Goal: Task Accomplishment & Management: Manage account settings

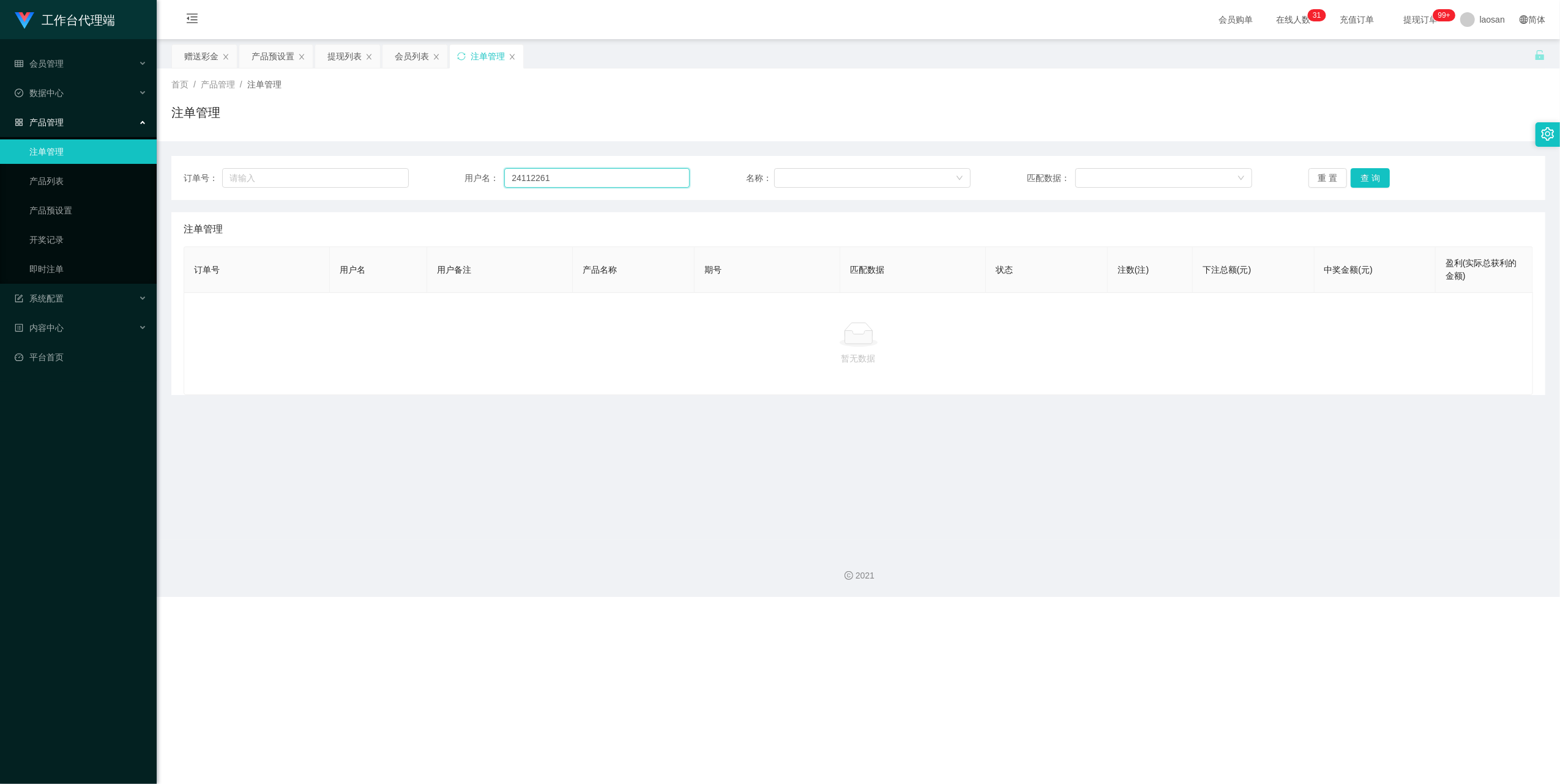
drag, startPoint x: 579, startPoint y: 170, endPoint x: 463, endPoint y: 163, distance: 116.2
click at [461, 161] on div "订单号： 用户名： 24112261 名称： 匹配数据： 重 置 查 询" at bounding box center [858, 178] width 1374 height 44
paste input "Kaien888"
type input "Kaien888"
click at [1374, 178] on button "查 询" at bounding box center [1370, 178] width 39 height 20
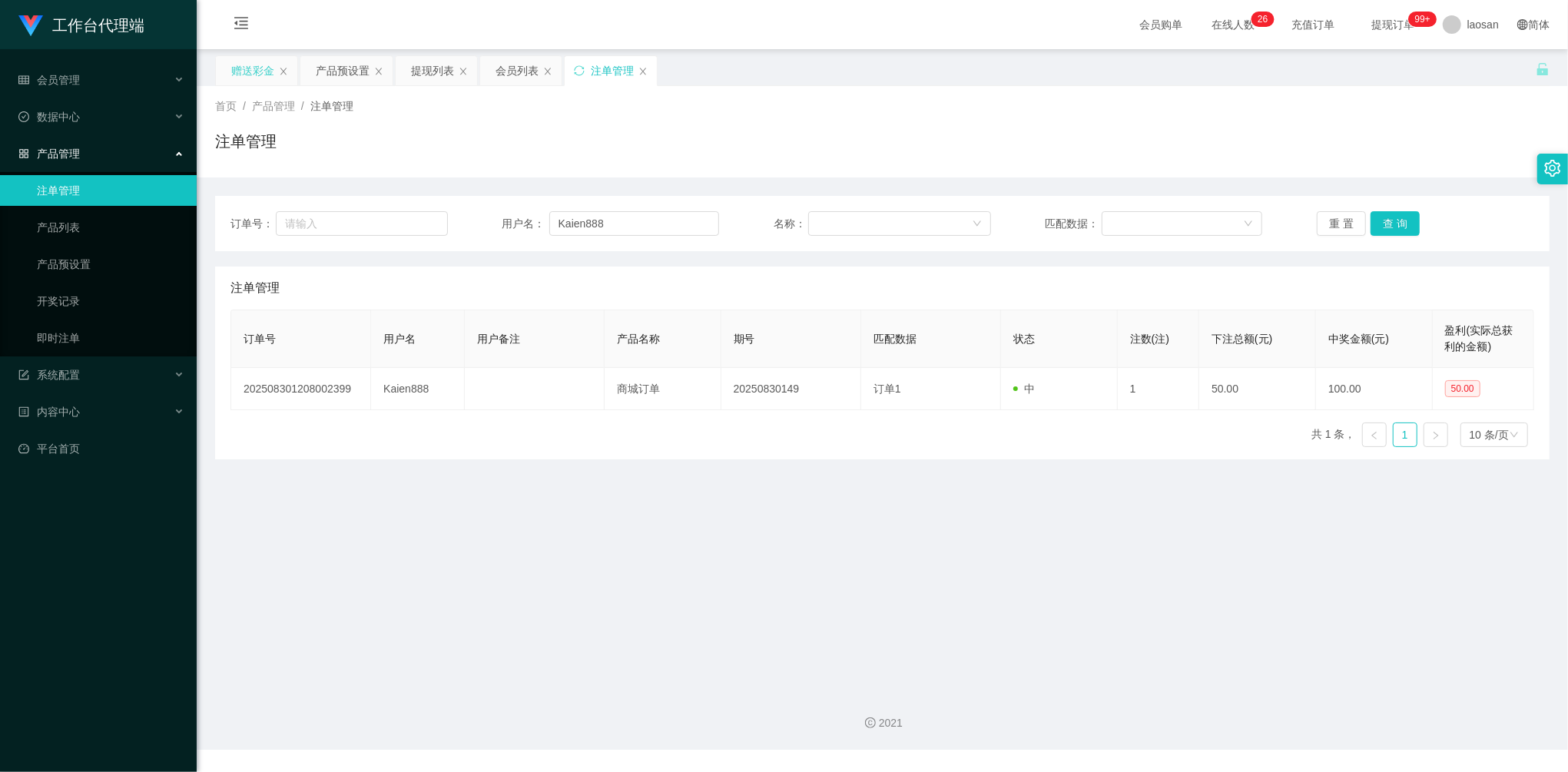
click at [250, 60] on div "赠送彩金" at bounding box center [253, 71] width 43 height 29
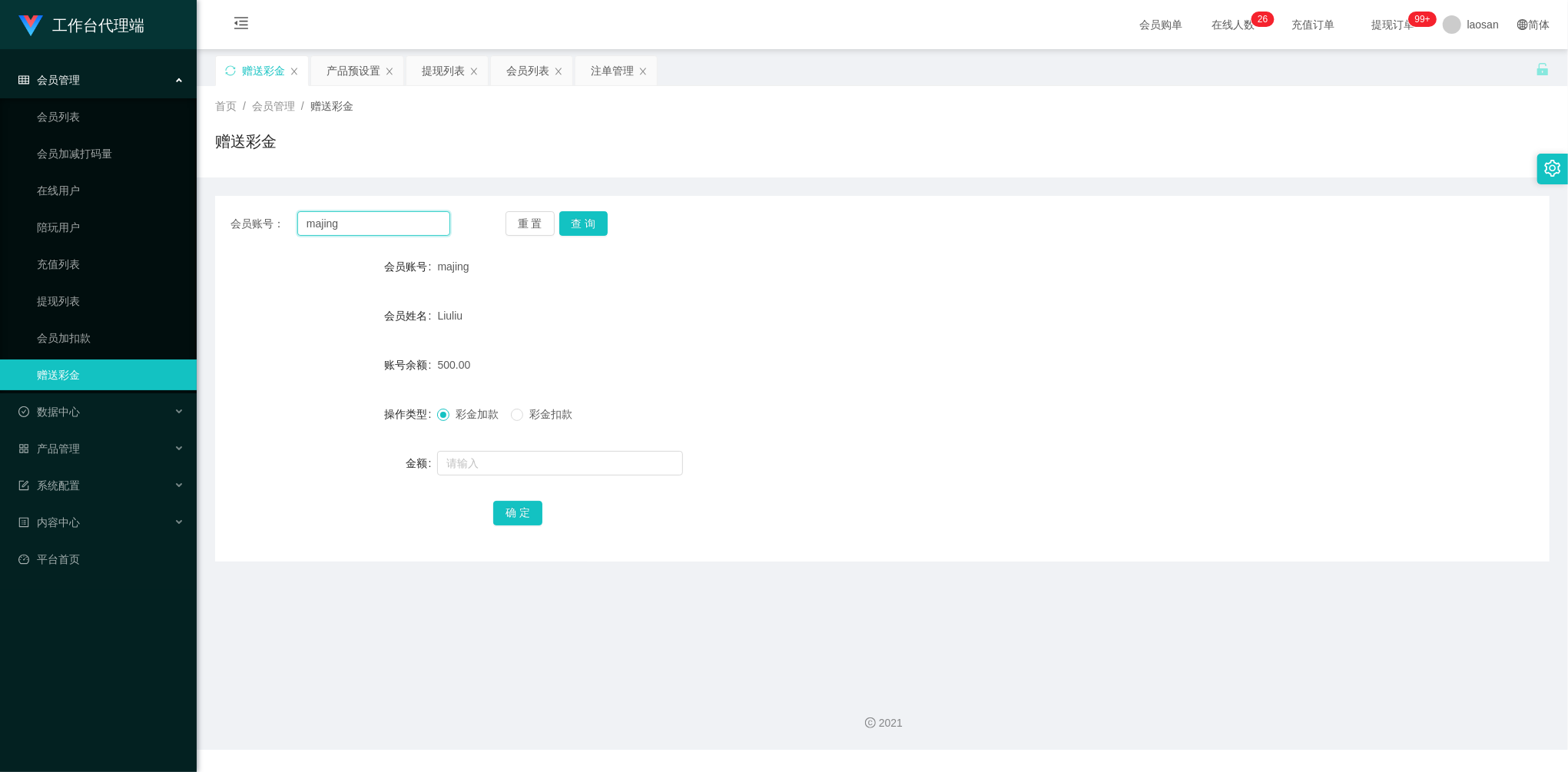
drag, startPoint x: 383, startPoint y: 213, endPoint x: 268, endPoint y: 184, distance: 118.6
click at [270, 184] on div "会员账号： majing 重 置 查 询 会员账号 majing 会员姓名 [PERSON_NAME] 账号余额 500.00 操作类型 彩金加款 彩金扣款 …" at bounding box center [882, 369] width 1335 height 384
paste input "Kaien888"
type input "Kaien888"
click at [594, 216] on button "查 询" at bounding box center [584, 223] width 49 height 25
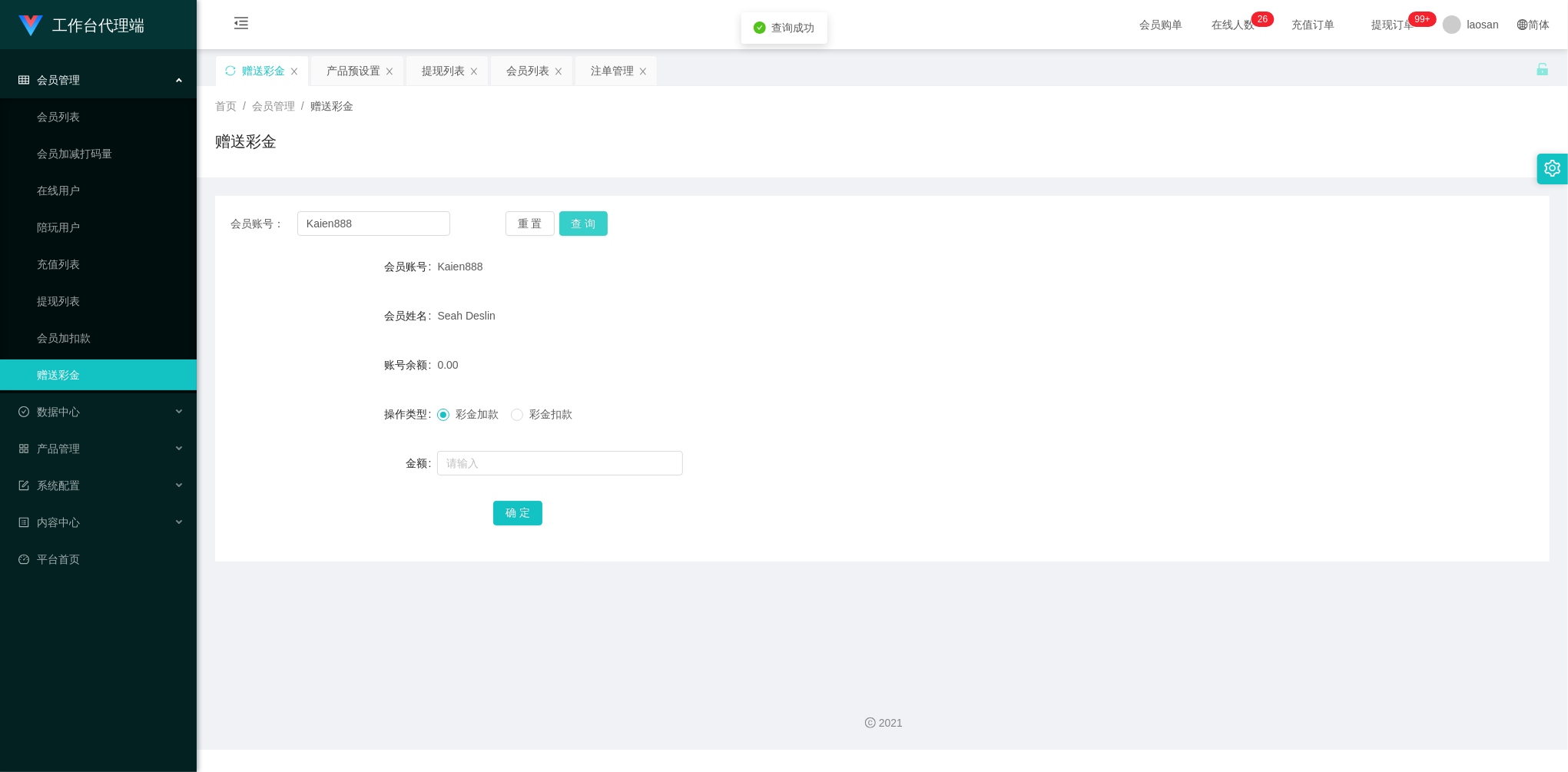
click at [594, 216] on button "查 询" at bounding box center [584, 223] width 49 height 25
click at [528, 474] on input "text" at bounding box center [560, 462] width 246 height 25
type input "100"
click at [508, 521] on button "确 定" at bounding box center [517, 512] width 49 height 25
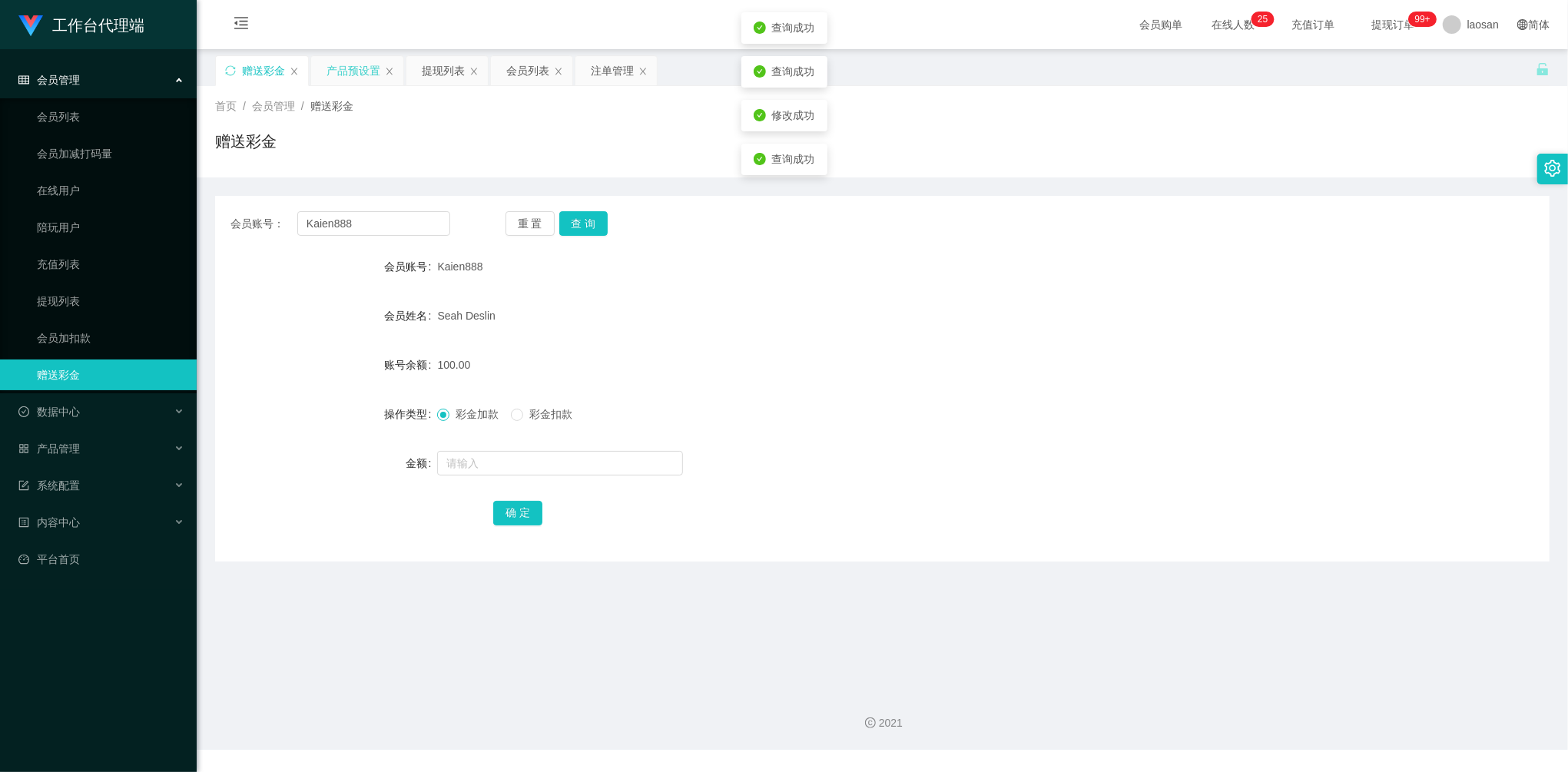
click at [366, 69] on div "产品预设置" at bounding box center [353, 71] width 53 height 29
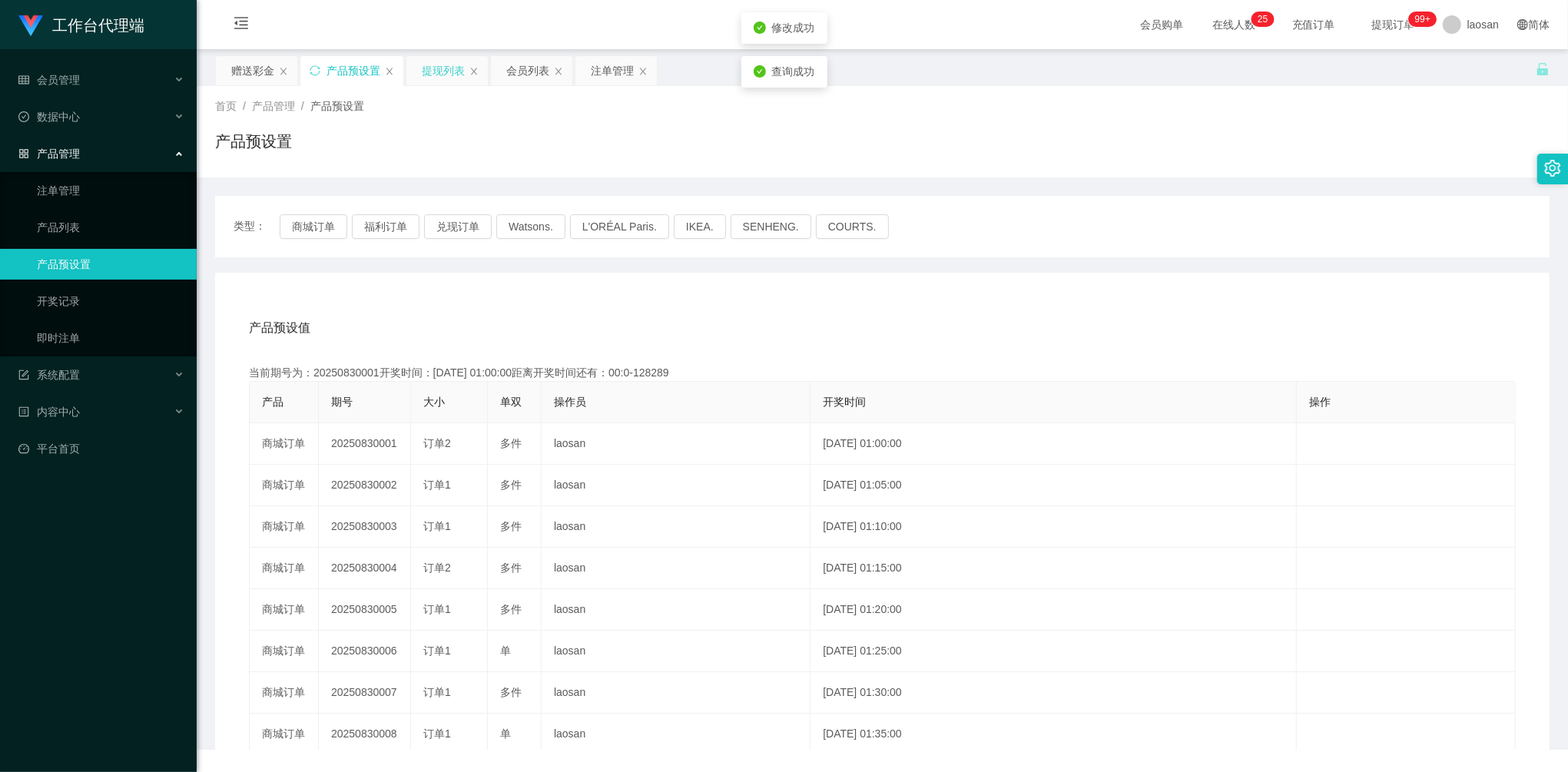
click at [465, 65] on div "提现列表" at bounding box center [443, 71] width 43 height 29
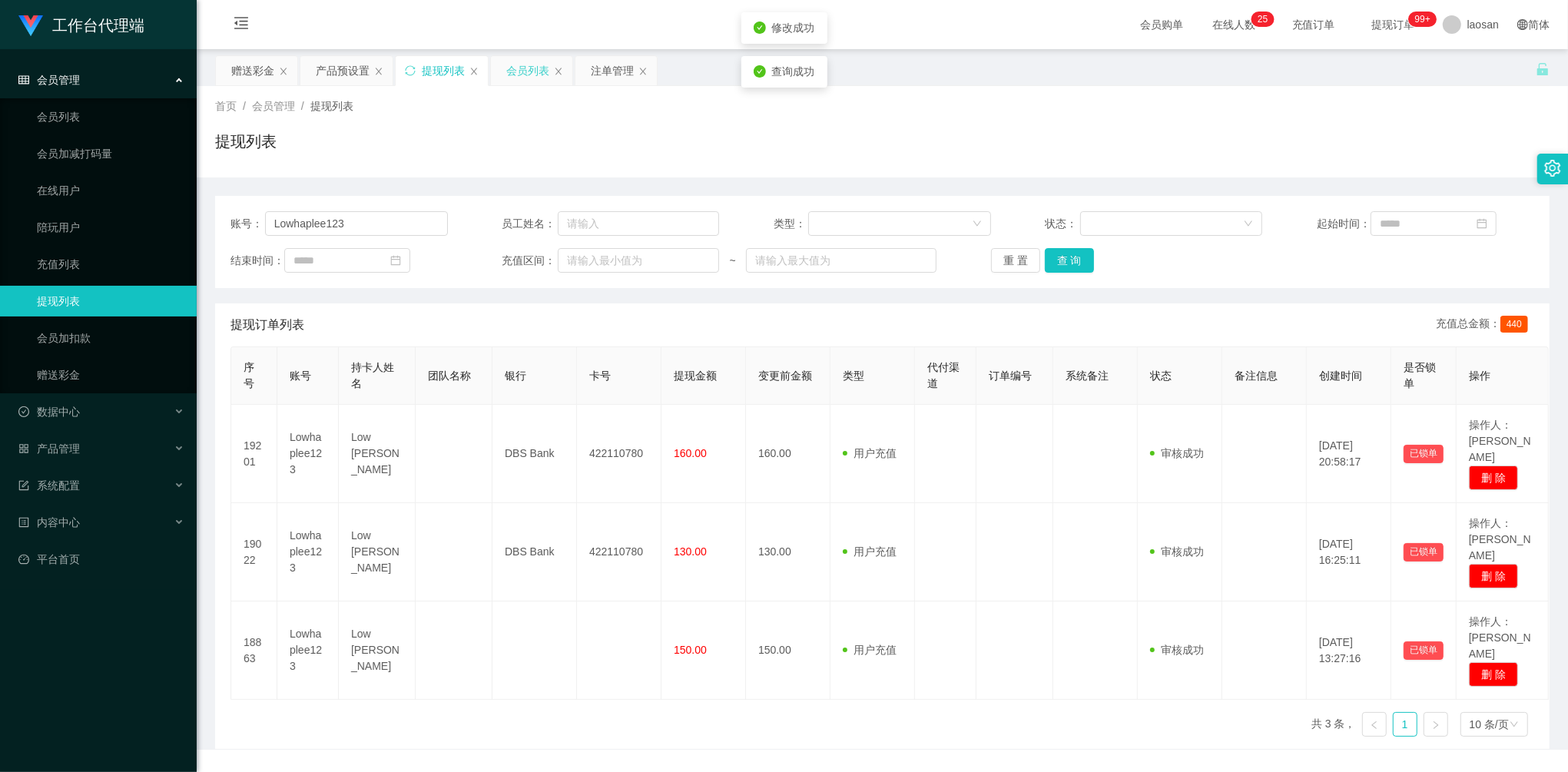
click at [532, 68] on div "会员列表" at bounding box center [527, 71] width 43 height 29
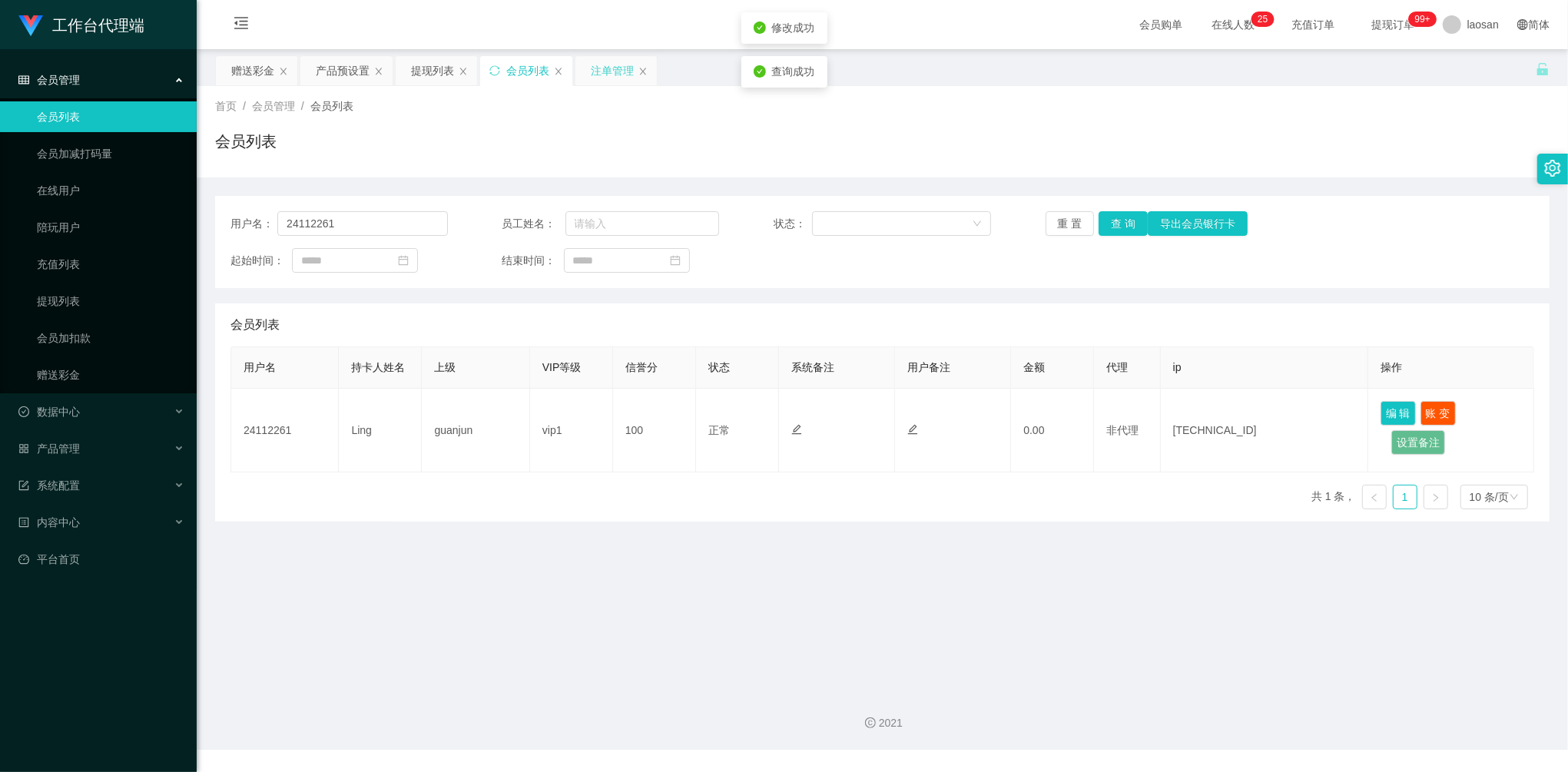
click at [618, 78] on div "注单管理" at bounding box center [612, 71] width 43 height 29
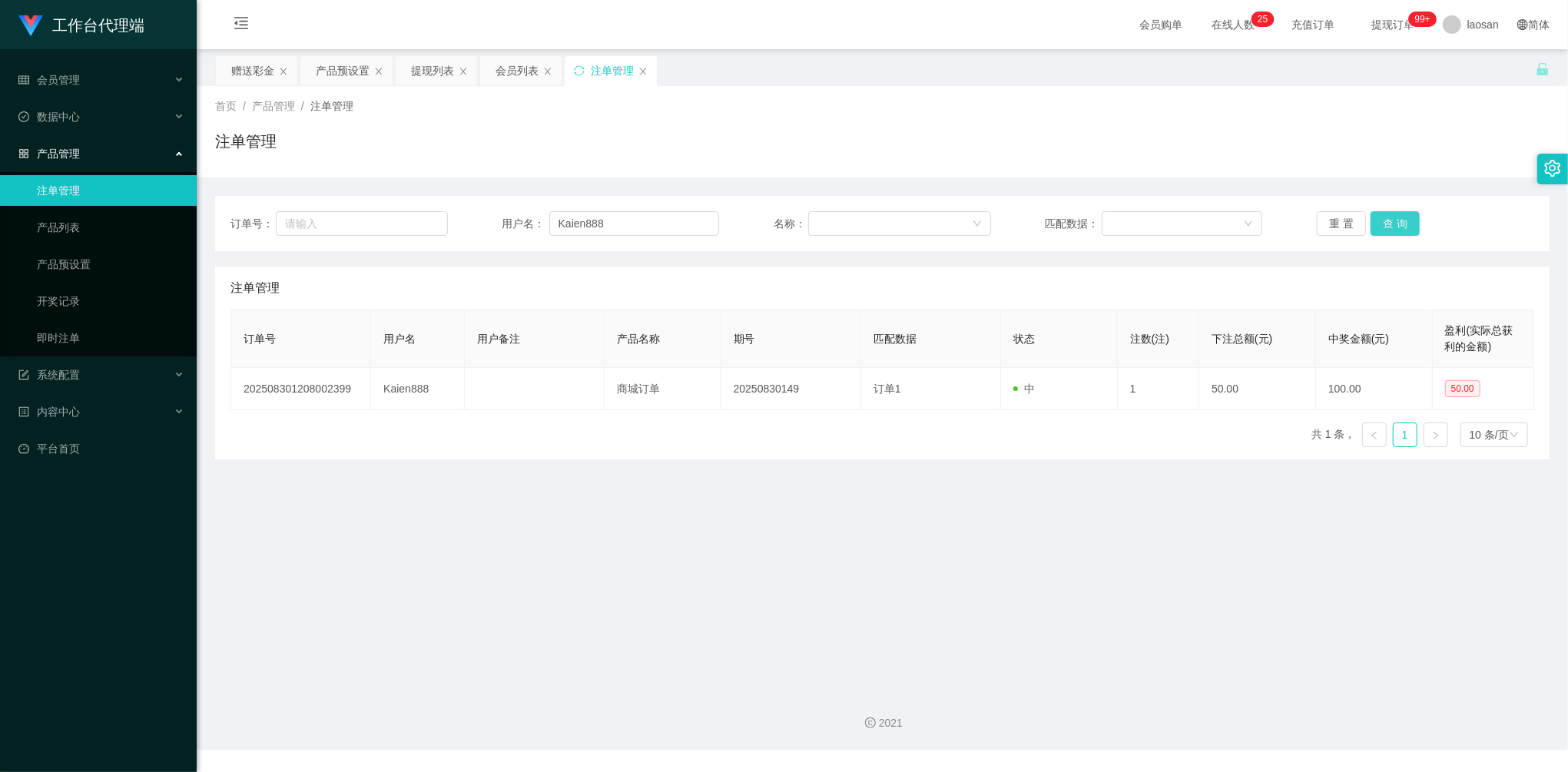
click at [1411, 223] on button "查 询" at bounding box center [1395, 223] width 49 height 25
click at [520, 72] on div "会员列表" at bounding box center [517, 71] width 43 height 29
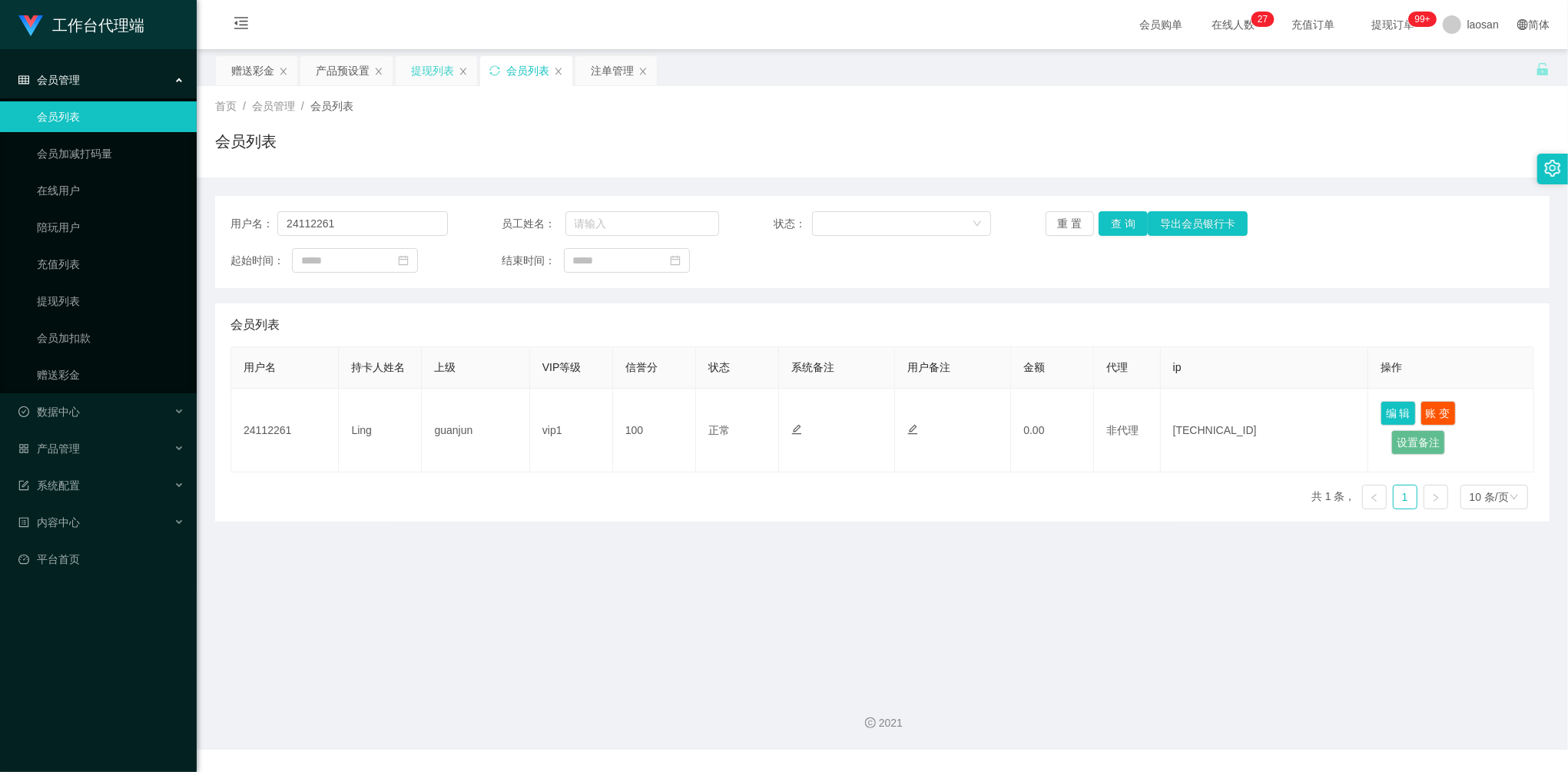
click at [419, 81] on div "提现列表" at bounding box center [432, 71] width 43 height 29
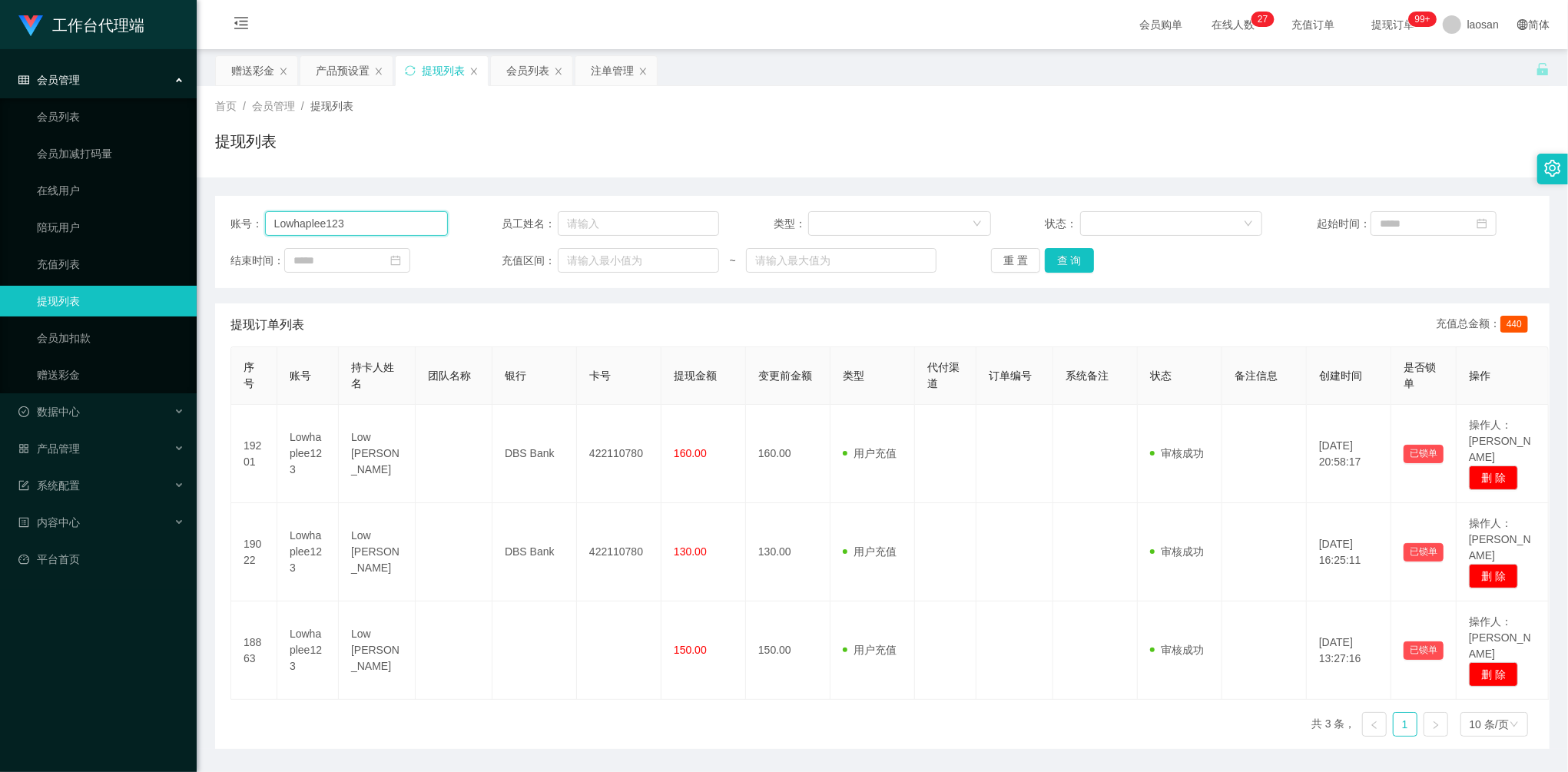
drag, startPoint x: 381, startPoint y: 226, endPoint x: 210, endPoint y: 206, distance: 172.2
click at [210, 206] on main "关闭左侧 关闭右侧 关闭其它 刷新页面 赠送彩金 产品预设置 提现列表 会员列表 注单管理 首页 / 会员管理 / 提现列表 / 提现列表 账号： Lowha…" at bounding box center [882, 398] width 1372 height 699
paste input "Kaien888"
type input "Kaien888"
click at [1060, 272] on button "查 询" at bounding box center [1068, 260] width 49 height 25
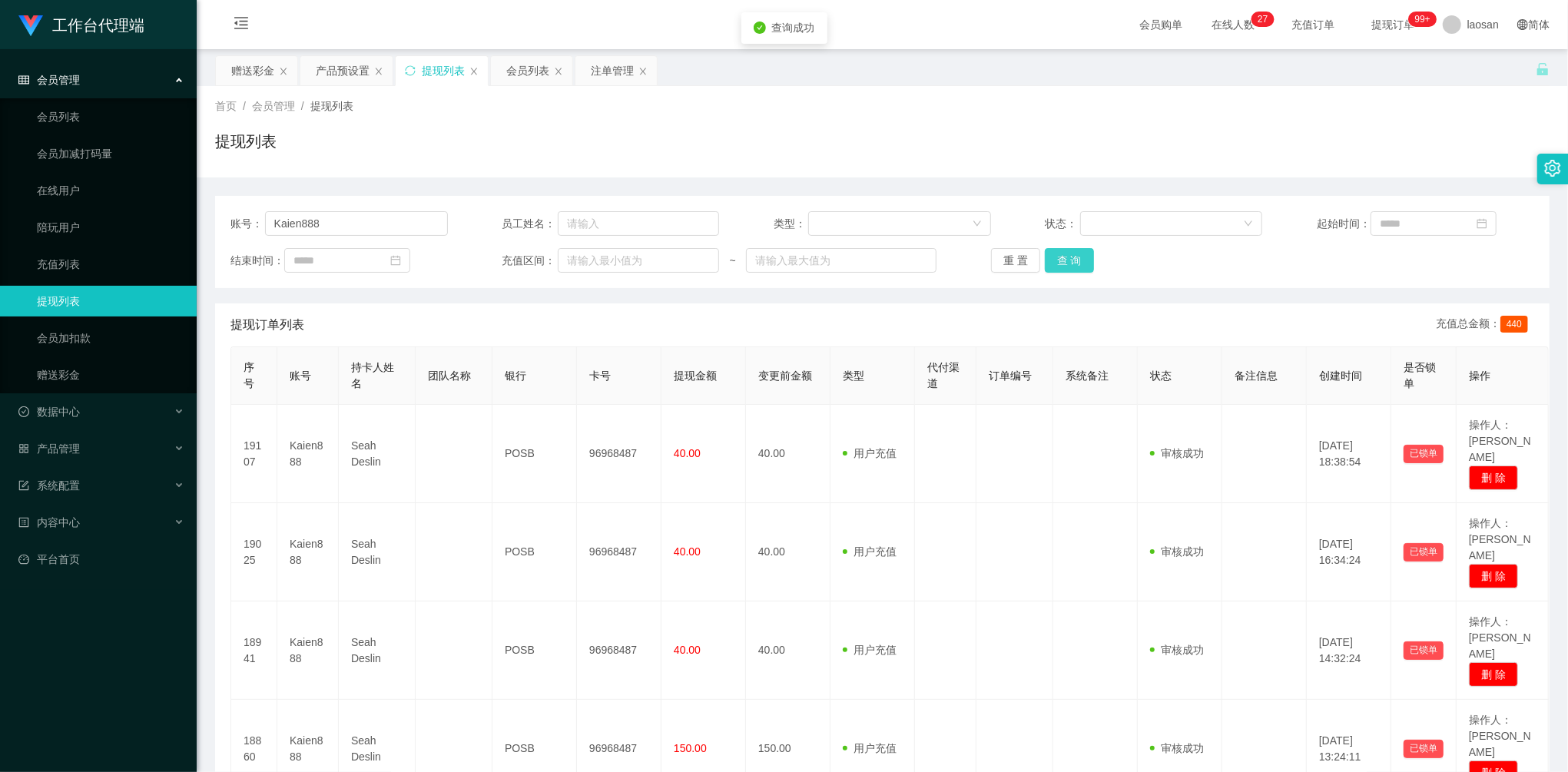
click at [1076, 262] on button "查 询" at bounding box center [1068, 260] width 49 height 25
click at [1076, 262] on div "重 置 查 询" at bounding box center [1100, 260] width 218 height 25
click at [1076, 262] on button "查 询" at bounding box center [1068, 260] width 49 height 25
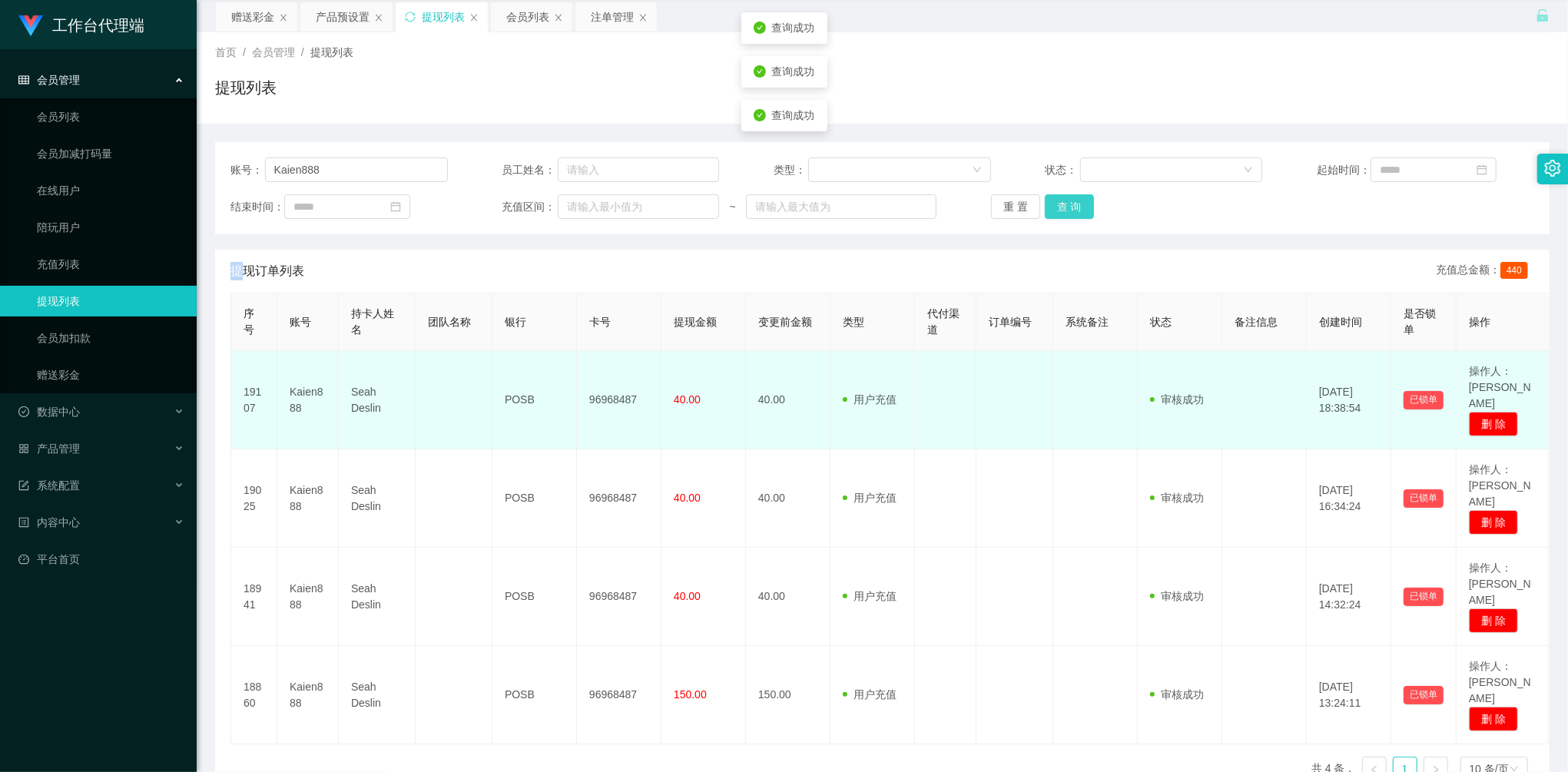
scroll to position [84, 0]
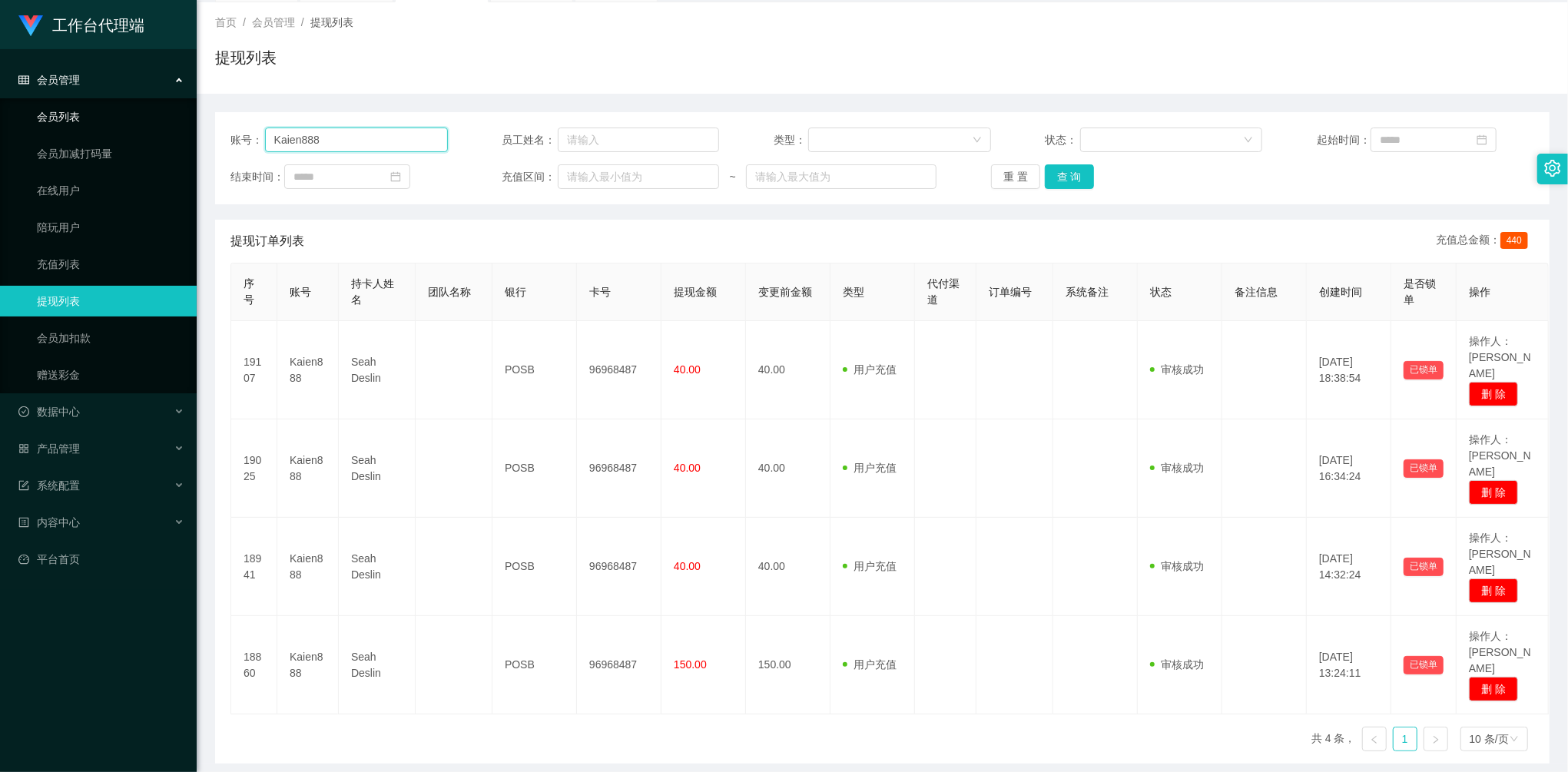
drag, startPoint x: 336, startPoint y: 139, endPoint x: 183, endPoint y: 120, distance: 154.2
click at [158, 113] on section "工作台代理端 会员管理 会员列表 会员加减打码量 在线用户 陪玩用户 充值列表 提现列表 会员加扣款 赠送彩金 数据中心 员工统计 团队统计 产品管理 注单管…" at bounding box center [784, 375] width 1568 height 918
click at [1064, 185] on button "查 询" at bounding box center [1068, 176] width 49 height 25
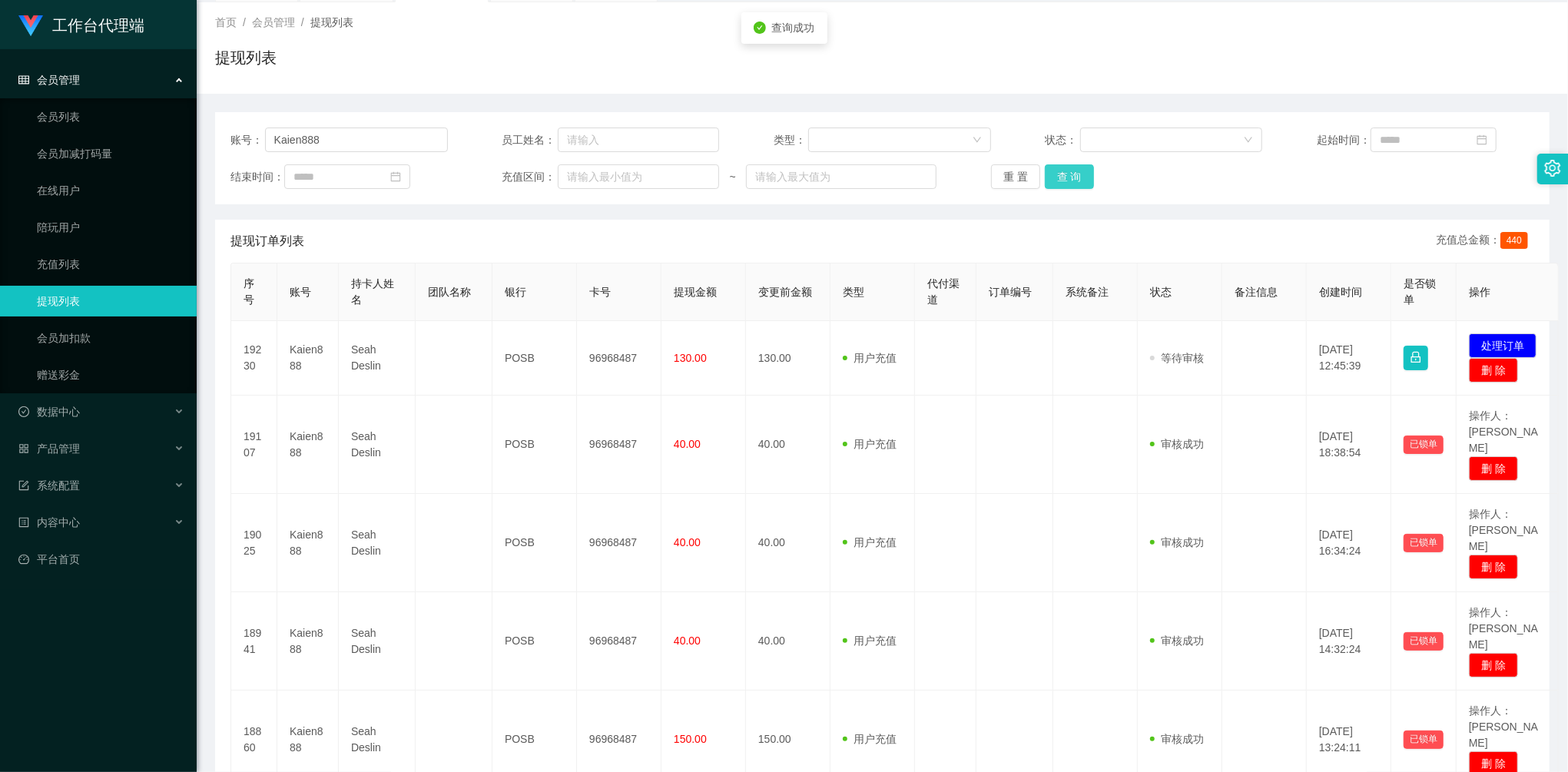
click at [1064, 185] on button "查 询" at bounding box center [1068, 176] width 49 height 25
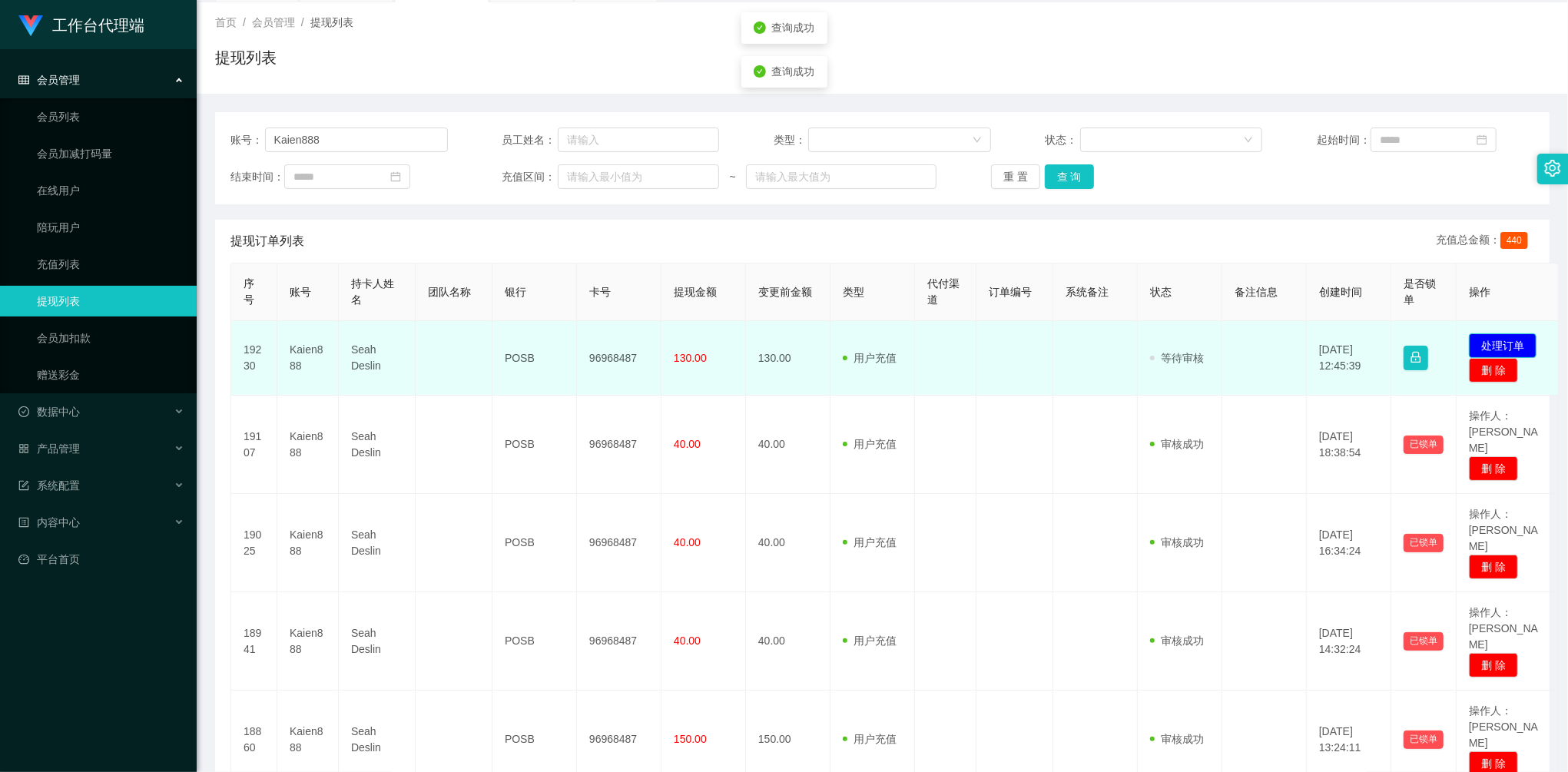
click at [1524, 336] on button "处理订单" at bounding box center [1502, 345] width 67 height 25
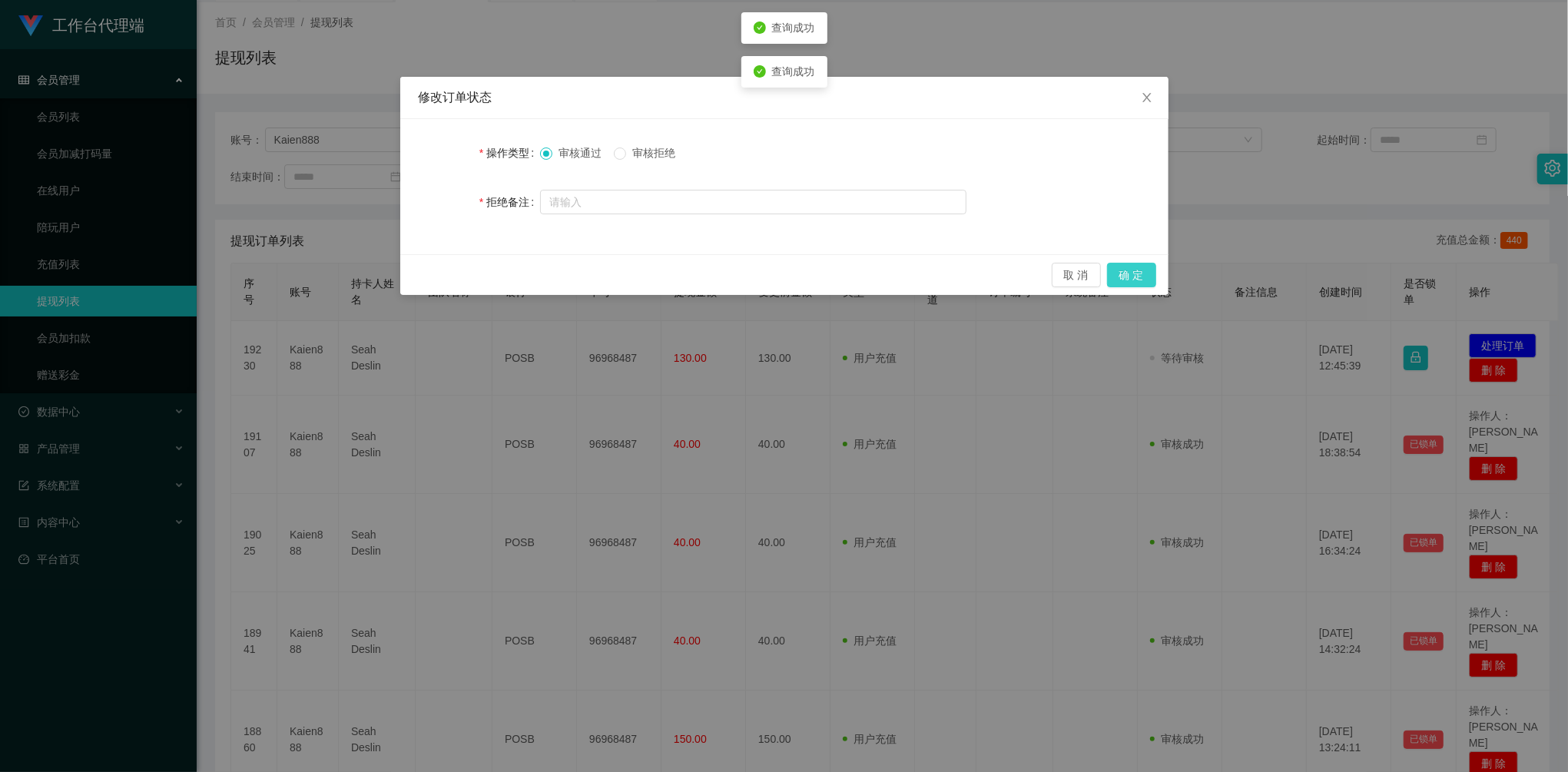
click at [1146, 265] on button "确 定" at bounding box center [1131, 275] width 49 height 25
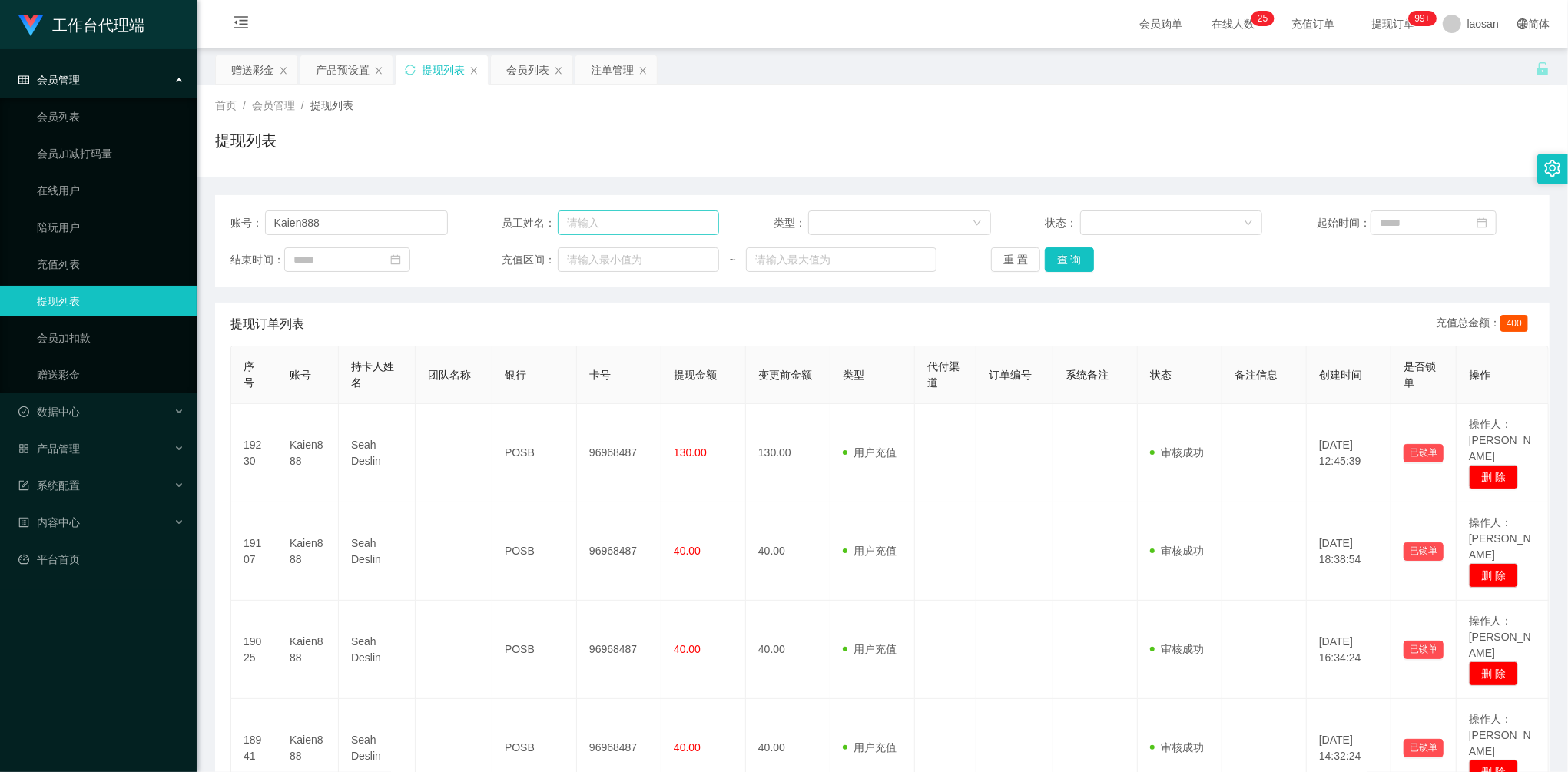
scroll to position [0, 0]
drag, startPoint x: 262, startPoint y: 64, endPoint x: 258, endPoint y: 72, distance: 8.9
click at [261, 65] on div "赠送彩金" at bounding box center [253, 71] width 43 height 29
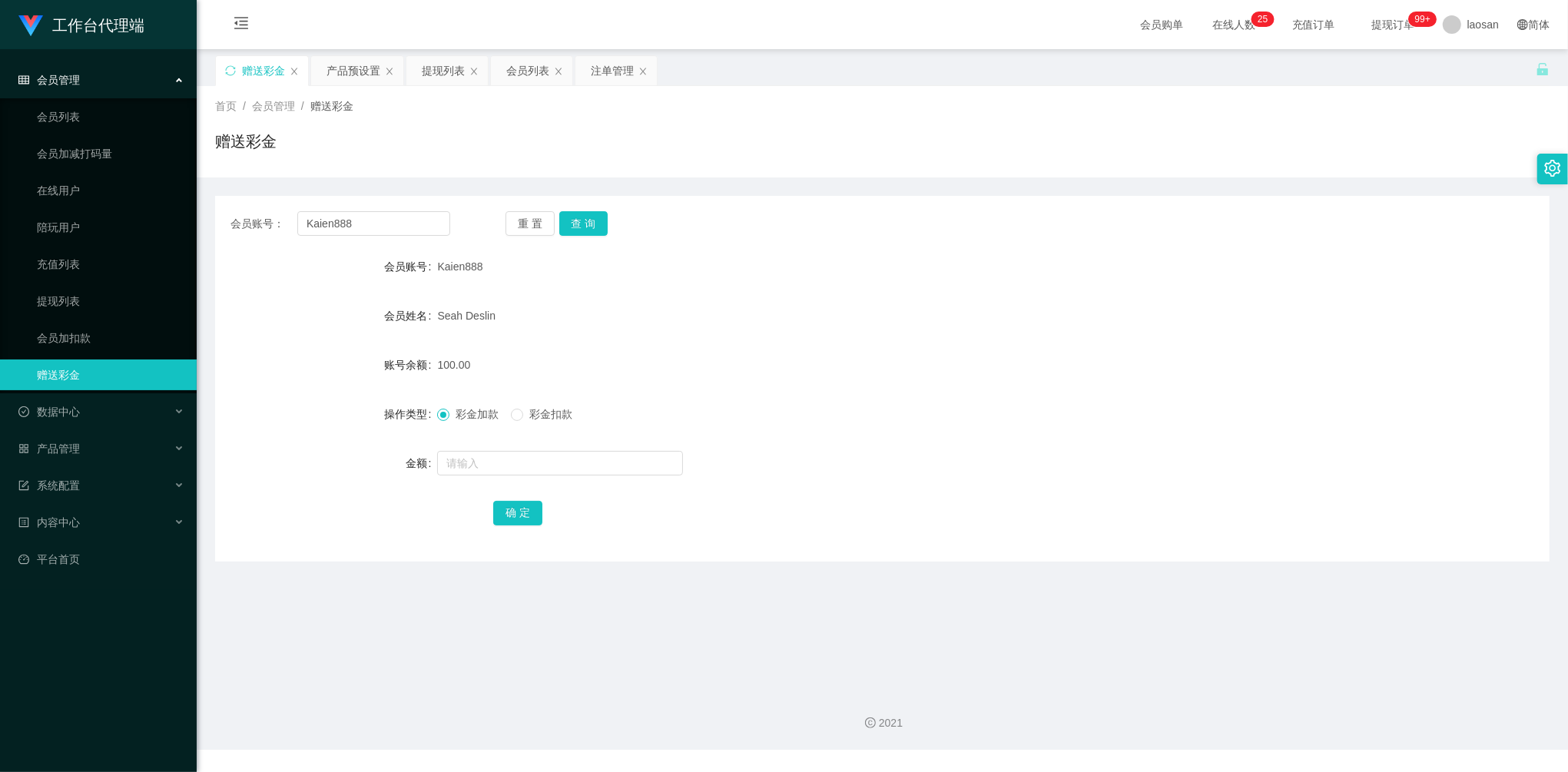
click at [385, 238] on div "会员账号： Kaien888 重 置 查 询 会员账号 Kaien888 会员姓名 [PERSON_NAME] 账号余额 100.00 操作类型 彩金加款 彩…" at bounding box center [882, 379] width 1335 height 366
drag, startPoint x: 385, startPoint y: 238, endPoint x: 253, endPoint y: 207, distance: 135.6
click at [201, 195] on main "关闭左侧 关闭右侧 关闭其它 刷新页面 赠送彩金 产品预设置 提现列表 会员列表 注单管理 首页 / 会员管理 / 赠送彩金 / 赠送彩金 会员账号： Kai…" at bounding box center [882, 363] width 1372 height 629
click at [564, 223] on button "查 询" at bounding box center [584, 223] width 49 height 25
click at [514, 443] on form "会员账号 Kaien888 会员姓名 [PERSON_NAME] 账号余额 0.00 操作类型 彩金加款 彩金扣款 金额 确 定" at bounding box center [882, 390] width 1335 height 276
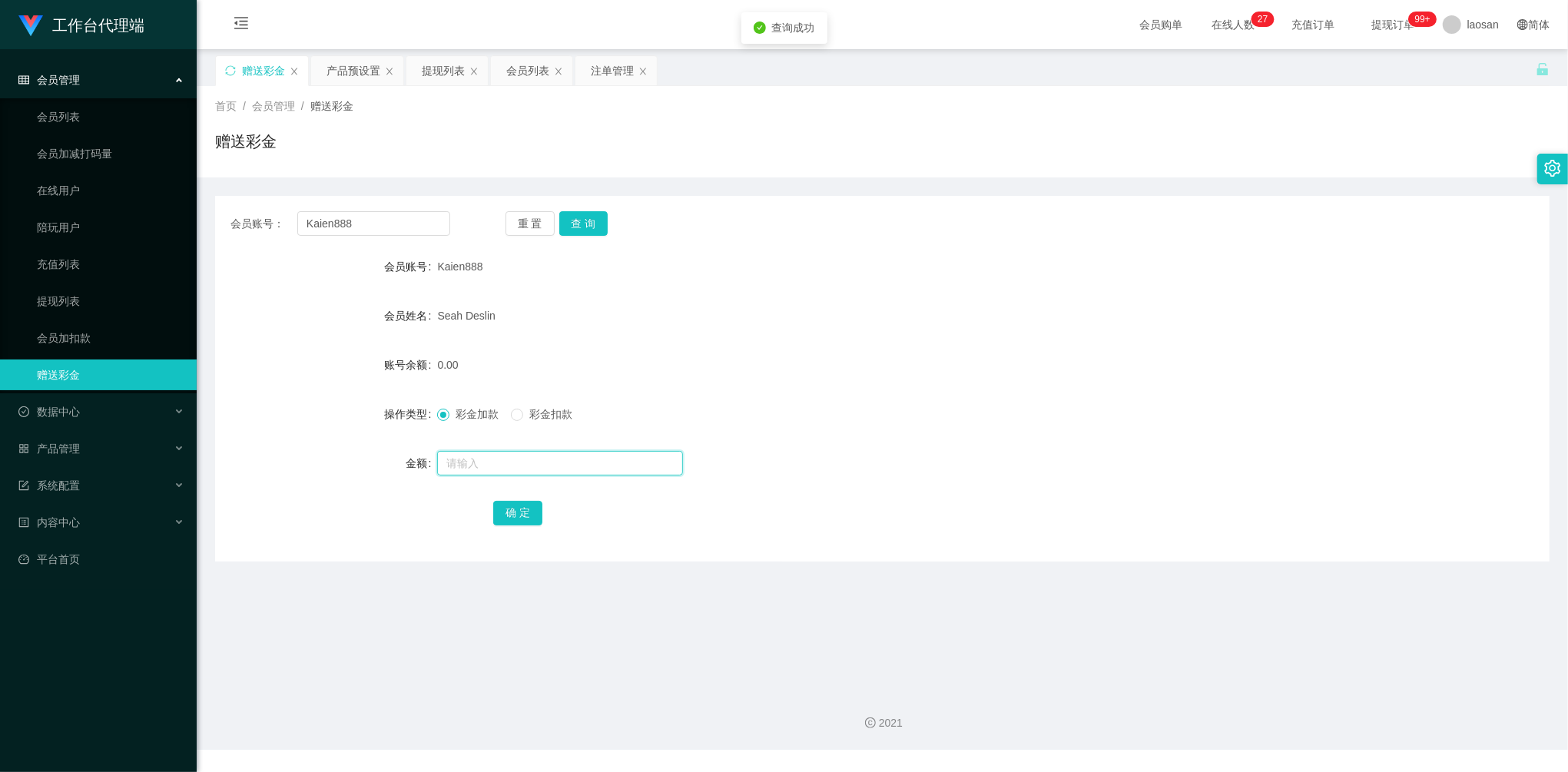
click at [516, 453] on input "text" at bounding box center [560, 462] width 246 height 25
type input "88"
drag, startPoint x: 508, startPoint y: 498, endPoint x: 517, endPoint y: 513, distance: 17.5
click at [508, 498] on div "确 定" at bounding box center [882, 511] width 778 height 30
click at [517, 514] on button "确 定" at bounding box center [517, 512] width 49 height 25
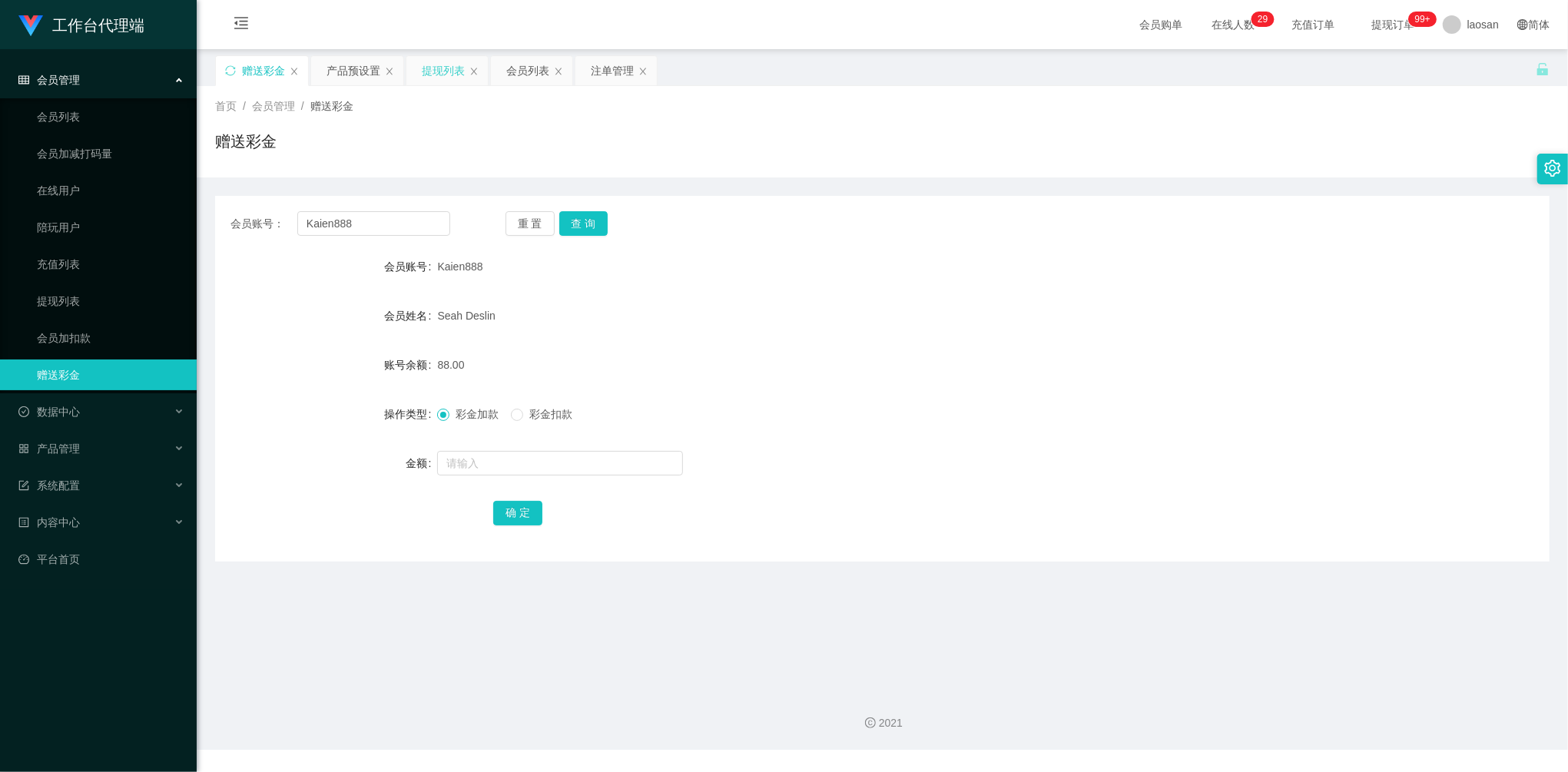
click at [459, 81] on div "提现列表" at bounding box center [443, 71] width 43 height 29
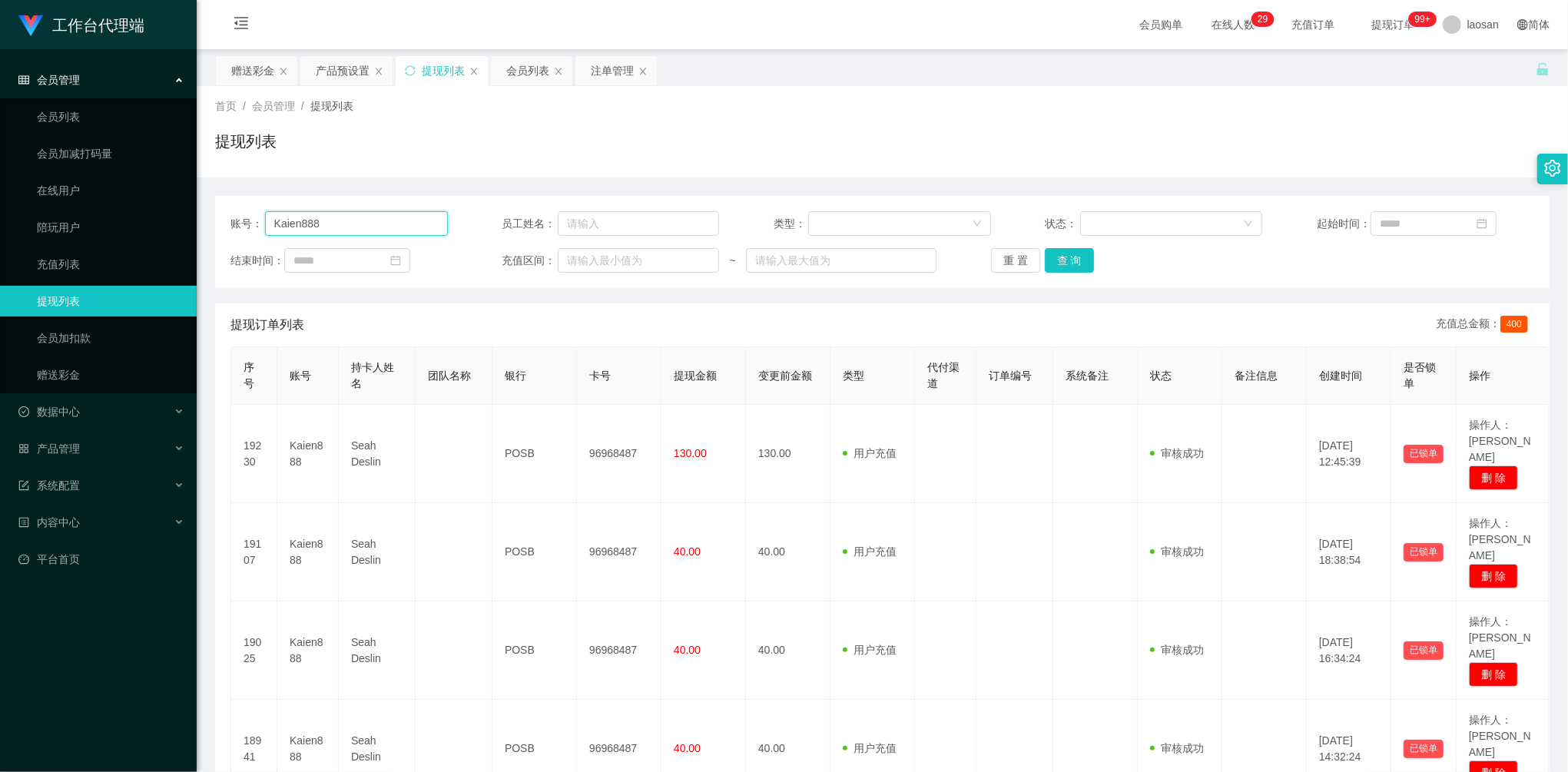
drag, startPoint x: 390, startPoint y: 223, endPoint x: 249, endPoint y: 200, distance: 142.9
click at [249, 200] on div "账号： Kaien888 员工姓名： 类型： 状态： 起始时间： 结束时间： 充值区间： ~ 重 置 查 询" at bounding box center [882, 242] width 1335 height 92
click at [1072, 253] on button "查 询" at bounding box center [1068, 260] width 49 height 25
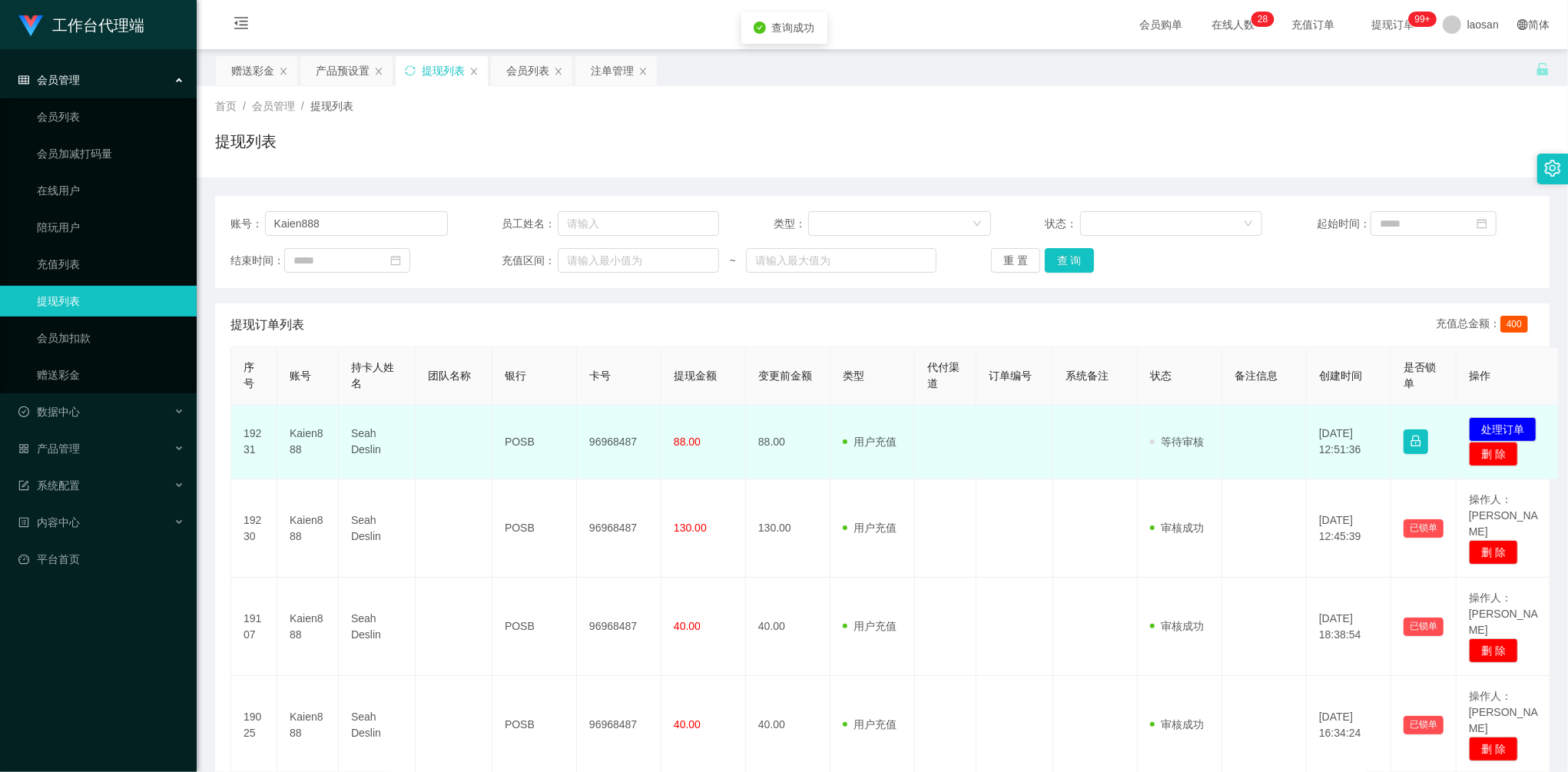
click at [1500, 416] on td "发起代付 处理订单 删 除" at bounding box center [1507, 441] width 102 height 75
click at [1503, 413] on td "发起代付 处理订单 删 除" at bounding box center [1507, 441] width 102 height 75
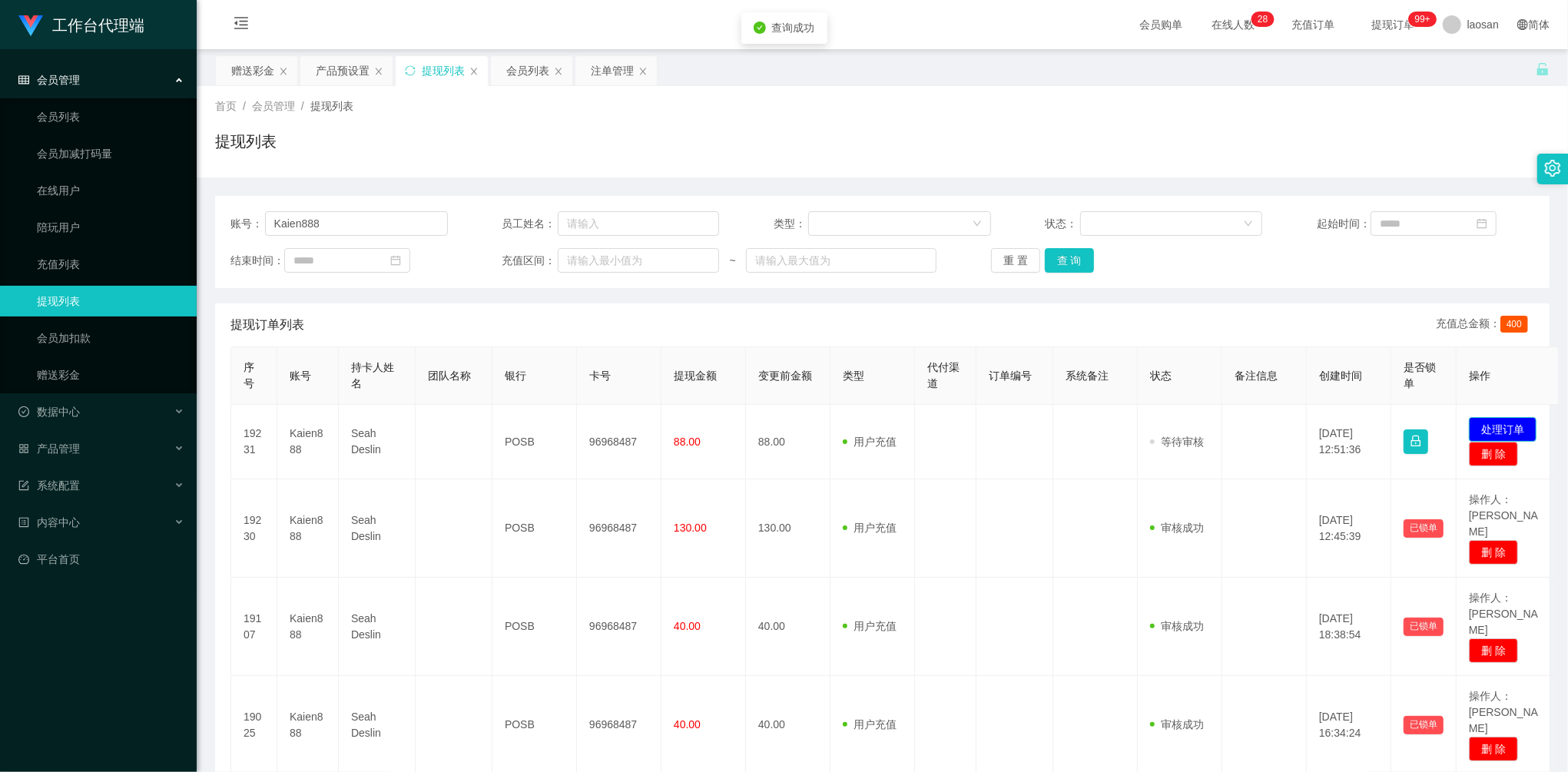
drag, startPoint x: 1515, startPoint y: 426, endPoint x: 1503, endPoint y: 422, distance: 12.6
click at [1515, 427] on button "处理订单" at bounding box center [1502, 429] width 67 height 25
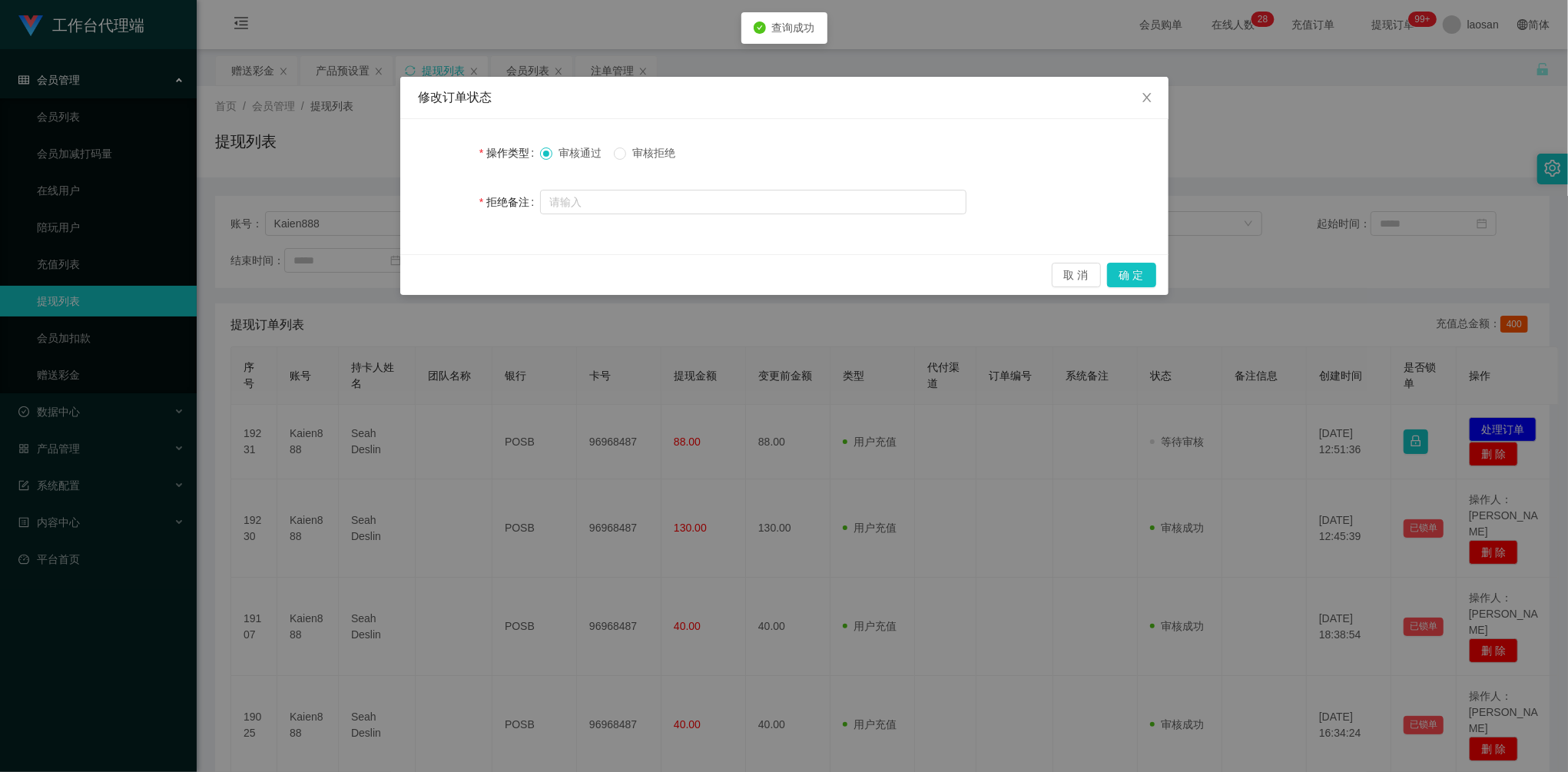
click at [1132, 262] on div "取 消 确 定" at bounding box center [784, 275] width 768 height 41
click at [1141, 275] on button "确 定" at bounding box center [1131, 275] width 49 height 25
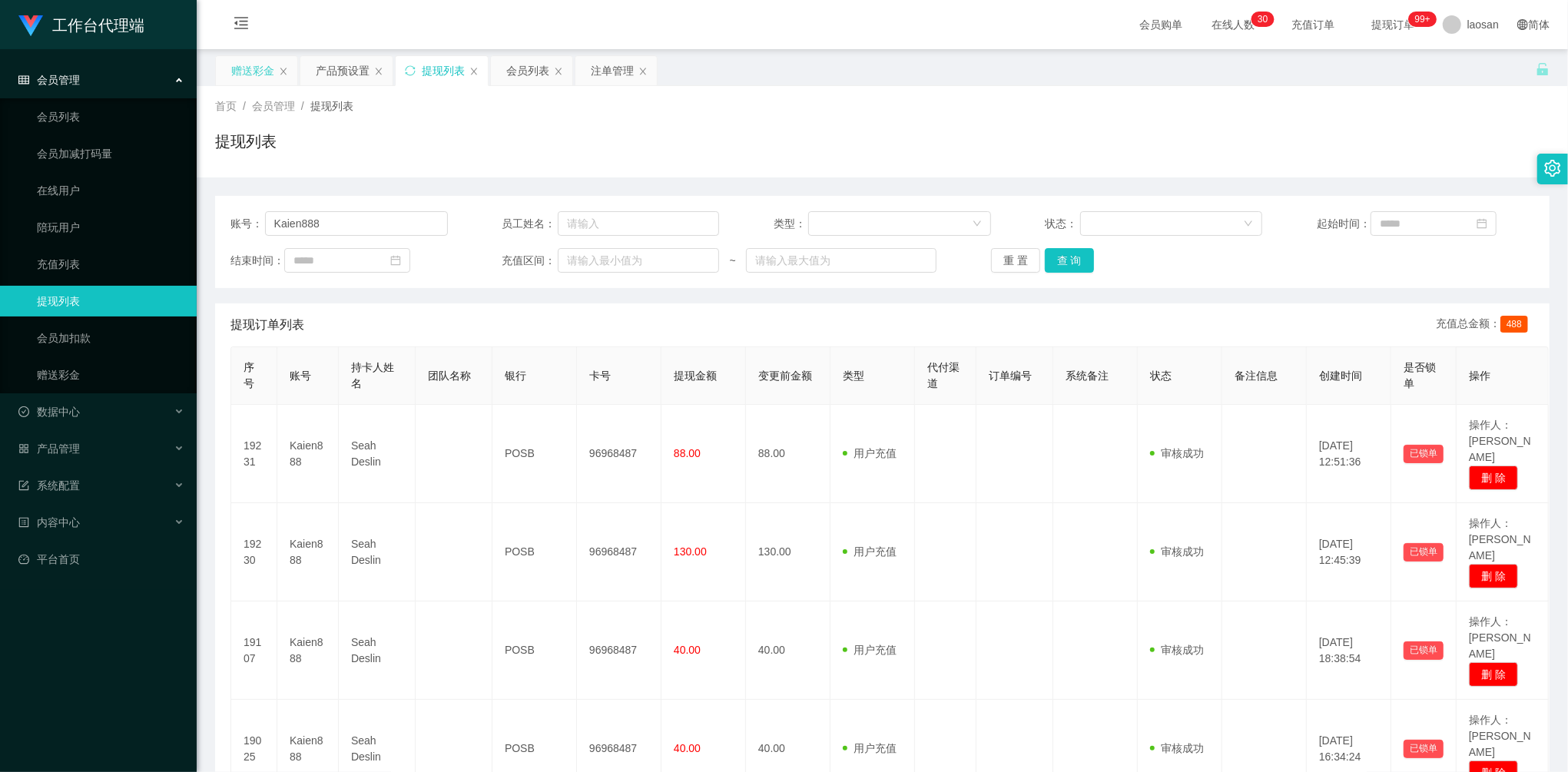
click at [261, 66] on div "赠送彩金" at bounding box center [253, 71] width 43 height 29
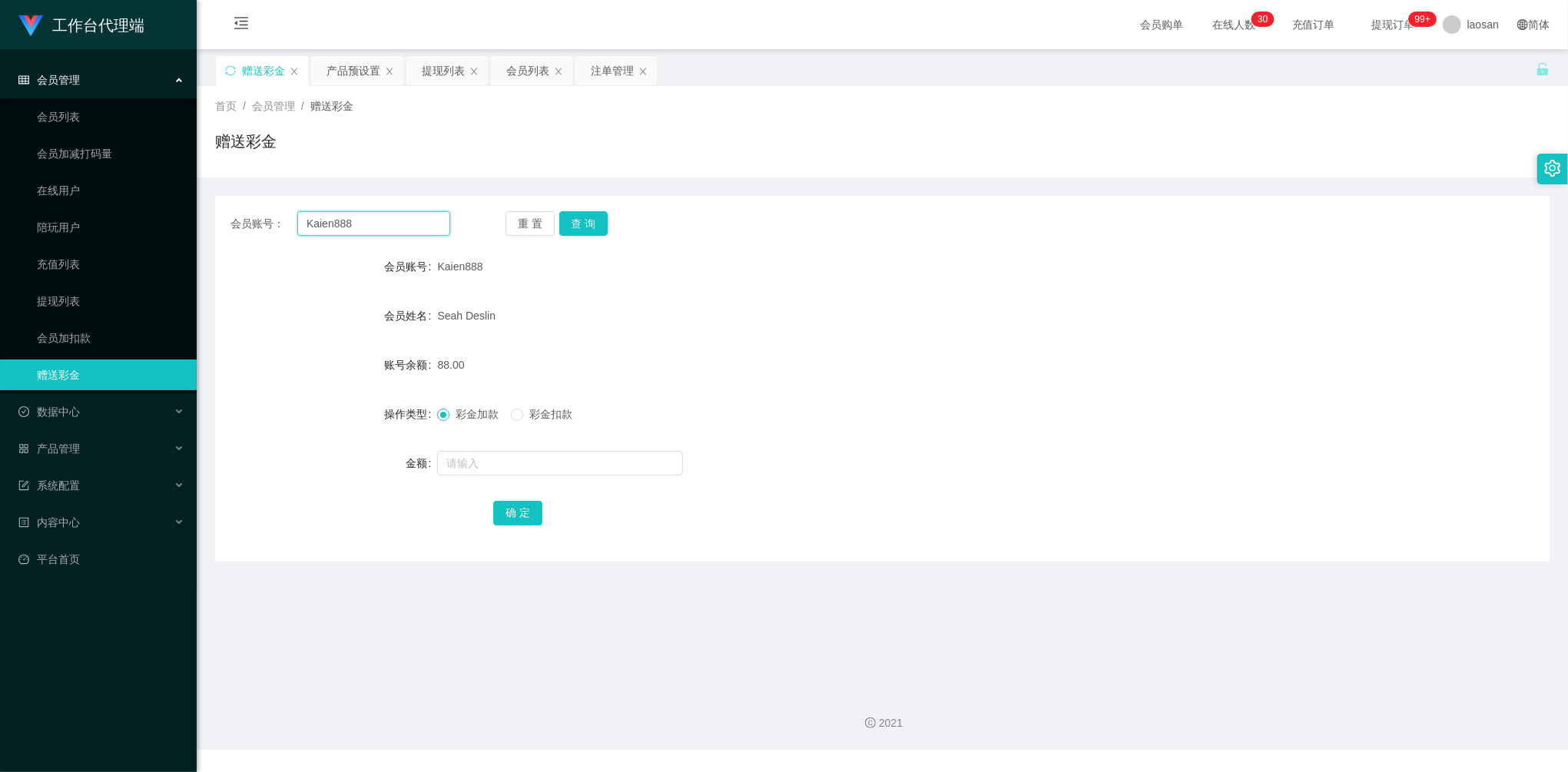
drag, startPoint x: 383, startPoint y: 226, endPoint x: 176, endPoint y: 170, distance: 214.4
click at [178, 170] on section "工作台代理端 会员管理 会员列表 会员加减打码量 在线用户 陪玩用户 充值列表 提现列表 会员加扣款 赠送彩金 数据中心 员工统计 团队统计 产品管理 注单管…" at bounding box center [784, 374] width 1568 height 749
click at [585, 219] on button "查 询" at bounding box center [584, 223] width 49 height 25
click at [514, 72] on div "会员列表" at bounding box center [527, 71] width 43 height 29
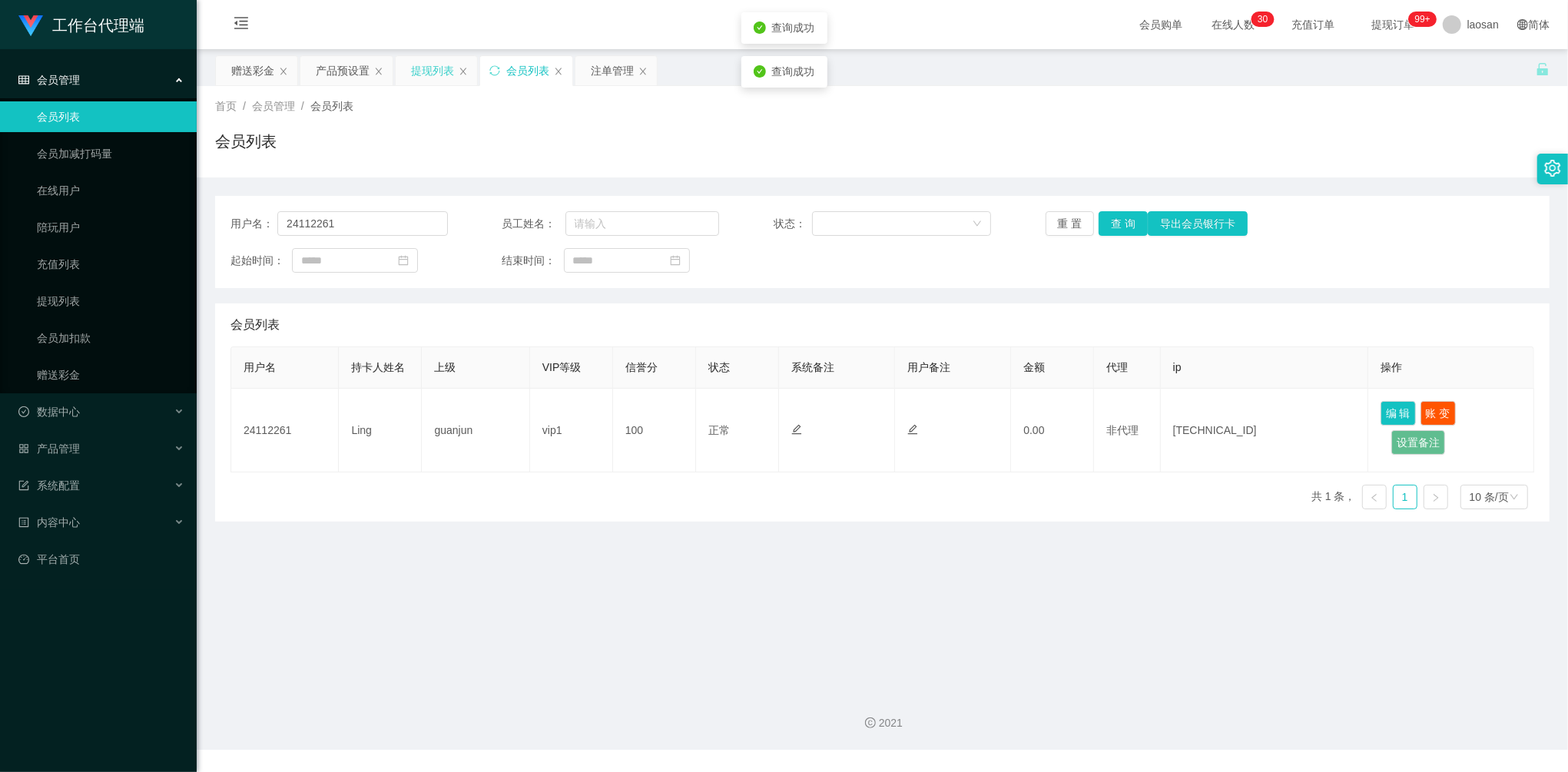
click at [428, 75] on div "提现列表" at bounding box center [432, 71] width 43 height 29
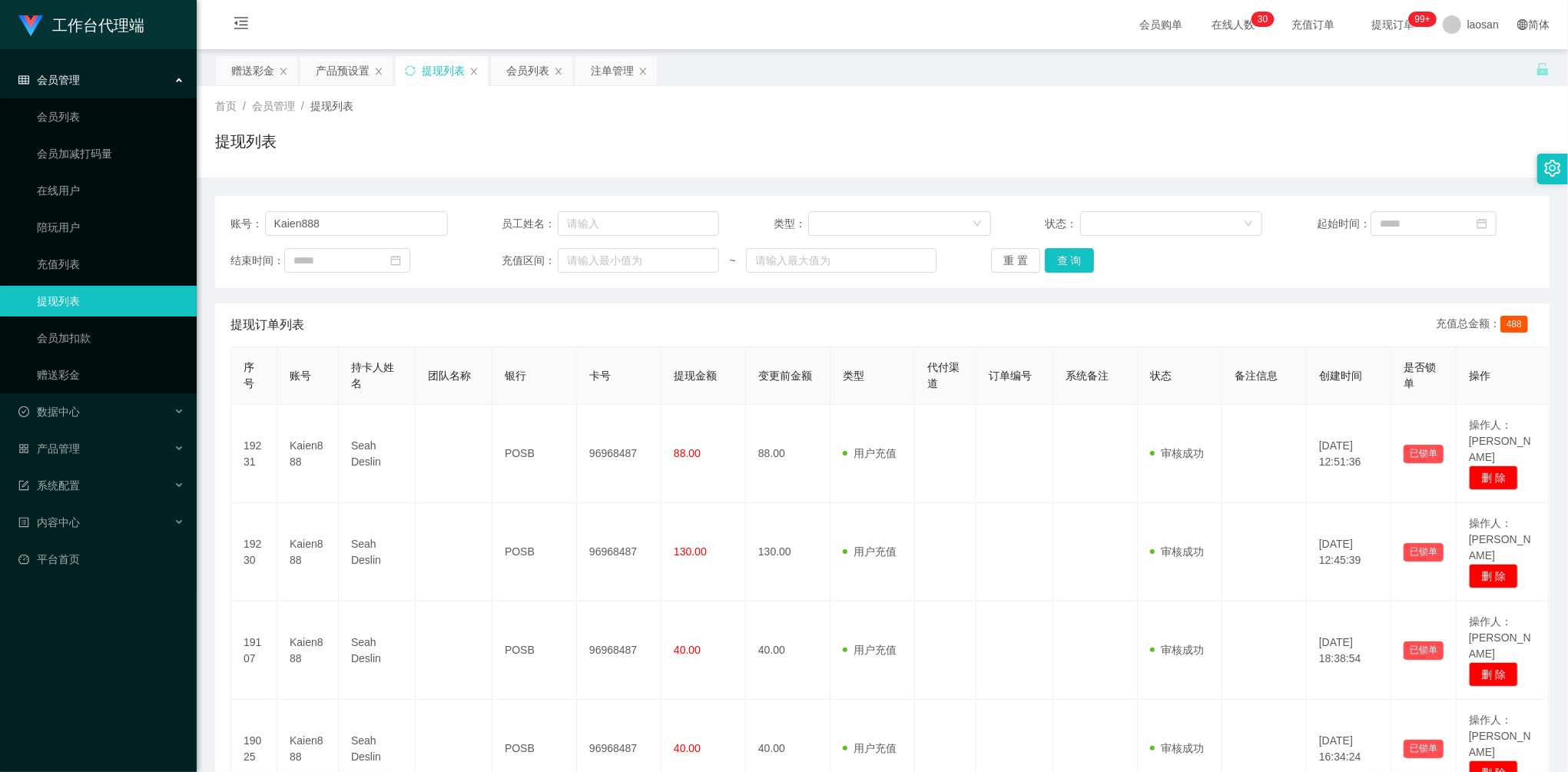
drag, startPoint x: 385, startPoint y: 210, endPoint x: 214, endPoint y: 210, distance: 171.0
click at [214, 210] on main "关闭左侧 关闭右侧 关闭其它 刷新页面 赠送彩金 产品预设置 提现列表 会员列表 注单管理 首页 / 会员管理 / 提现列表 / 提现列表 账号： Kaien…" at bounding box center [882, 545] width 1372 height 994
click at [400, 205] on div "账号： Kaien888 员工姓名： 类型： 状态： 起始时间： 结束时间： 充值区间： ~ 重 置 查 询" at bounding box center [882, 242] width 1335 height 92
click at [381, 226] on input "Kaien888" at bounding box center [357, 223] width 183 height 25
drag, startPoint x: 357, startPoint y: 224, endPoint x: 186, endPoint y: 207, distance: 171.8
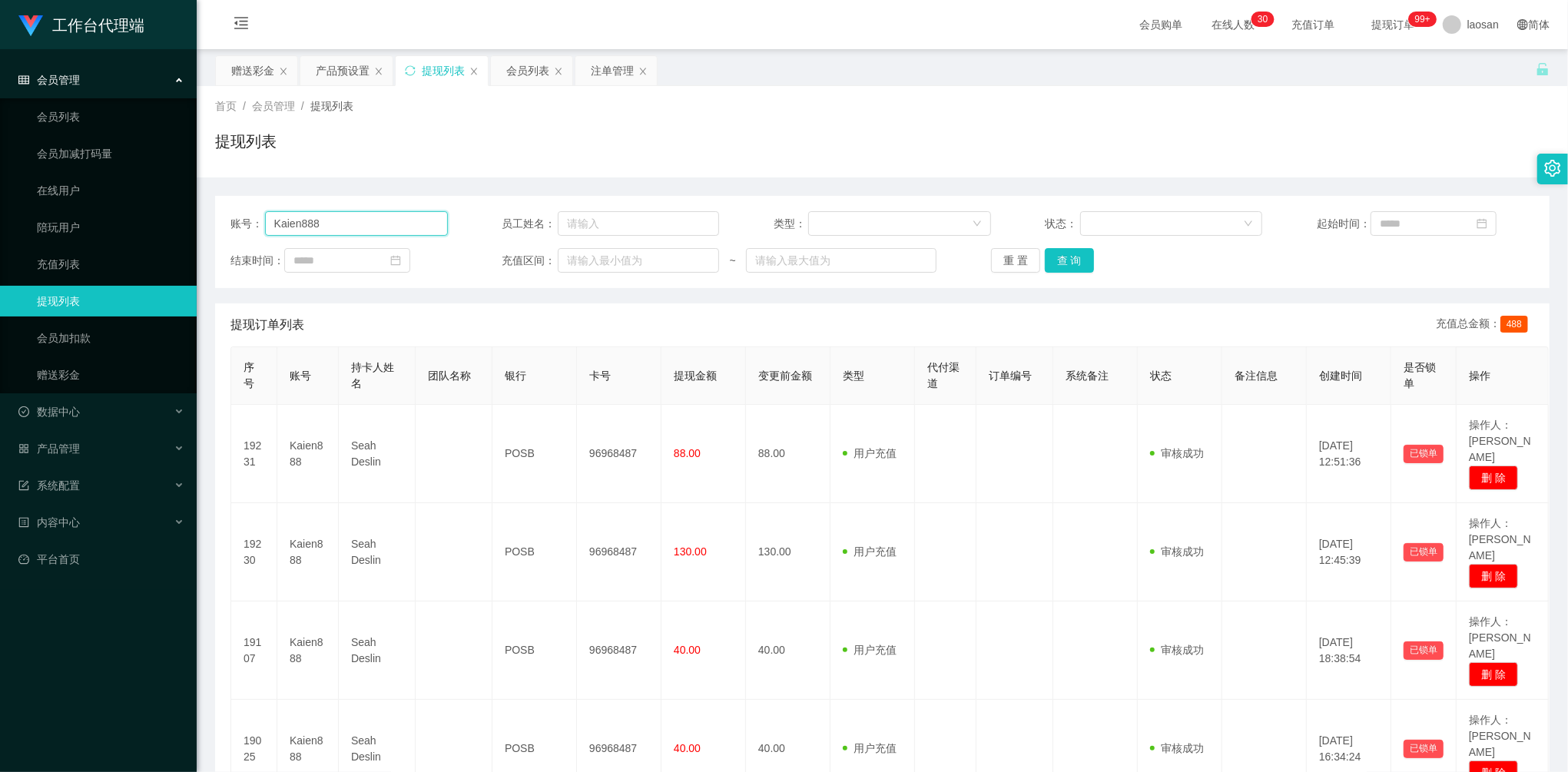
click at [186, 207] on section "工作台代理端 会员管理 会员列表 会员加减打码量 在线用户 陪玩用户 充值列表 提现列表 会员加扣款 赠送彩金 数据中心 员工统计 团队统计 产品管理 注单管…" at bounding box center [784, 557] width 1568 height 1115
click at [1058, 259] on button "查 询" at bounding box center [1068, 260] width 49 height 25
click at [1058, 259] on div "重 置 查 询" at bounding box center [1100, 260] width 218 height 25
click at [241, 63] on div "赠送彩金" at bounding box center [253, 71] width 43 height 29
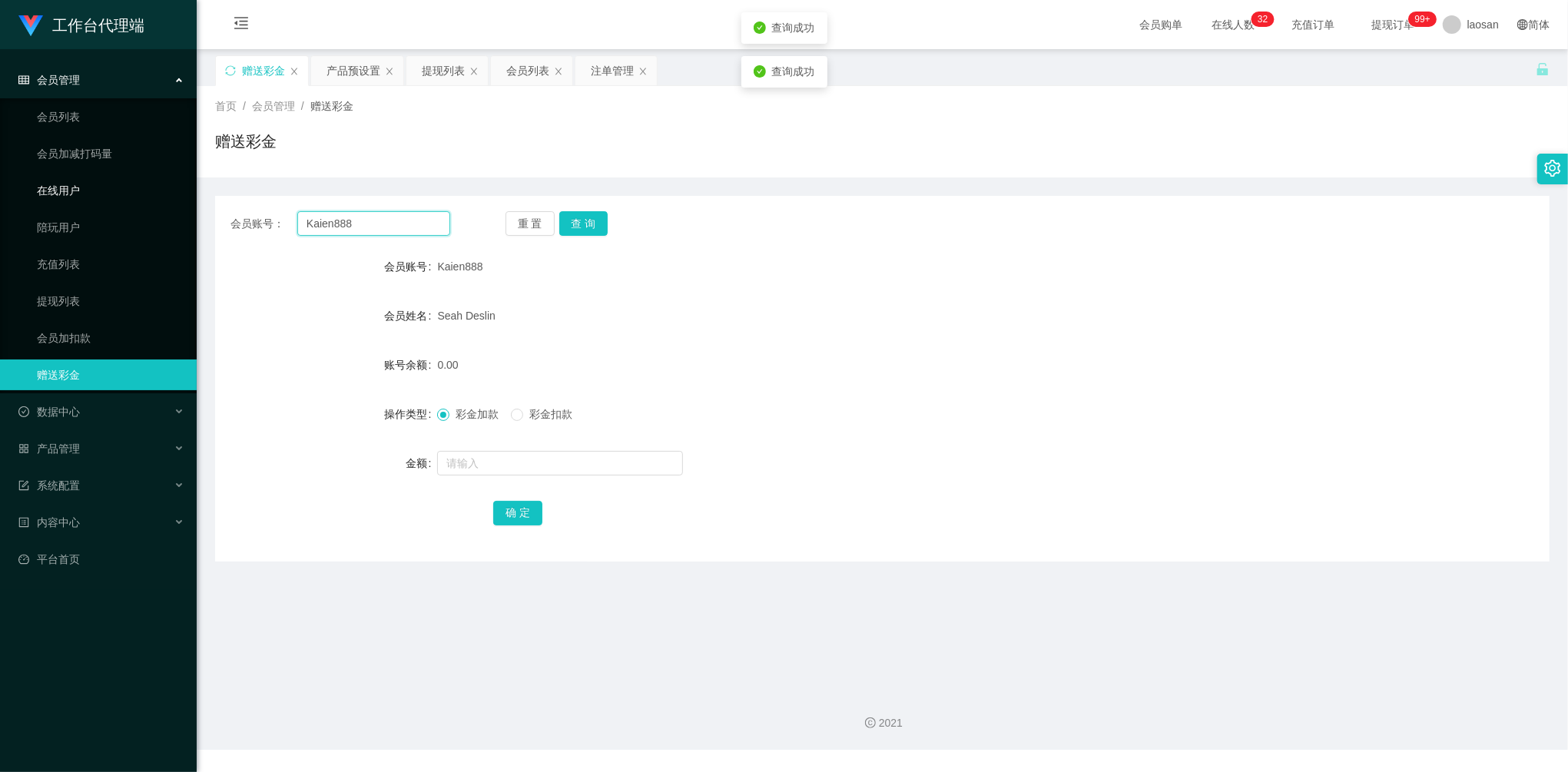
drag, startPoint x: 384, startPoint y: 223, endPoint x: 178, endPoint y: 186, distance: 209.3
click at [207, 195] on main "关闭左侧 关闭右侧 关闭其它 刷新页面 赠送彩金 产品预设置 提现列表 会员列表 注单管理 首页 / 会员管理 / 赠送彩金 / 赠送彩金 会员账号： Kai…" at bounding box center [882, 363] width 1372 height 629
click at [570, 225] on button "查 询" at bounding box center [584, 223] width 49 height 25
click at [1111, 442] on form "会员账号 Kaien888 会员姓名 [PERSON_NAME] 账号余额 0.00 操作类型 彩金加款 彩金扣款 金额 确 定" at bounding box center [882, 390] width 1335 height 276
click at [495, 450] on div at bounding box center [826, 462] width 778 height 30
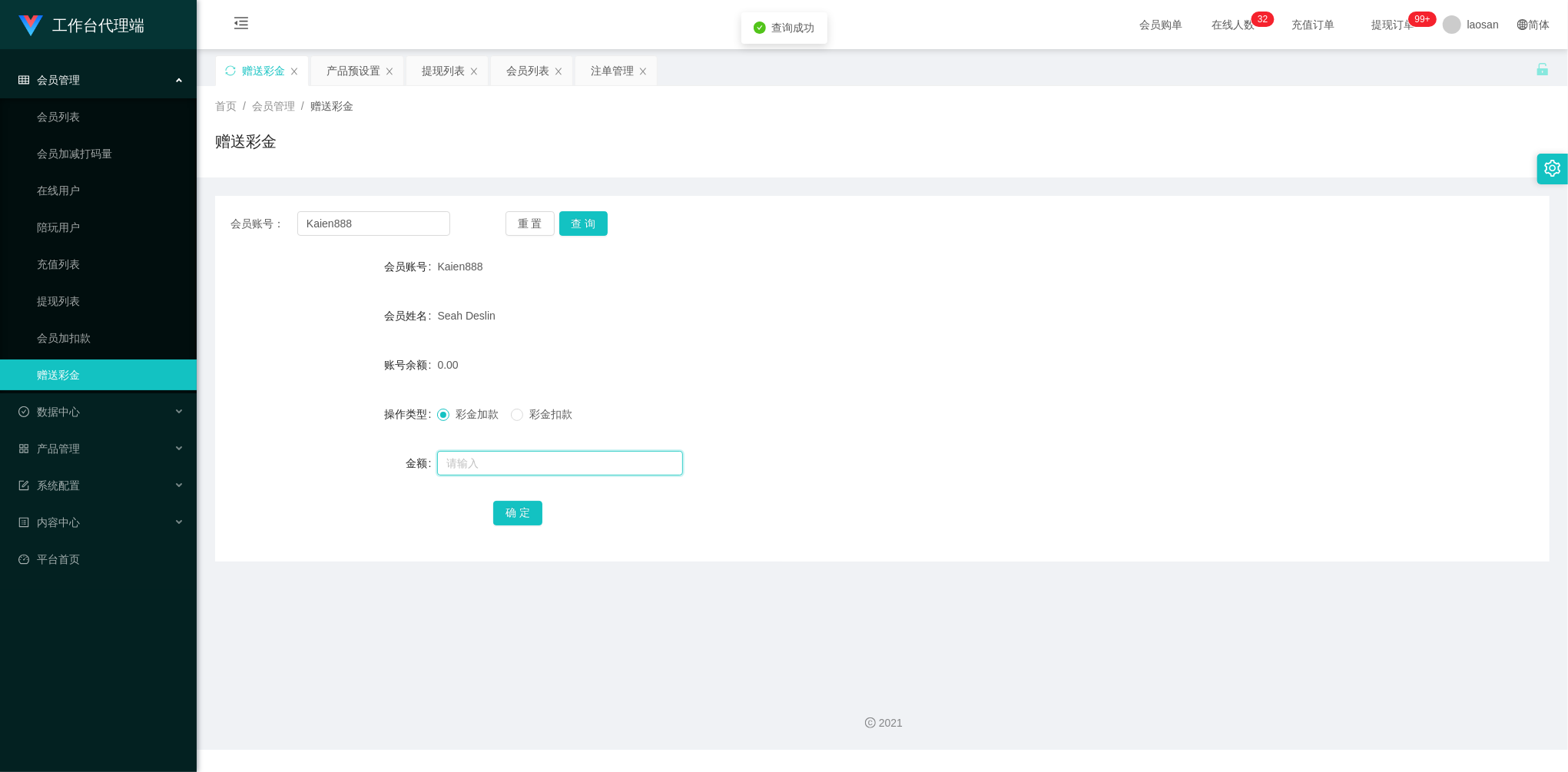
click at [499, 463] on input "text" at bounding box center [560, 462] width 246 height 25
type input "500"
click at [507, 514] on button "确 定" at bounding box center [517, 512] width 49 height 25
drag, startPoint x: 407, startPoint y: 225, endPoint x: 164, endPoint y: 207, distance: 243.7
click at [166, 209] on section "工作台代理端 会员管理 会员列表 会员加减打码量 在线用户 陪玩用户 充值列表 提现列表 会员加扣款 赠送彩金 数据中心 员工统计 团队统计 产品管理 注单管…" at bounding box center [784, 374] width 1568 height 749
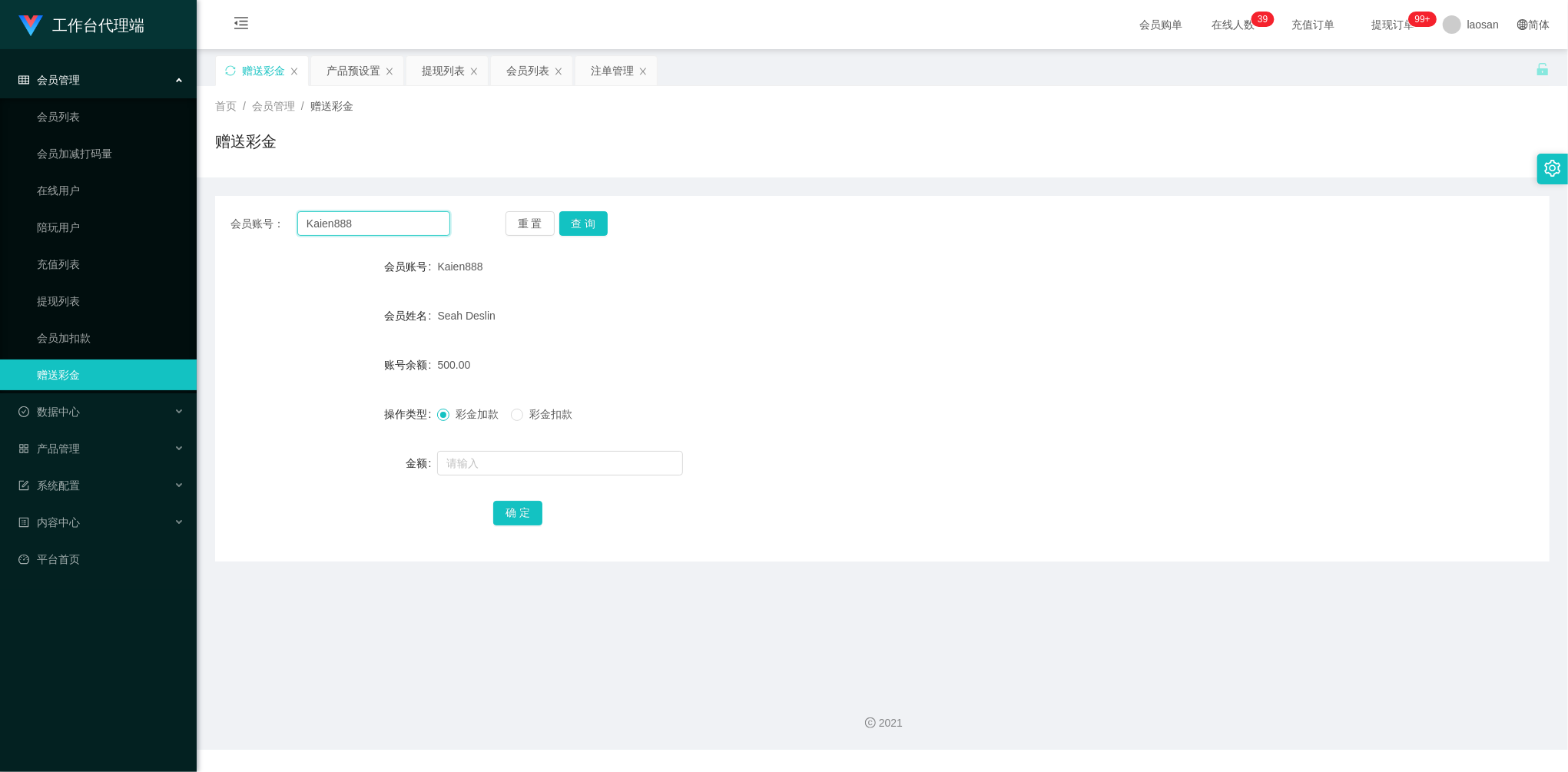
click at [385, 228] on input "Kaien888" at bounding box center [374, 223] width 153 height 25
drag, startPoint x: 407, startPoint y: 228, endPoint x: 148, endPoint y: 179, distance: 263.6
click at [148, 179] on section "工作台代理端 会员管理 会员列表 会员加减打码量 在线用户 陪玩用户 充值列表 提现列表 会员加扣款 赠送彩金 数据中心 员工统计 团队统计 产品管理 注单管…" at bounding box center [784, 374] width 1568 height 749
paste input "hongjian"
type input "hongjian"
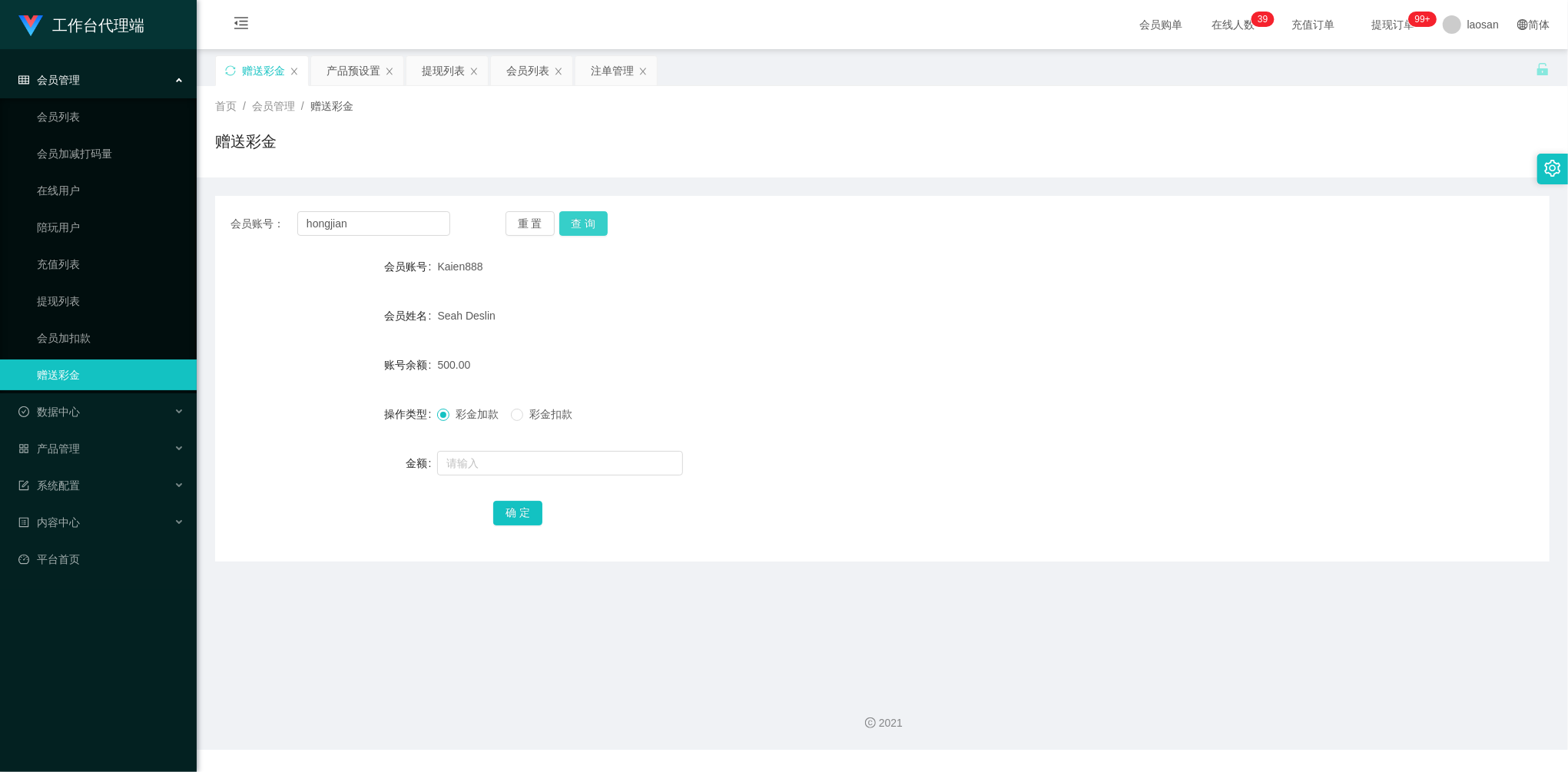
click at [603, 228] on button "查 询" at bounding box center [584, 223] width 49 height 25
click at [538, 458] on input "text" at bounding box center [560, 462] width 246 height 25
type input "100"
drag, startPoint x: 514, startPoint y: 514, endPoint x: 588, endPoint y: 440, distance: 104.7
click at [514, 514] on button "确 定" at bounding box center [517, 512] width 49 height 25
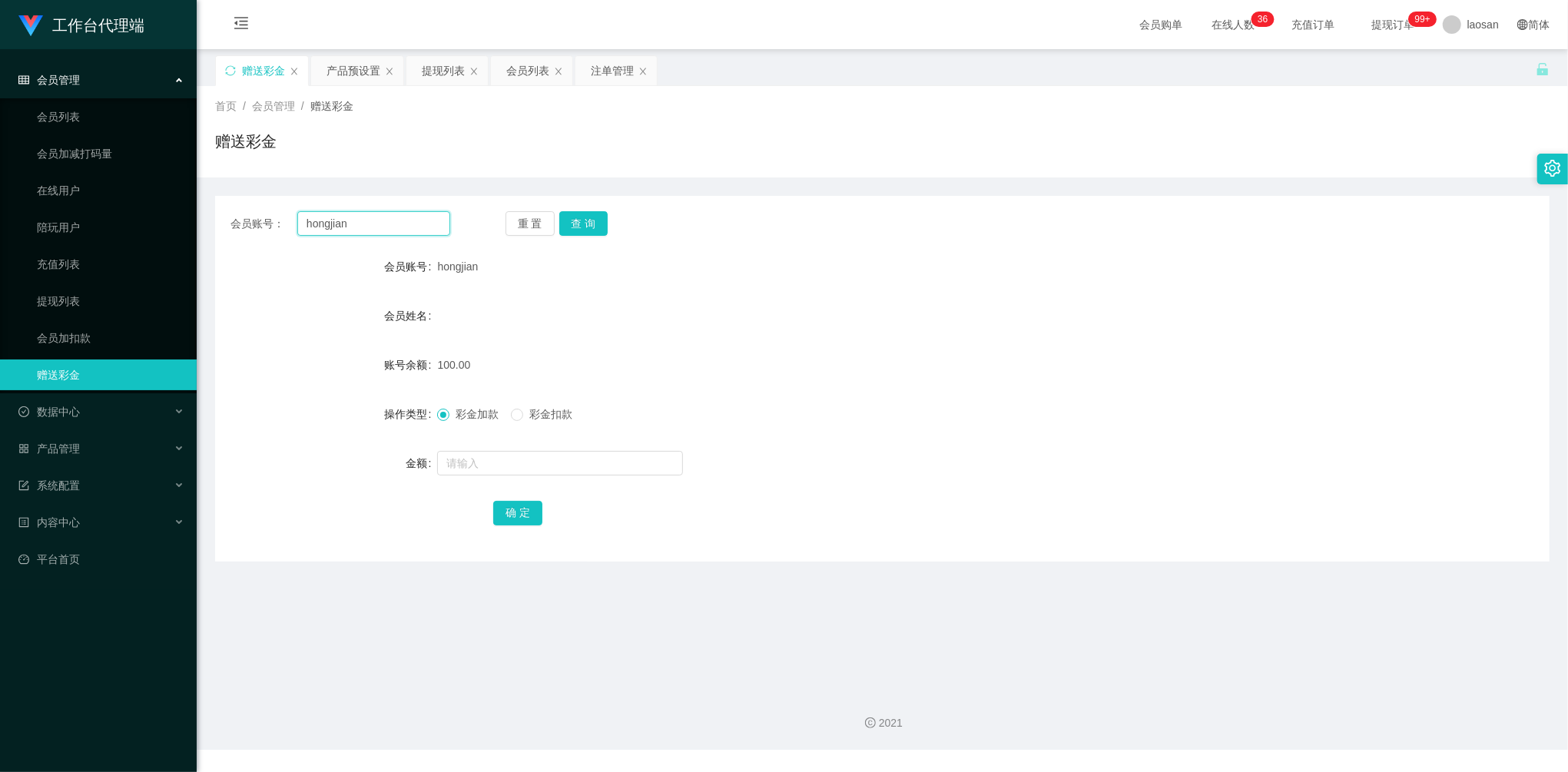
drag, startPoint x: 372, startPoint y: 234, endPoint x: 206, endPoint y: 197, distance: 170.1
click at [213, 201] on main "关闭左侧 关闭右侧 关闭其它 刷新页面 赠送彩金 产品预设置 提现列表 会员列表 注单管理 首页 / 会员管理 / 赠送彩金 / 赠送彩金 会员账号： hon…" at bounding box center [882, 363] width 1372 height 629
paste input "ai93040311"
type input "ai93040311"
click at [596, 223] on button "查 询" at bounding box center [584, 223] width 49 height 25
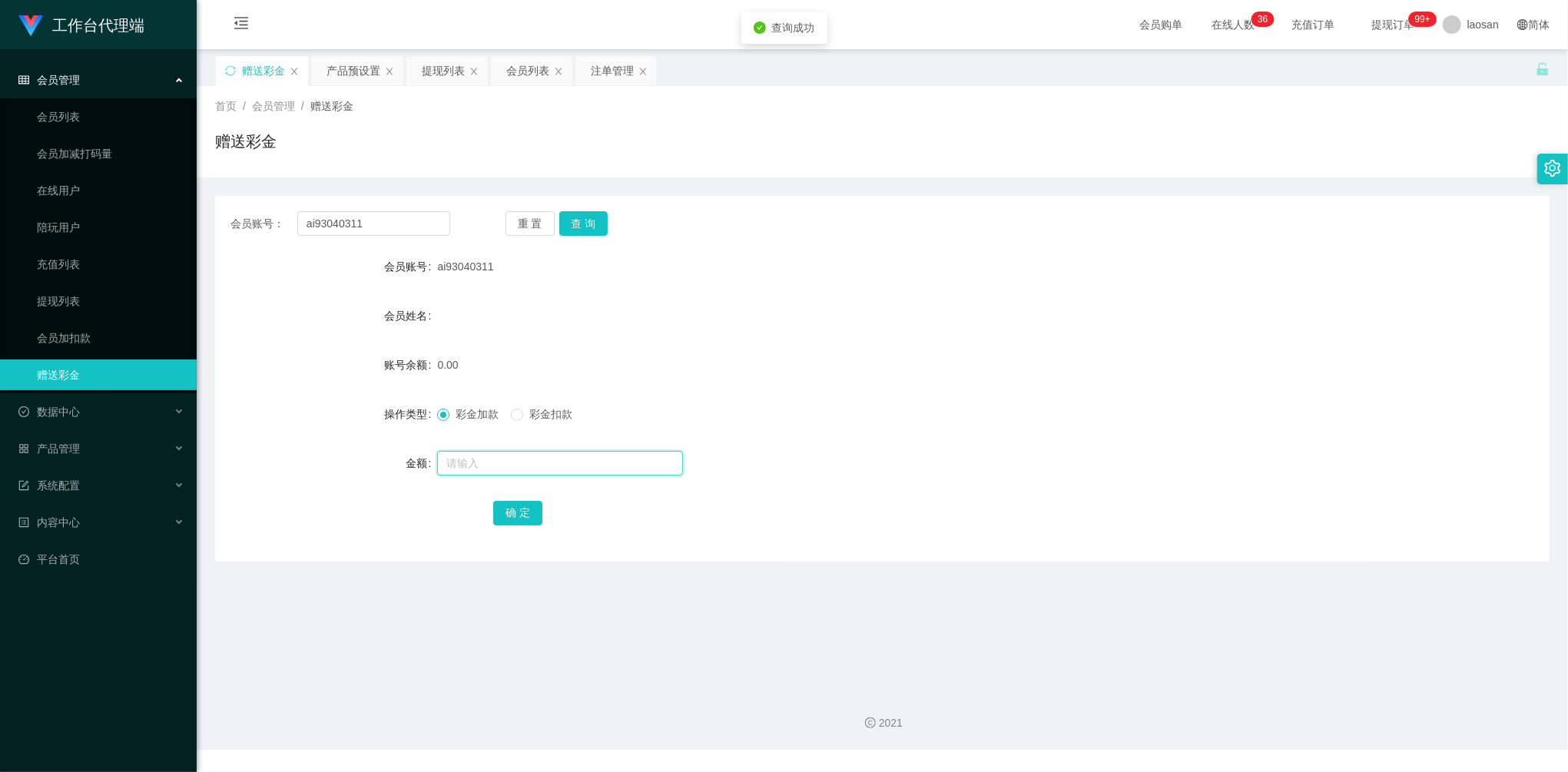
click at [502, 459] on input "text" at bounding box center [560, 462] width 246 height 25
type input "100"
drag, startPoint x: 523, startPoint y: 513, endPoint x: 607, endPoint y: 486, distance: 88.2
click at [523, 513] on button "确 定" at bounding box center [517, 512] width 49 height 25
click at [343, 75] on div "产品预设置" at bounding box center [353, 71] width 53 height 29
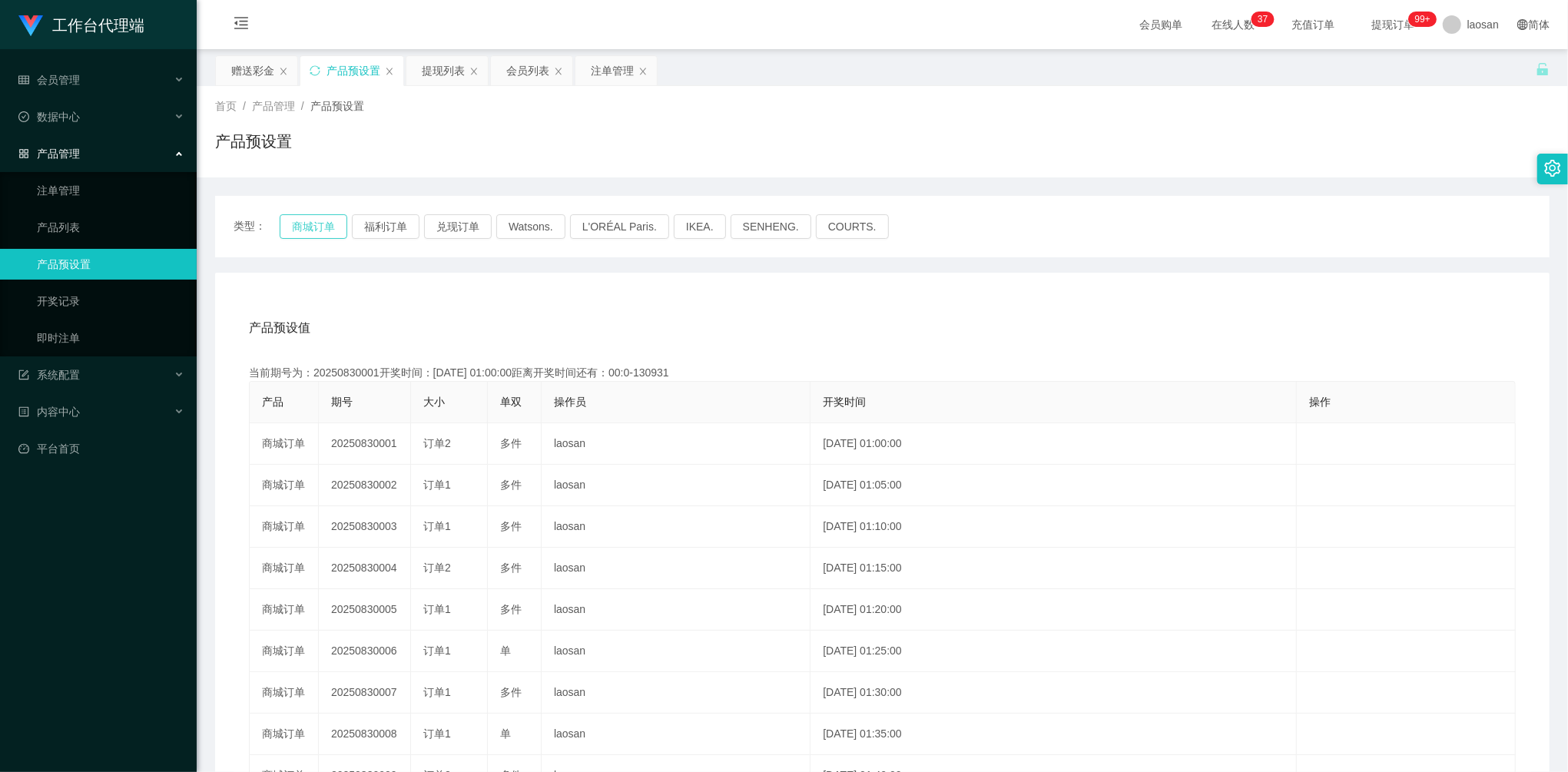
click at [336, 228] on button "商城订单" at bounding box center [312, 227] width 67 height 25
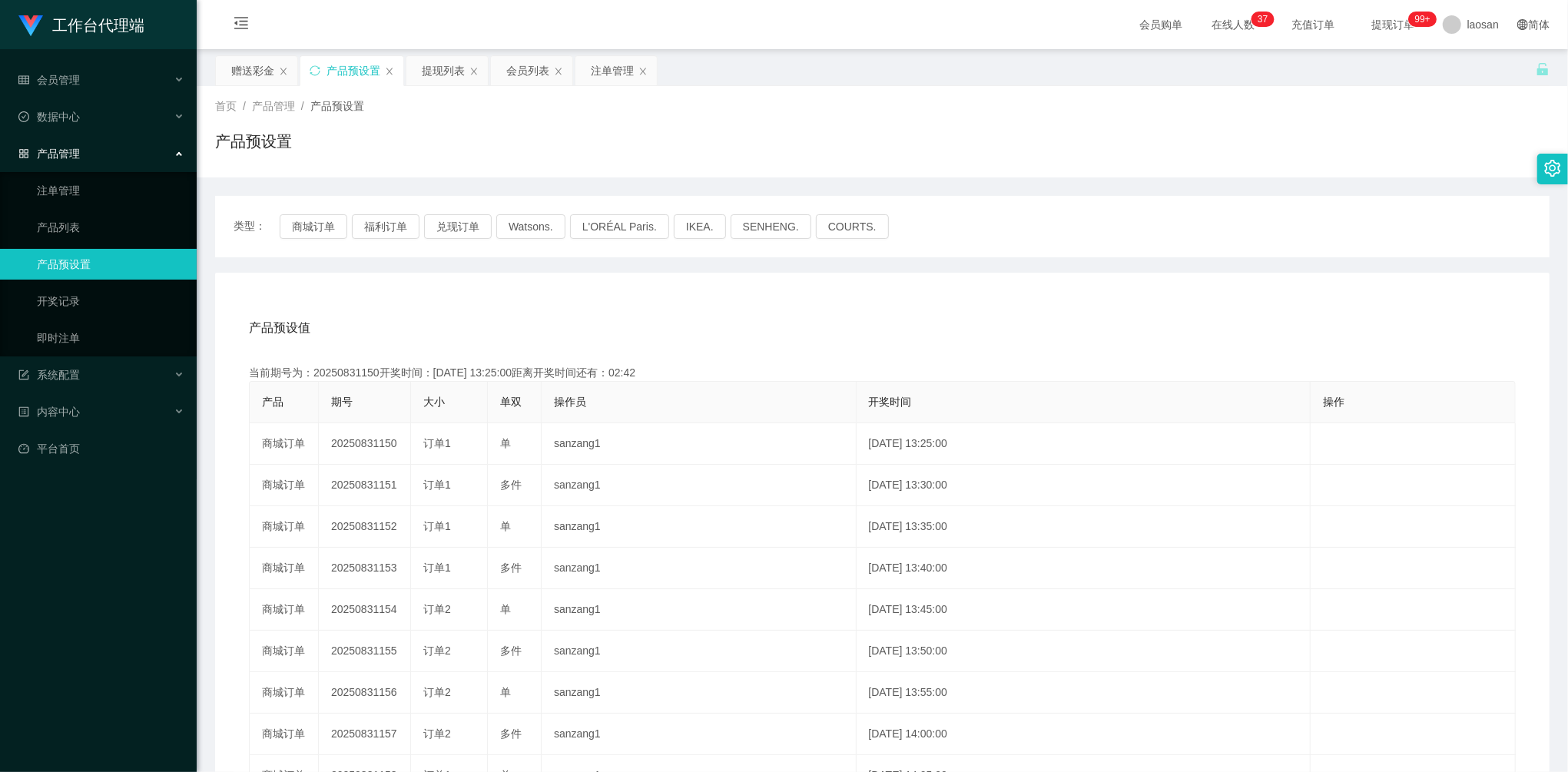
click at [611, 311] on div "产品预设值 添加期号" at bounding box center [882, 328] width 1267 height 43
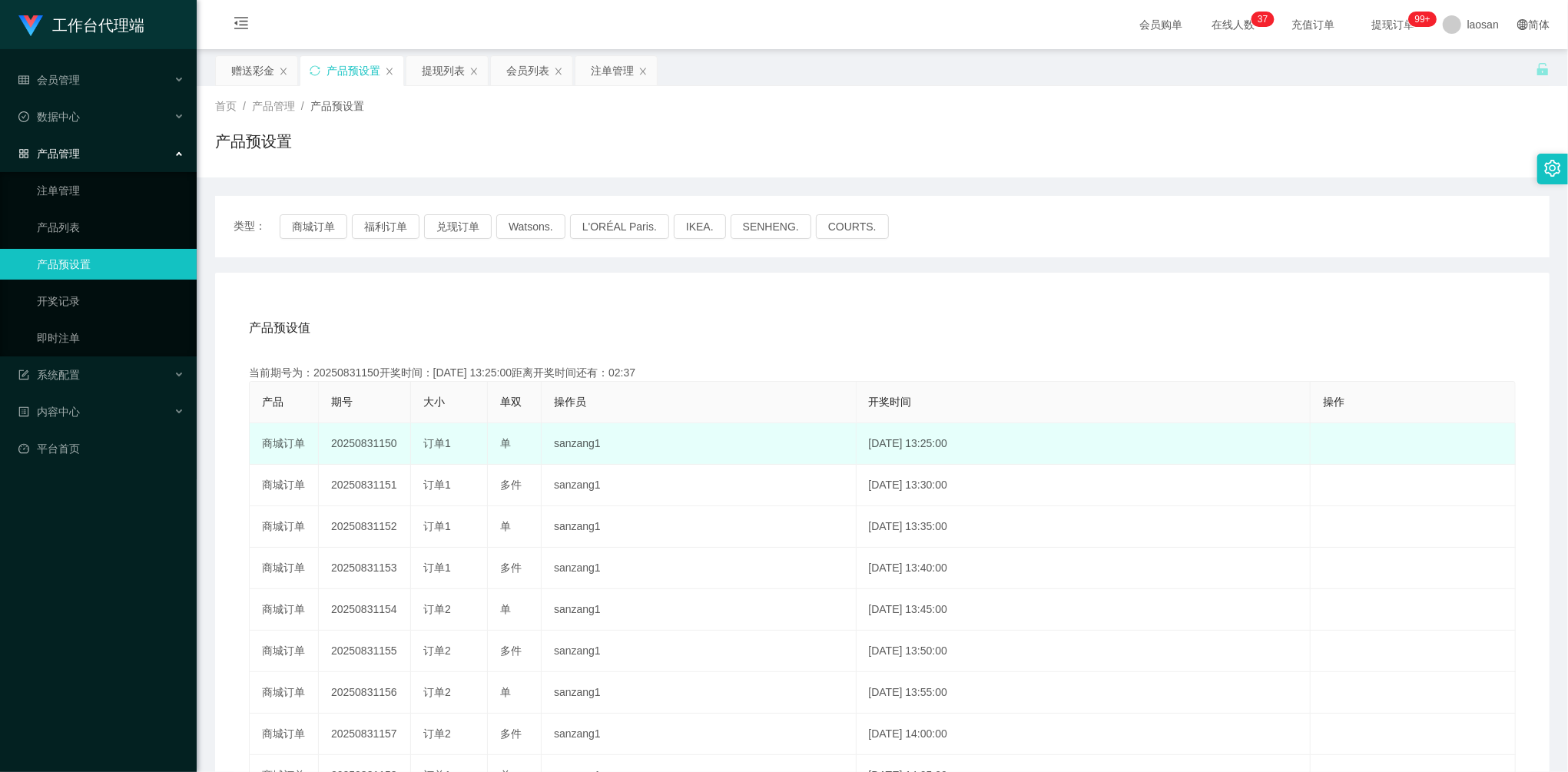
click at [357, 452] on td "20250831150" at bounding box center [365, 443] width 92 height 41
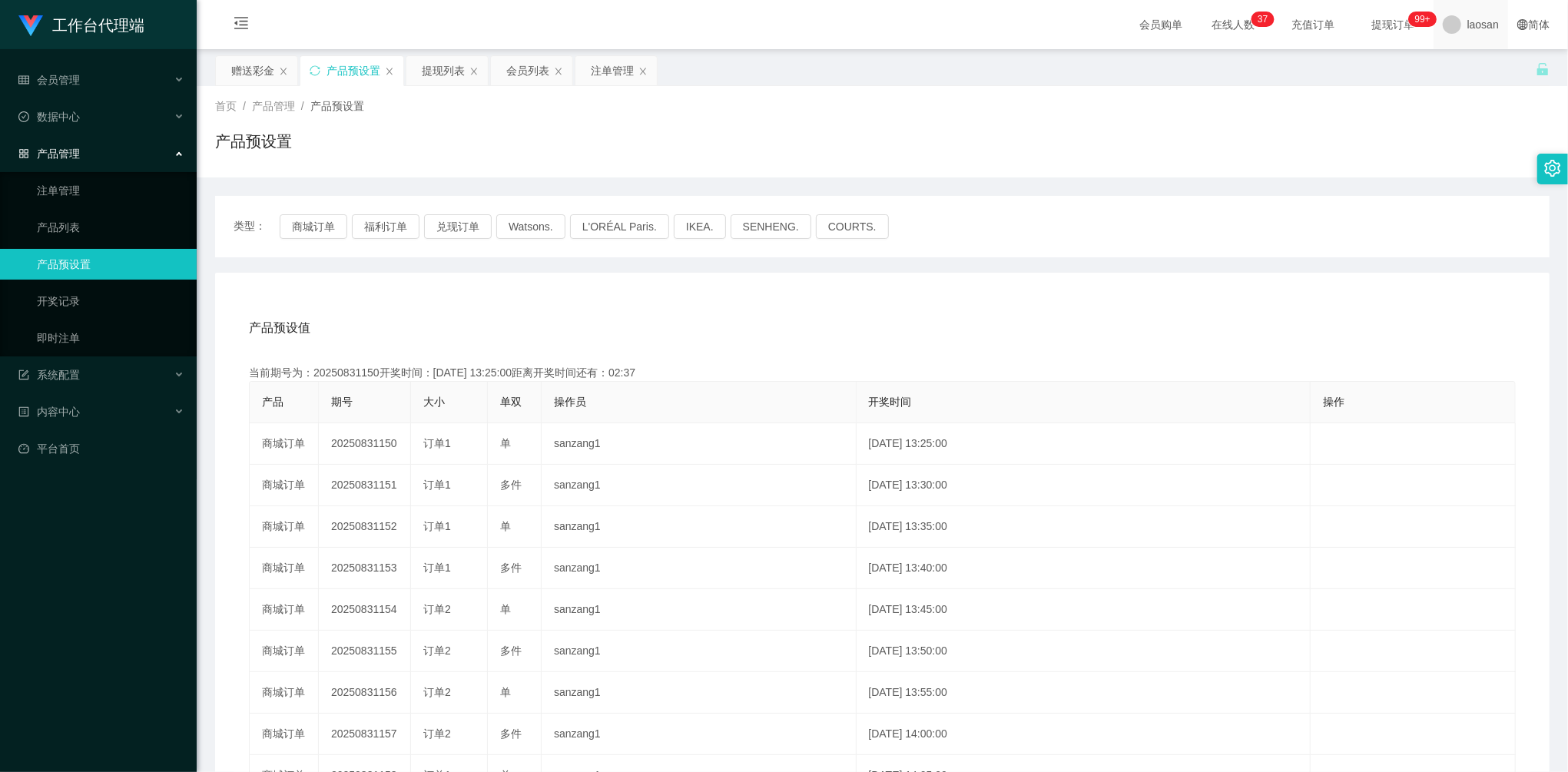
copy td "20250831150"
click at [772, 321] on div "产品预设值 添加期号" at bounding box center [882, 328] width 1267 height 43
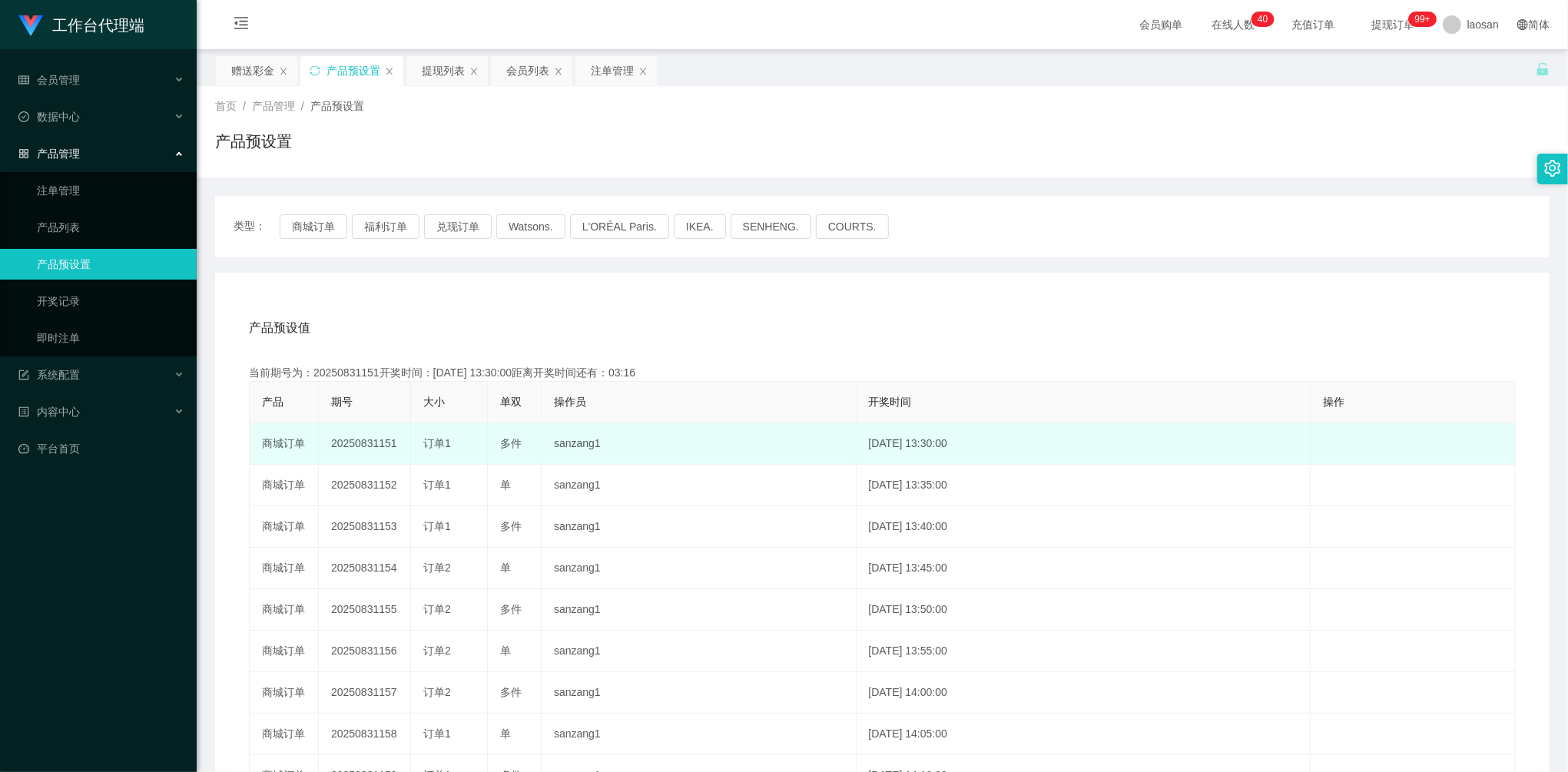
click at [376, 447] on td "20250831151" at bounding box center [365, 443] width 92 height 41
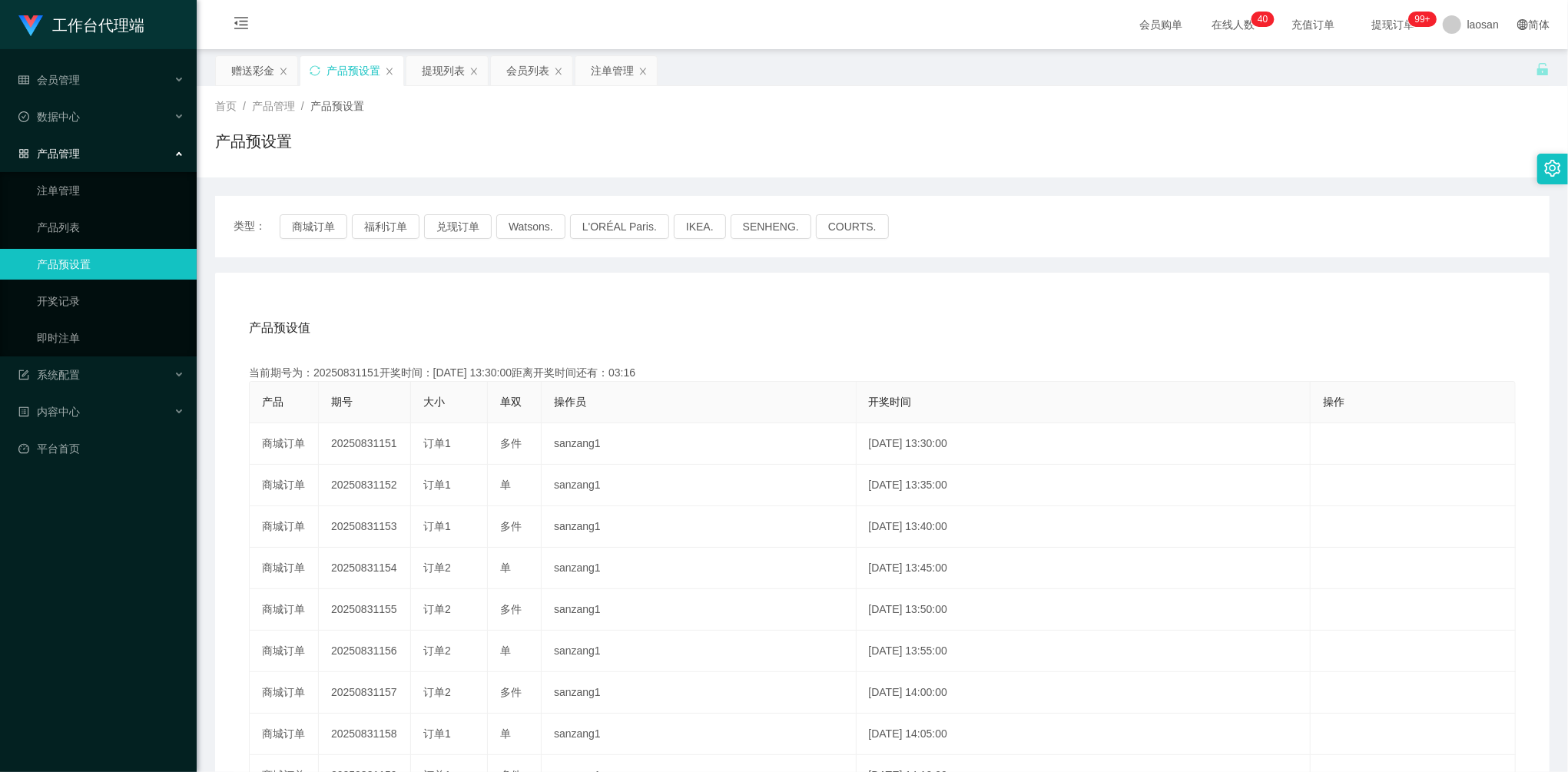
copy td "20250831151"
click at [602, 63] on div "注单管理" at bounding box center [612, 71] width 43 height 29
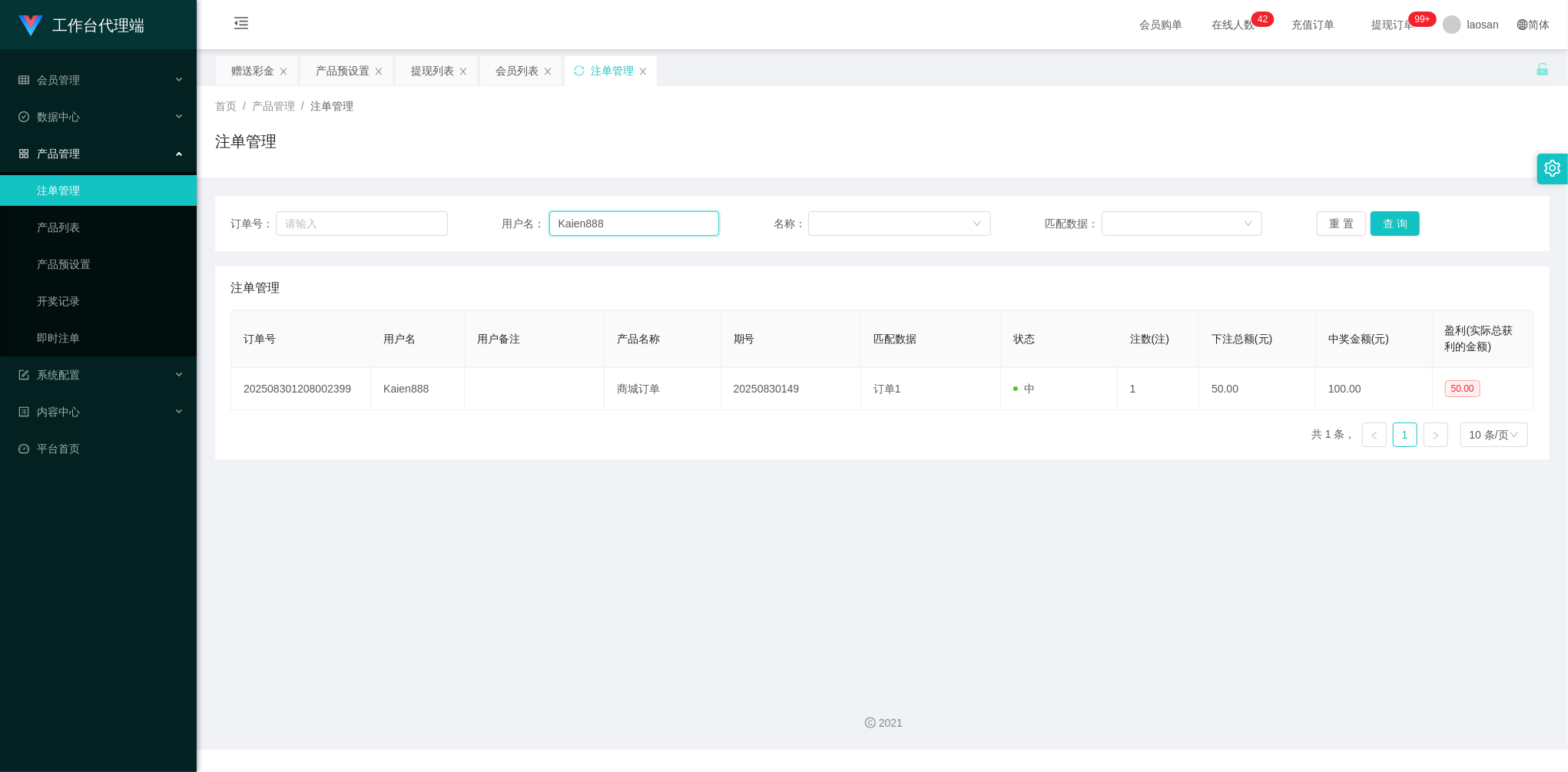
drag, startPoint x: 646, startPoint y: 228, endPoint x: 434, endPoint y: 198, distance: 214.1
click at [435, 198] on div "订单号： 用户名： Kaien888 名称： 匹配数据： 重 置 查 询" at bounding box center [882, 224] width 1335 height 55
paste input "ai93040311"
type input "ai93040311"
click at [1418, 225] on div "重 置 查 询" at bounding box center [1425, 223] width 218 height 25
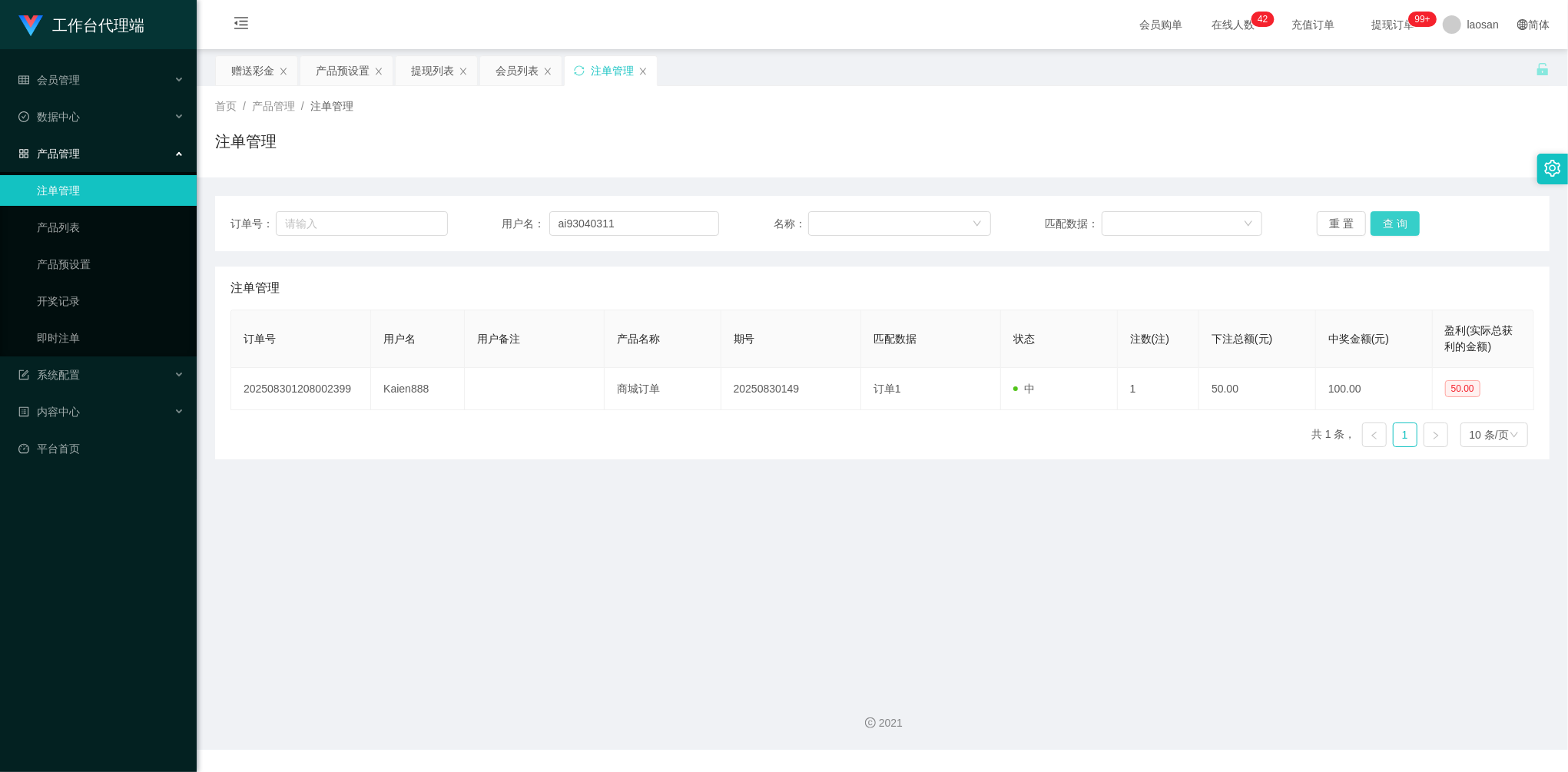
click at [1398, 224] on button "查 询" at bounding box center [1395, 223] width 49 height 25
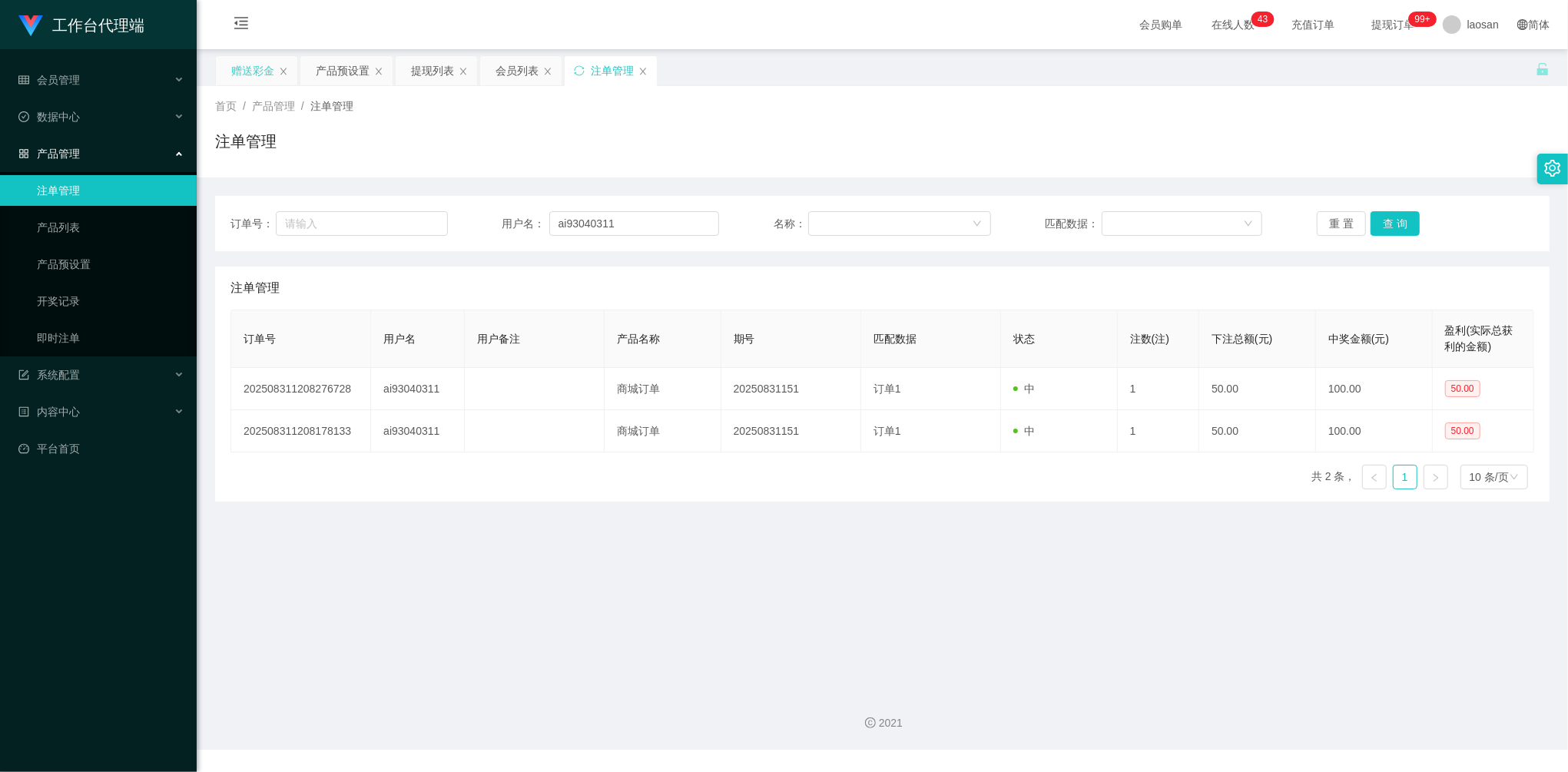
click at [240, 72] on div "赠送彩金" at bounding box center [253, 71] width 43 height 29
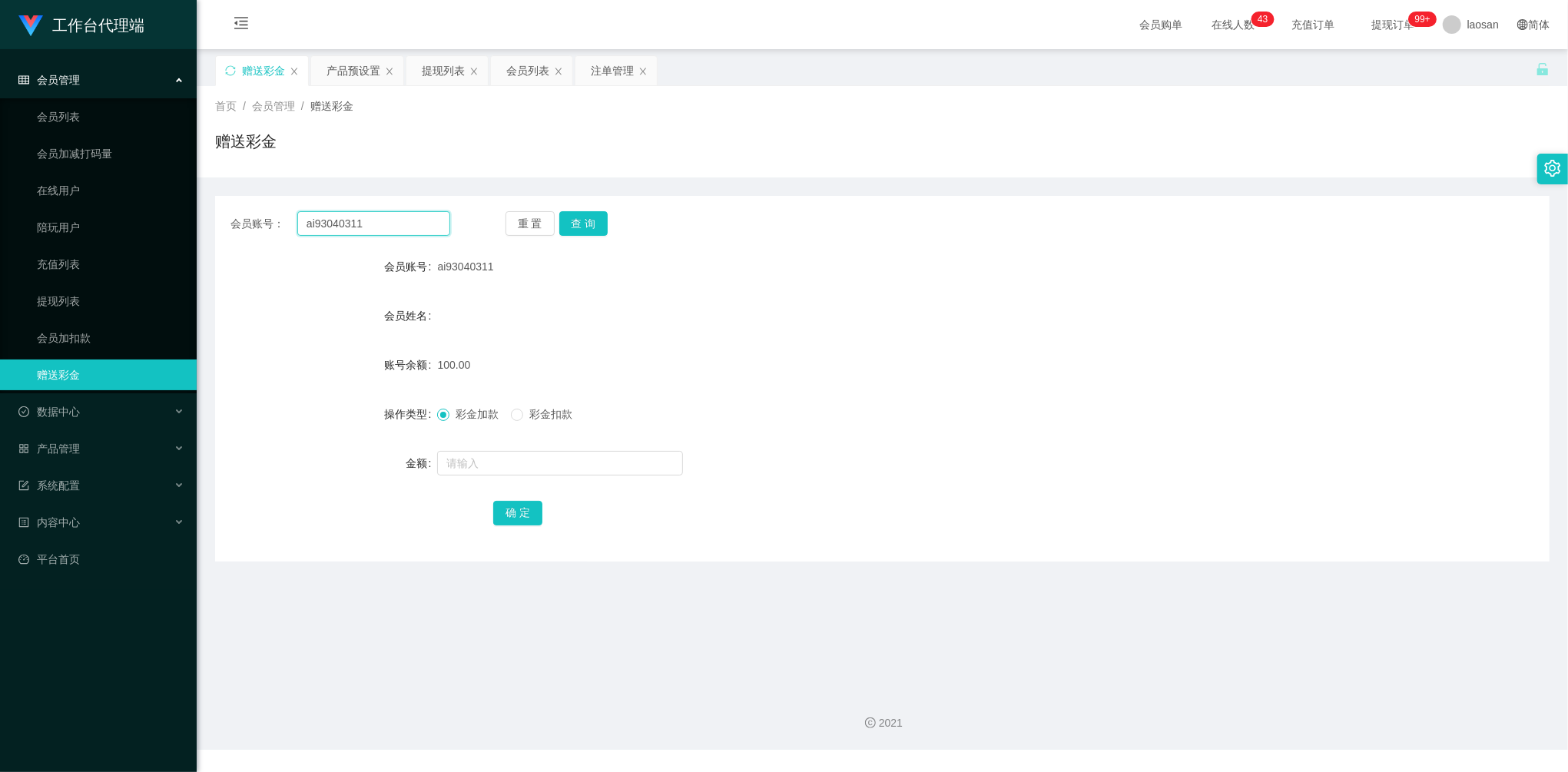
drag, startPoint x: 275, startPoint y: 207, endPoint x: 292, endPoint y: 213, distance: 18.0
click at [214, 197] on main "关闭左侧 关闭右侧 关闭其它 刷新页面 赠送彩金 产品预设置 提现列表 会员列表 注单管理 首页 / 会员管理 / 赠送彩金 / 赠送彩金 会员账号： ai9…" at bounding box center [882, 363] width 1372 height 629
paste input "Joker"
type input "Joker"
click at [560, 223] on button "查 询" at bounding box center [584, 223] width 49 height 25
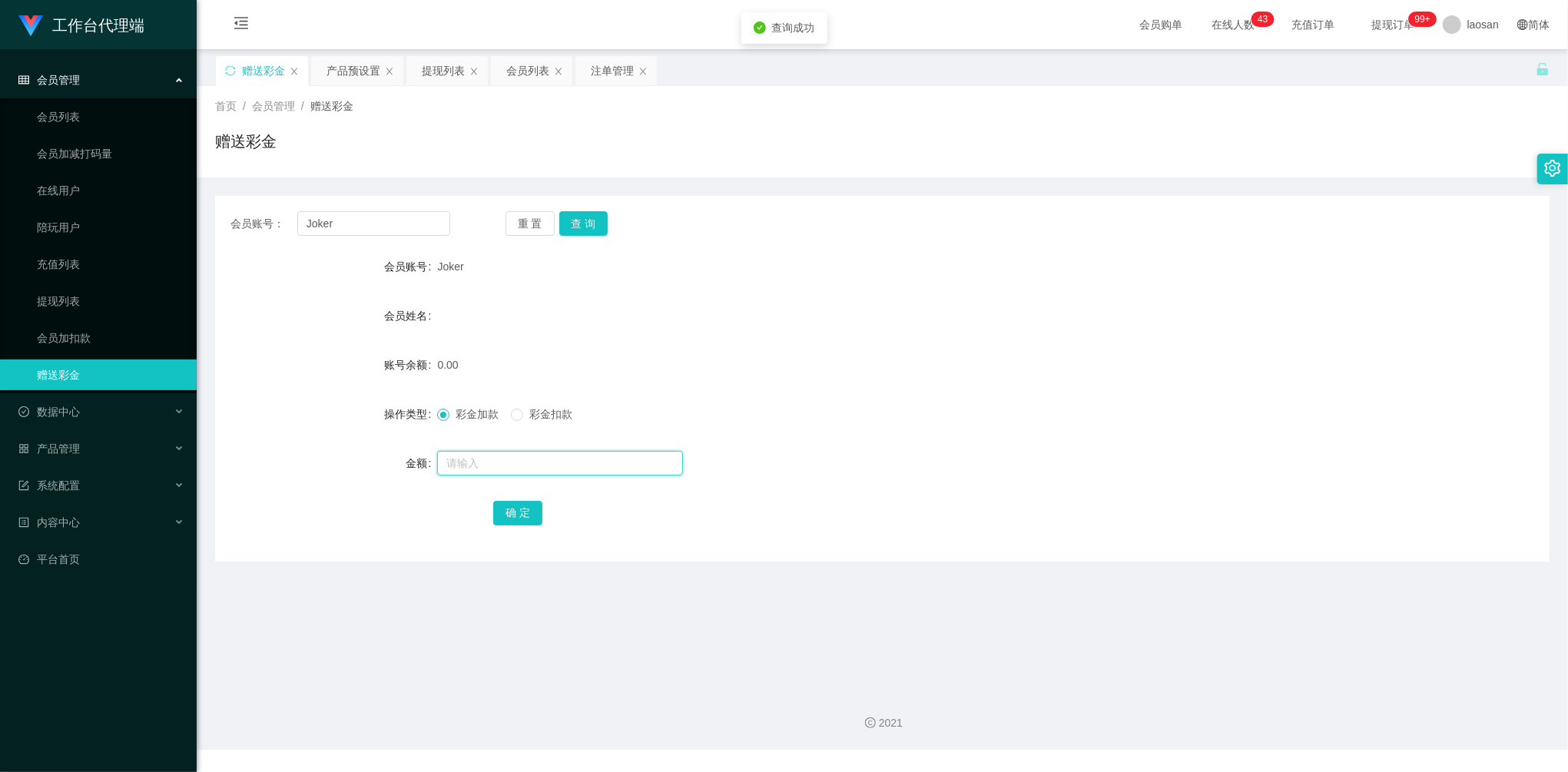
click at [550, 462] on input "text" at bounding box center [560, 462] width 246 height 25
type input "100"
click at [505, 504] on button "确 定" at bounding box center [517, 512] width 49 height 25
drag, startPoint x: 397, startPoint y: 219, endPoint x: 247, endPoint y: 204, distance: 150.7
click at [249, 204] on div "会员账号： Joker 重 置 查 询 会员账号 Joker 会员姓名 账号余额 100.00 操作类型 彩金加款 彩金扣款 金额 确 定" at bounding box center [882, 379] width 1335 height 366
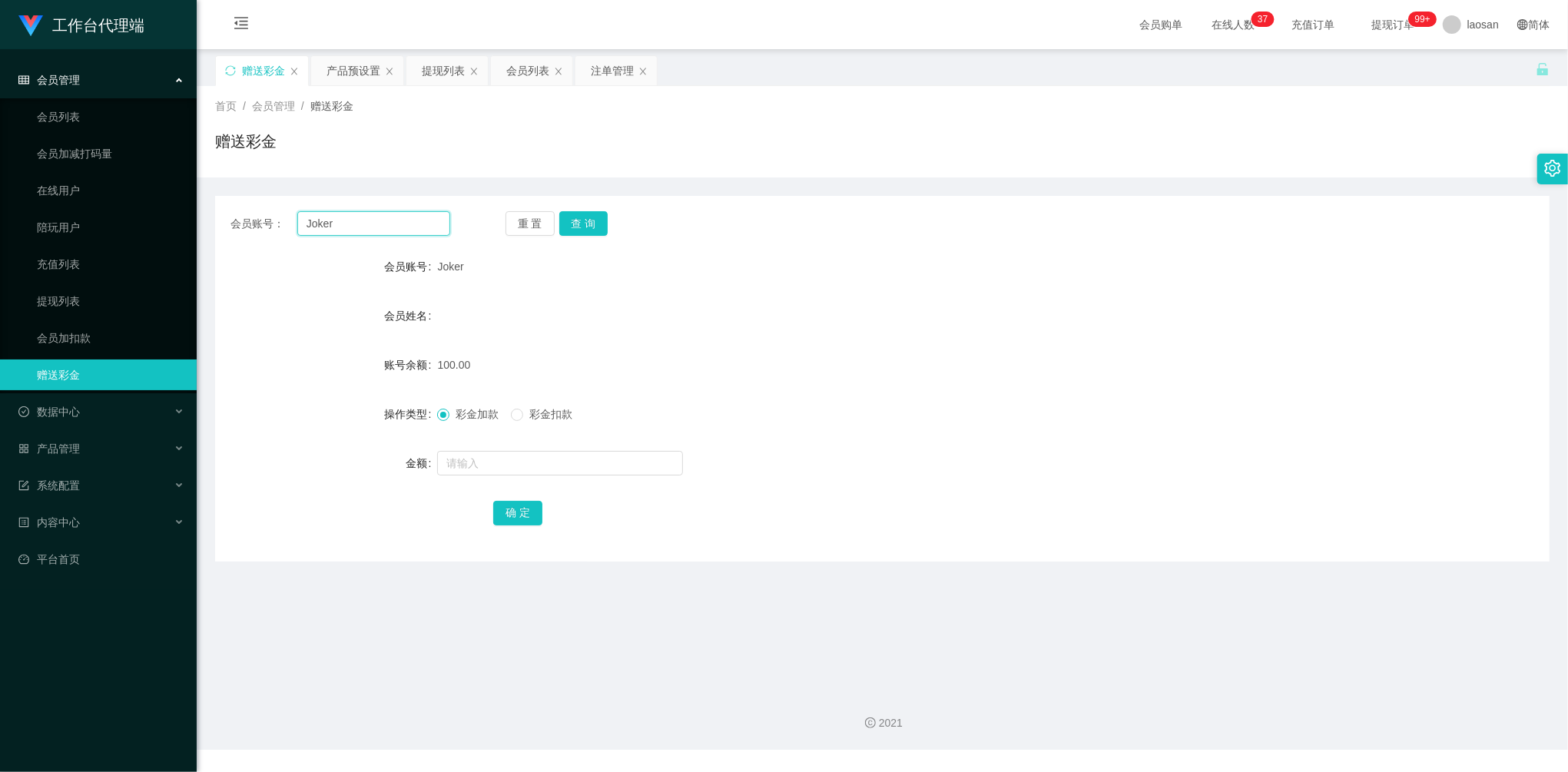
paste input "ai93040311"
type input "ai93040311"
click at [597, 221] on button "查 询" at bounding box center [584, 223] width 49 height 25
click at [597, 228] on button "查 询" at bounding box center [584, 223] width 49 height 25
click at [501, 461] on input "text" at bounding box center [560, 462] width 246 height 25
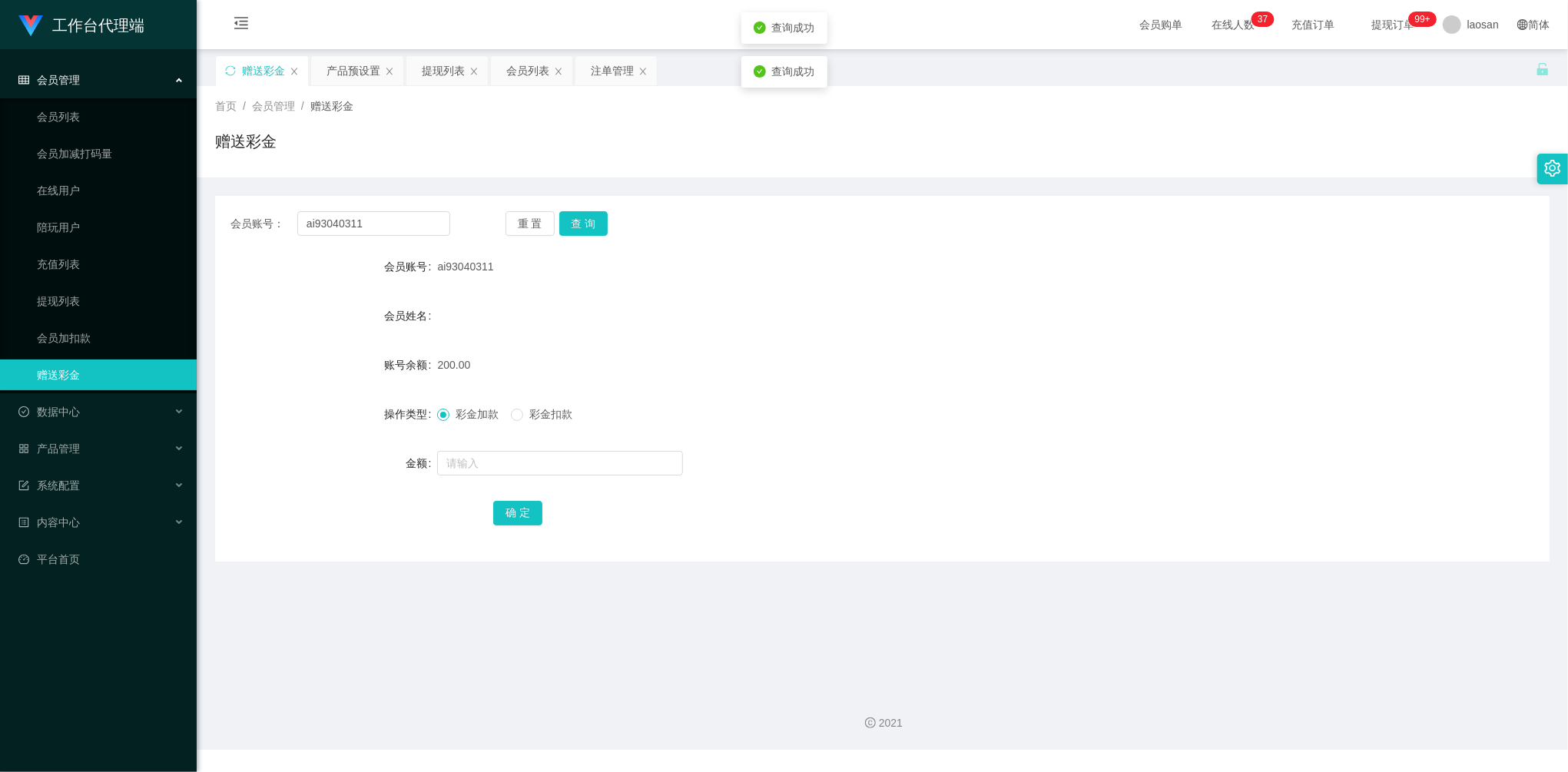
click at [536, 410] on span "彩金扣款" at bounding box center [551, 414] width 55 height 12
click at [505, 459] on input "text" at bounding box center [560, 462] width 246 height 25
type input "50"
click at [507, 514] on button "确 定" at bounding box center [517, 512] width 49 height 25
click at [450, 416] on span "彩金加款" at bounding box center [477, 414] width 55 height 12
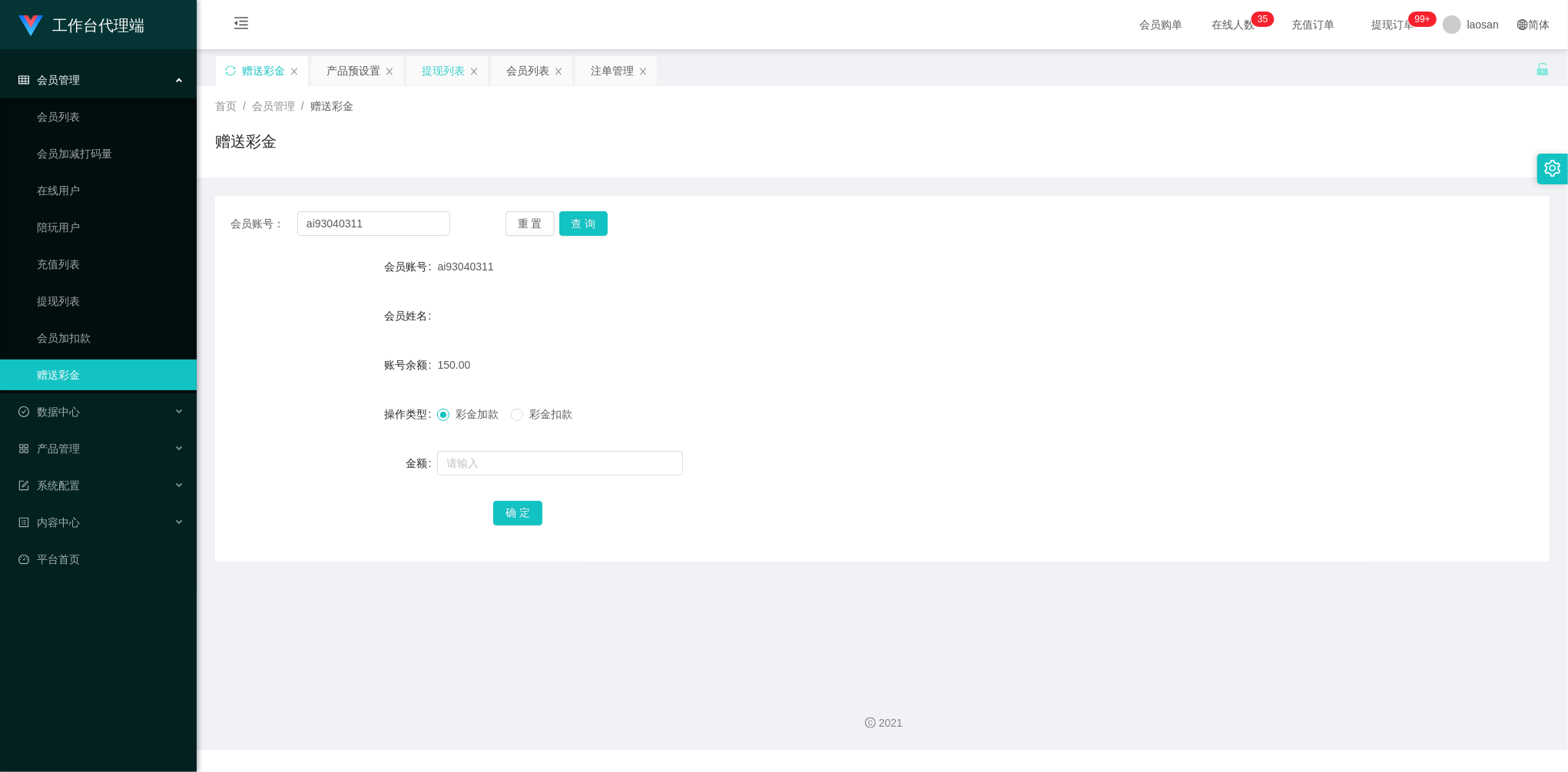
click at [446, 74] on div "提现列表" at bounding box center [443, 71] width 43 height 29
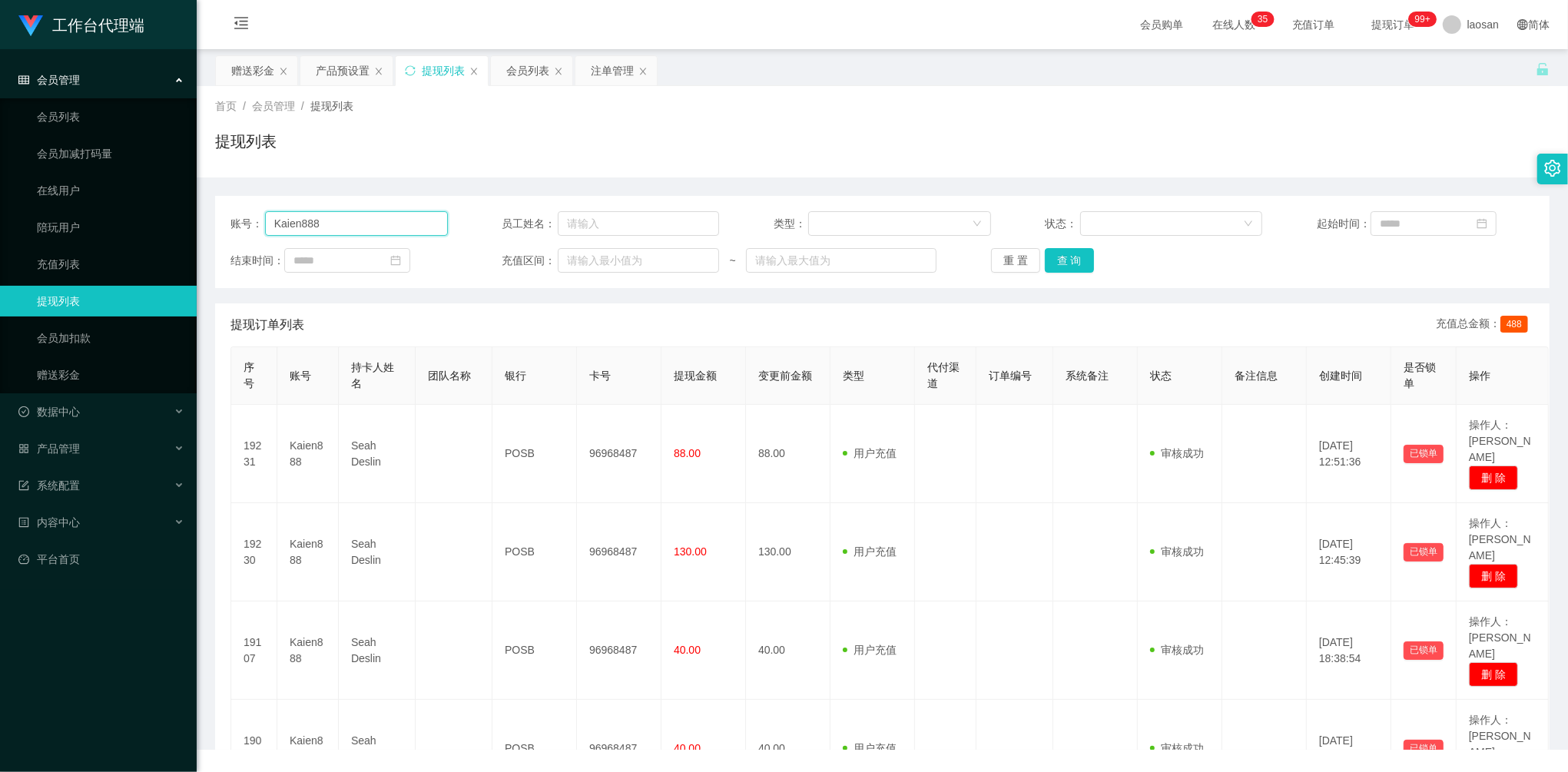
click at [265, 211] on div "账号： Kaien888" at bounding box center [339, 223] width 218 height 25
paste input "hongjian"
type input "hongjian"
click at [1086, 261] on button "查 询" at bounding box center [1068, 260] width 49 height 25
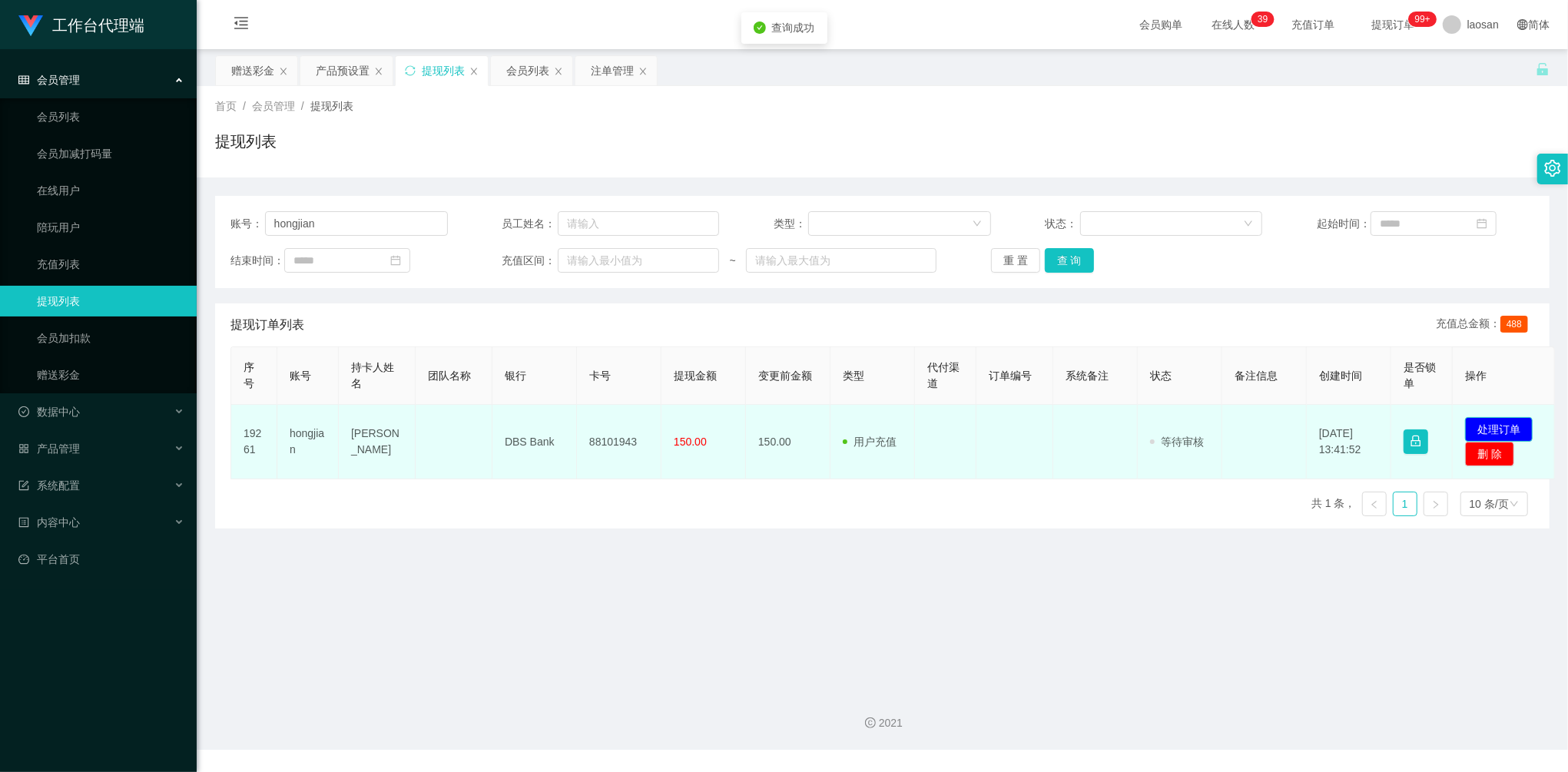
click at [1515, 419] on button "处理订单" at bounding box center [1498, 429] width 67 height 25
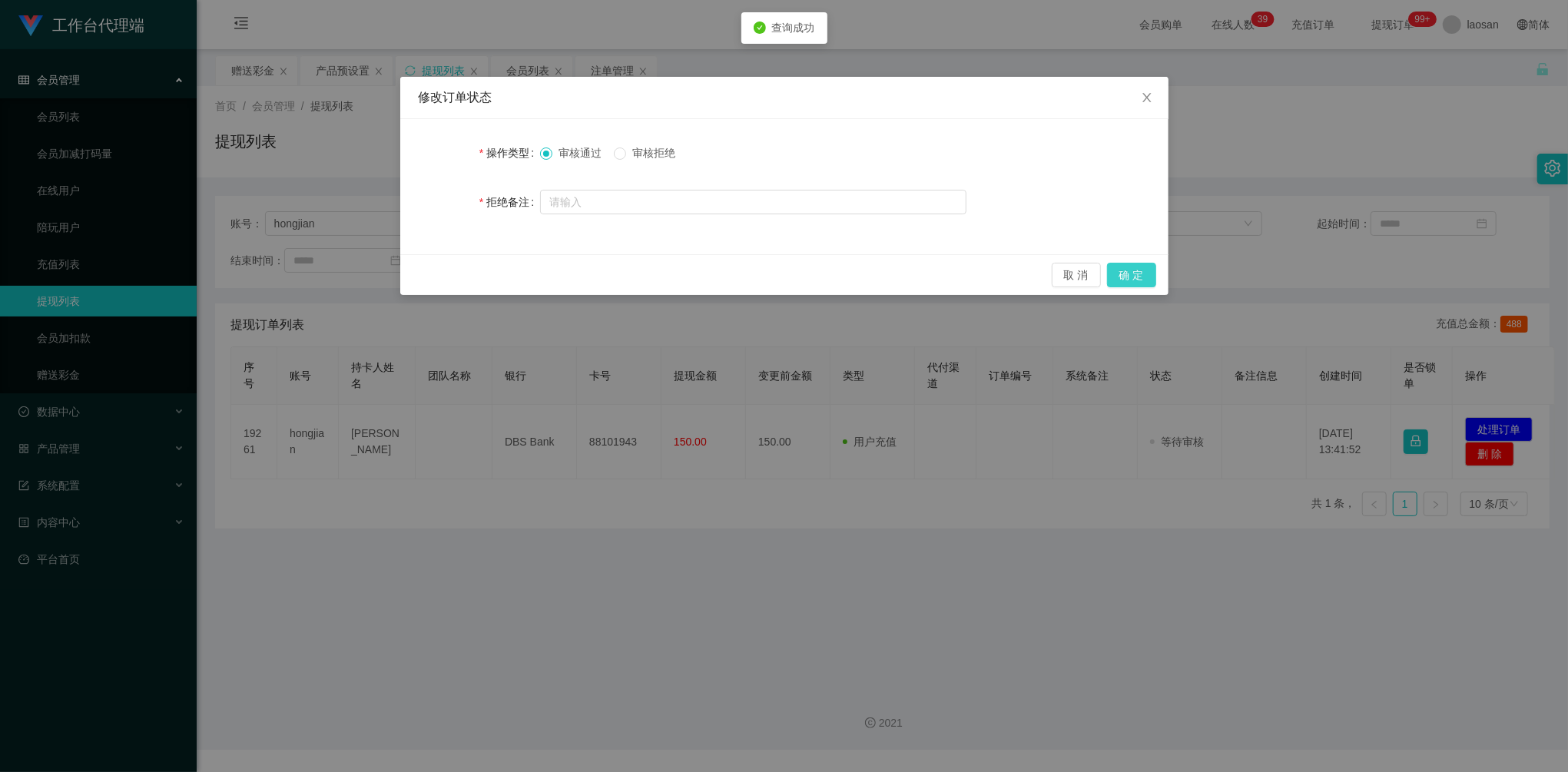
click at [1127, 268] on button "确 定" at bounding box center [1131, 275] width 49 height 25
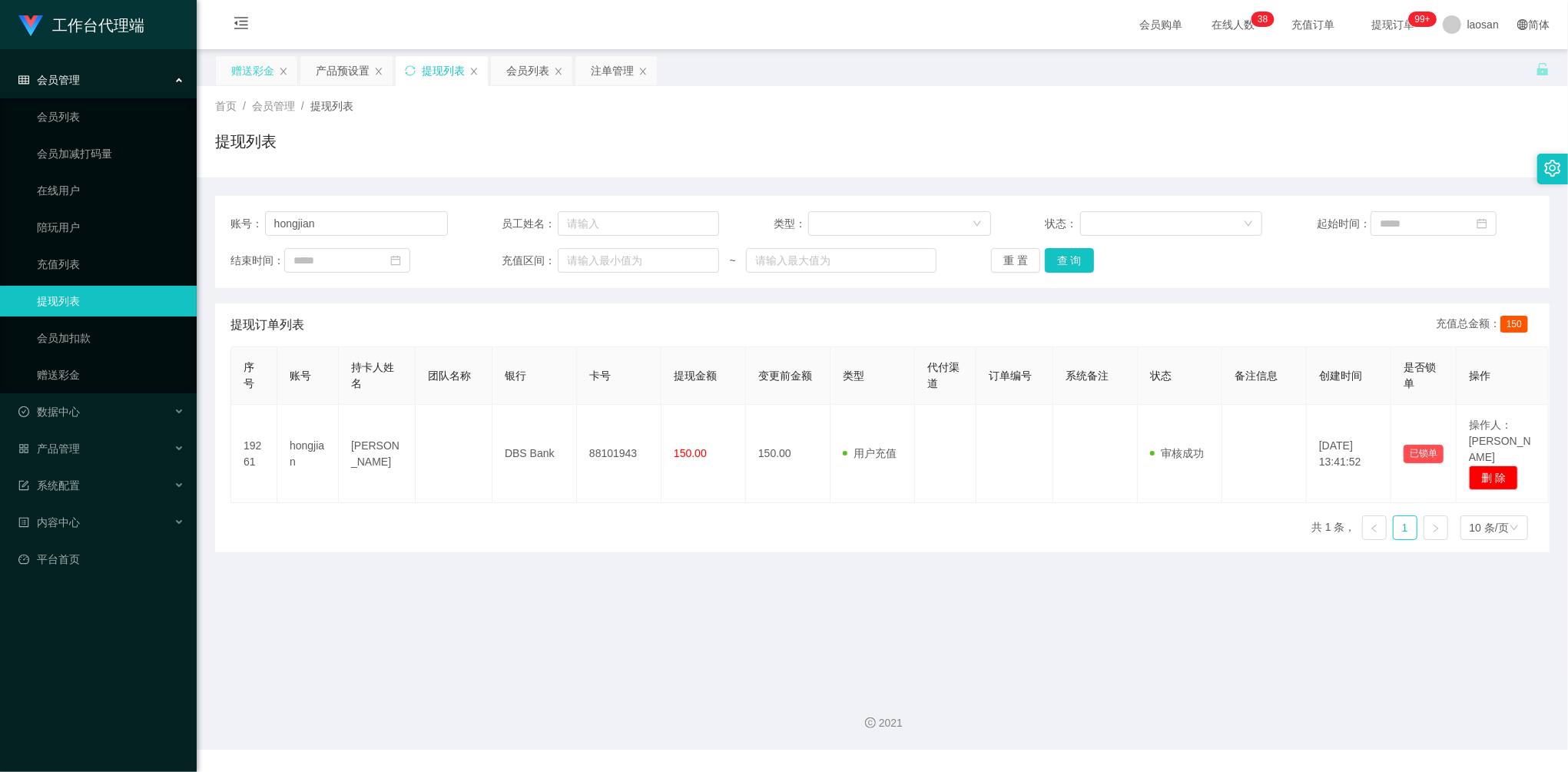
click at [232, 76] on div "赠送彩金" at bounding box center [253, 71] width 43 height 29
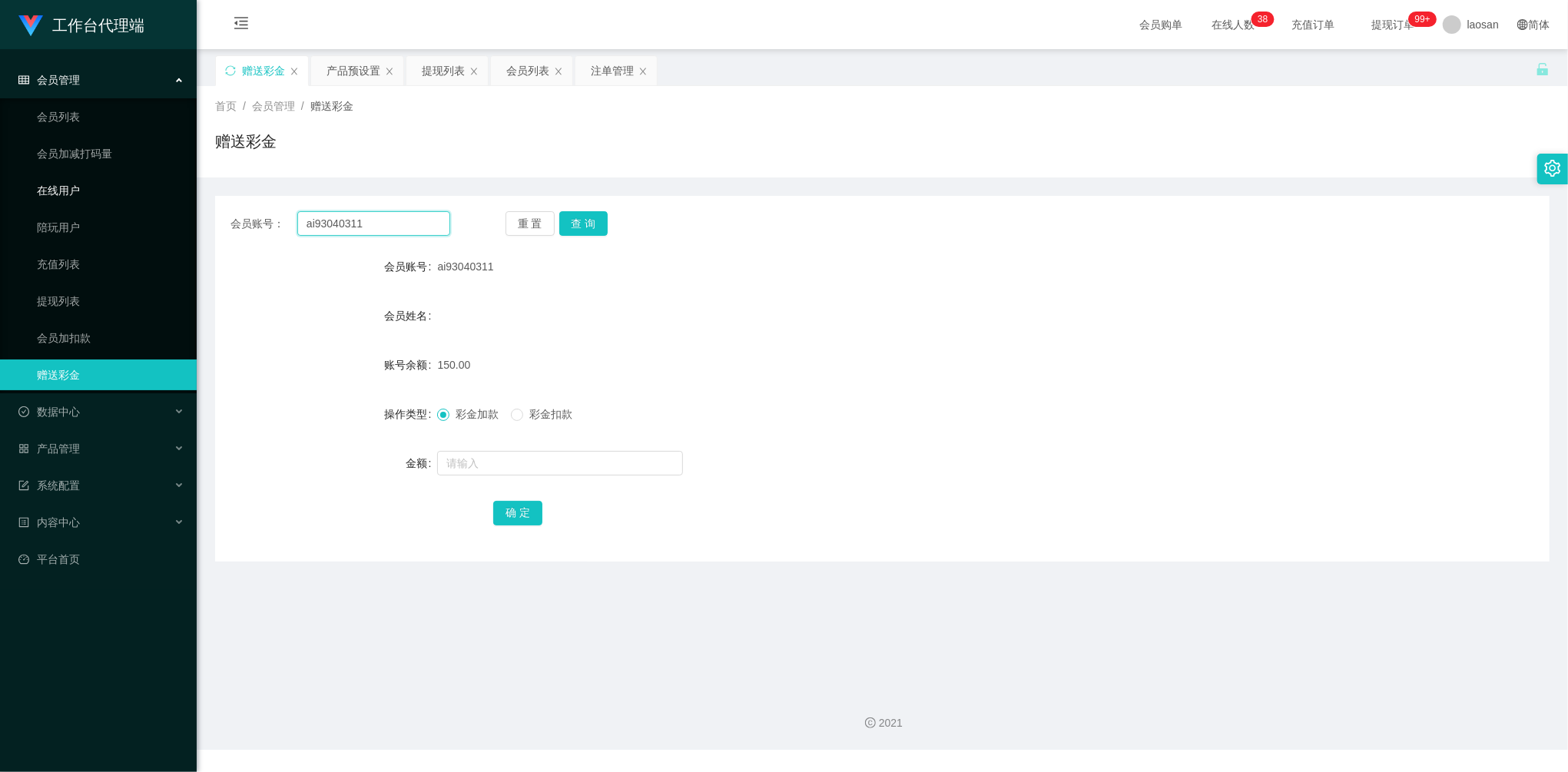
click at [109, 200] on section "工作台代理端 会员管理 会员列表 会员加减打码量 在线用户 陪玩用户 充值列表 提现列表 会员加扣款 赠送彩金 数据中心 员工统计 团队统计 产品管理 注单管…" at bounding box center [784, 374] width 1568 height 749
click at [581, 231] on button "查 询" at bounding box center [584, 223] width 49 height 25
click at [578, 230] on button "查 询" at bounding box center [584, 223] width 49 height 25
click at [355, 78] on div "产品预设置" at bounding box center [353, 71] width 53 height 29
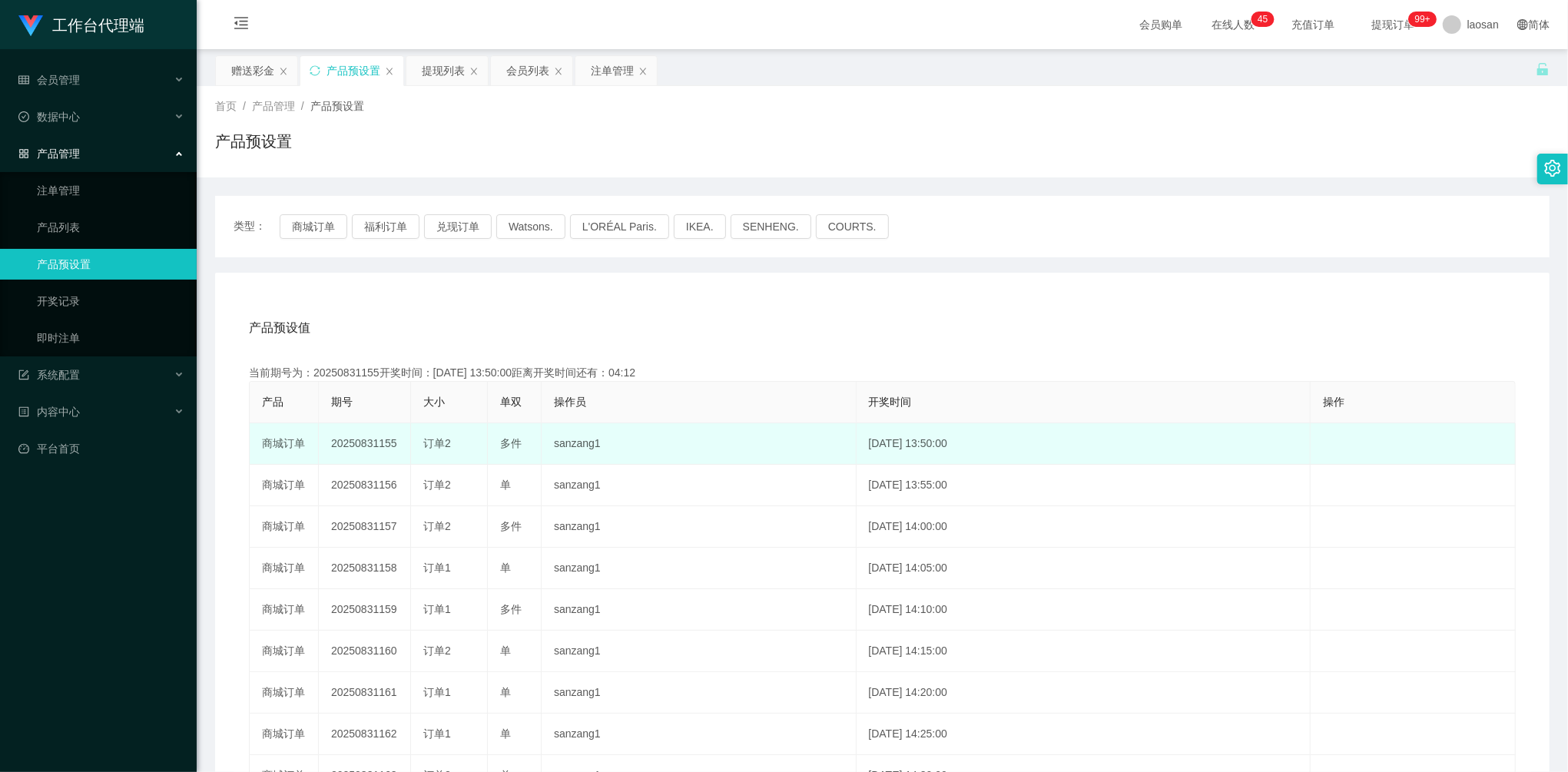
click at [366, 437] on td "20250831155" at bounding box center [365, 443] width 92 height 41
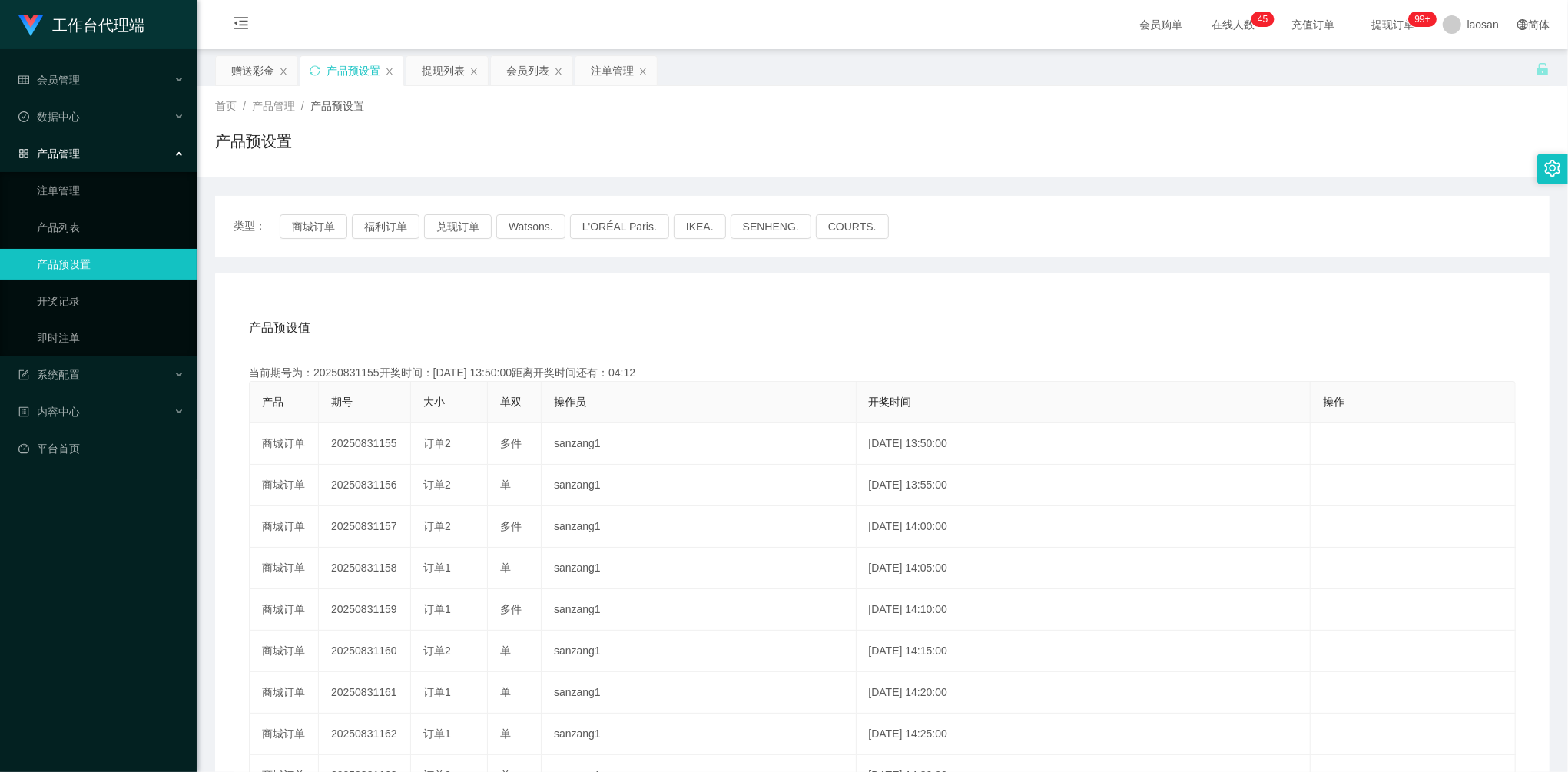
copy td "20250831155"
click at [251, 69] on div "赠送彩金" at bounding box center [253, 71] width 43 height 29
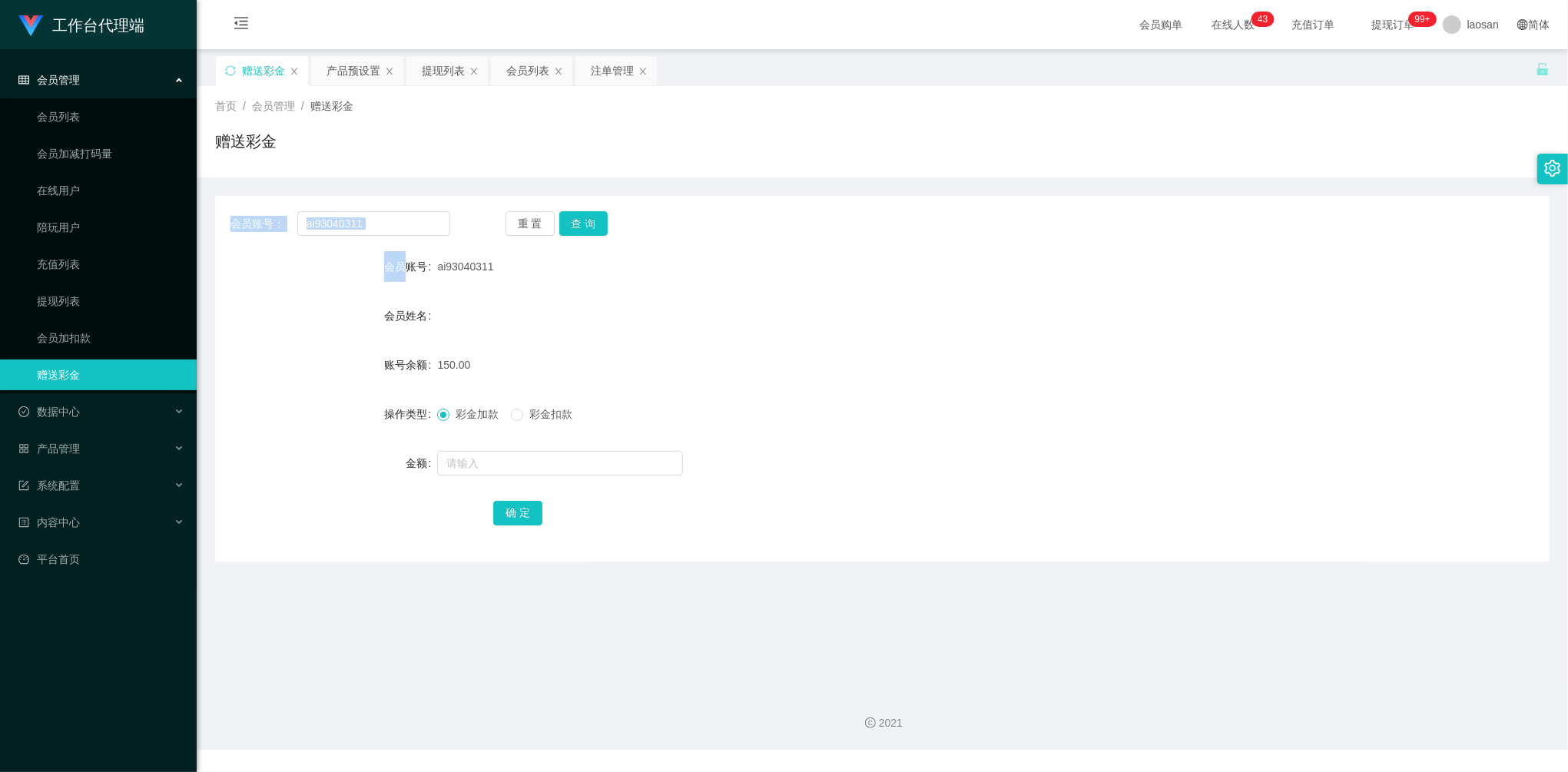
drag, startPoint x: 400, startPoint y: 240, endPoint x: 209, endPoint y: 189, distance: 197.7
click at [209, 189] on main "关闭左侧 关闭右侧 关闭其它 刷新页面 赠送彩金 产品预设置 提现列表 会员列表 注单管理 首页 / 会员管理 / 赠送彩金 / 赠送彩金 会员账号： ai9…" at bounding box center [882, 363] width 1372 height 629
click at [419, 228] on input "ai93040311" at bounding box center [374, 223] width 153 height 25
drag, startPoint x: 358, startPoint y: 215, endPoint x: 263, endPoint y: 197, distance: 96.7
click at [263, 197] on div "会员账号： ai93040311 重 置 查 询 会员账号 ai93040311 会员姓名 账号余额 150.00 操作类型 彩金加款 彩金扣款 金额 确 定" at bounding box center [882, 379] width 1335 height 366
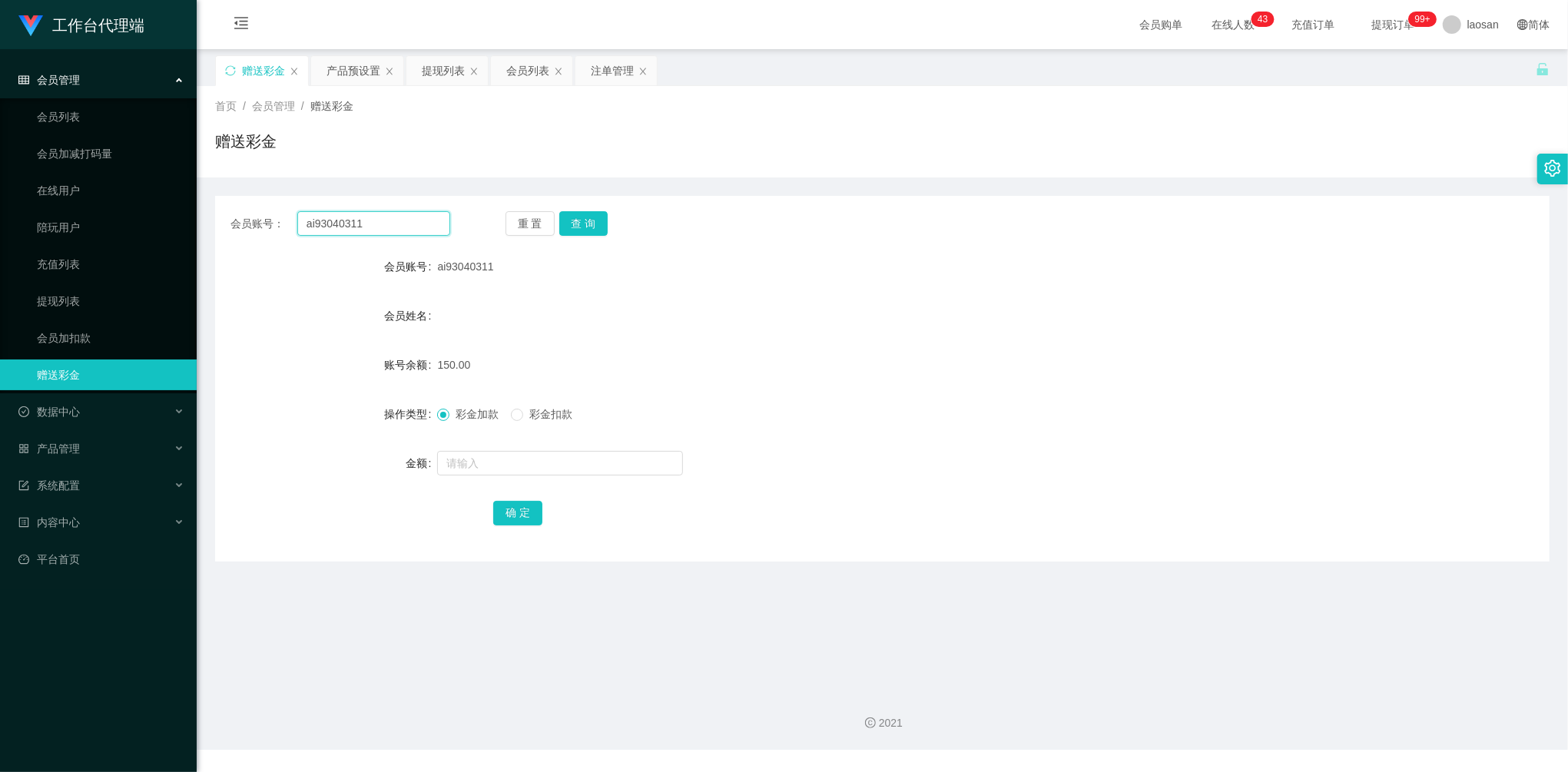
paste input "limsoonteik"
type input "limsoonteik"
click at [573, 226] on button "查 询" at bounding box center [584, 223] width 49 height 25
click at [557, 452] on input "text" at bounding box center [560, 462] width 246 height 25
type input "100"
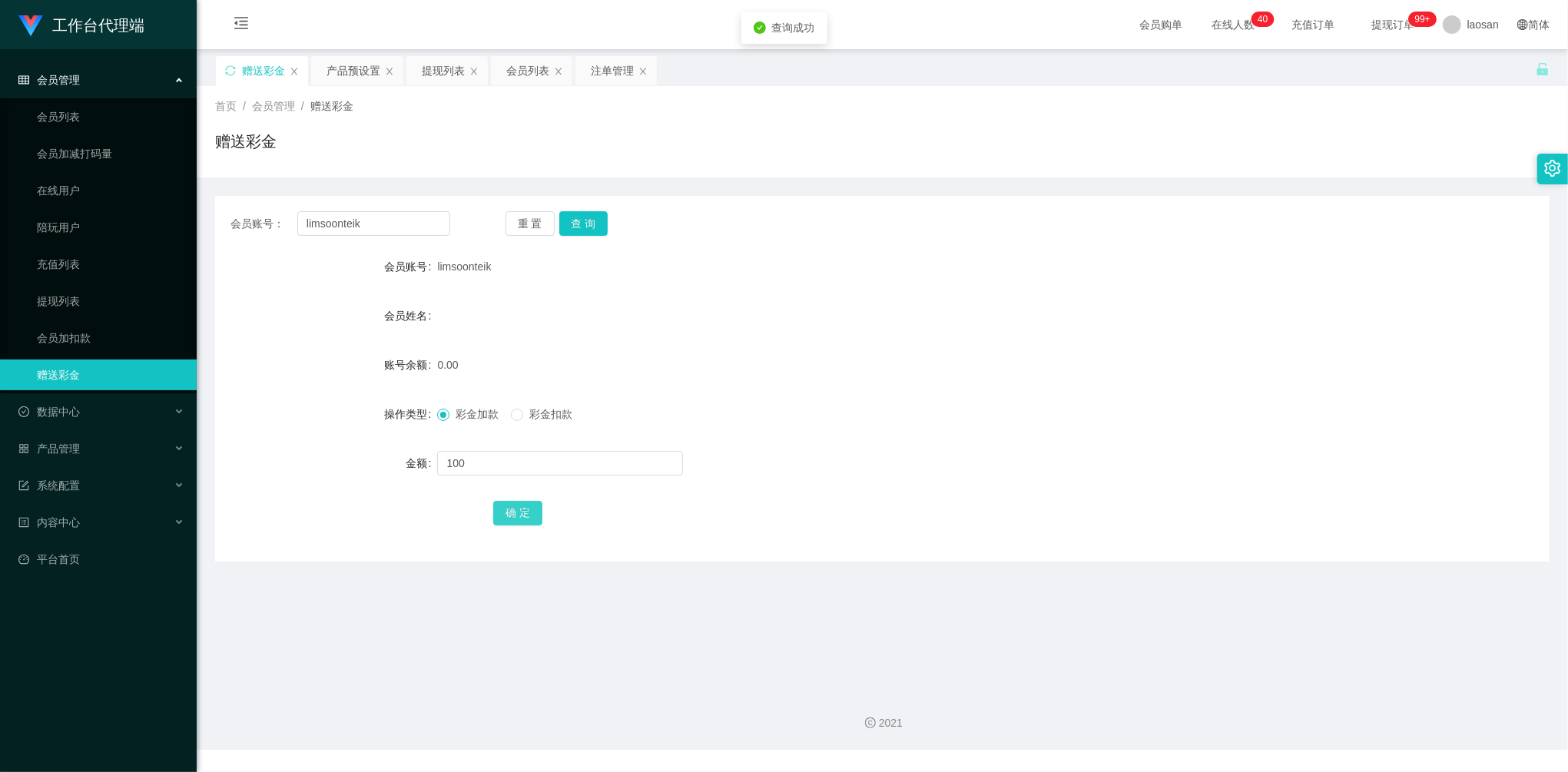
click at [517, 513] on button "确 定" at bounding box center [517, 512] width 49 height 25
click at [584, 225] on button "查 询" at bounding box center [584, 223] width 49 height 25
click at [427, 69] on div "提现列表" at bounding box center [443, 71] width 43 height 29
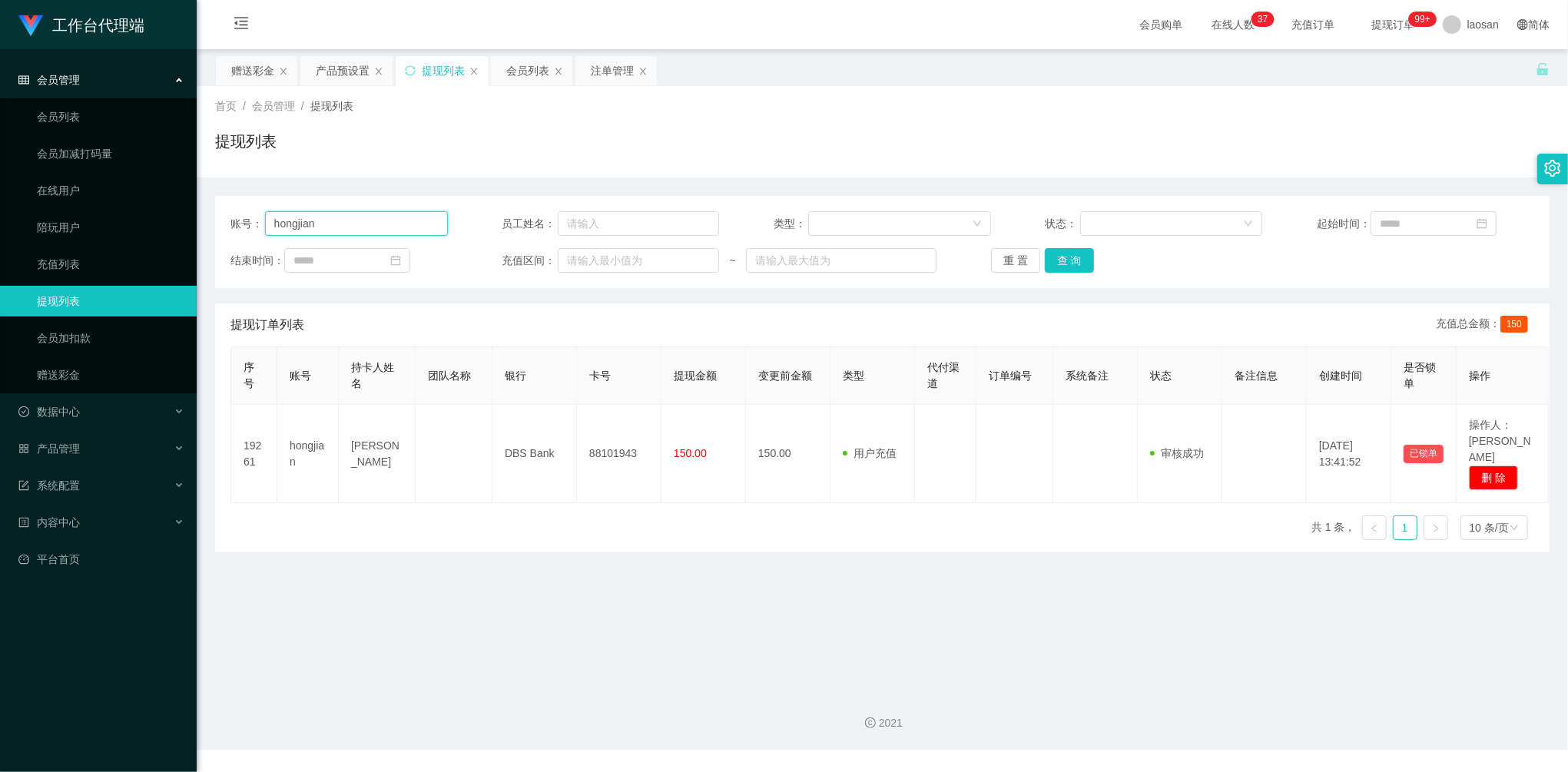
drag, startPoint x: 313, startPoint y: 224, endPoint x: 215, endPoint y: 214, distance: 98.5
click at [201, 214] on main "关闭左侧 关闭右侧 关闭其它 刷新页面 赠送彩金 产品预设置 提现列表 会员列表 注单管理 首页 / 会员管理 / 提现列表 / 提现列表 账号： hongj…" at bounding box center [882, 363] width 1372 height 629
paste input "ai93040311"
type input "ai93040311"
click at [1049, 261] on button "查 询" at bounding box center [1068, 260] width 49 height 25
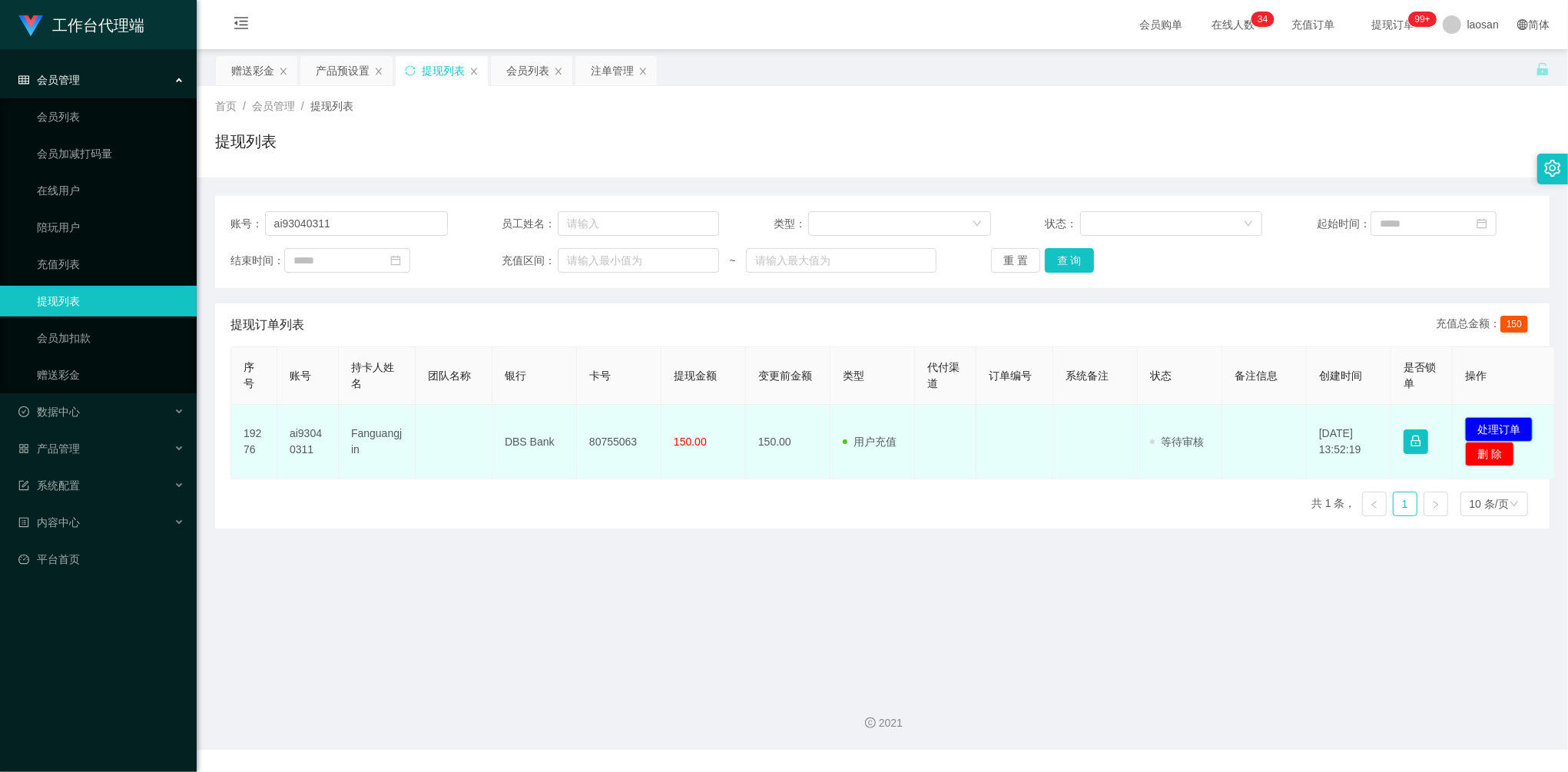
click at [1525, 419] on button "处理订单" at bounding box center [1498, 429] width 67 height 25
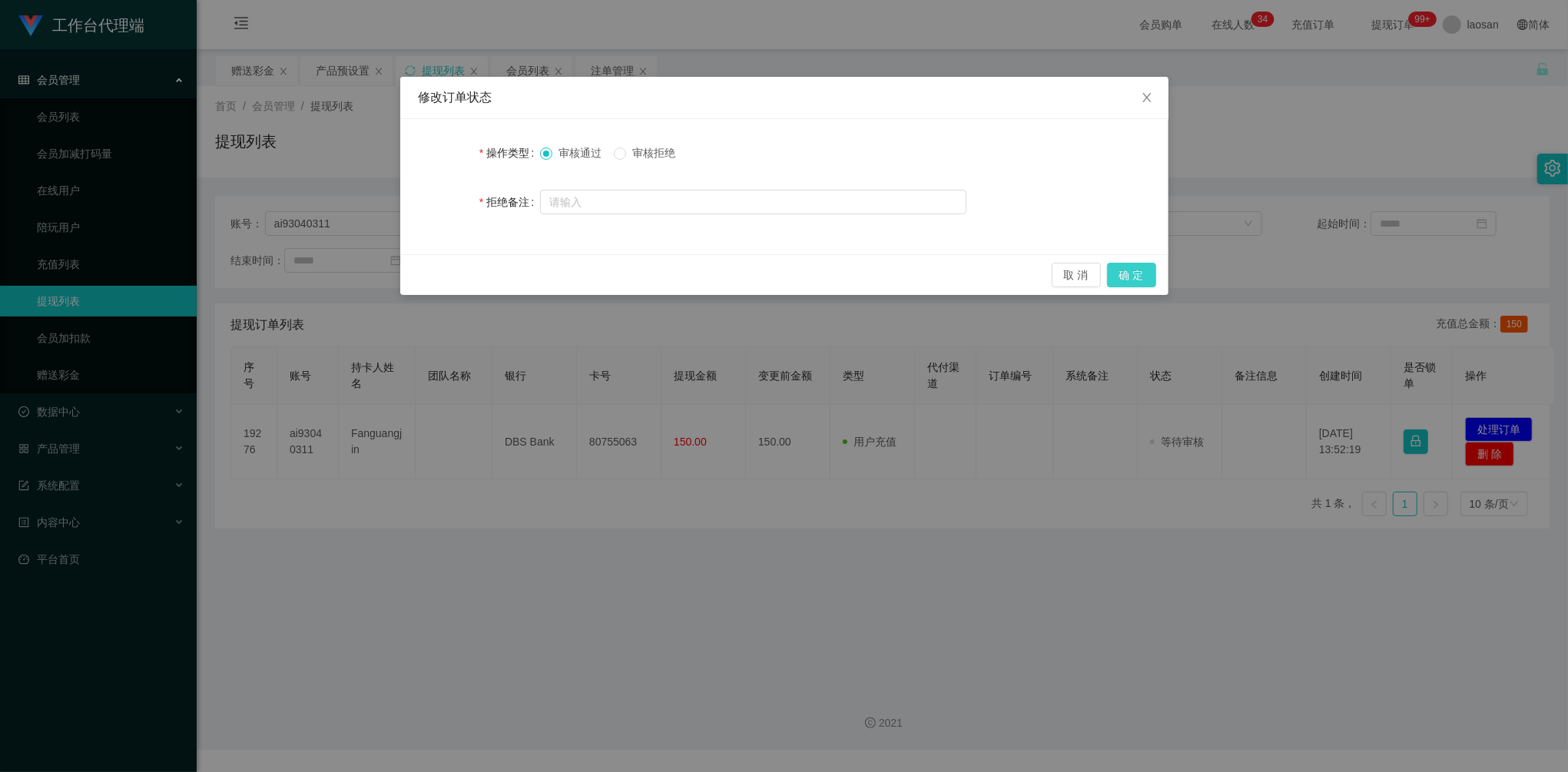
click at [1129, 279] on button "确 定" at bounding box center [1131, 275] width 49 height 25
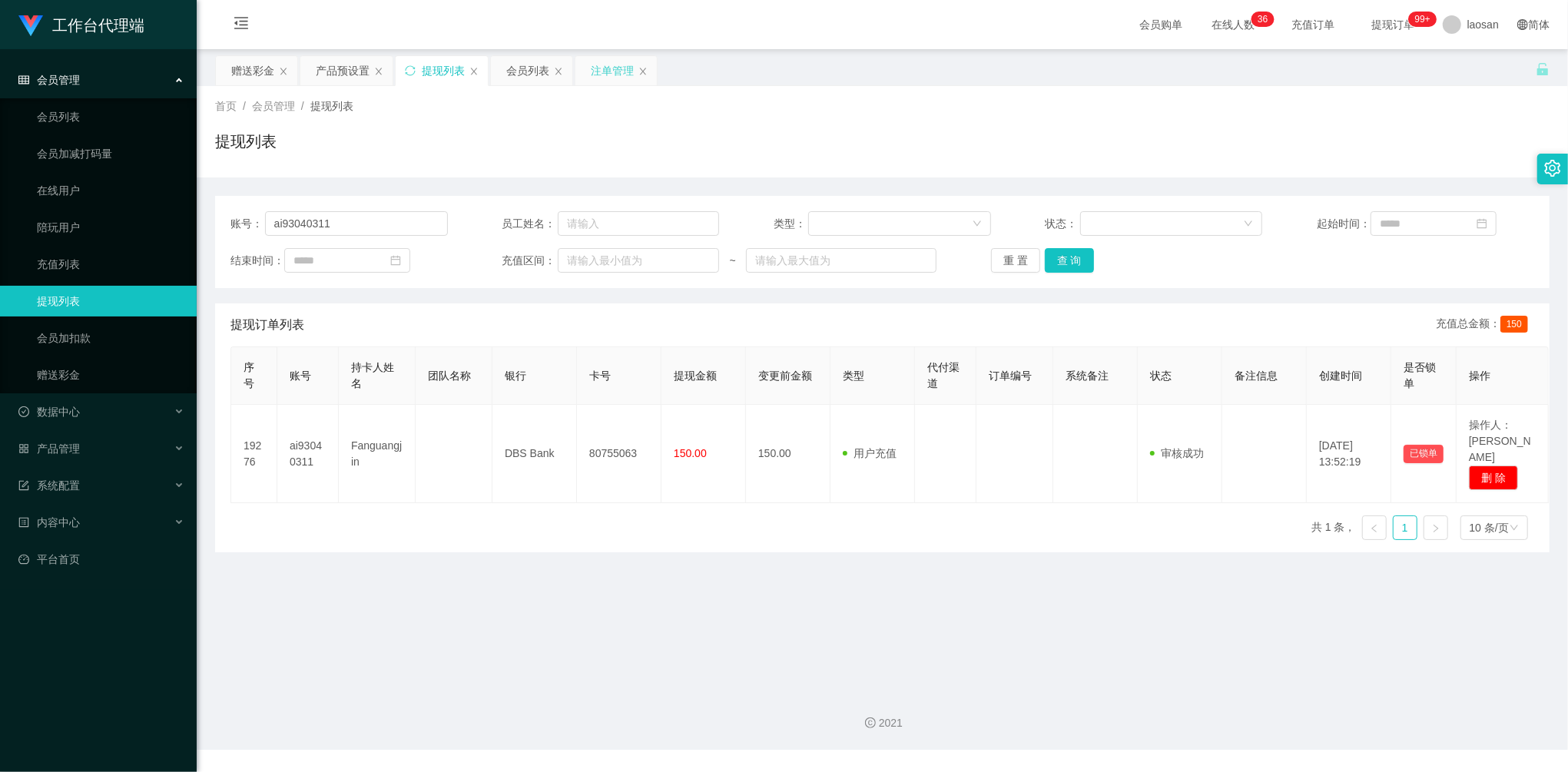
click at [607, 65] on div "注单管理" at bounding box center [612, 71] width 43 height 29
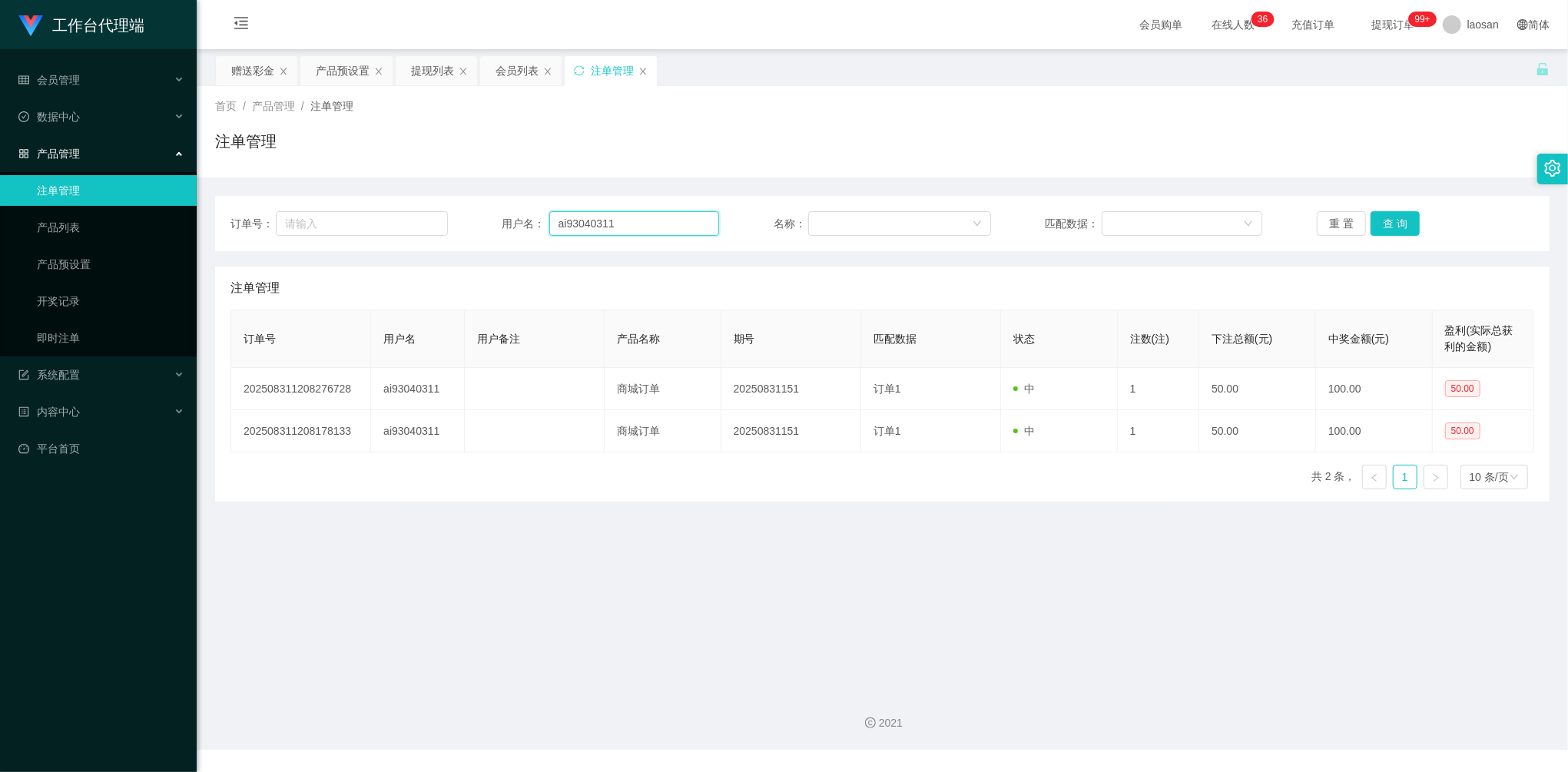
drag, startPoint x: 640, startPoint y: 224, endPoint x: 453, endPoint y: 222, distance: 187.0
click at [453, 222] on div "订单号： 用户名： ai93040311 名称： 匹配数据： 重 置 查 询" at bounding box center [882, 223] width 1303 height 25
paste input "Joker"
type input "Joker"
click at [1390, 225] on button "查 询" at bounding box center [1395, 223] width 49 height 25
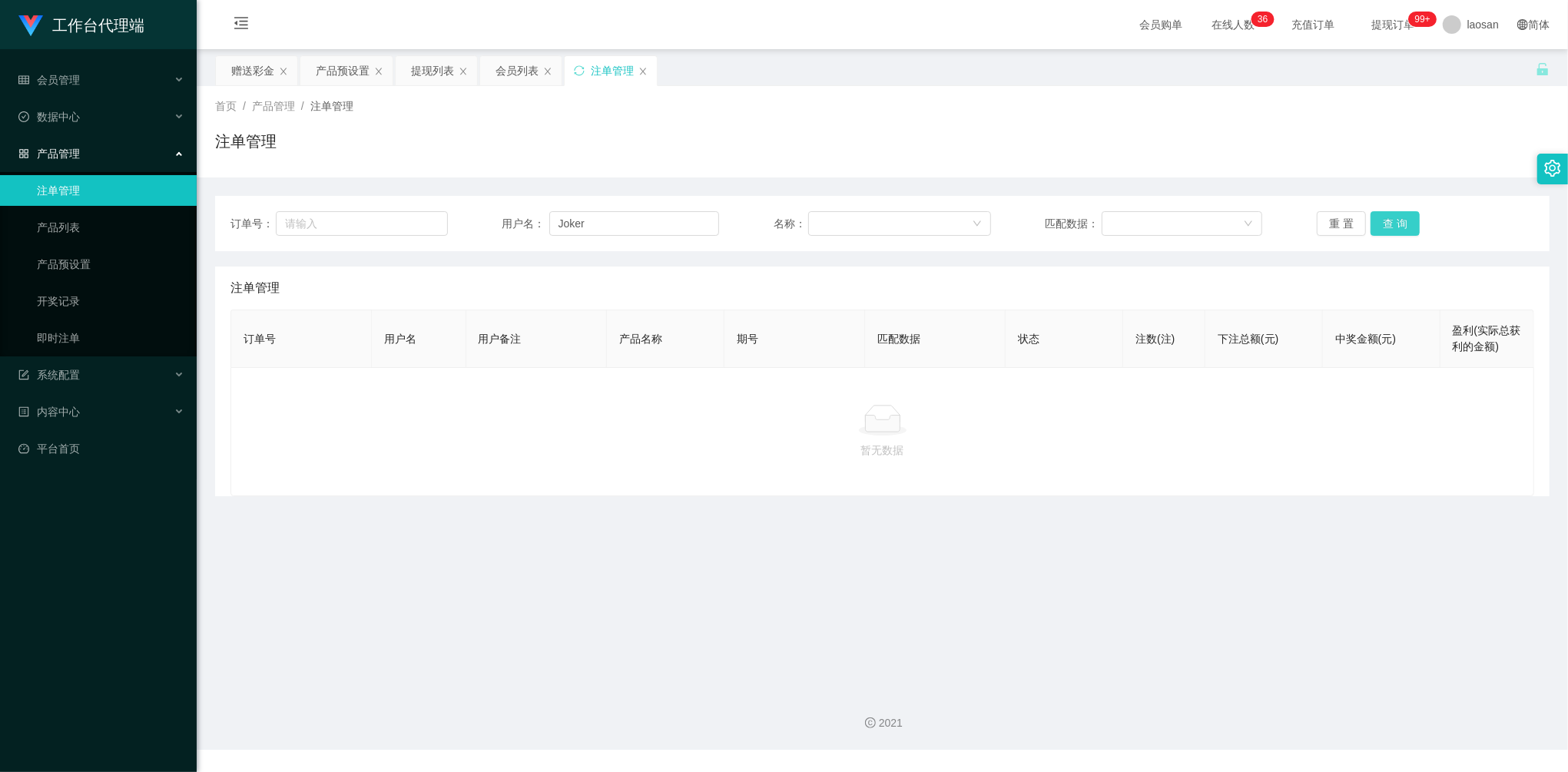
click at [1389, 225] on button "查 询" at bounding box center [1395, 223] width 49 height 25
click at [329, 57] on div "产品预设置" at bounding box center [343, 71] width 53 height 29
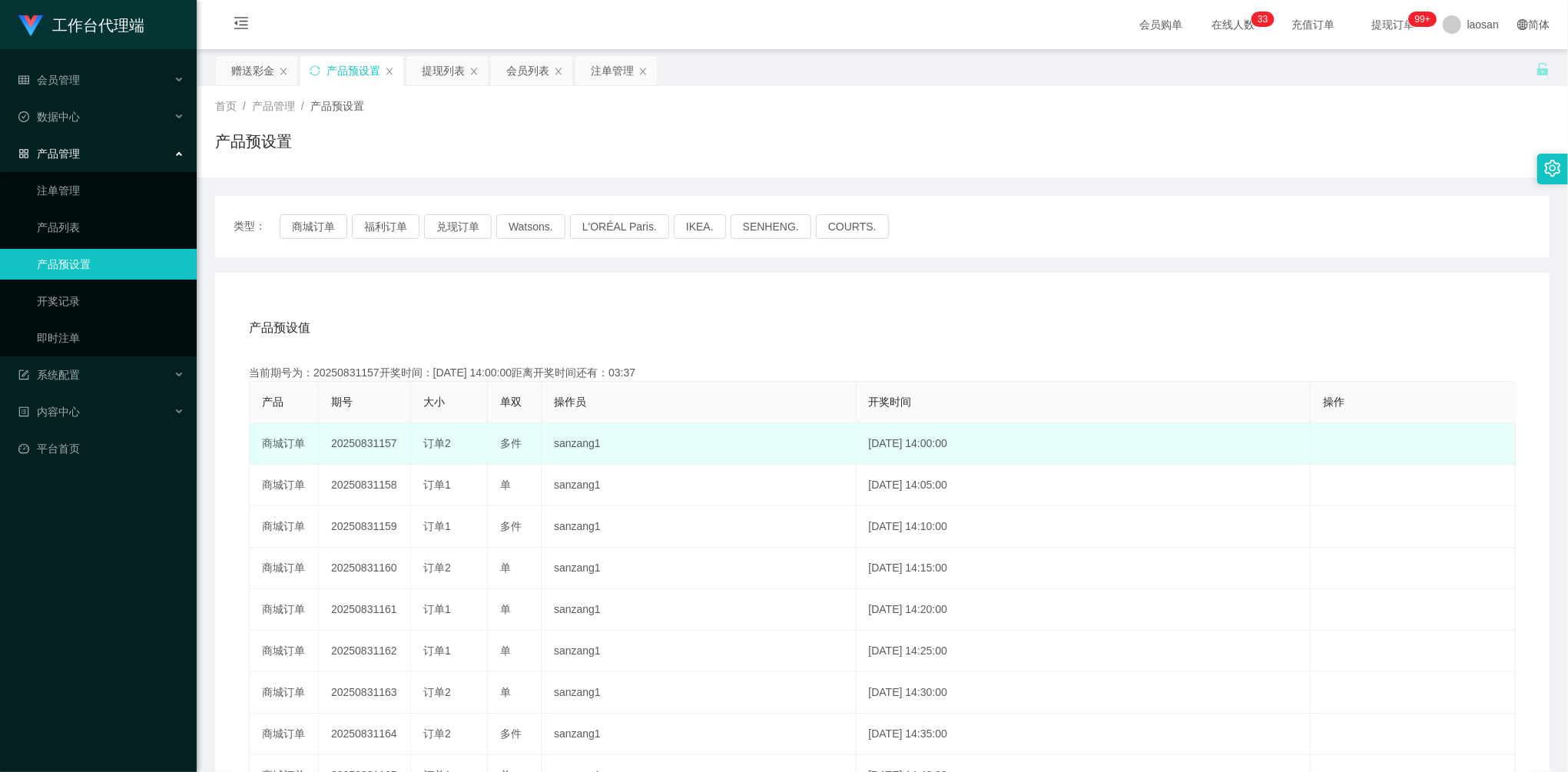
click at [367, 445] on td "20250831157" at bounding box center [365, 443] width 92 height 41
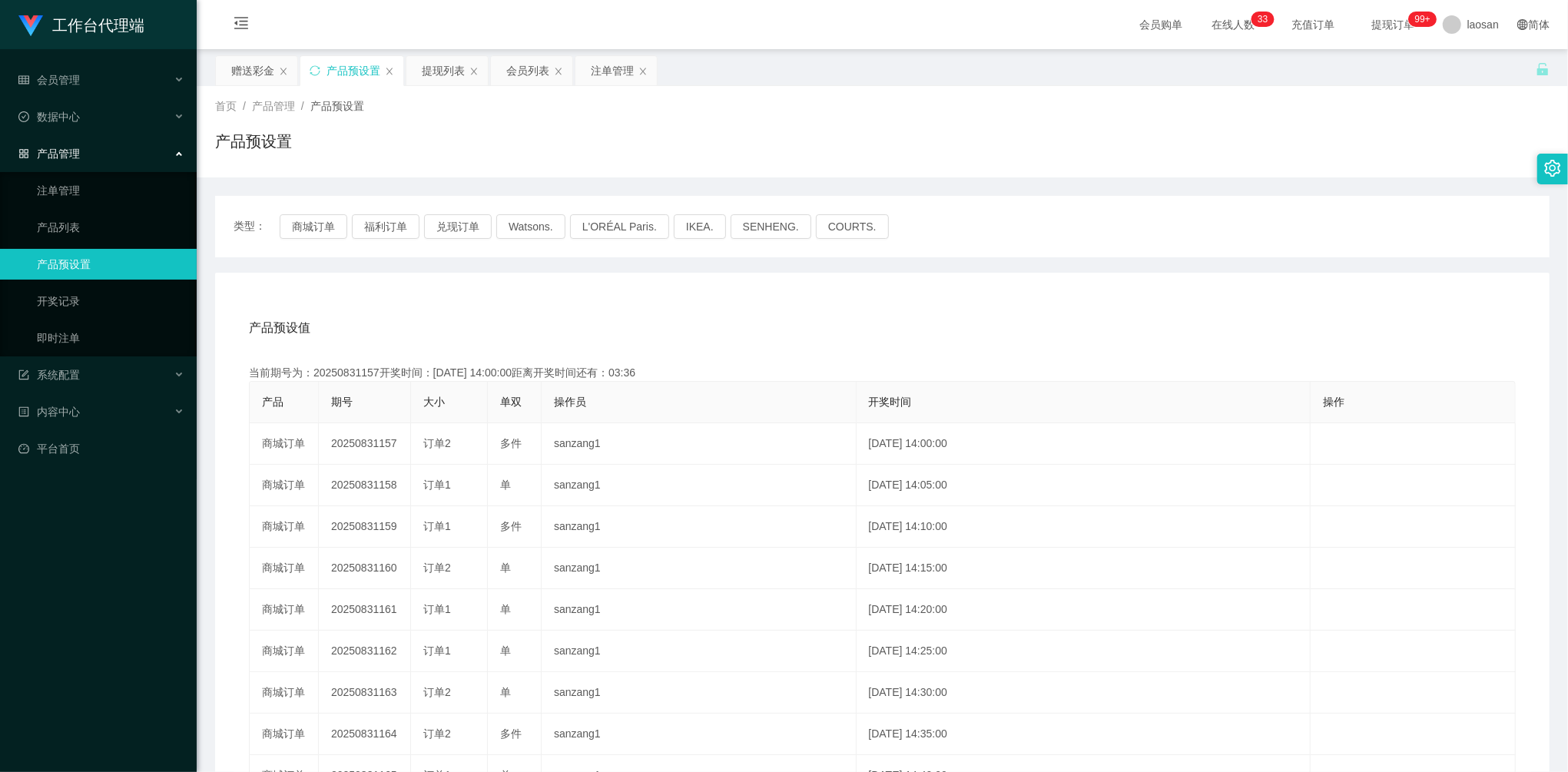
copy td "20250831157"
click at [597, 67] on div "注单管理" at bounding box center [612, 71] width 43 height 29
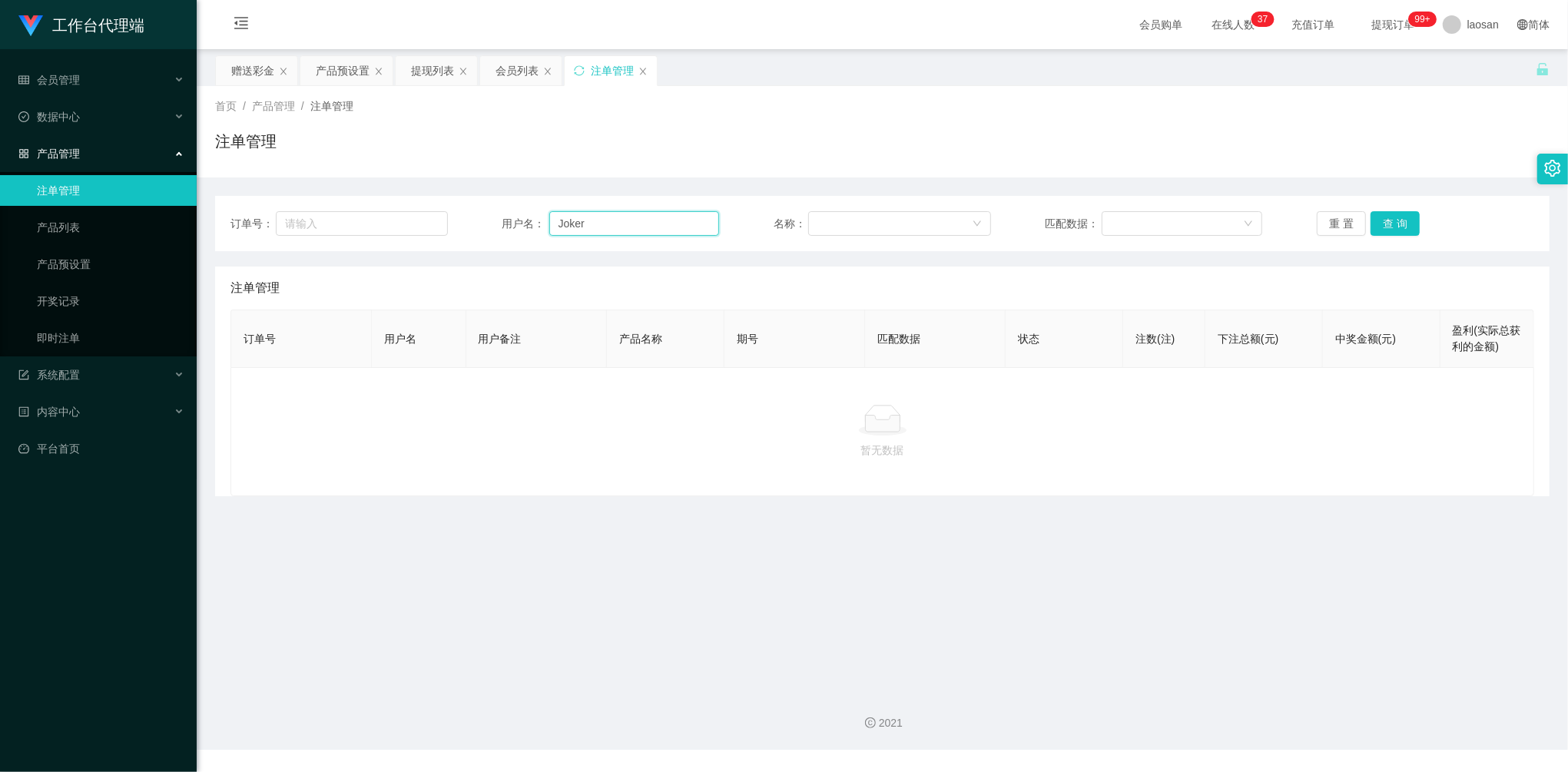
drag, startPoint x: 599, startPoint y: 214, endPoint x: 545, endPoint y: 228, distance: 55.8
click at [489, 204] on div "订单号： 用户名： Joker 名称： 匹配数据： 重 置 查 询" at bounding box center [882, 224] width 1335 height 55
paste input "limsoonteik"
type input "limsoonteik"
click at [1398, 221] on button "查 询" at bounding box center [1395, 223] width 49 height 25
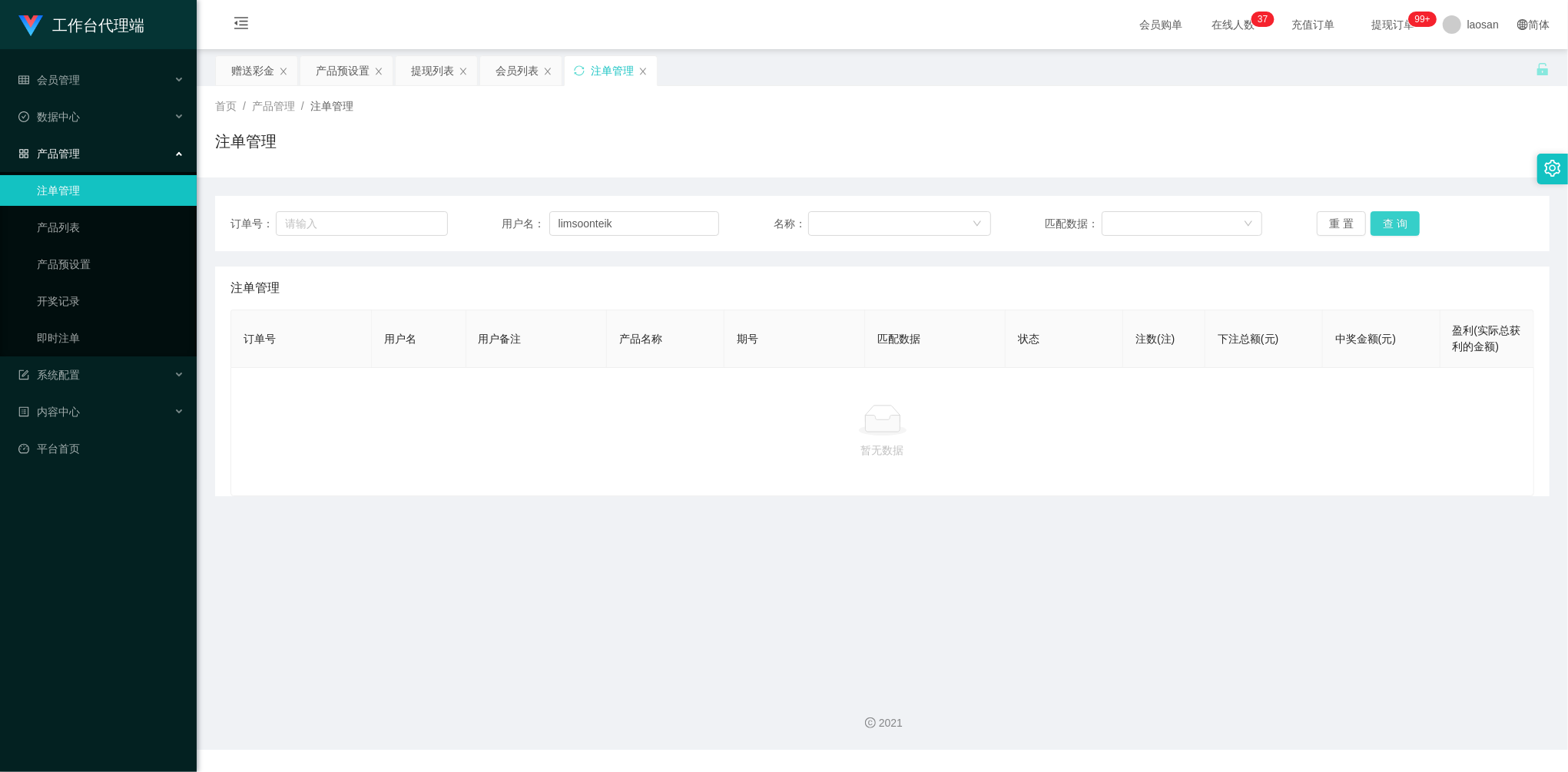
click at [1398, 221] on button "查 询" at bounding box center [1395, 223] width 49 height 25
click at [1398, 221] on div "重 置 查 询" at bounding box center [1425, 223] width 218 height 25
click at [348, 76] on div "产品预设置" at bounding box center [343, 71] width 53 height 29
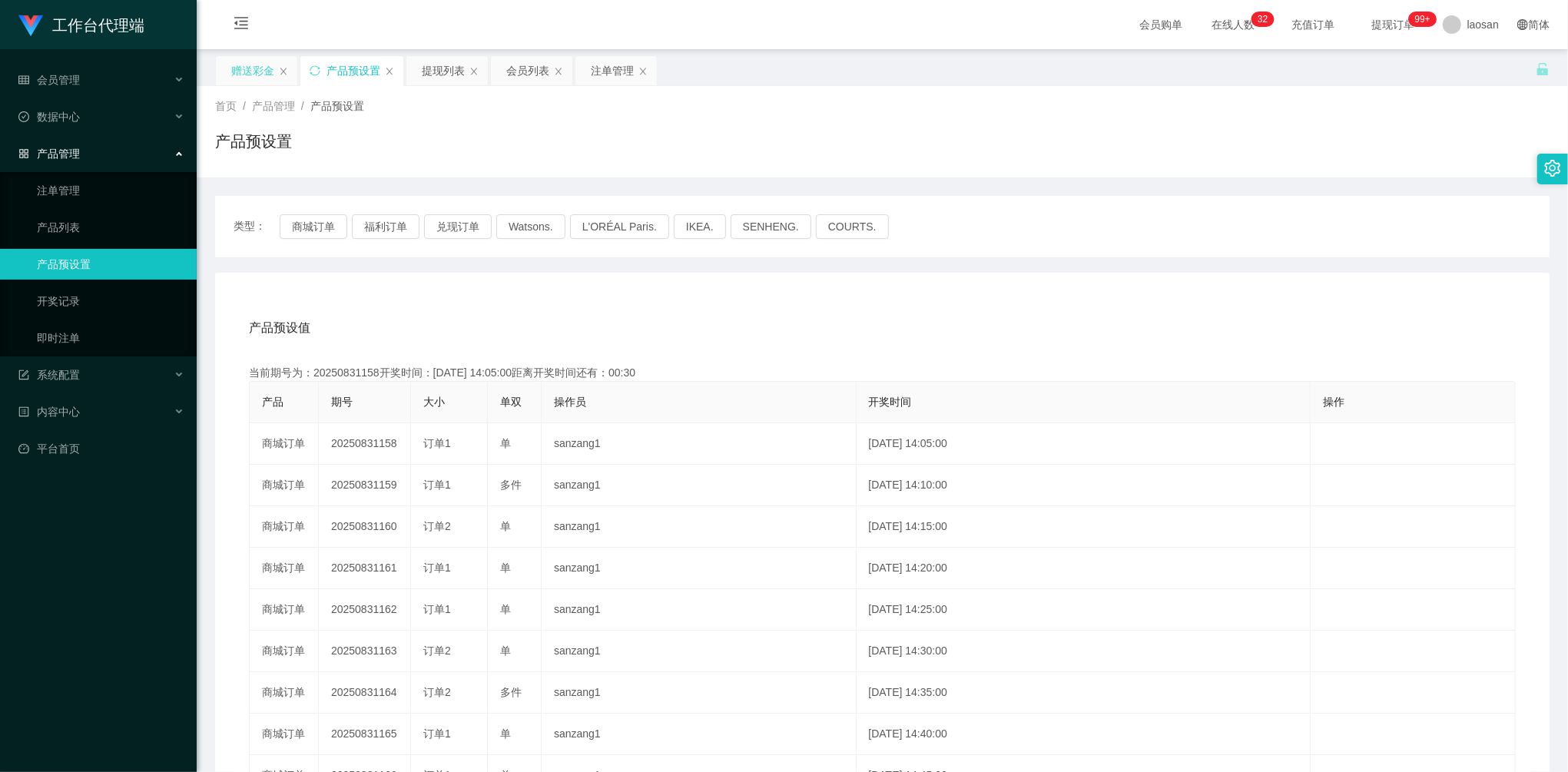
click at [256, 67] on div "赠送彩金" at bounding box center [253, 71] width 43 height 29
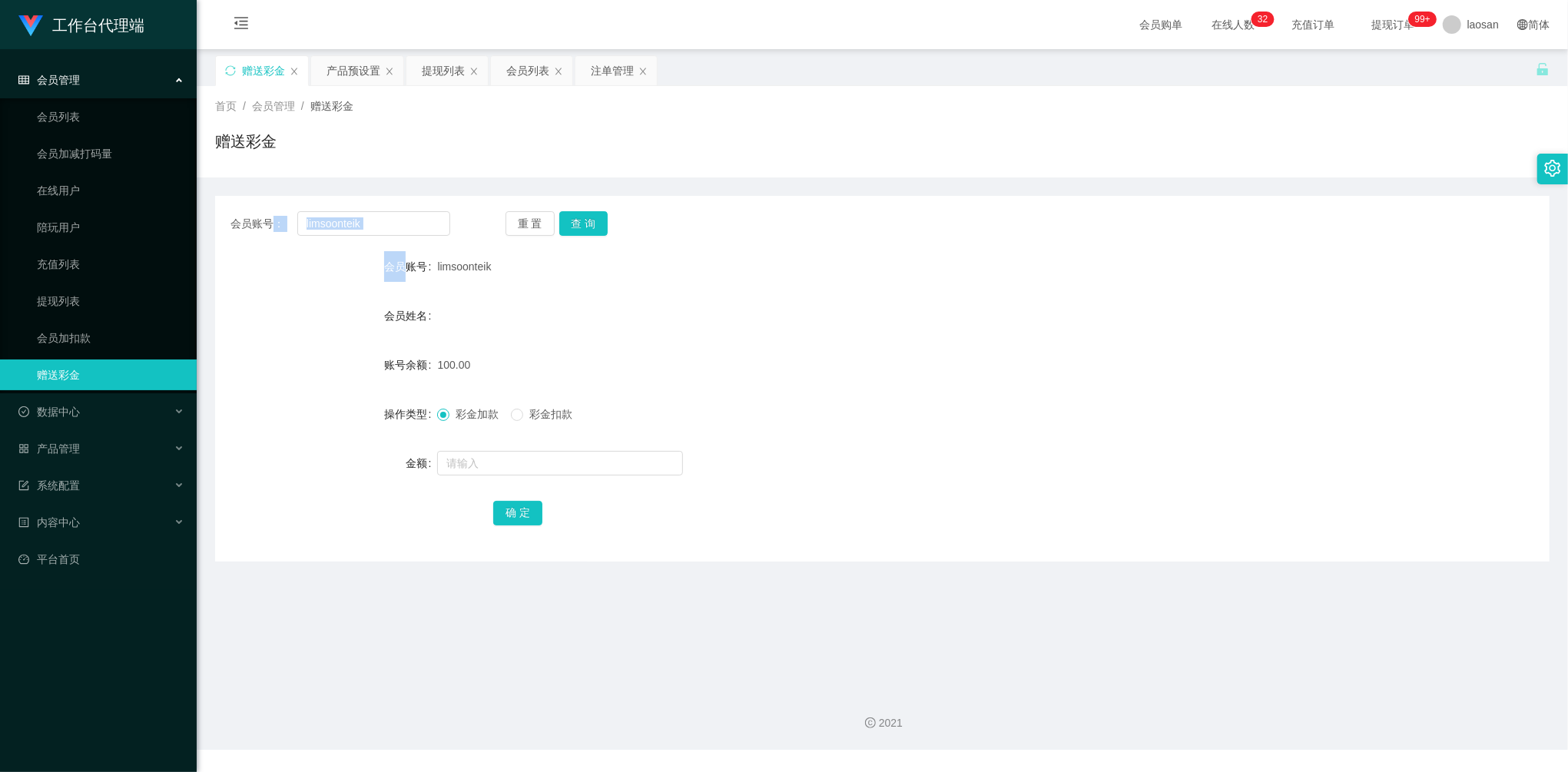
drag, startPoint x: 400, startPoint y: 238, endPoint x: 210, endPoint y: 201, distance: 193.6
click at [210, 201] on main "关闭左侧 关闭右侧 关闭其它 刷新页面 赠送彩金 产品预设置 提现列表 会员列表 注单管理 首页 / 会员管理 / 赠送彩金 / 赠送彩金 会员账号： lim…" at bounding box center [882, 363] width 1372 height 629
click at [412, 228] on input "limsoonteik" at bounding box center [374, 223] width 153 height 25
click at [403, 222] on input "limsoonteik" at bounding box center [374, 223] width 153 height 25
click at [363, 219] on input "limsoonteik" at bounding box center [374, 223] width 153 height 25
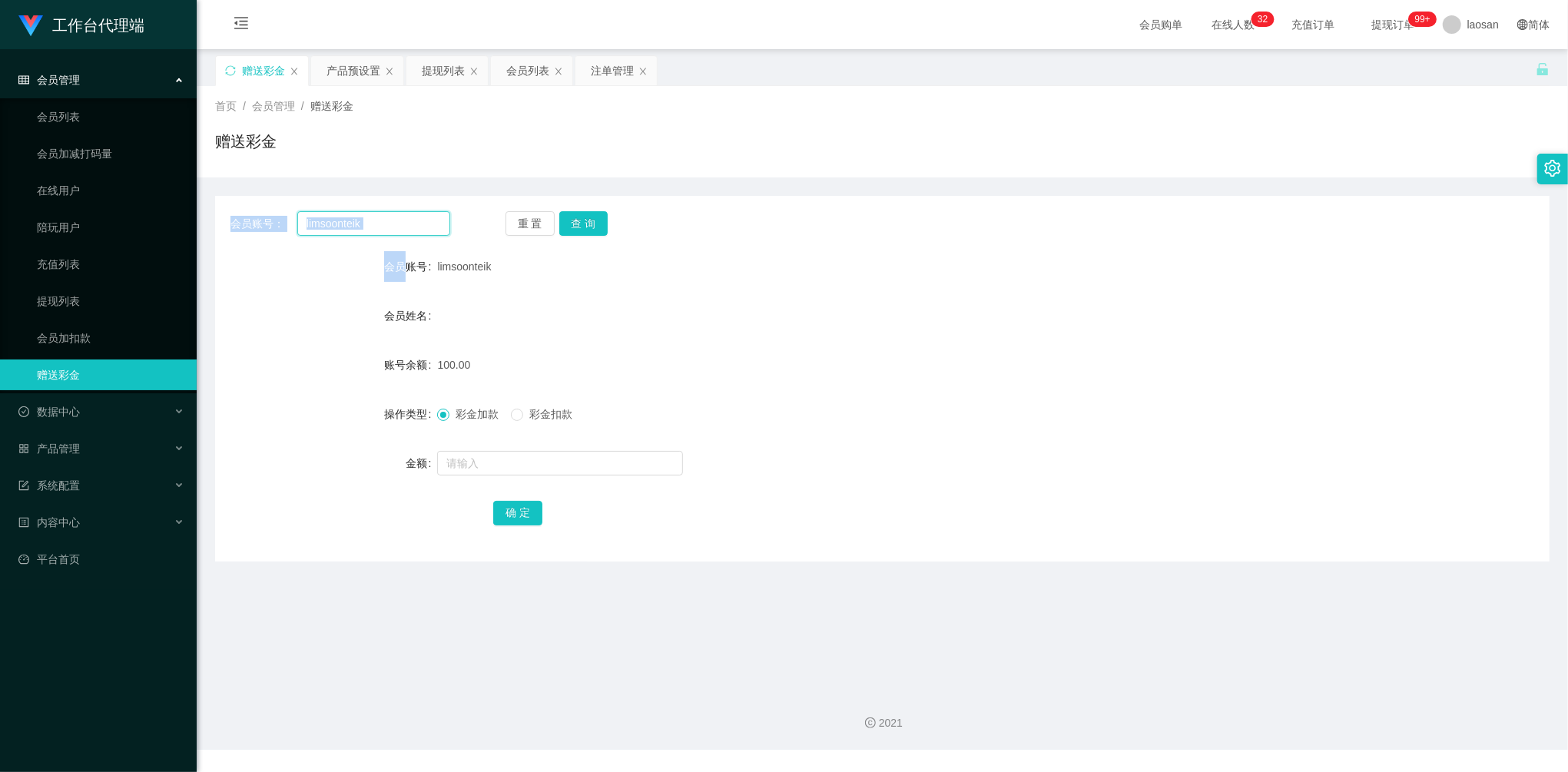
click at [428, 223] on input "limsoonteik" at bounding box center [374, 223] width 153 height 25
click at [372, 219] on input "limsoonteik" at bounding box center [374, 223] width 153 height 25
drag, startPoint x: 375, startPoint y: 225, endPoint x: 279, endPoint y: 210, distance: 97.2
click at [279, 211] on div "会员账号： limsoonteik" at bounding box center [340, 223] width 219 height 25
paste input "Kelvinshum"
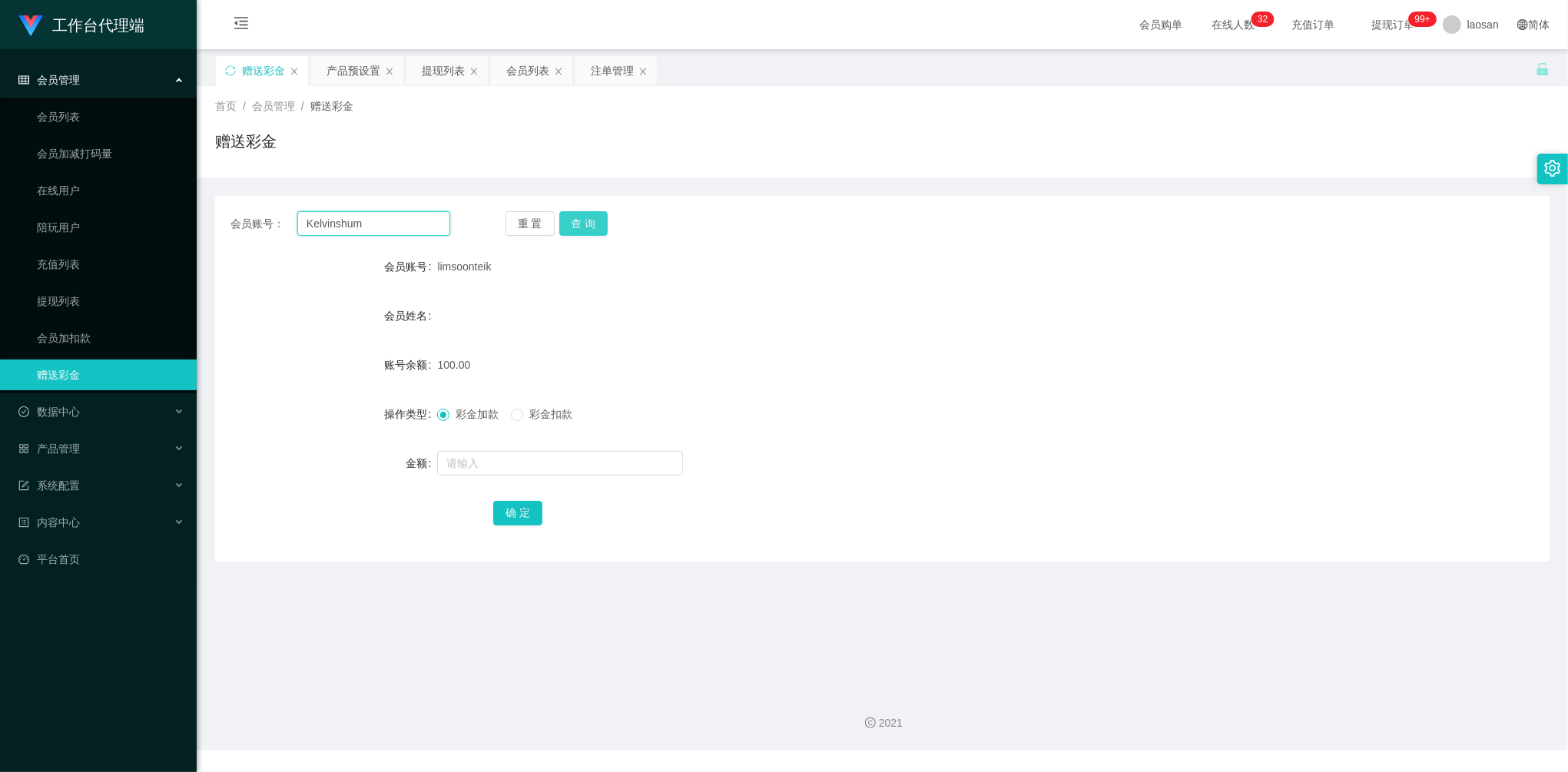
type input "Kelvinshum"
click at [595, 226] on button "查 询" at bounding box center [584, 223] width 49 height 25
click at [545, 454] on input "text" at bounding box center [560, 462] width 246 height 25
type input "100"
click at [536, 514] on button "确 定" at bounding box center [517, 512] width 49 height 25
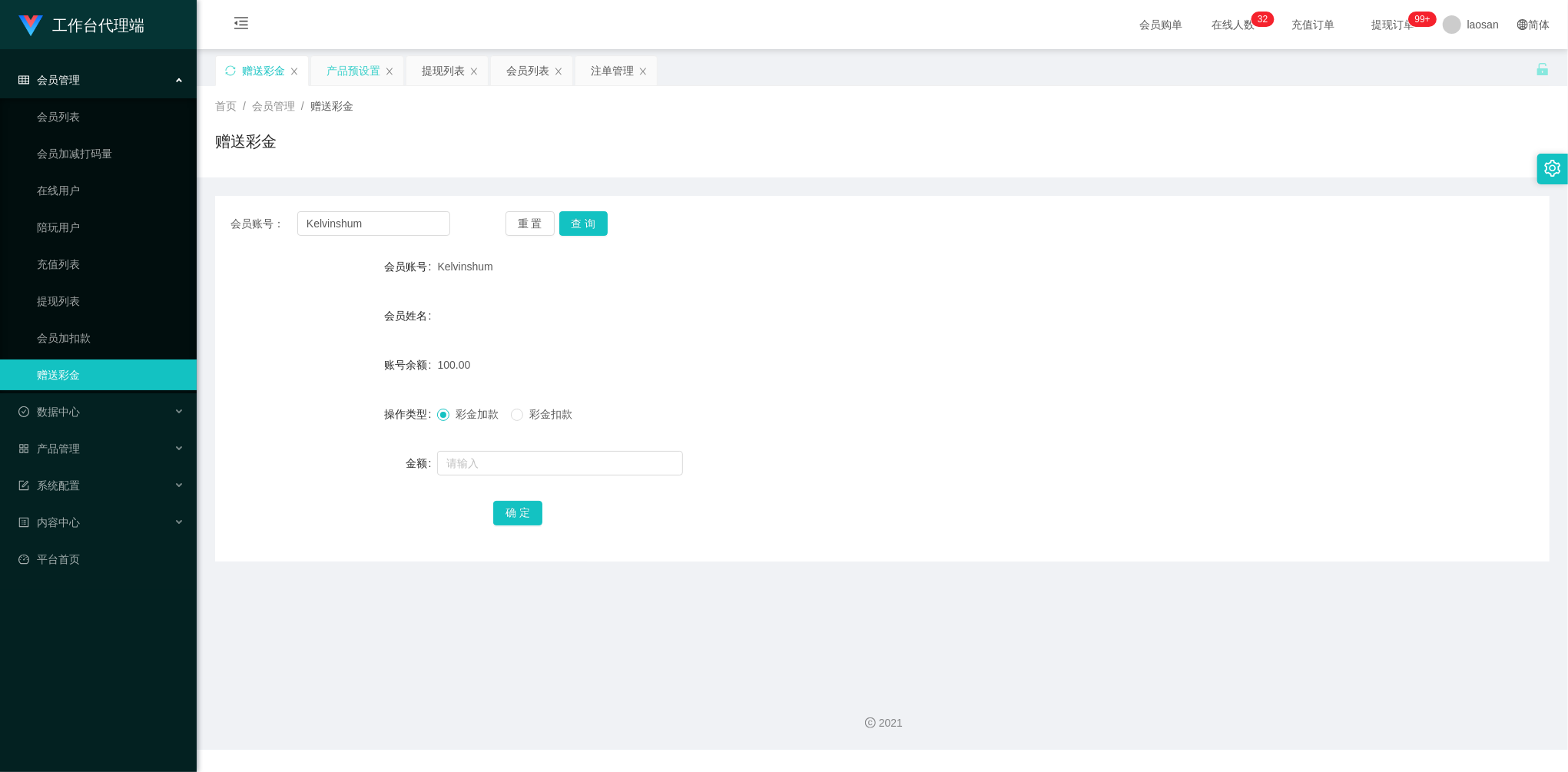
click at [363, 75] on div "产品预设置" at bounding box center [353, 71] width 53 height 29
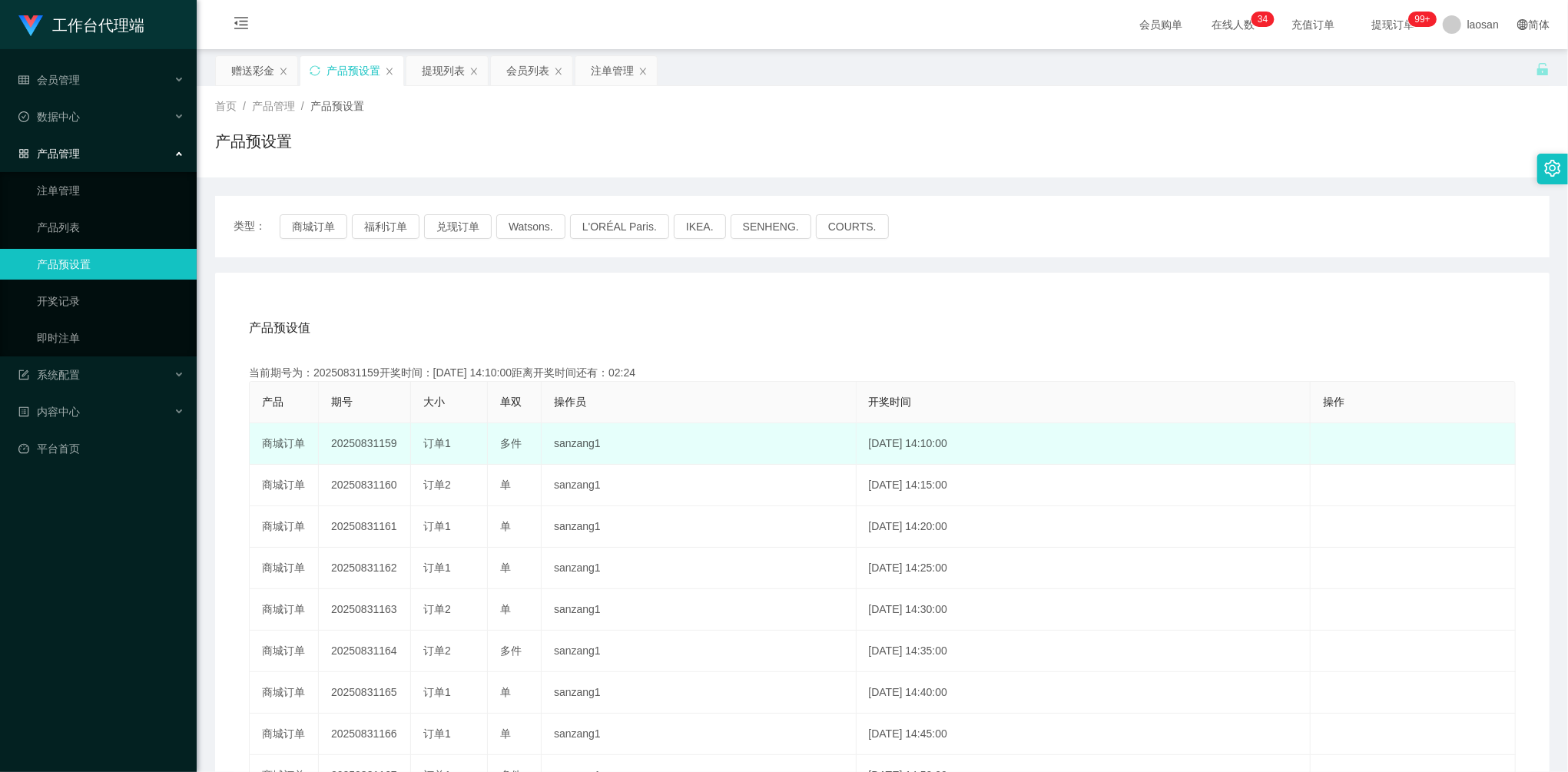
click at [348, 450] on td "20250831159" at bounding box center [365, 443] width 92 height 41
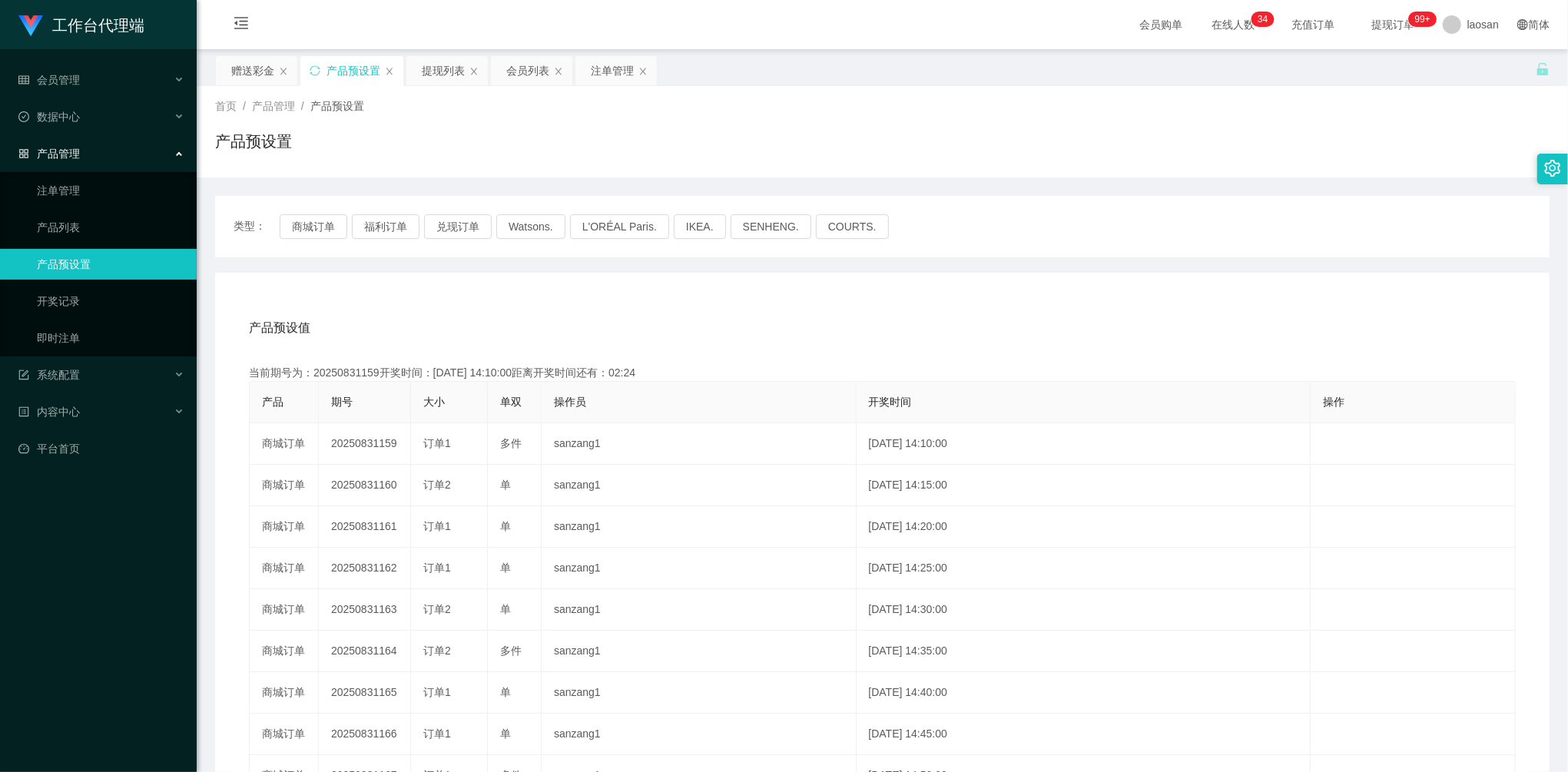
copy td "20250831159"
click at [433, 78] on div "提现列表" at bounding box center [443, 71] width 43 height 29
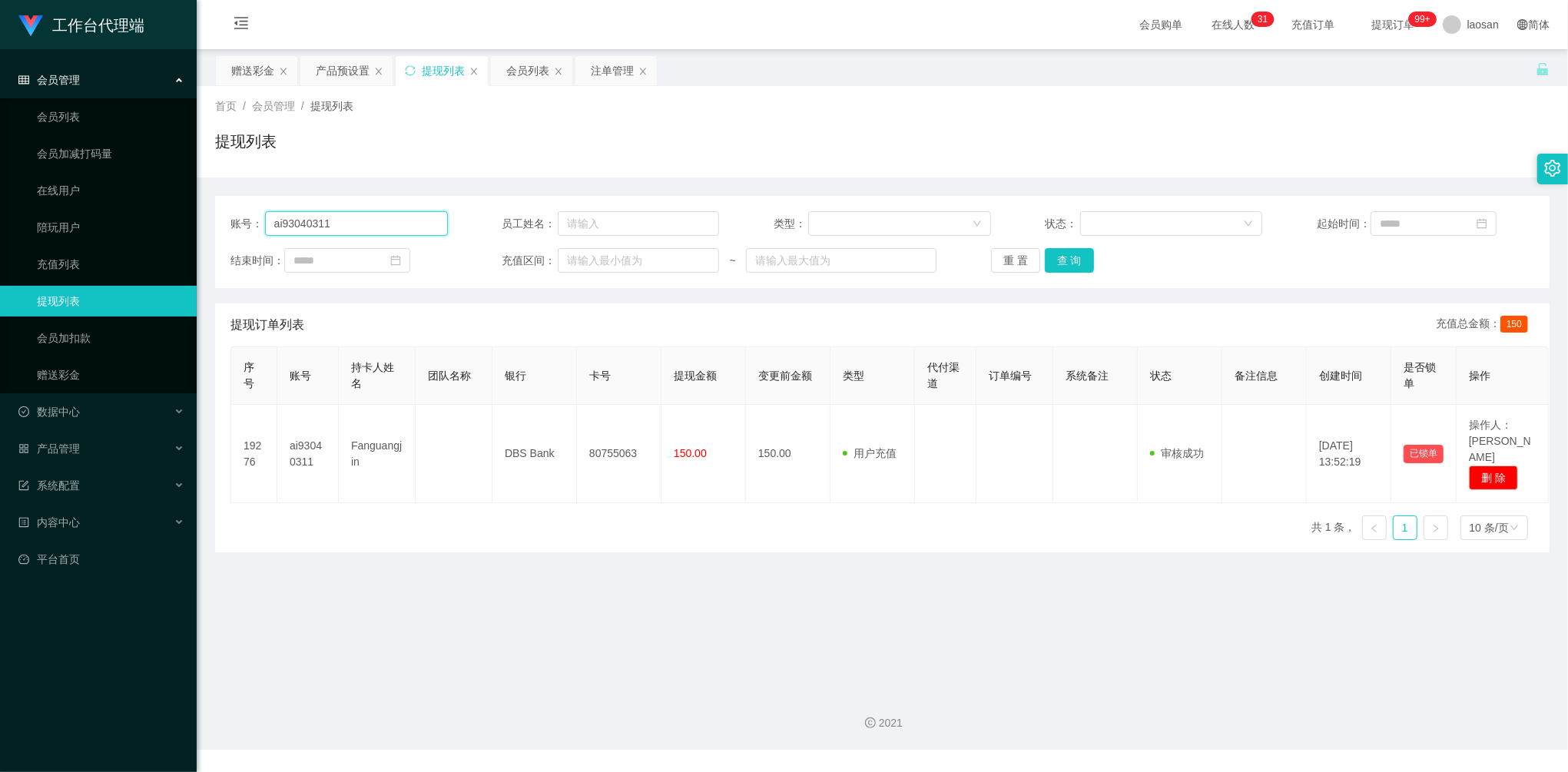
drag, startPoint x: 367, startPoint y: 221, endPoint x: 229, endPoint y: 188, distance: 141.9
click at [229, 188] on div "账号： ai93040311 员工姓名： 类型： 状态： 起始时间： 结束时间： 充值区间： ~ 重 置 查 询 提现订单列表 充值总金额： 150 序号 账…" at bounding box center [882, 365] width 1335 height 375
paste input "Joker"
type input "Joker"
click at [1076, 260] on button "查 询" at bounding box center [1068, 260] width 49 height 25
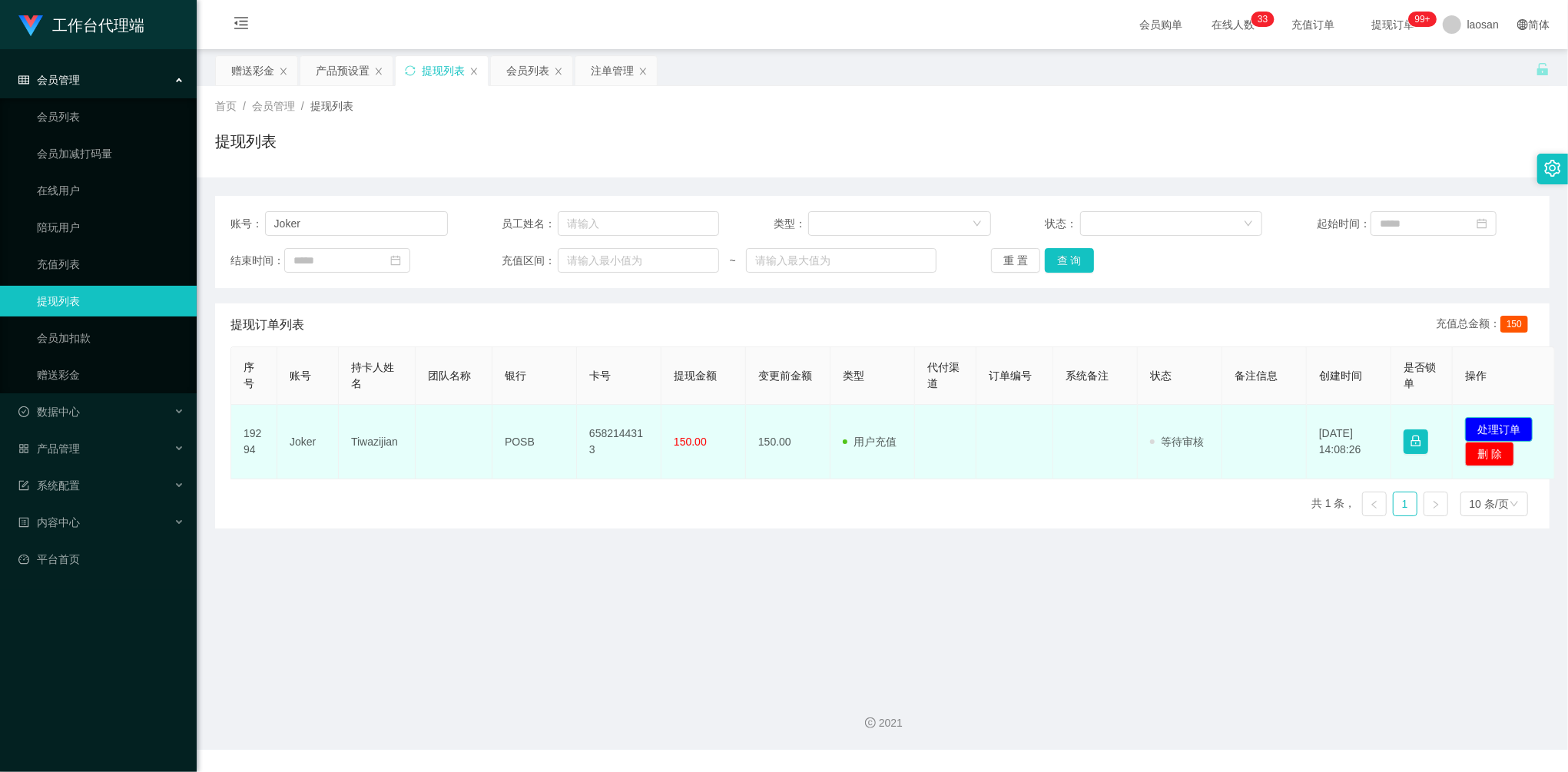
click at [1507, 421] on button "处理订单" at bounding box center [1498, 429] width 67 height 25
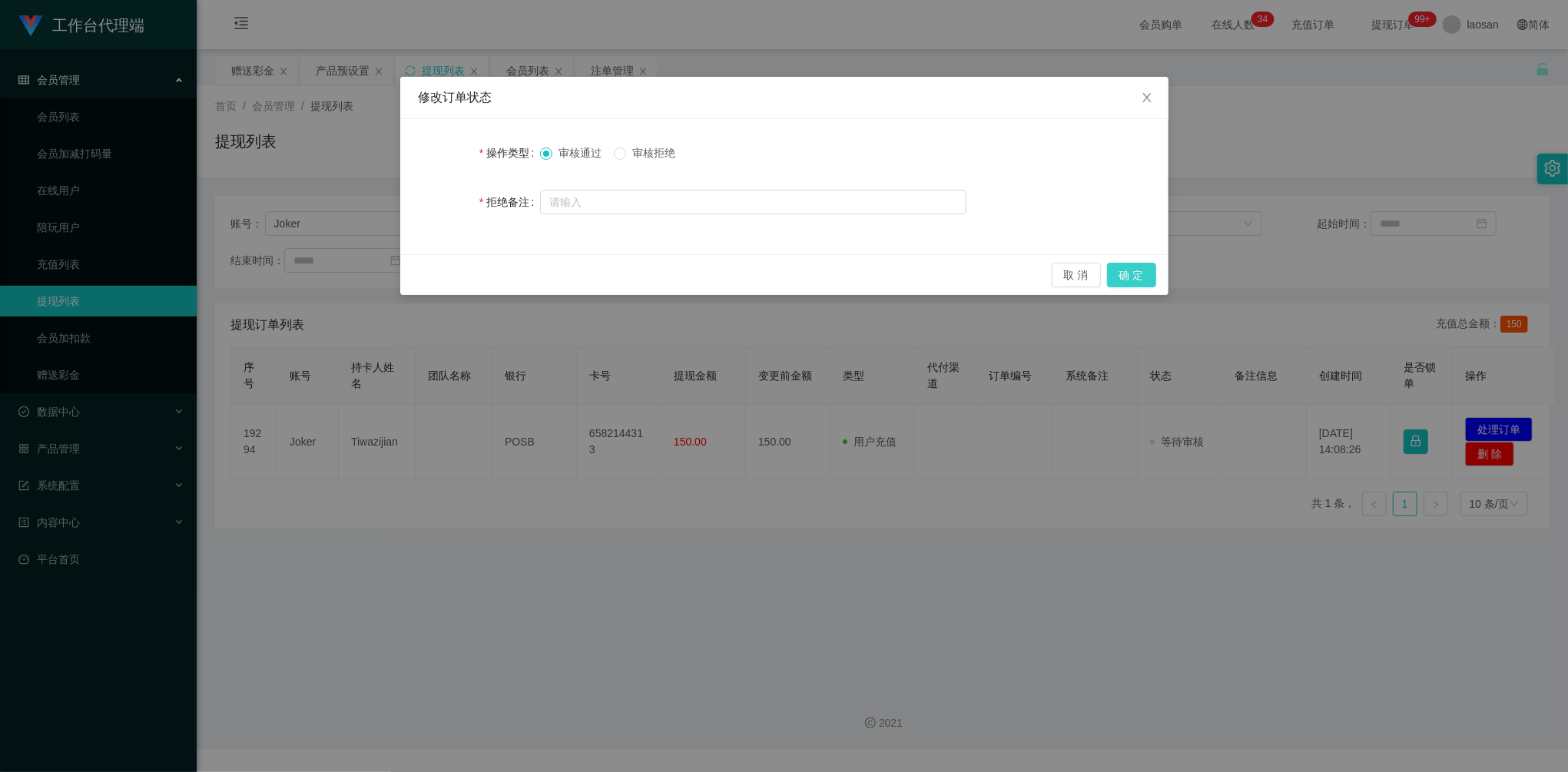
click at [1138, 275] on button "确 定" at bounding box center [1131, 275] width 49 height 25
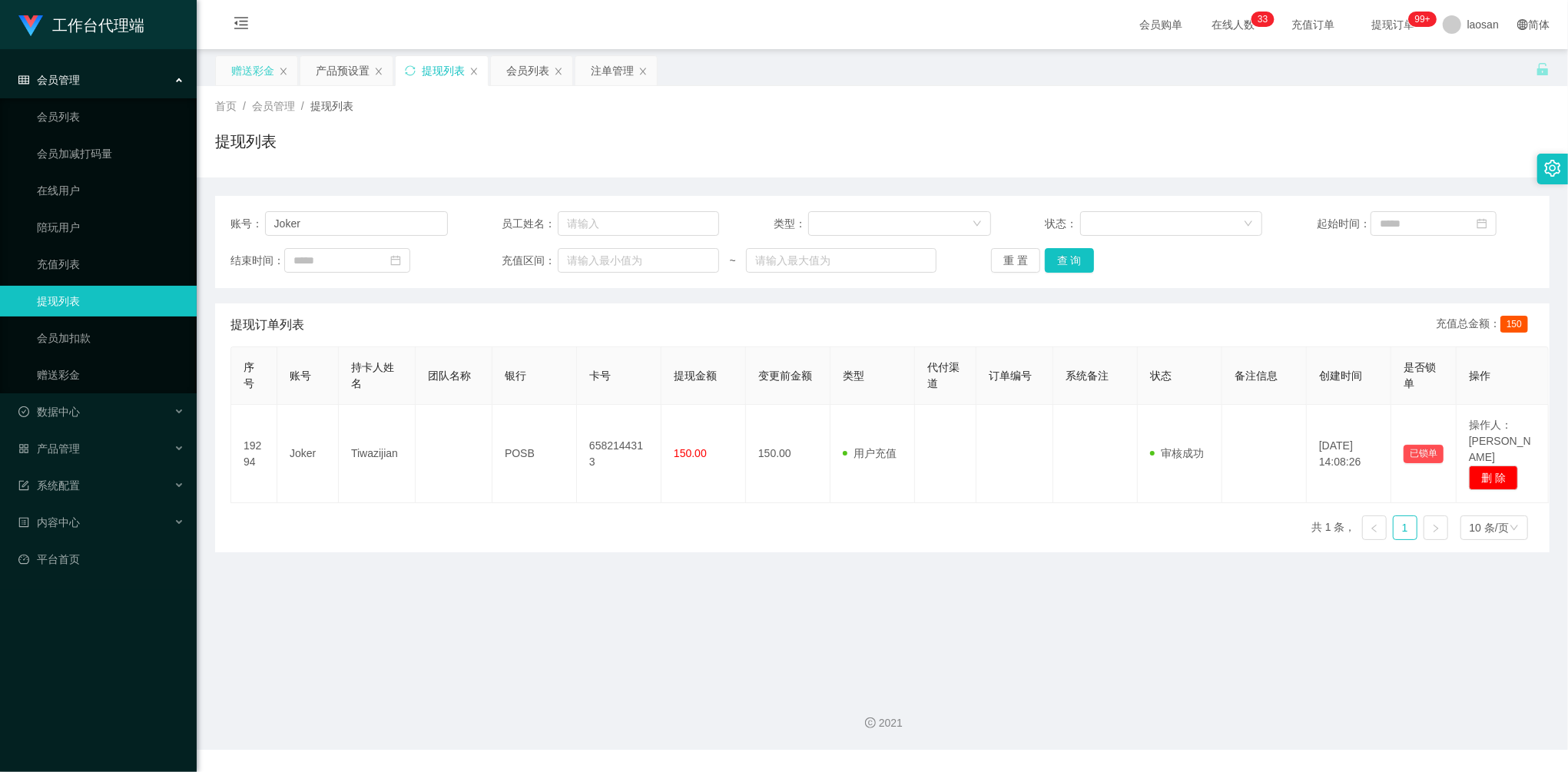
click at [241, 72] on div "赠送彩金" at bounding box center [253, 71] width 43 height 29
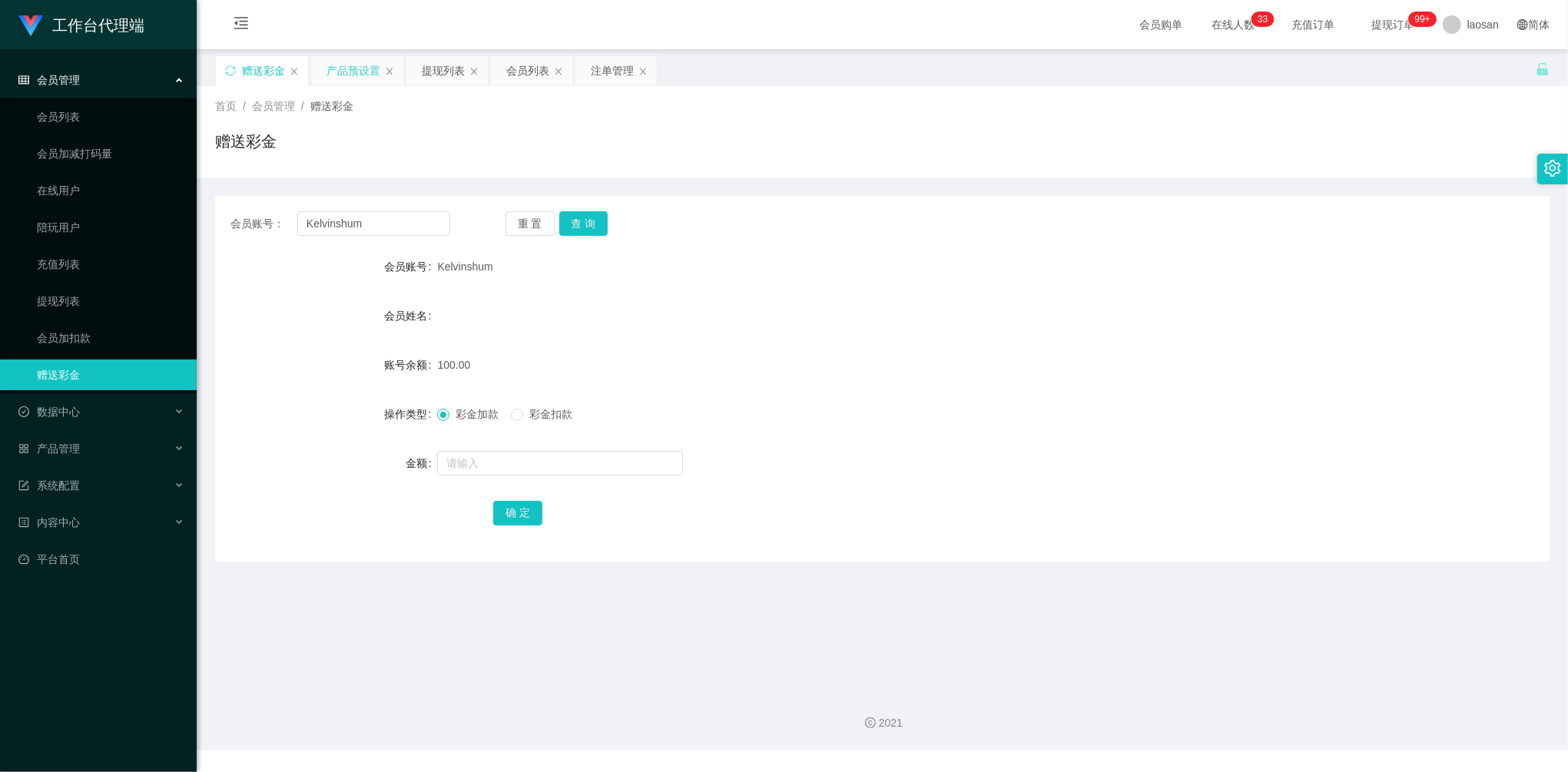
click at [338, 68] on div "产品预设置" at bounding box center [353, 71] width 53 height 29
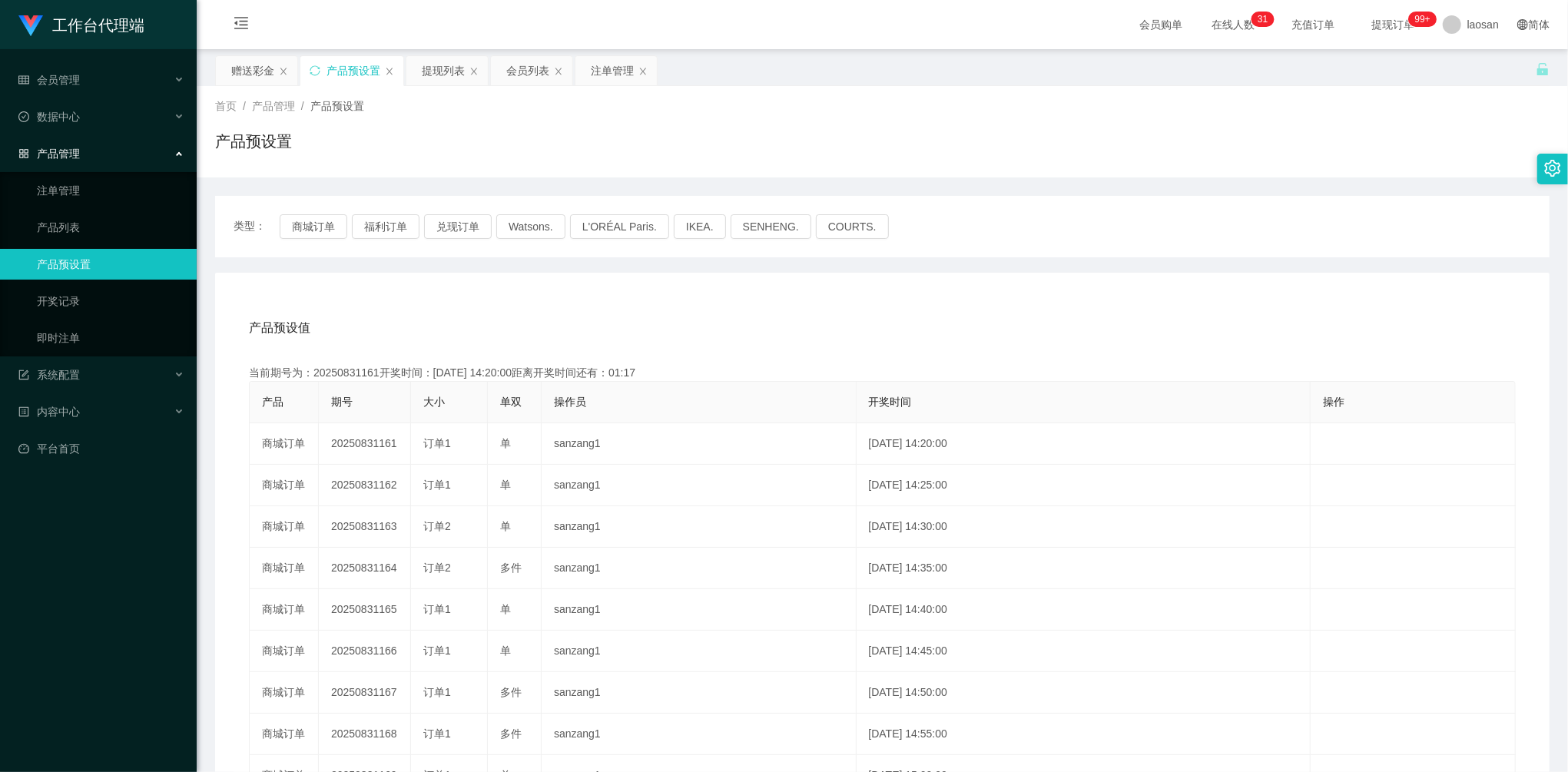
drag, startPoint x: 643, startPoint y: 311, endPoint x: 371, endPoint y: 216, distance: 288.1
click at [643, 311] on div "产品预设值 添加期号" at bounding box center [882, 328] width 1267 height 43
click at [314, 223] on button "商城订单" at bounding box center [312, 227] width 67 height 25
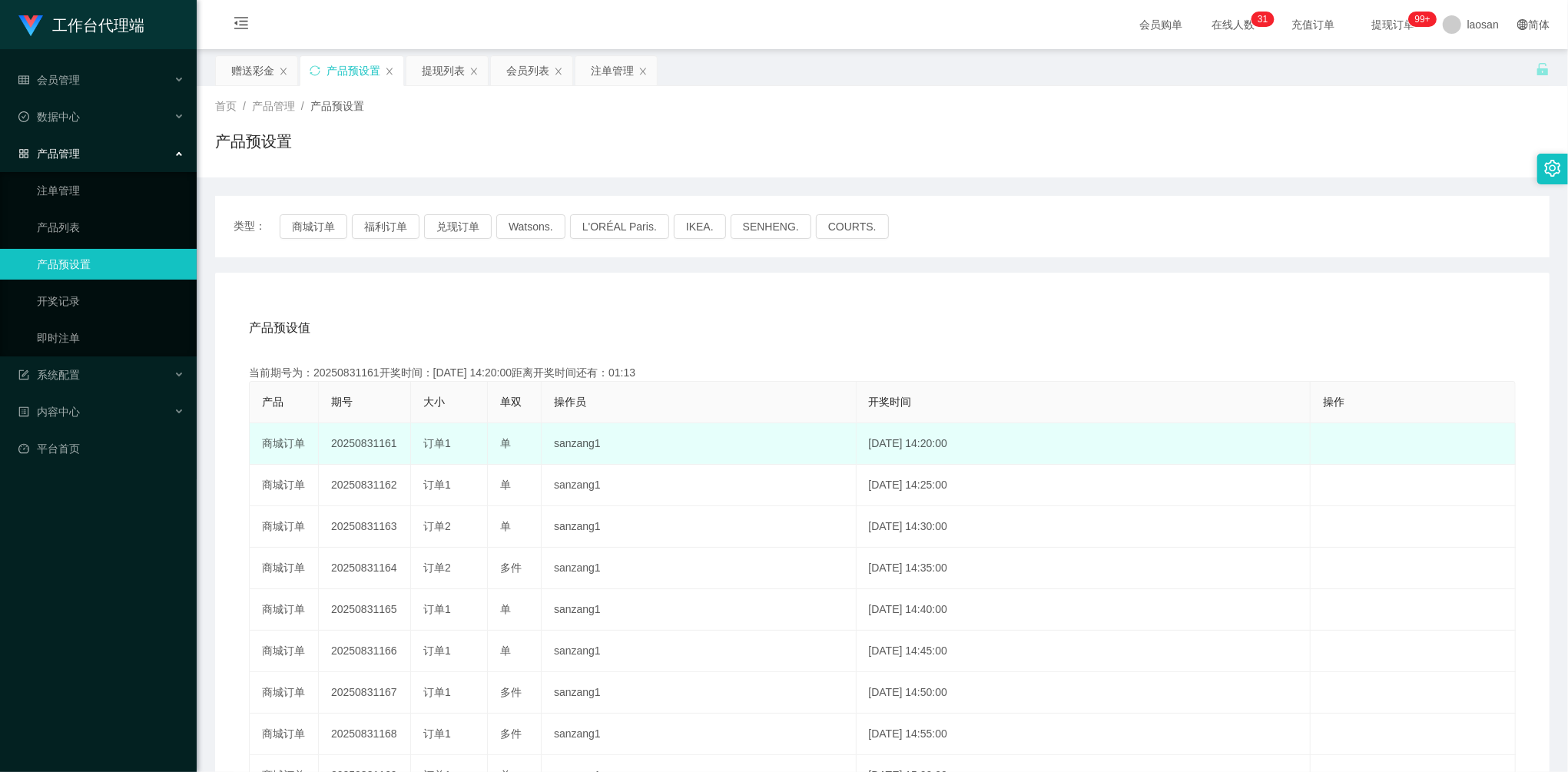
click at [383, 439] on td "20250831161" at bounding box center [365, 443] width 92 height 41
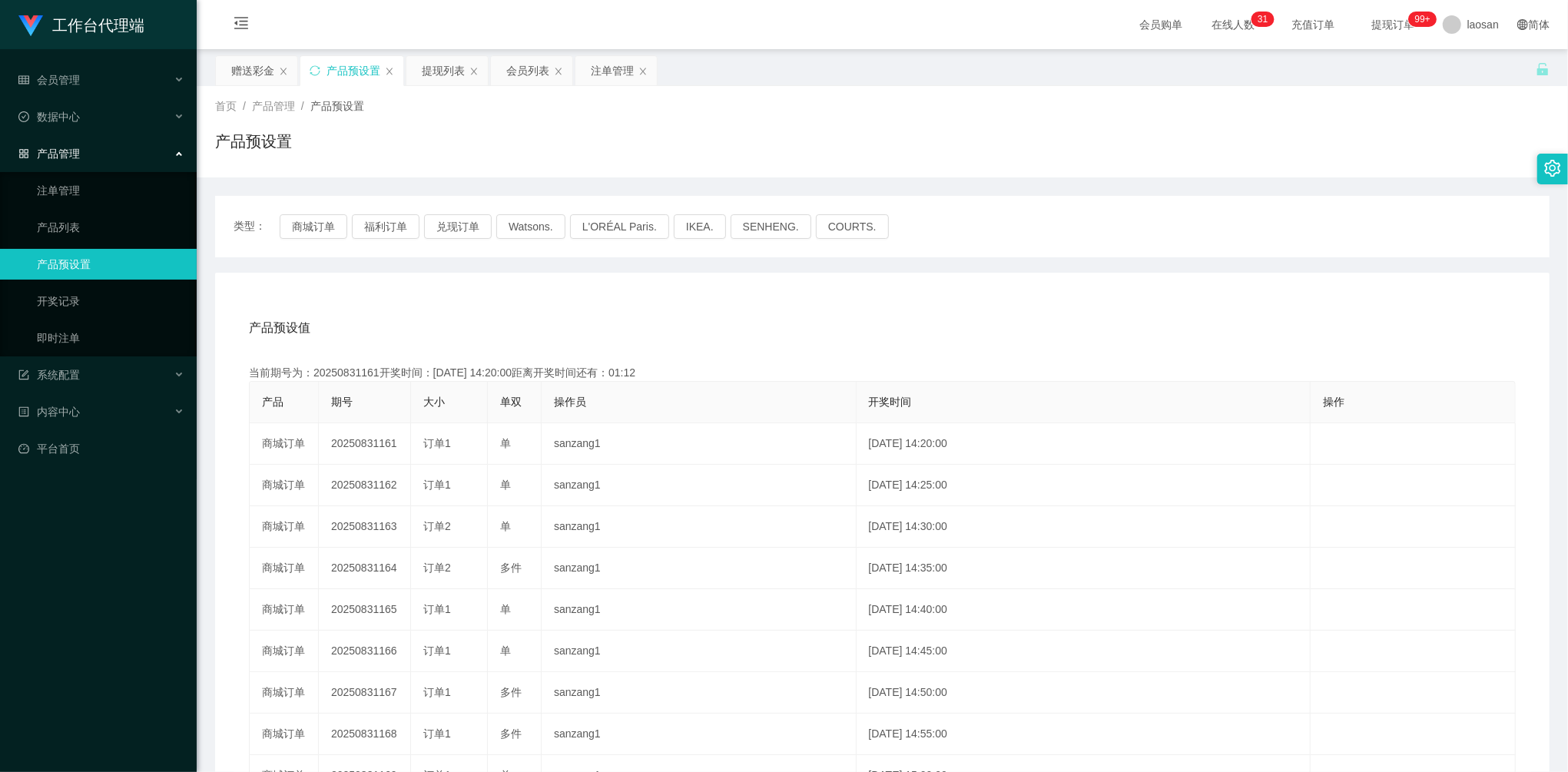
click at [756, 324] on div "产品预设值 添加期号" at bounding box center [882, 328] width 1267 height 43
click at [251, 55] on div "赠送彩金" at bounding box center [256, 70] width 83 height 30
click at [450, 71] on div "提现列表" at bounding box center [443, 71] width 43 height 29
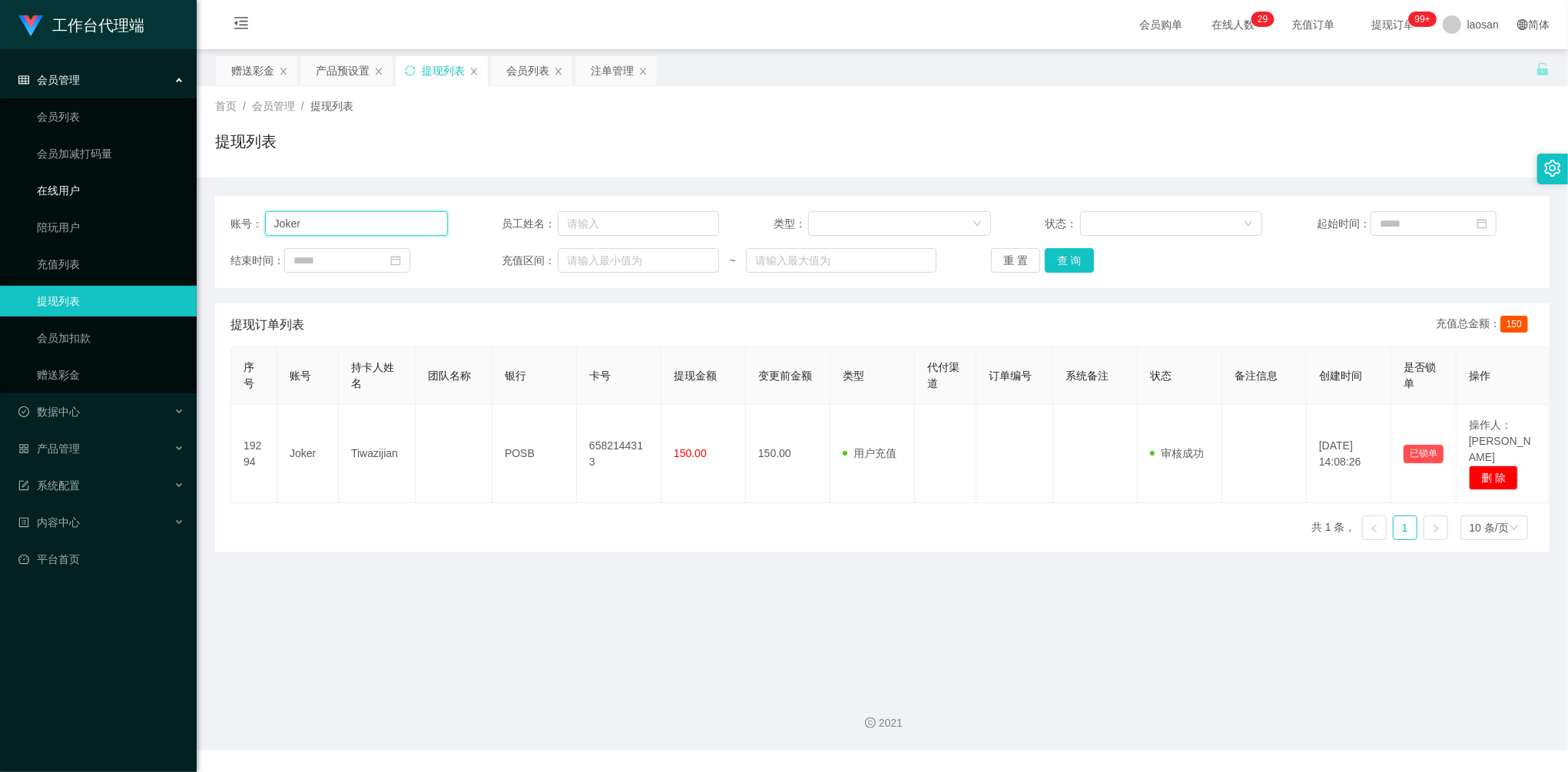
drag, startPoint x: 350, startPoint y: 216, endPoint x: 124, endPoint y: 201, distance: 226.5
click at [124, 201] on section "工作台代理端 会员管理 会员列表 会员加减打码量 在线用户 陪玩用户 充值列表 提现列表 会员加扣款 赠送彩金 数据中心 员工统计 团队统计 产品管理 注单管…" at bounding box center [784, 374] width 1568 height 749
paste input "limsoonteik"
type input "limsoonteik"
click at [1069, 261] on button "查 询" at bounding box center [1068, 260] width 49 height 25
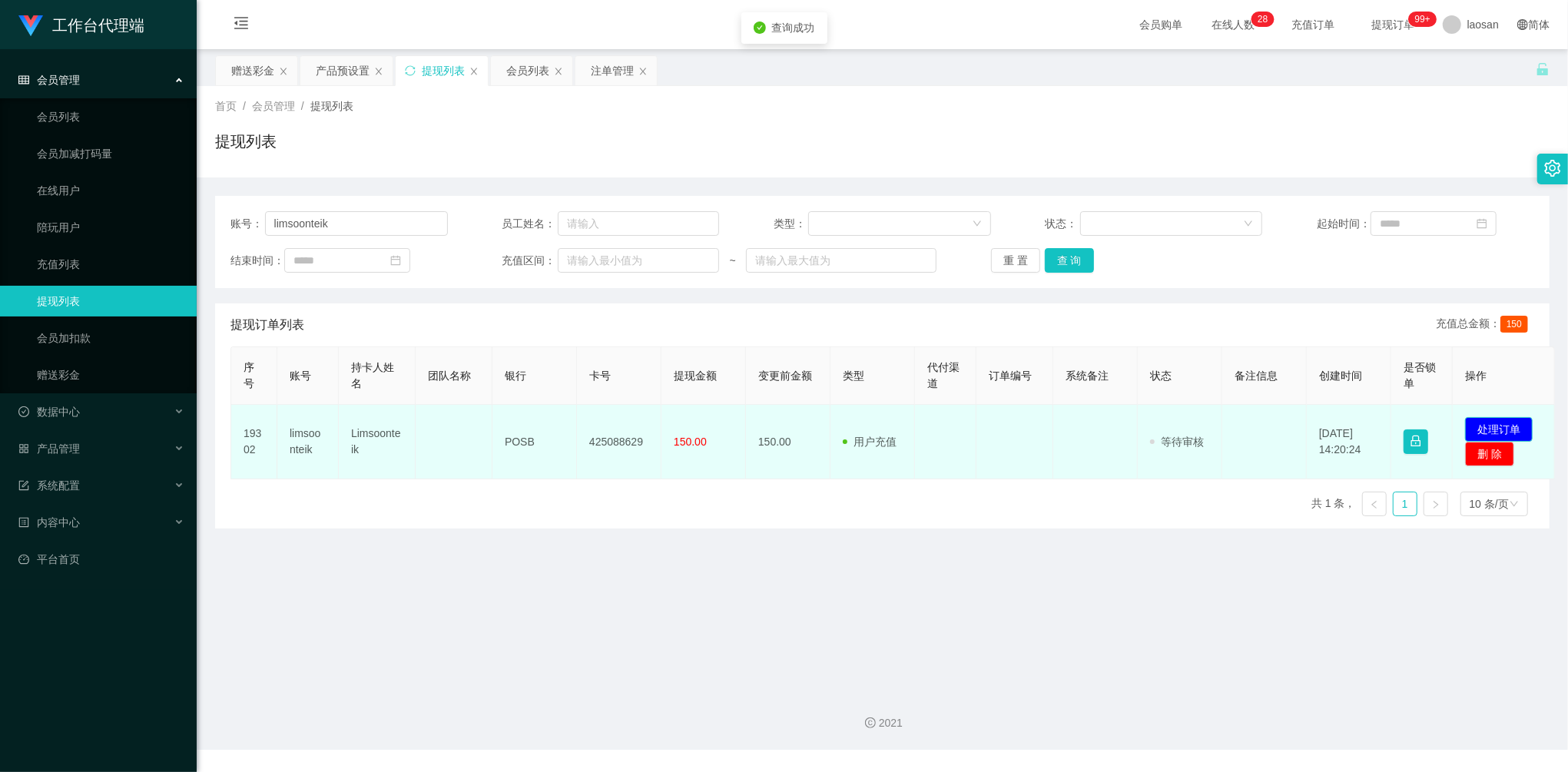
click at [1507, 428] on button "处理订单" at bounding box center [1498, 429] width 67 height 25
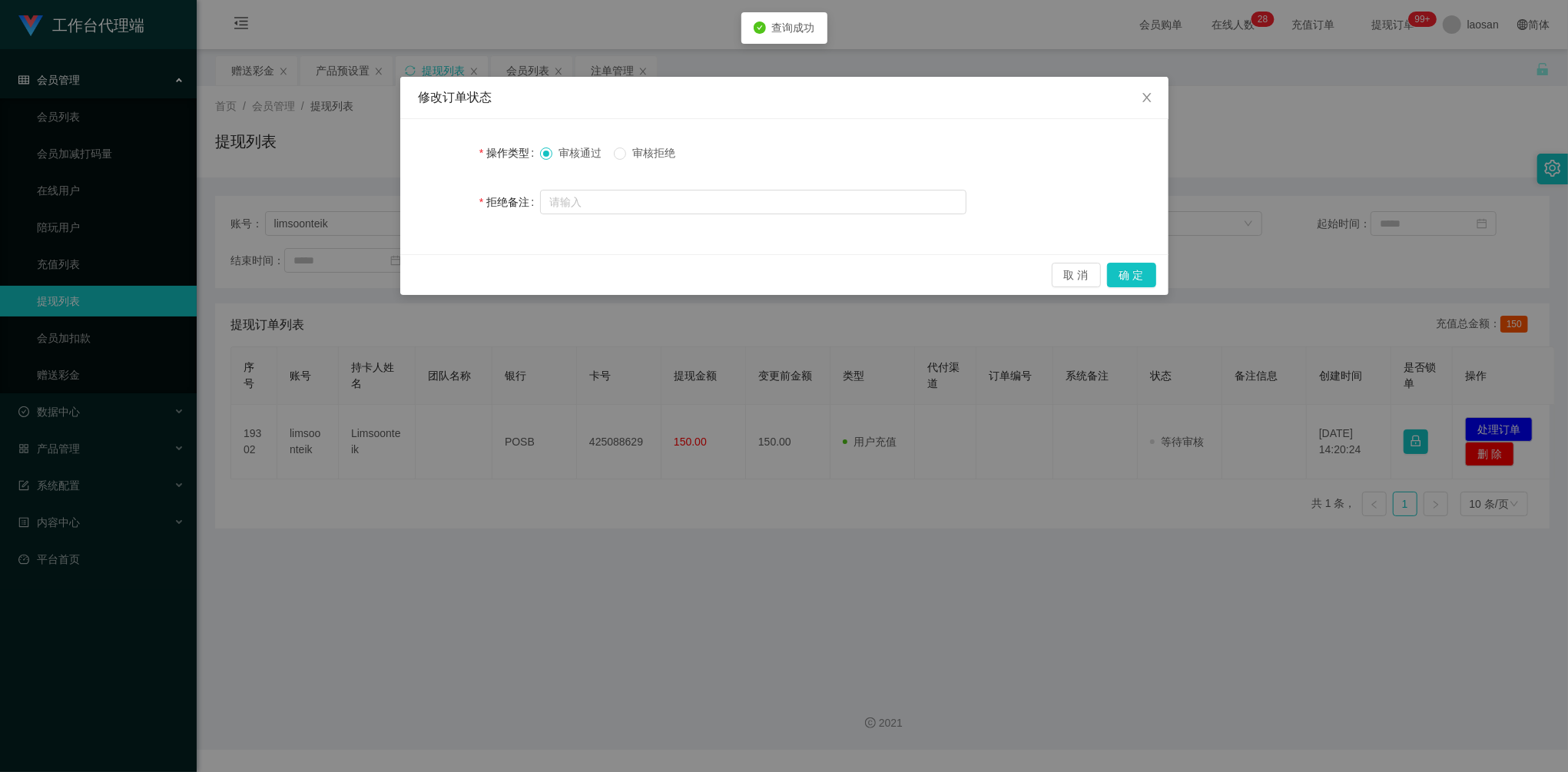
click at [1149, 261] on div "取 消 确 定" at bounding box center [784, 275] width 768 height 41
click at [1134, 272] on button "确 定" at bounding box center [1131, 275] width 49 height 25
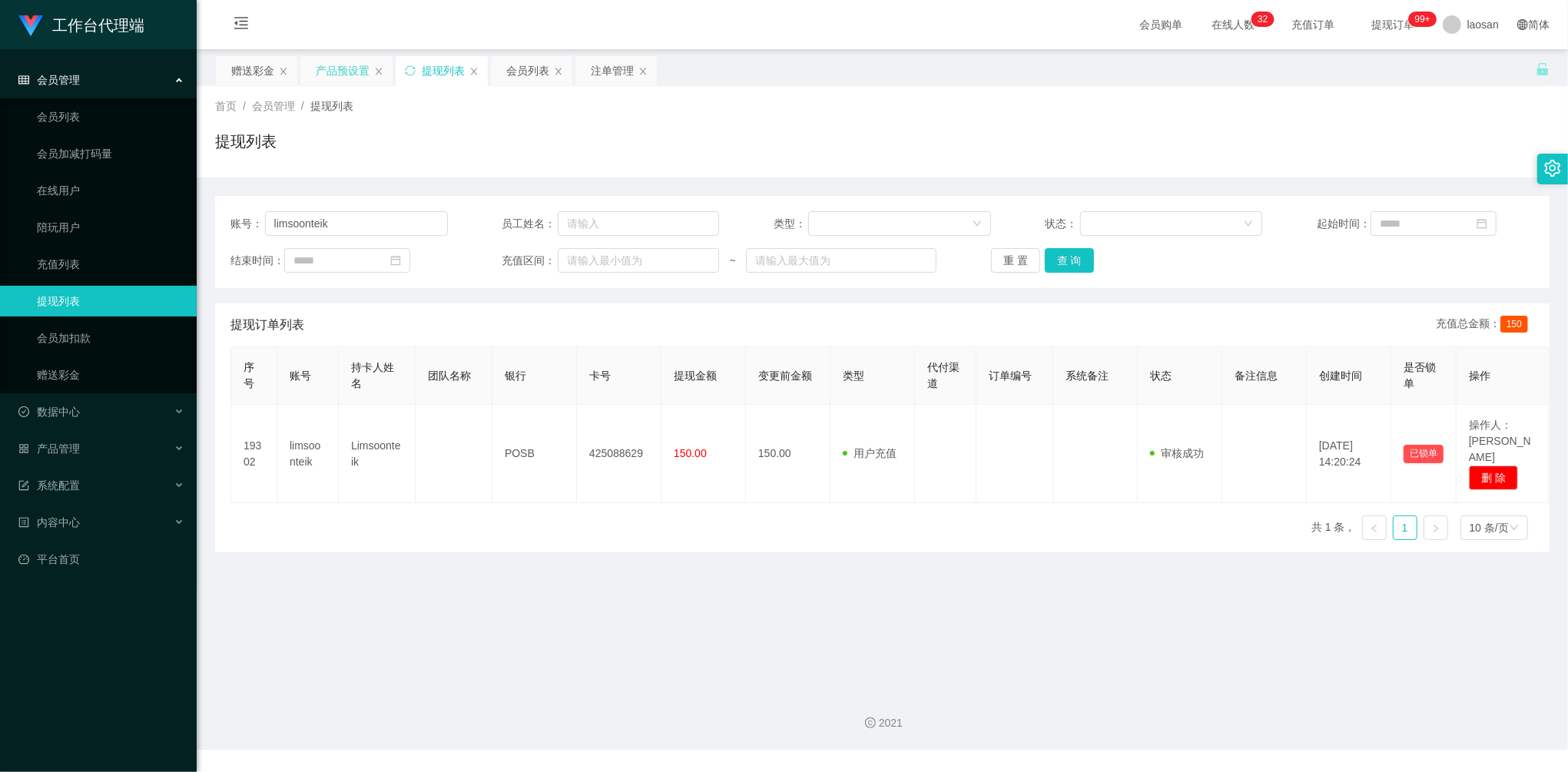
click at [326, 67] on div "产品预设置" at bounding box center [343, 71] width 53 height 29
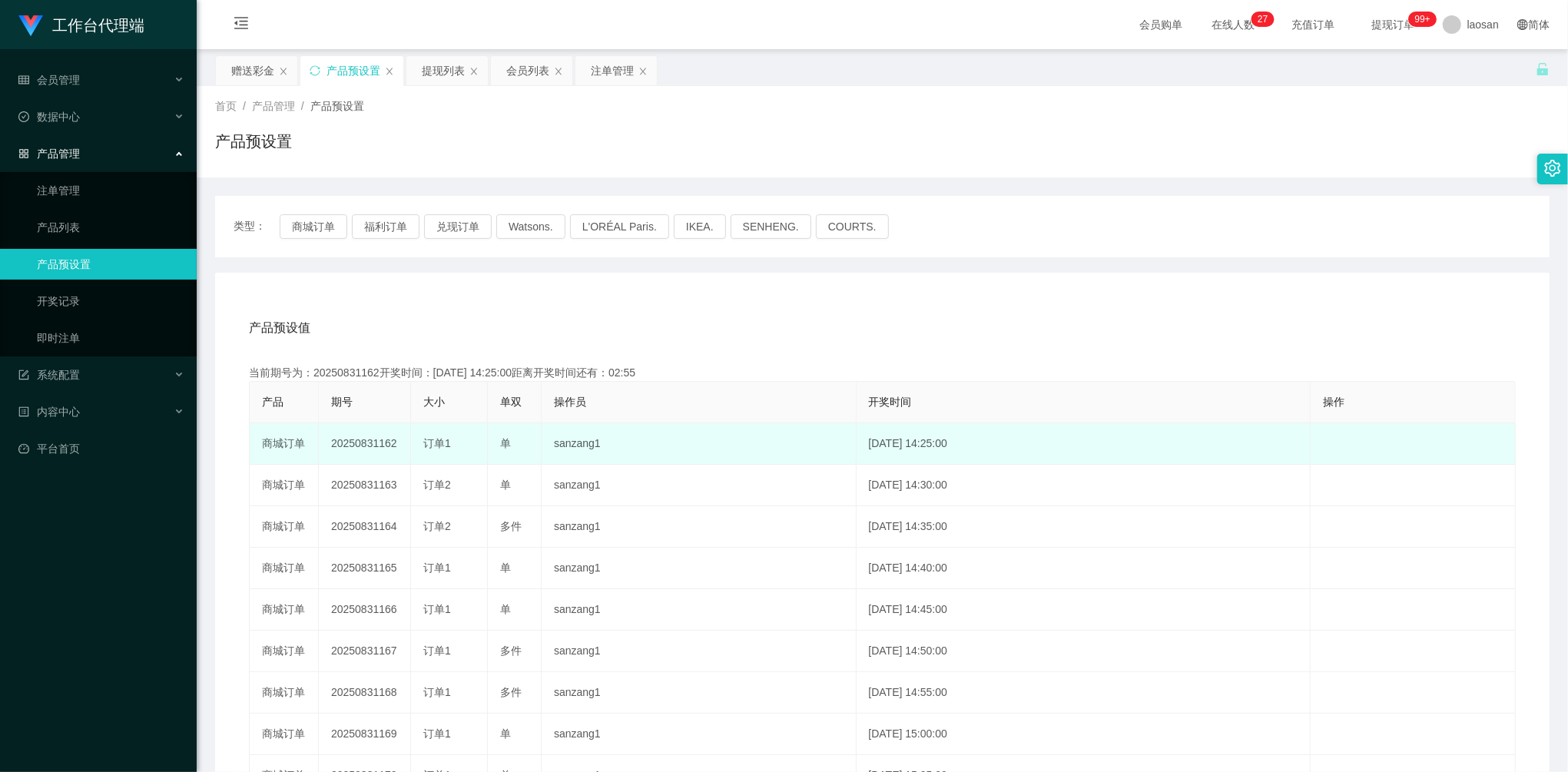
click at [364, 442] on td "20250831162" at bounding box center [365, 443] width 92 height 41
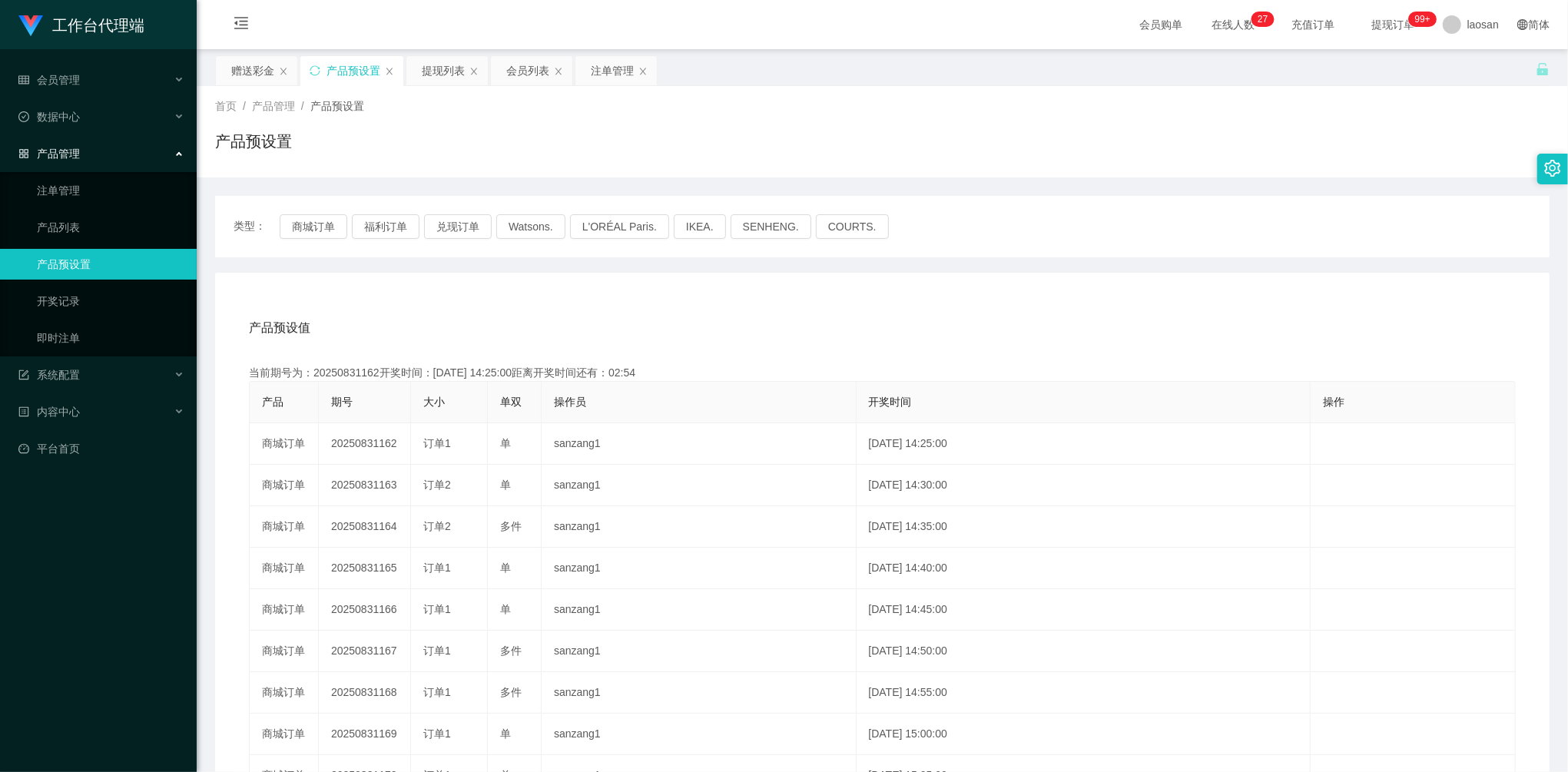
copy td "20250831162"
click at [603, 72] on div "注单管理" at bounding box center [612, 71] width 43 height 29
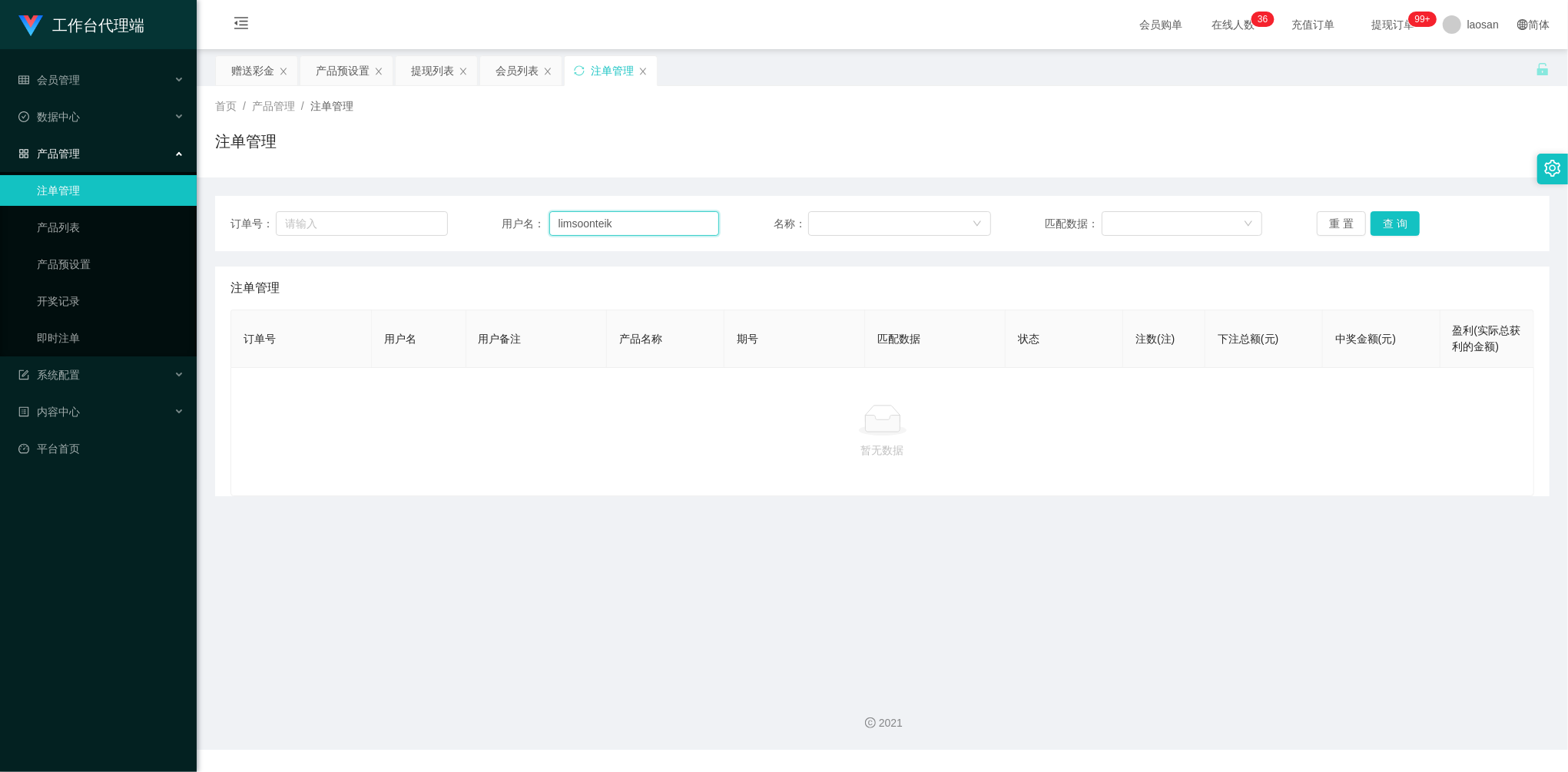
drag, startPoint x: 657, startPoint y: 223, endPoint x: 427, endPoint y: 205, distance: 230.7
click at [429, 206] on div "订单号： 用户名： limsoonteik 名称： 匹配数据： 重 置 查 询" at bounding box center [882, 224] width 1335 height 55
paste input "Kelvinshum"
type input "Kelvinshum"
click at [1389, 216] on button "查 询" at bounding box center [1395, 223] width 49 height 25
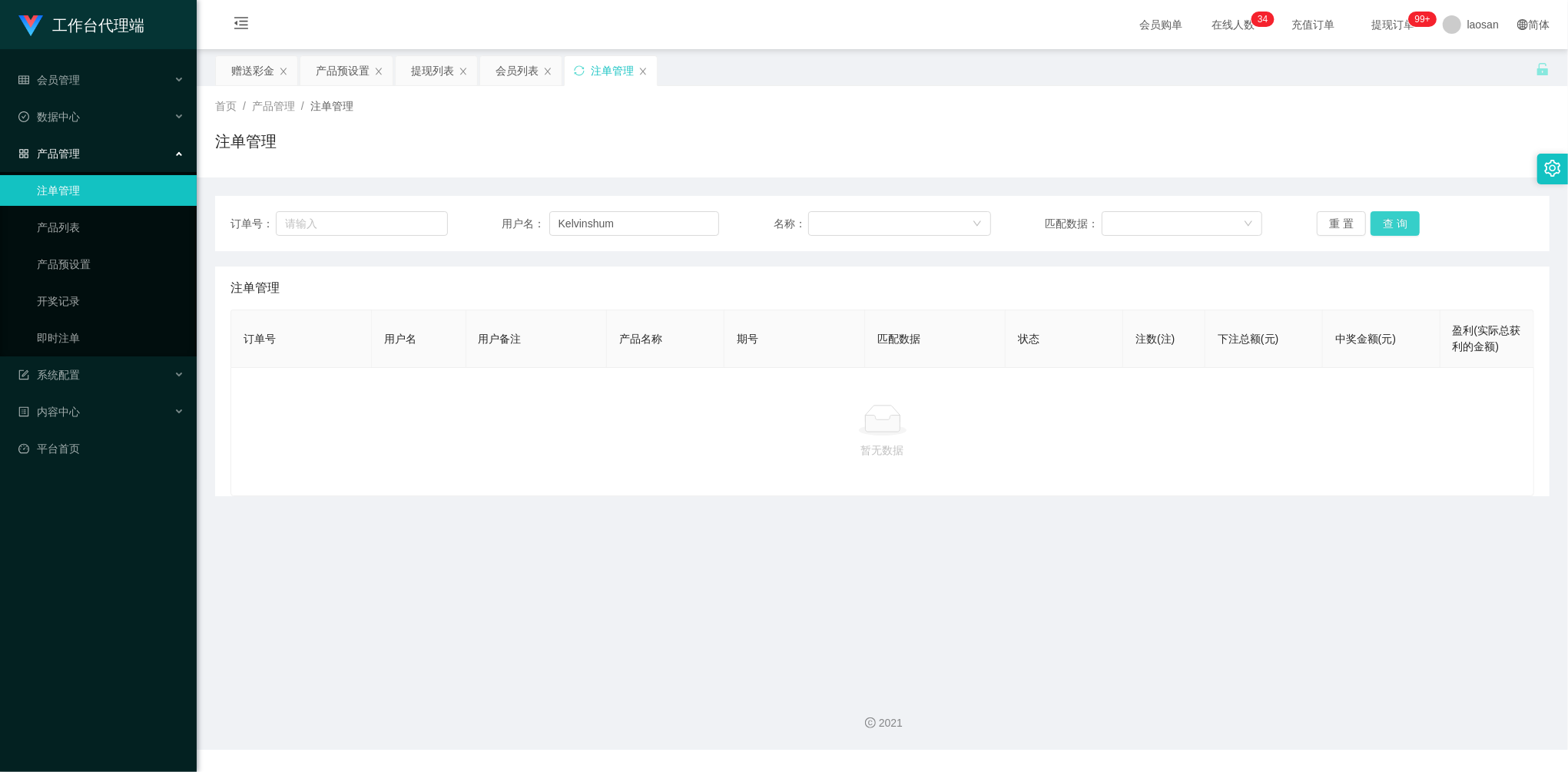
drag, startPoint x: 1392, startPoint y: 212, endPoint x: 1402, endPoint y: 223, distance: 14.9
click at [1399, 221] on div "订单号： 用户名： Kelvinshum 名称： 匹配数据： 重 置 查 询" at bounding box center [882, 224] width 1335 height 55
click at [1402, 224] on button "查 询" at bounding box center [1395, 223] width 49 height 25
drag, startPoint x: 622, startPoint y: 240, endPoint x: 653, endPoint y: 228, distance: 33.2
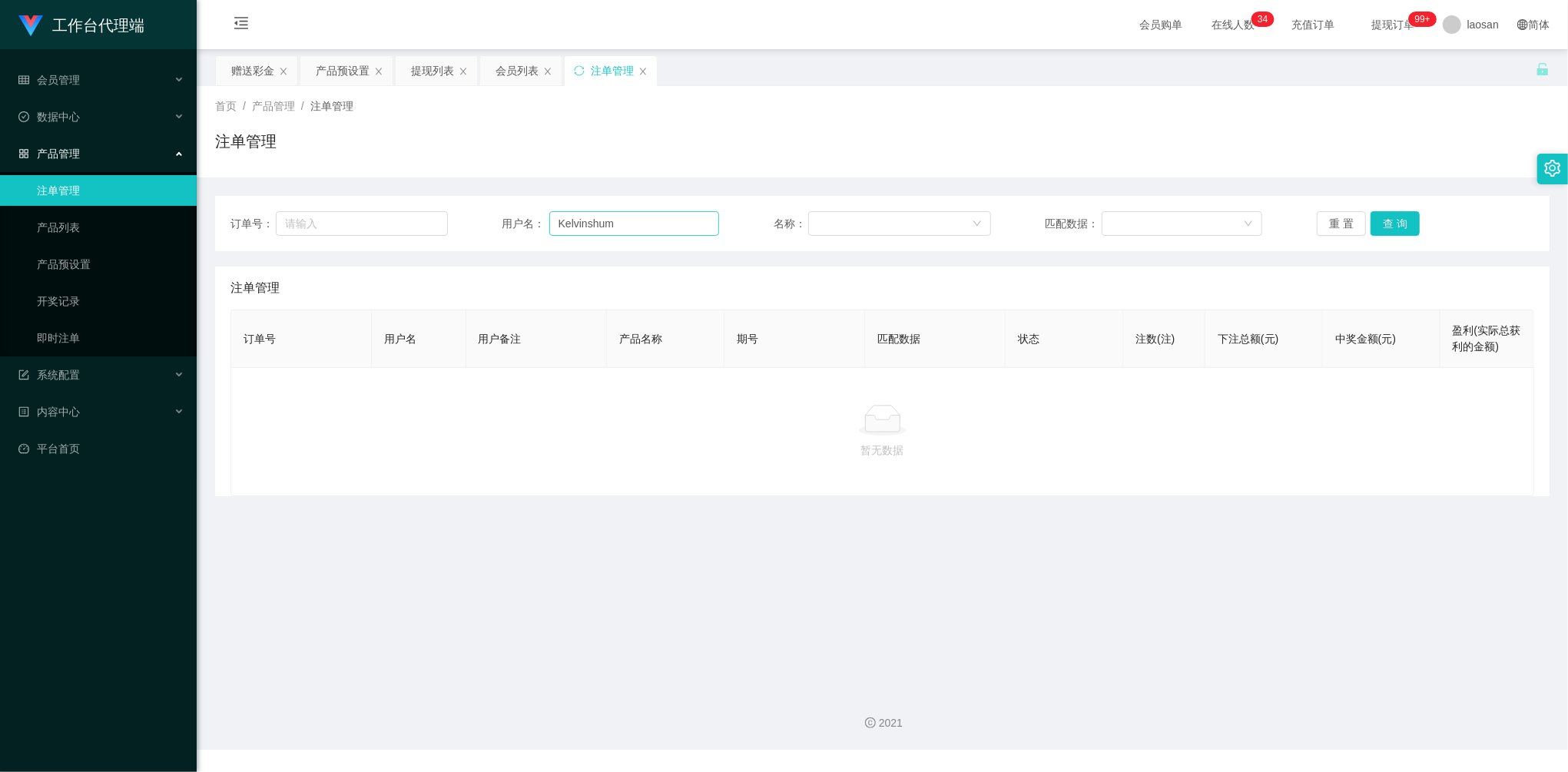
click at [622, 240] on div "订单号： 用户名： Kelvinshum 名称： 匹配数据： 重 置 查 询" at bounding box center [882, 224] width 1335 height 55
click at [653, 225] on input "Kelvinshum" at bounding box center [634, 223] width 171 height 25
click at [1371, 233] on button "查 询" at bounding box center [1395, 223] width 49 height 25
click at [1399, 226] on button "查 询" at bounding box center [1395, 223] width 49 height 25
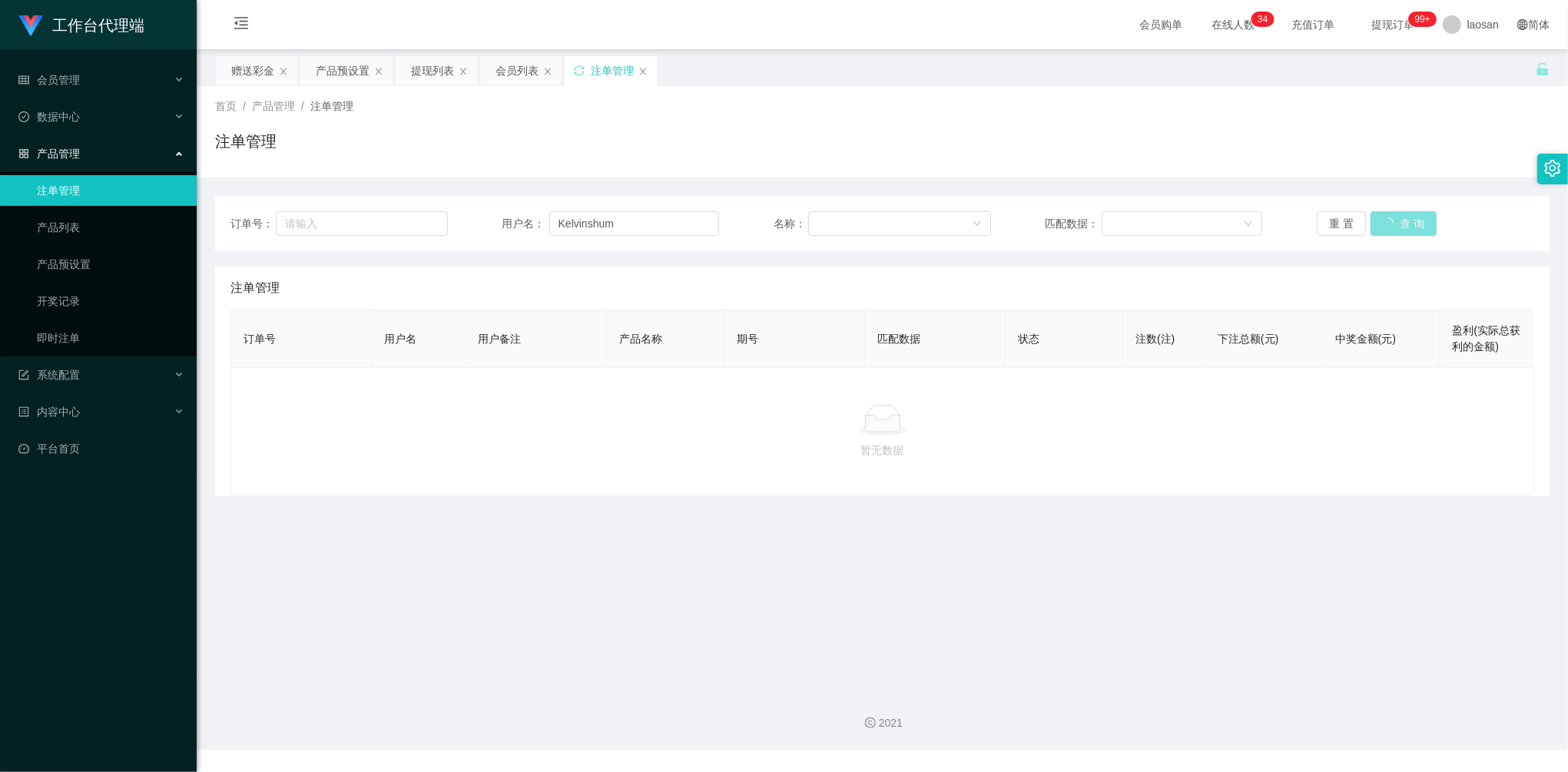
drag, startPoint x: 1399, startPoint y: 226, endPoint x: 1404, endPoint y: 170, distance: 56.2
click at [1399, 226] on button "查 询" at bounding box center [1404, 223] width 66 height 25
click at [247, 72] on div "赠送彩金" at bounding box center [253, 71] width 43 height 29
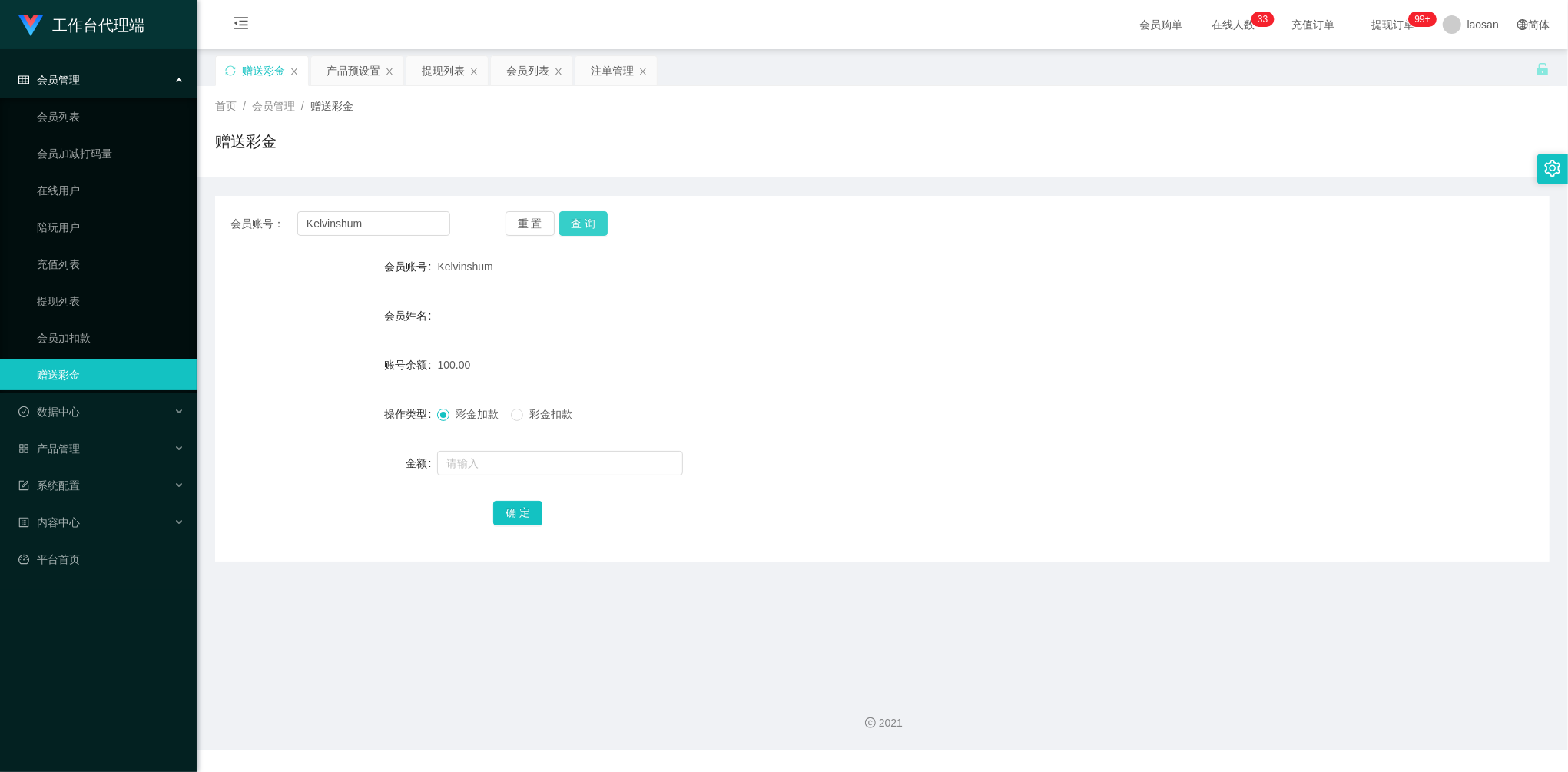
click at [606, 228] on button "查 询" at bounding box center [584, 223] width 49 height 25
click at [596, 225] on button "查 询" at bounding box center [584, 223] width 49 height 25
click at [591, 225] on button "查 询" at bounding box center [584, 223] width 49 height 25
click at [606, 69] on div "注单管理" at bounding box center [612, 71] width 43 height 29
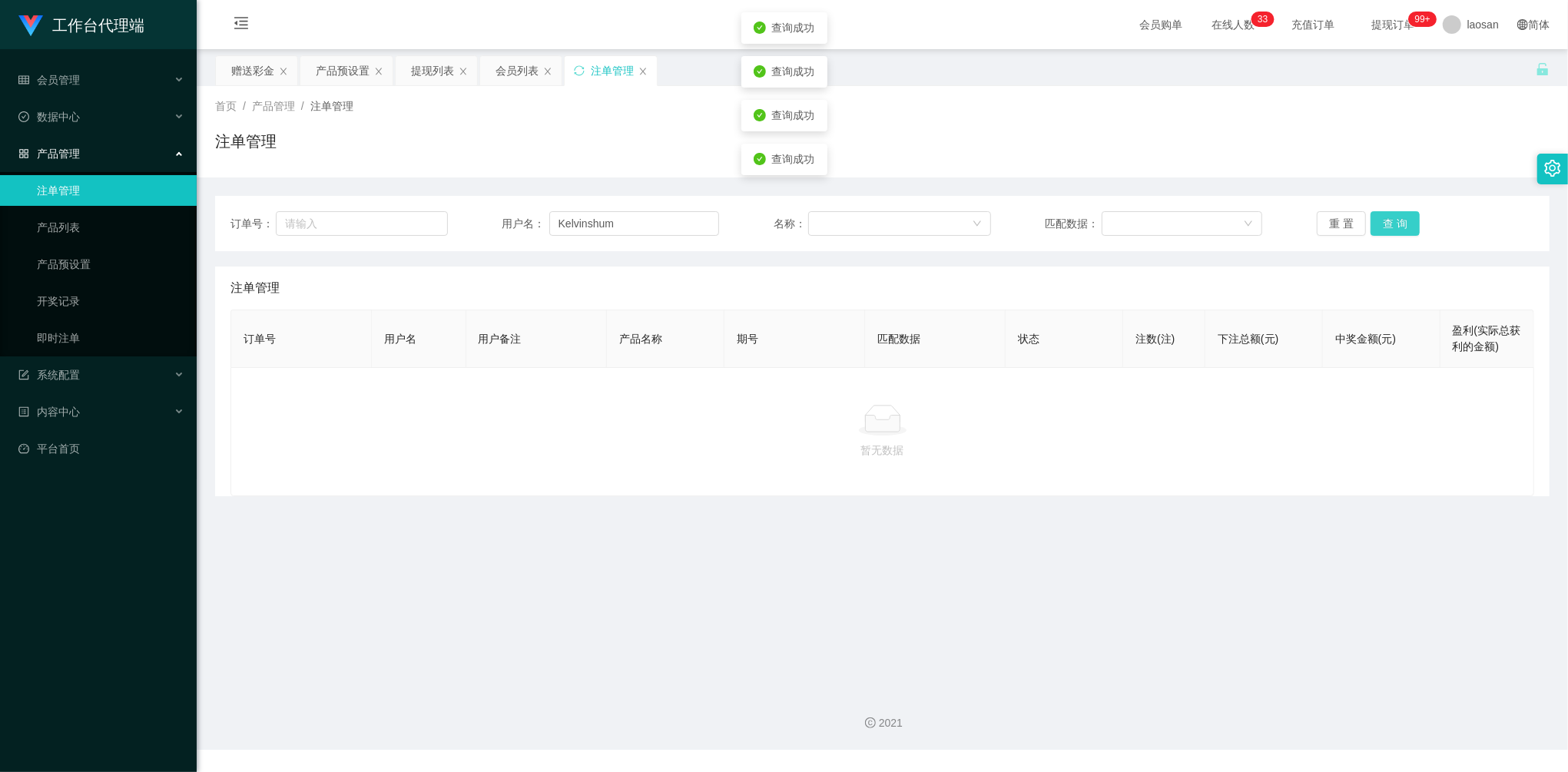
click at [1394, 219] on button "查 询" at bounding box center [1395, 223] width 49 height 25
click at [1394, 219] on button "查 询" at bounding box center [1404, 223] width 66 height 25
drag, startPoint x: 634, startPoint y: 228, endPoint x: 564, endPoint y: 210, distance: 72.3
click at [564, 210] on div "订单号： 用户名： Kelvinshum 名称： 匹配数据： 重 置 查 询" at bounding box center [882, 224] width 1335 height 55
click at [639, 242] on div "订单号： 用户名： Kelvinshum 名称： 匹配数据： 重 置 查 询" at bounding box center [882, 224] width 1335 height 55
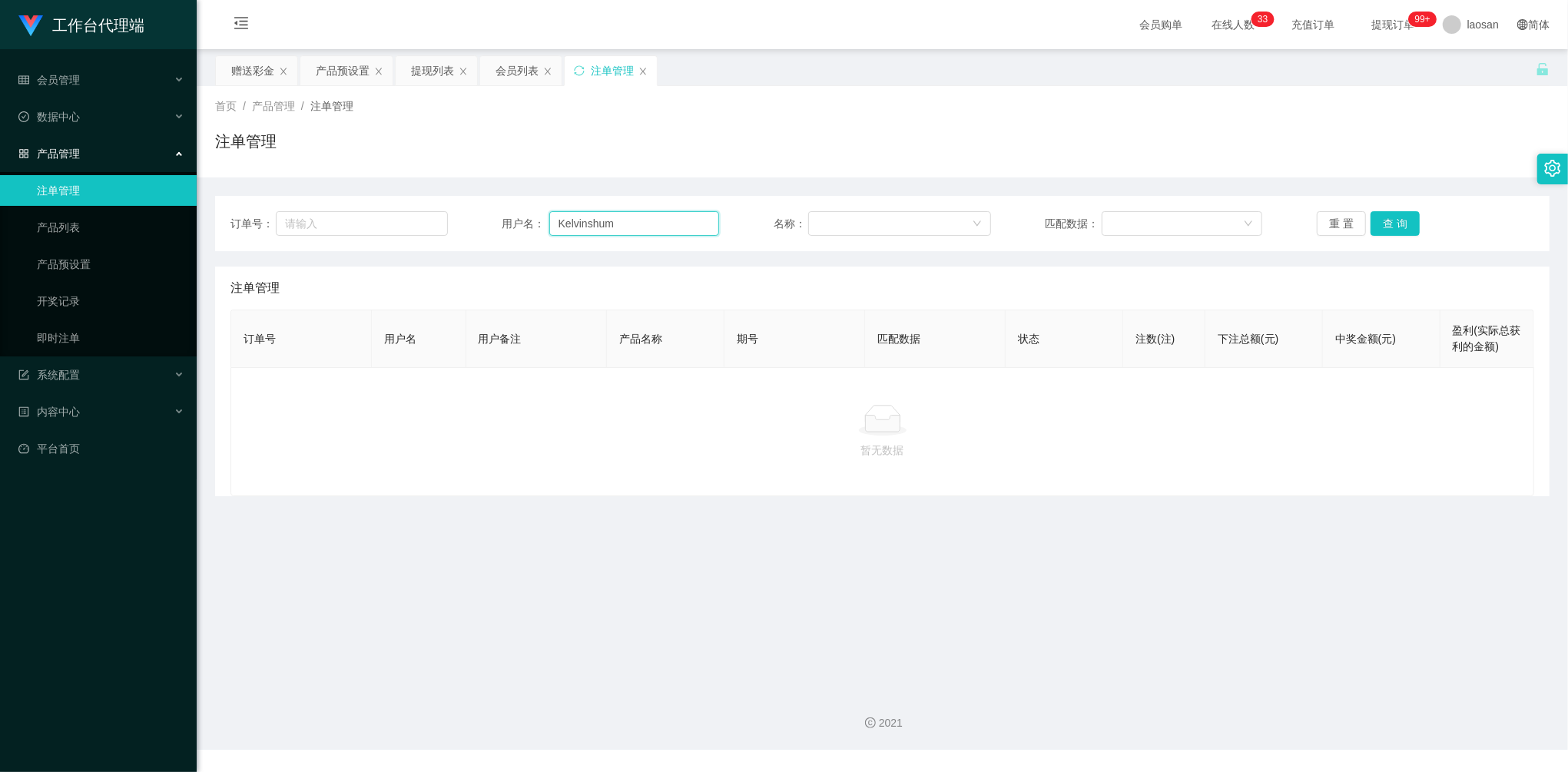
drag, startPoint x: 645, startPoint y: 228, endPoint x: 548, endPoint y: 213, distance: 98.2
click at [491, 215] on div "订单号： 用户名： Kelvinshum 名称： 匹配数据： 重 置 查 询" at bounding box center [882, 223] width 1303 height 25
click at [1394, 233] on button "查 询" at bounding box center [1395, 223] width 49 height 25
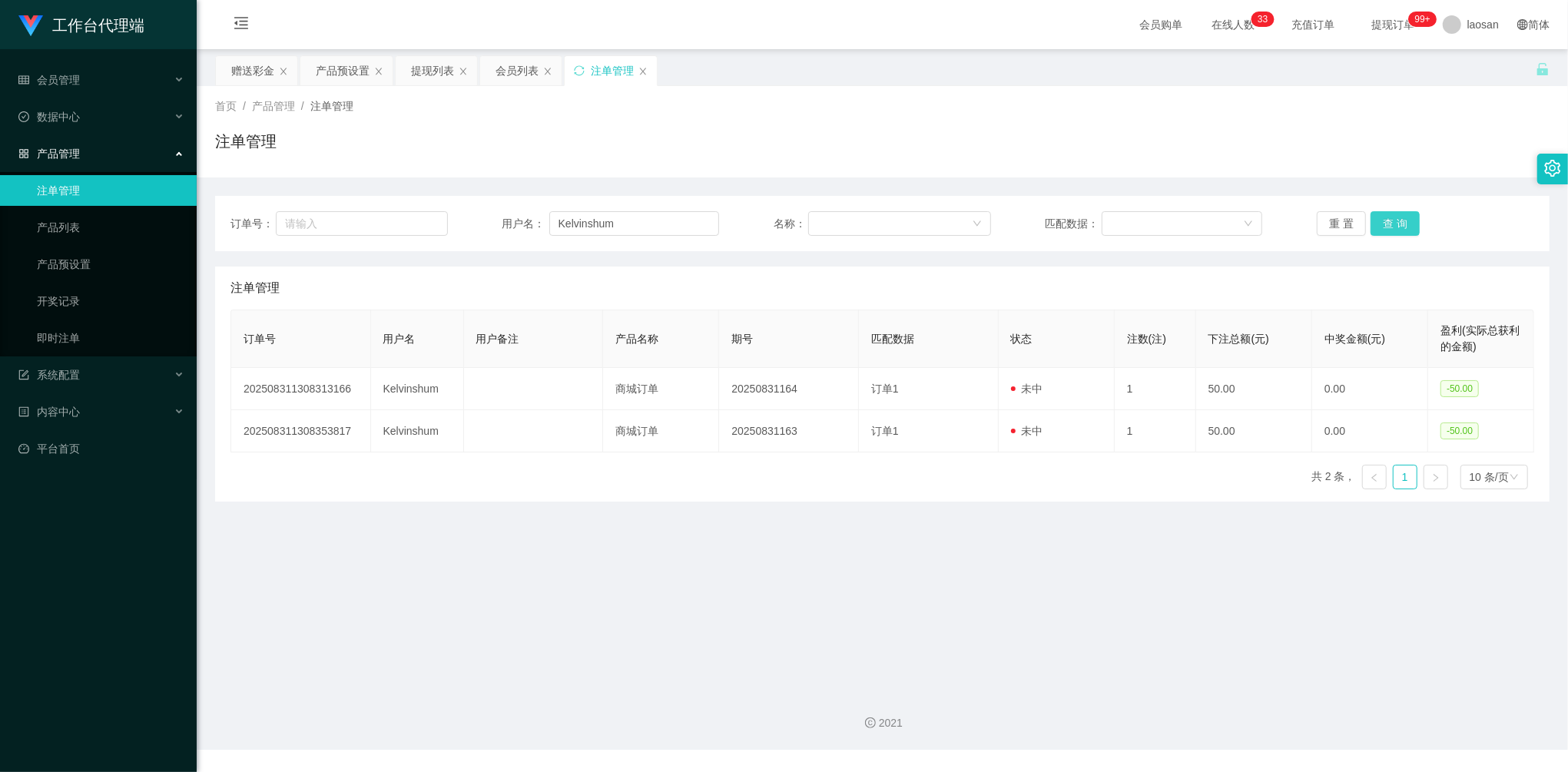
click at [1393, 221] on button "查 询" at bounding box center [1395, 223] width 49 height 25
click at [242, 71] on div "赠送彩金" at bounding box center [253, 71] width 43 height 29
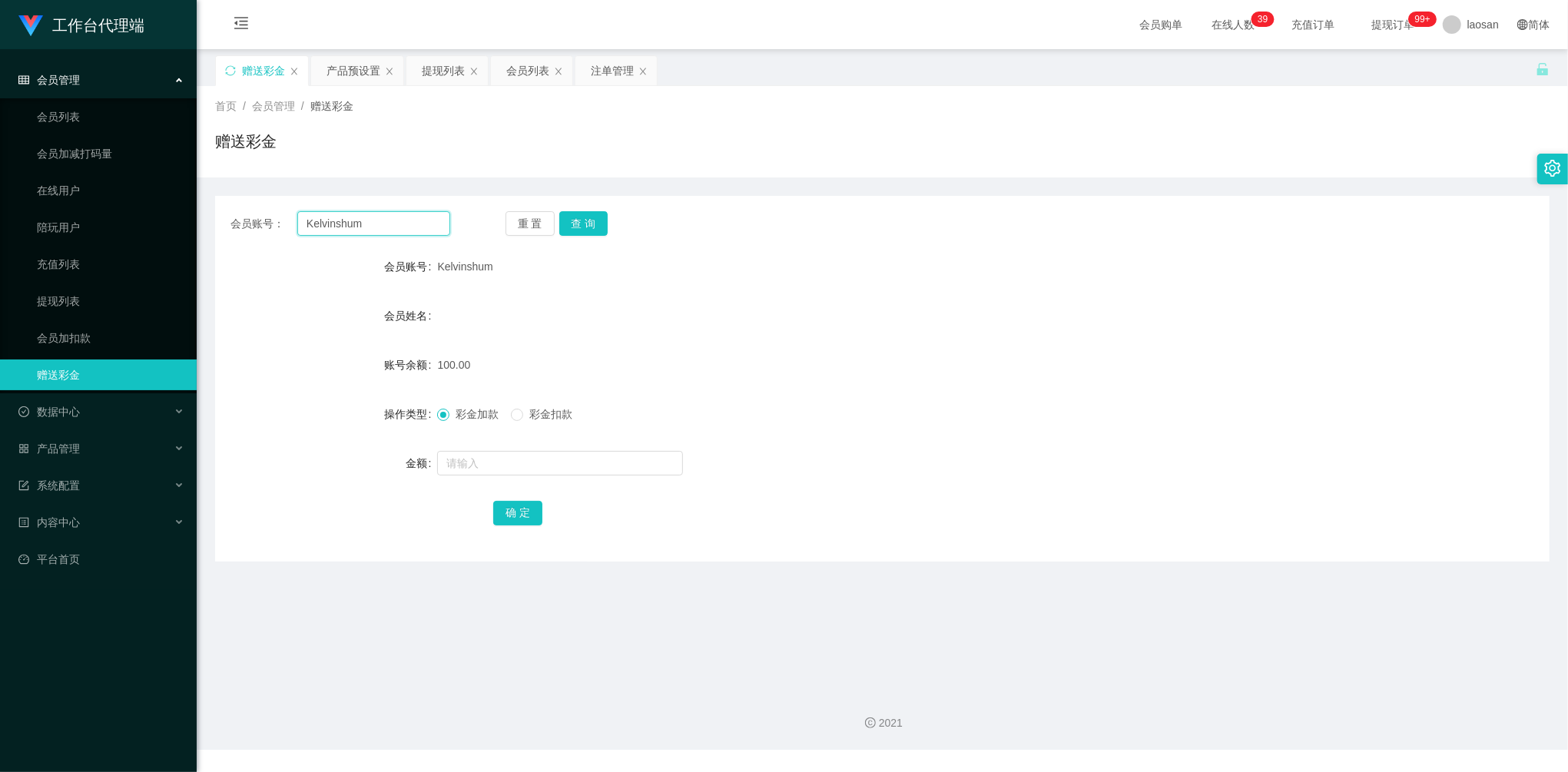
drag, startPoint x: 399, startPoint y: 230, endPoint x: 201, endPoint y: 187, distance: 202.6
click at [201, 187] on main "关闭左侧 关闭右侧 关闭其它 刷新页面 赠送彩金 产品预设置 提现列表 会员列表 注单管理 首页 / 会员管理 / 赠送彩金 / 赠送彩金 会员账号： Kel…" at bounding box center [882, 363] width 1372 height 629
click at [560, 224] on button "查 询" at bounding box center [584, 223] width 49 height 25
click at [528, 455] on input "text" at bounding box center [560, 462] width 246 height 25
type input "150"
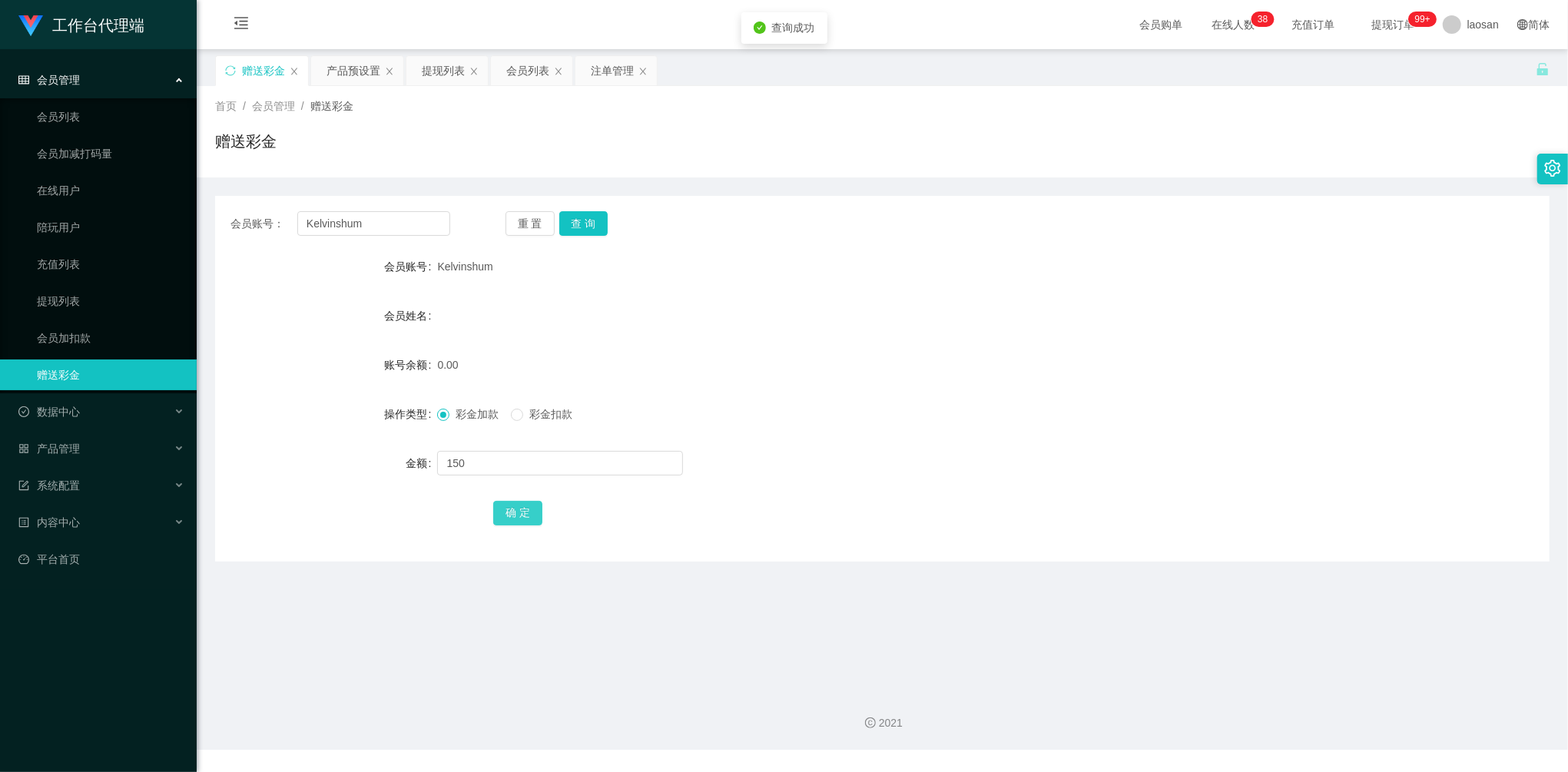
click at [535, 508] on button "确 定" at bounding box center [517, 512] width 49 height 25
drag, startPoint x: 385, startPoint y: 222, endPoint x: 241, endPoint y: 216, distance: 144.1
click at [244, 216] on div "会员账号： [PERSON_NAME]" at bounding box center [340, 223] width 219 height 25
click at [599, 211] on button "查 询" at bounding box center [584, 223] width 49 height 25
click at [597, 218] on button "查 询" at bounding box center [593, 223] width 66 height 25
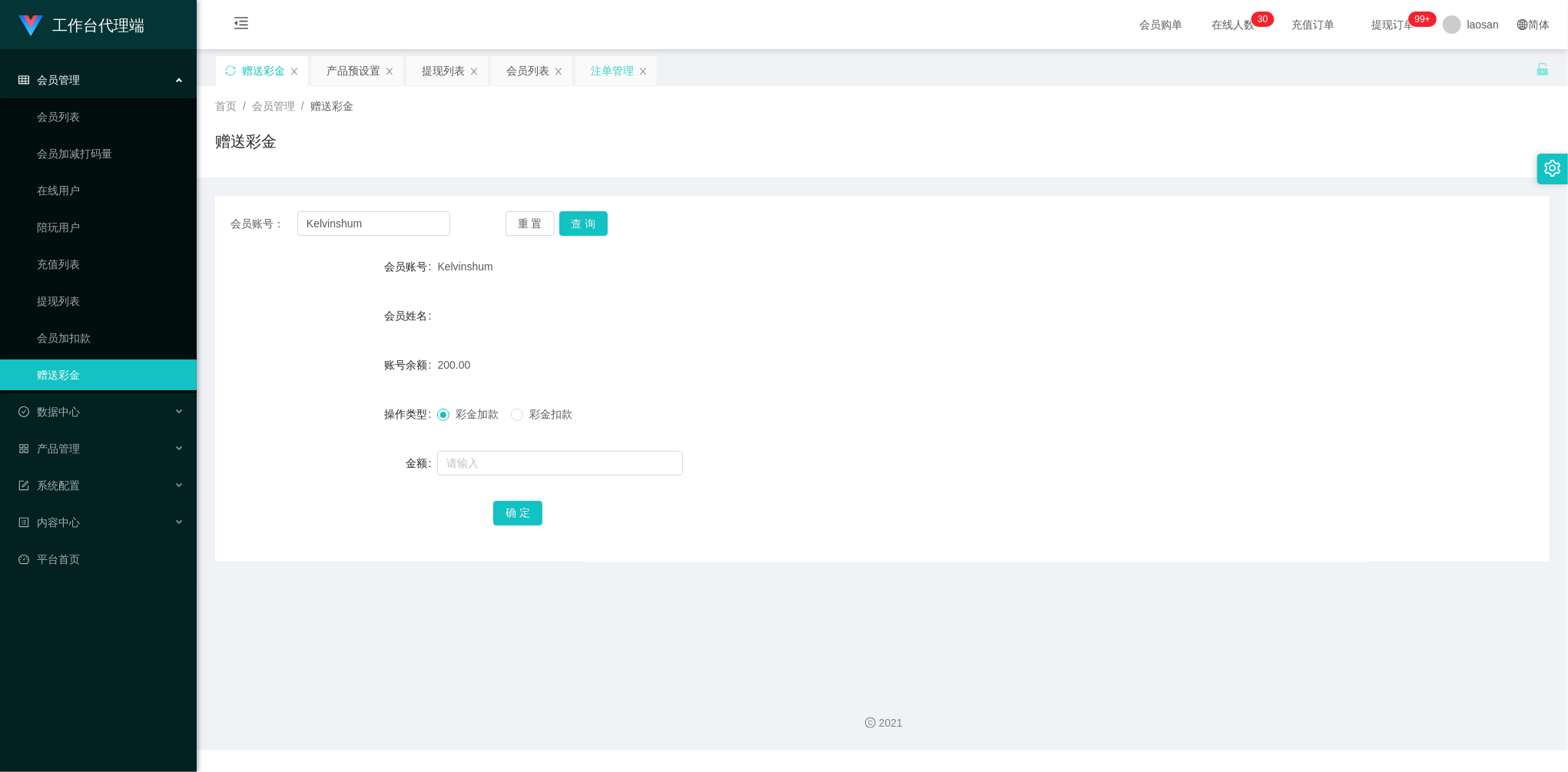
click at [607, 59] on div "注单管理" at bounding box center [612, 71] width 43 height 29
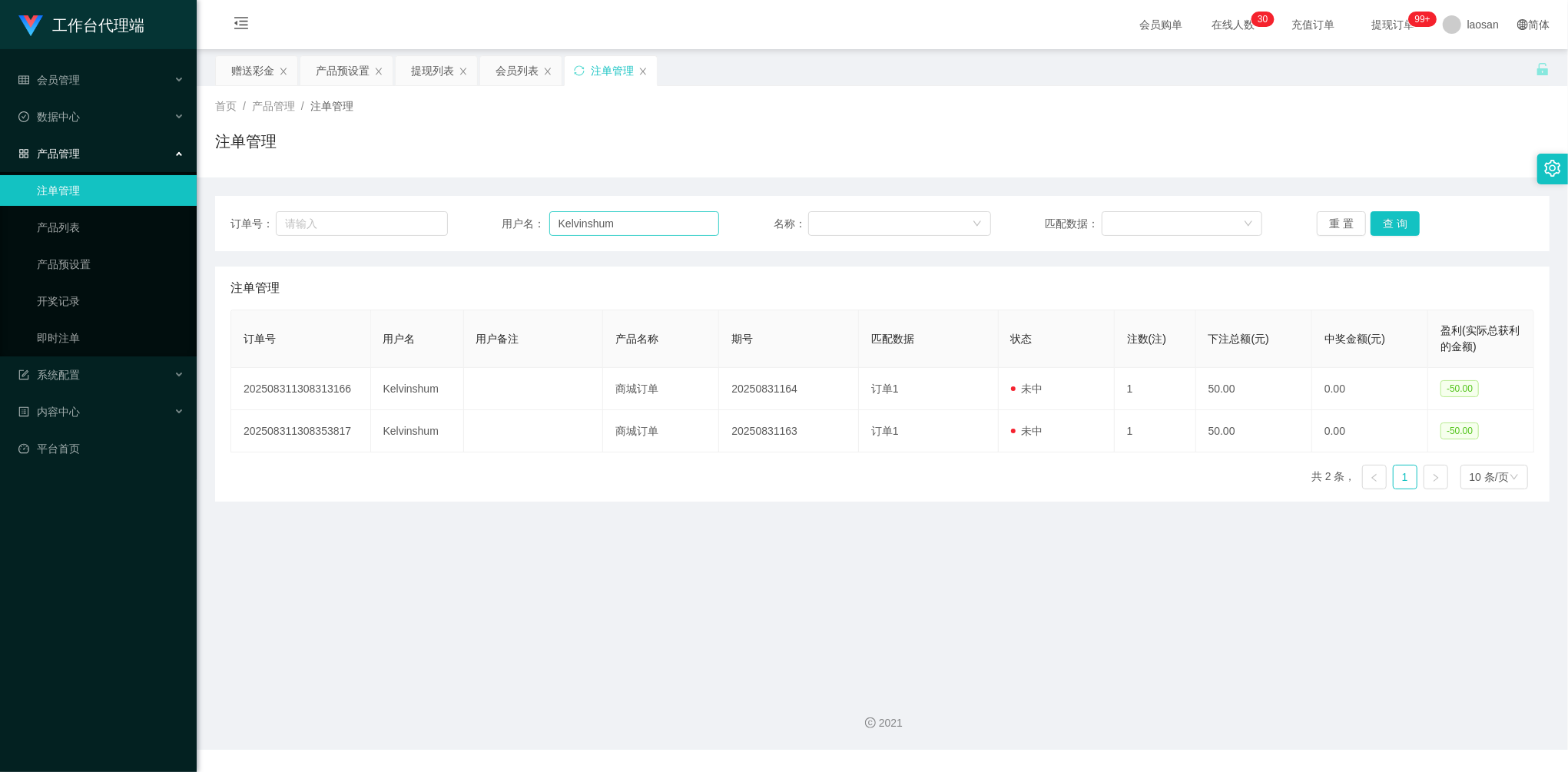
drag, startPoint x: 639, startPoint y: 210, endPoint x: 647, endPoint y: 234, distance: 25.3
click at [634, 209] on div "订单号： 用户名： Kelvinshum 名称： 匹配数据： 重 置 查 询" at bounding box center [882, 224] width 1335 height 55
drag, startPoint x: 557, startPoint y: 214, endPoint x: 474, endPoint y: 205, distance: 83.5
click at [467, 204] on div "订单号： 用户名： Kelvinshum 名称： 匹配数据： 重 置 查 询" at bounding box center [882, 224] width 1335 height 55
click at [1390, 221] on button "查 询" at bounding box center [1395, 223] width 49 height 25
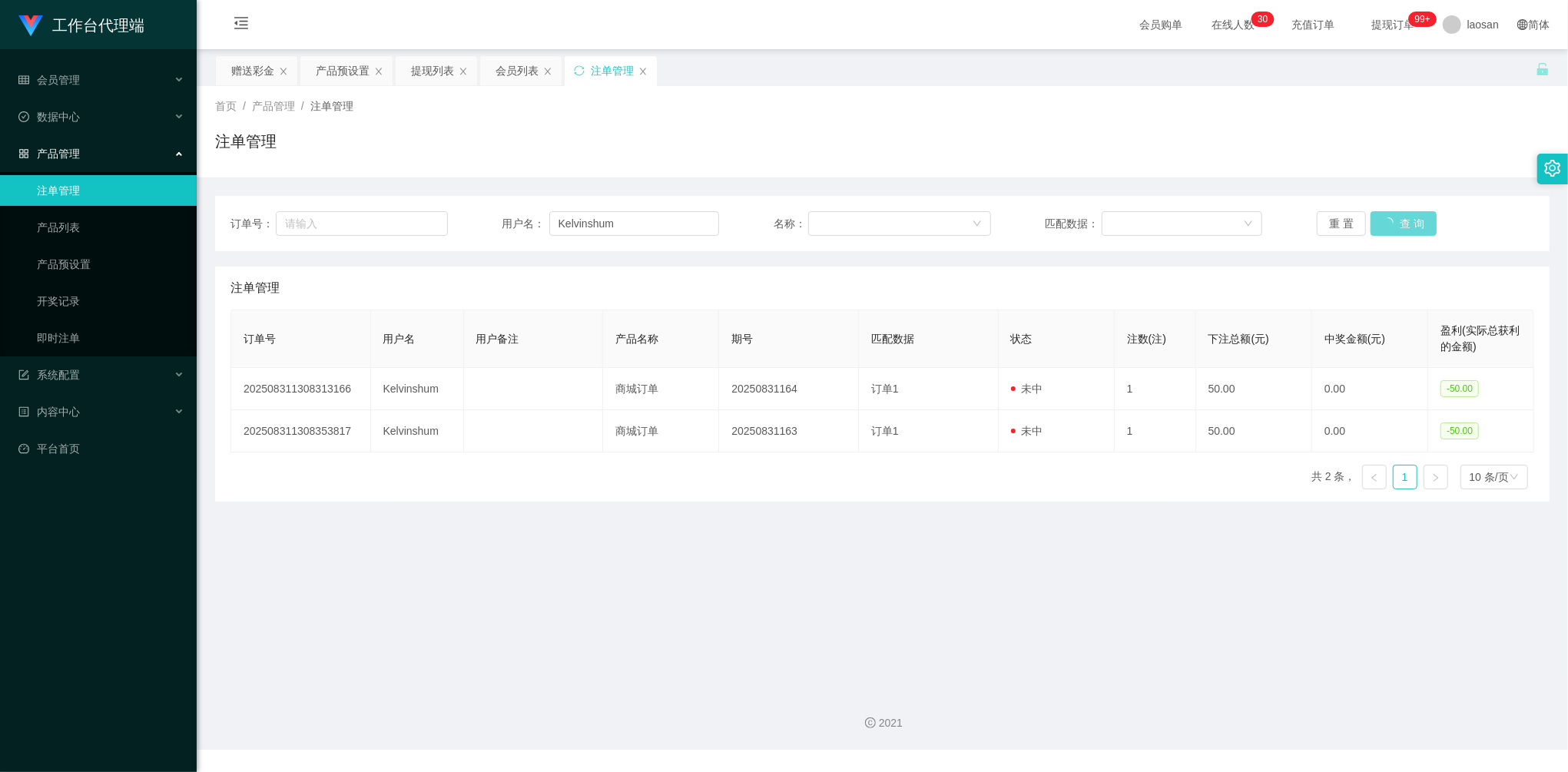
click at [1390, 221] on div "重 置 查 询" at bounding box center [1425, 223] width 218 height 25
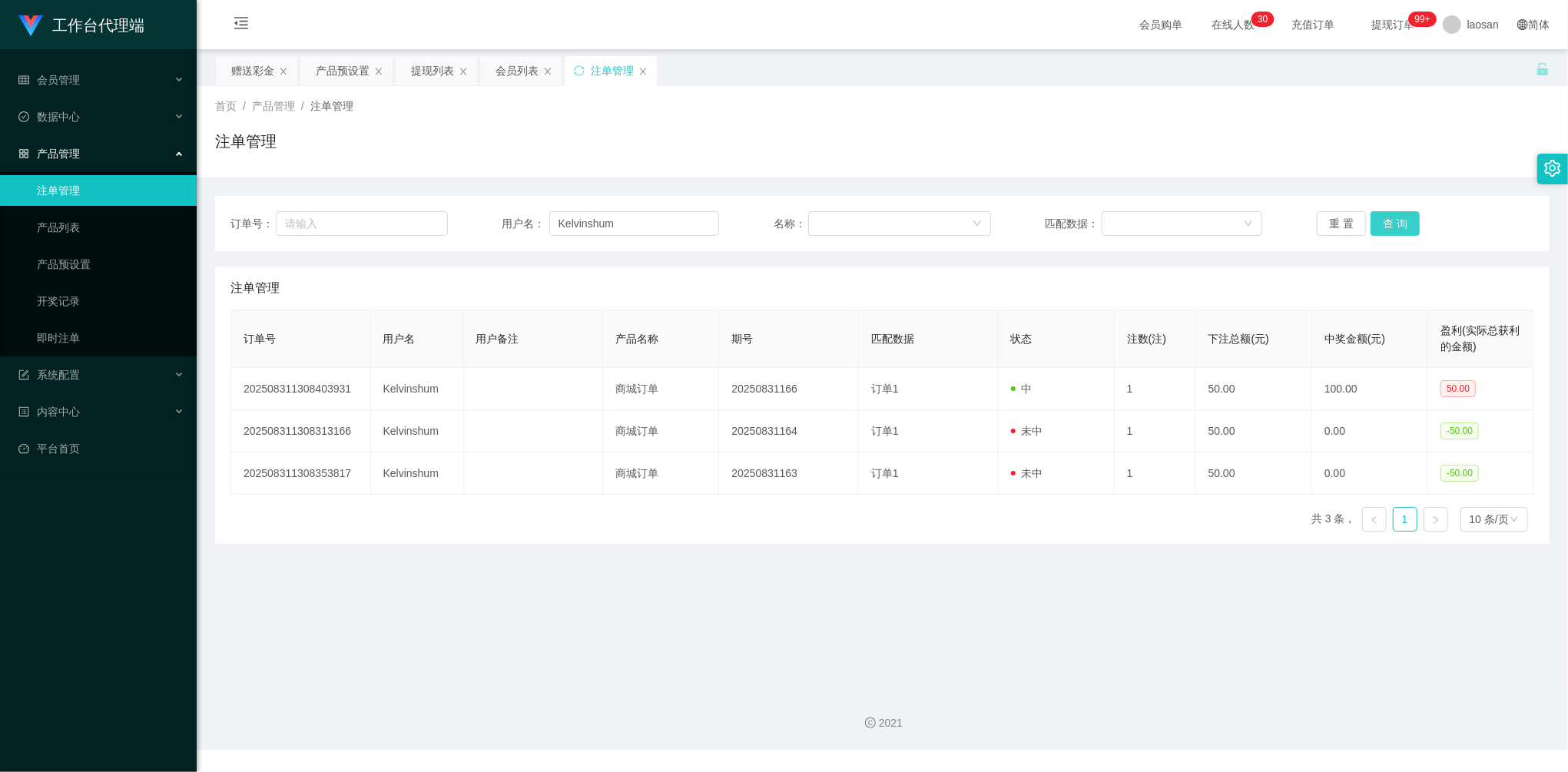
click at [1386, 224] on button "查 询" at bounding box center [1395, 223] width 49 height 25
click at [225, 75] on div "赠送彩金" at bounding box center [256, 71] width 81 height 29
click at [246, 68] on div "赠送彩金" at bounding box center [253, 71] width 43 height 29
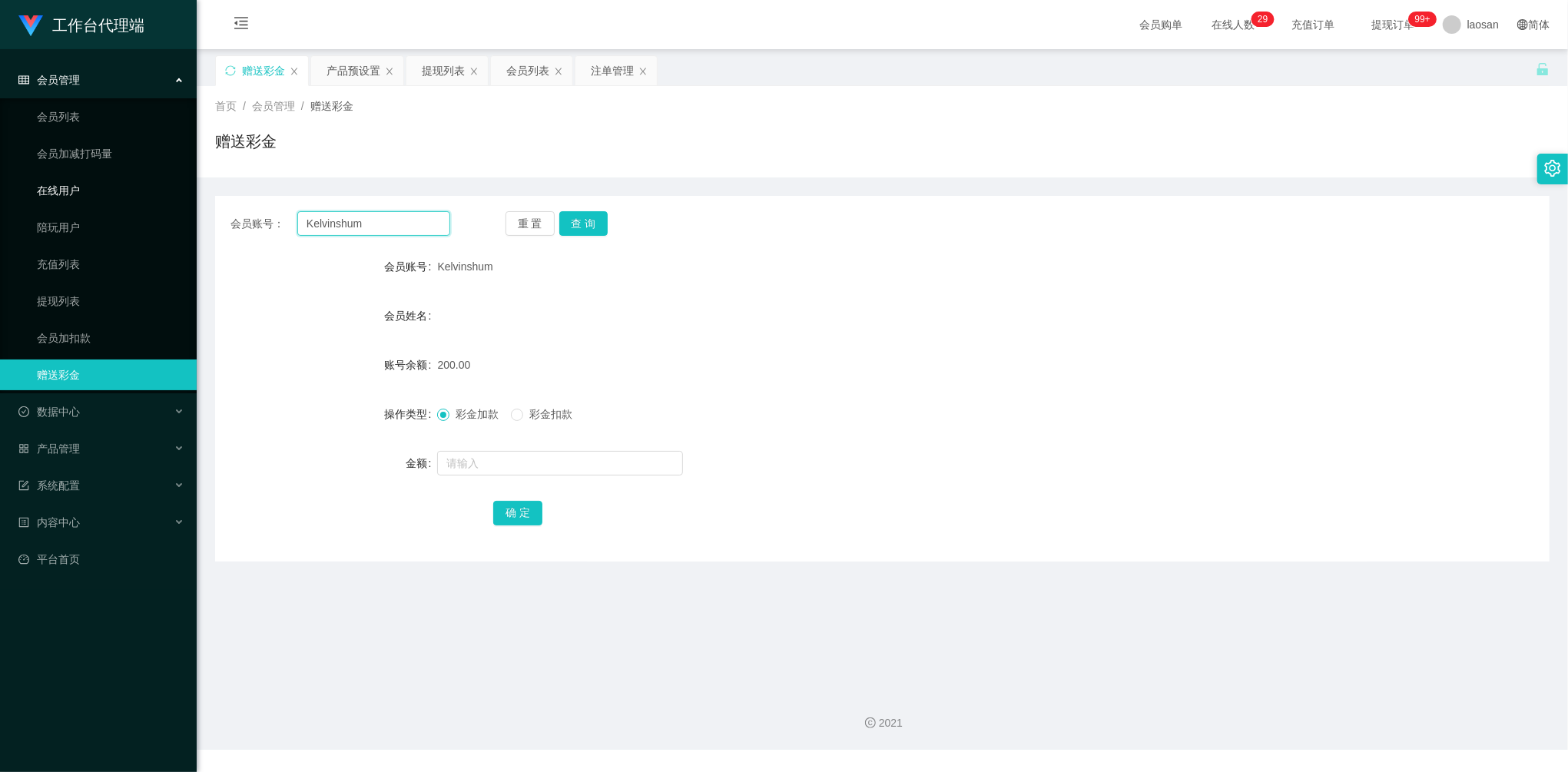
drag, startPoint x: 178, startPoint y: 206, endPoint x: 170, endPoint y: 205, distance: 8.1
click at [170, 205] on section "工作台代理端 会员管理 会员列表 会员加减打码量 在线用户 陪玩用户 充值列表 提现列表 会员加扣款 赠送彩金 数据中心 员工统计 团队统计 产品管理 注单管…" at bounding box center [784, 374] width 1568 height 749
click at [594, 219] on button "查 询" at bounding box center [584, 223] width 49 height 25
click at [493, 465] on input "text" at bounding box center [560, 462] width 246 height 25
type input "50"
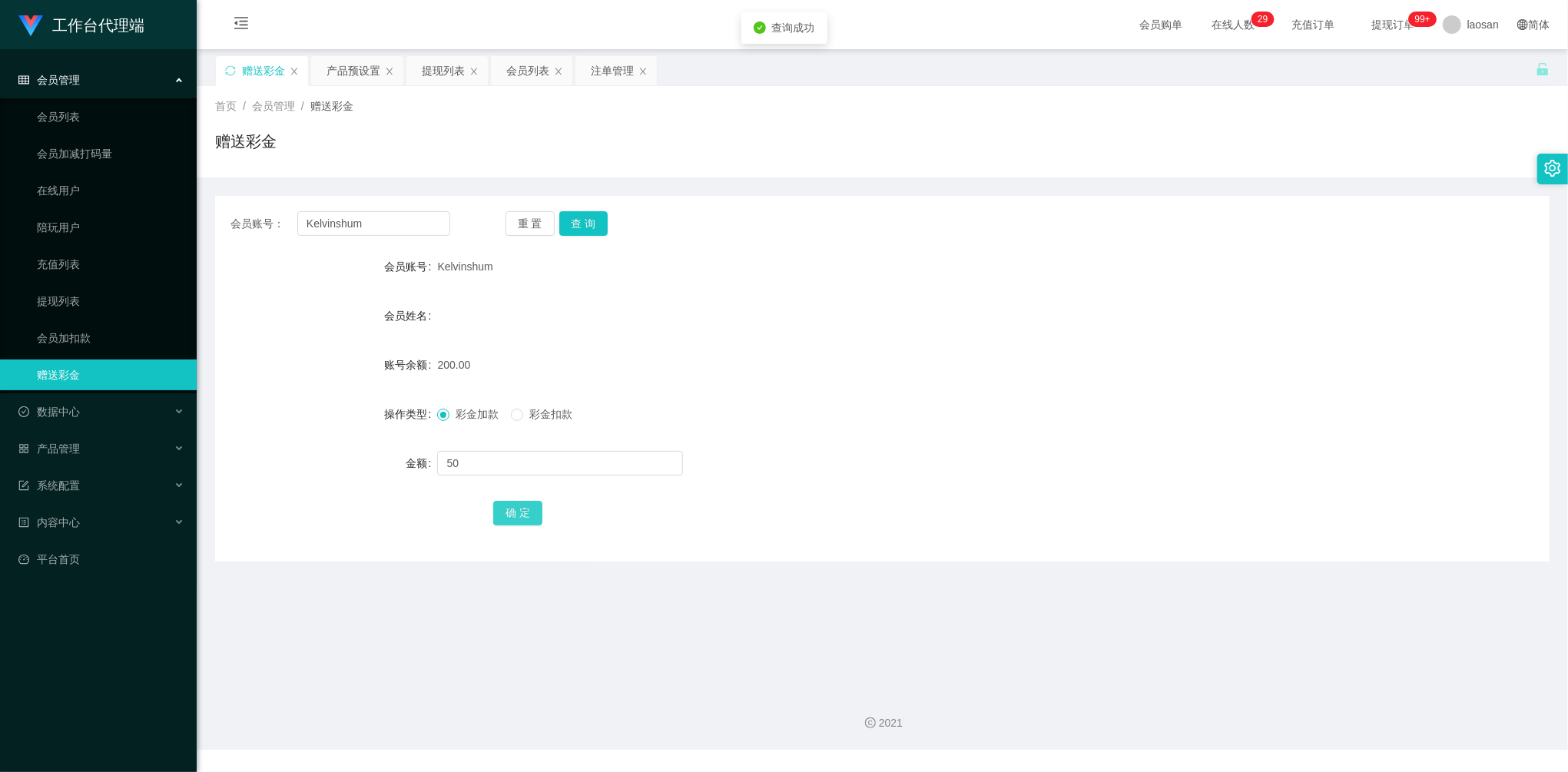
click at [512, 509] on button "确 定" at bounding box center [517, 512] width 49 height 25
drag, startPoint x: 383, startPoint y: 219, endPoint x: 164, endPoint y: 209, distance: 219.2
click at [158, 201] on section "工作台代理端 会员管理 会员列表 会员加减打码量 在线用户 陪玩用户 充值列表 提现列表 会员加扣款 赠送彩金 数据中心 员工统计 团队统计 产品管理 注单管…" at bounding box center [784, 374] width 1568 height 749
paste input "ai93040311"
type input "ai93040311"
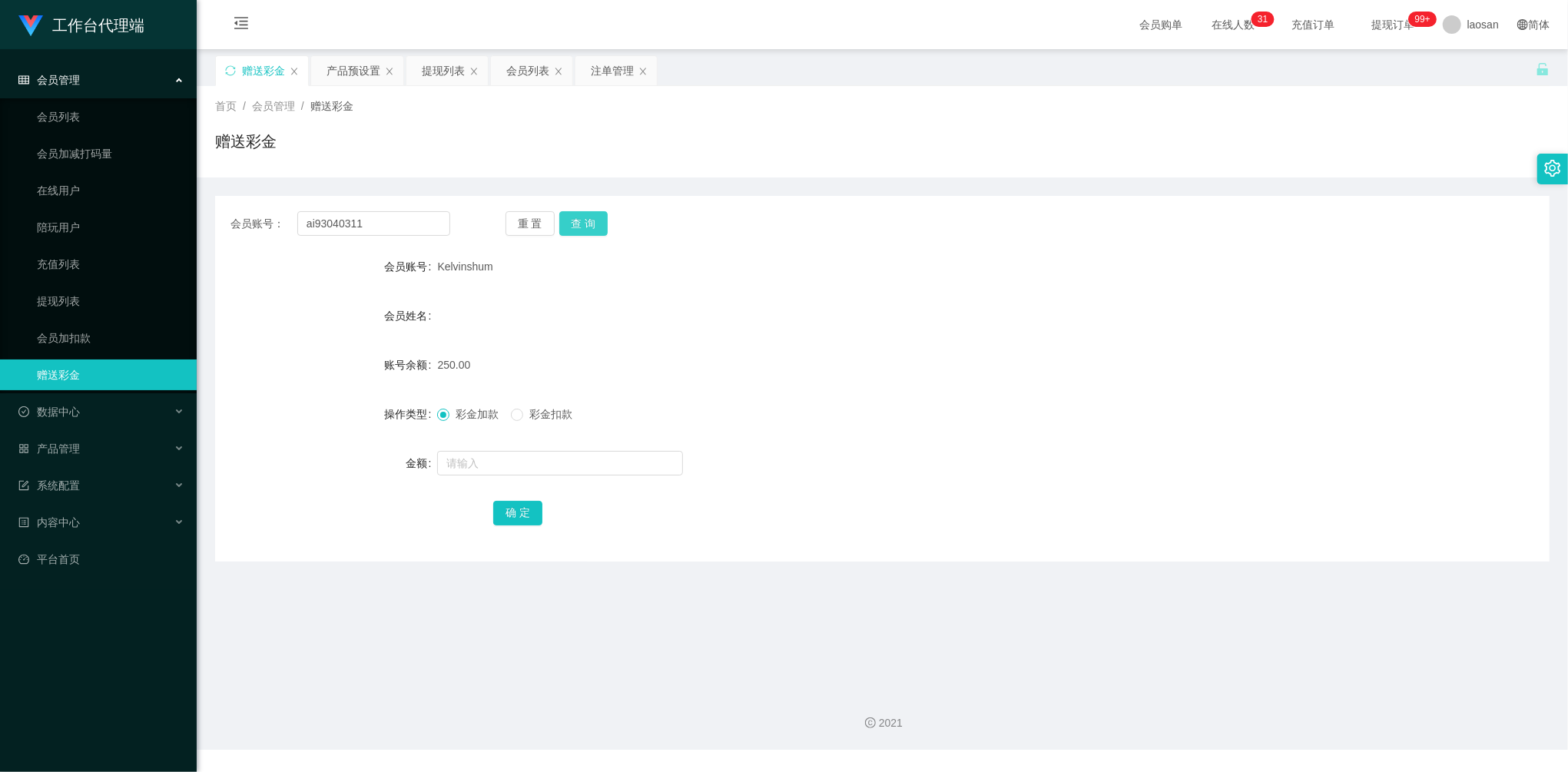
click at [570, 226] on button "查 询" at bounding box center [584, 223] width 49 height 25
click at [507, 462] on input "text" at bounding box center [560, 462] width 246 height 25
type input "40"
click at [514, 518] on button "确 定" at bounding box center [517, 512] width 49 height 25
drag, startPoint x: 354, startPoint y: 216, endPoint x: 244, endPoint y: 205, distance: 110.5
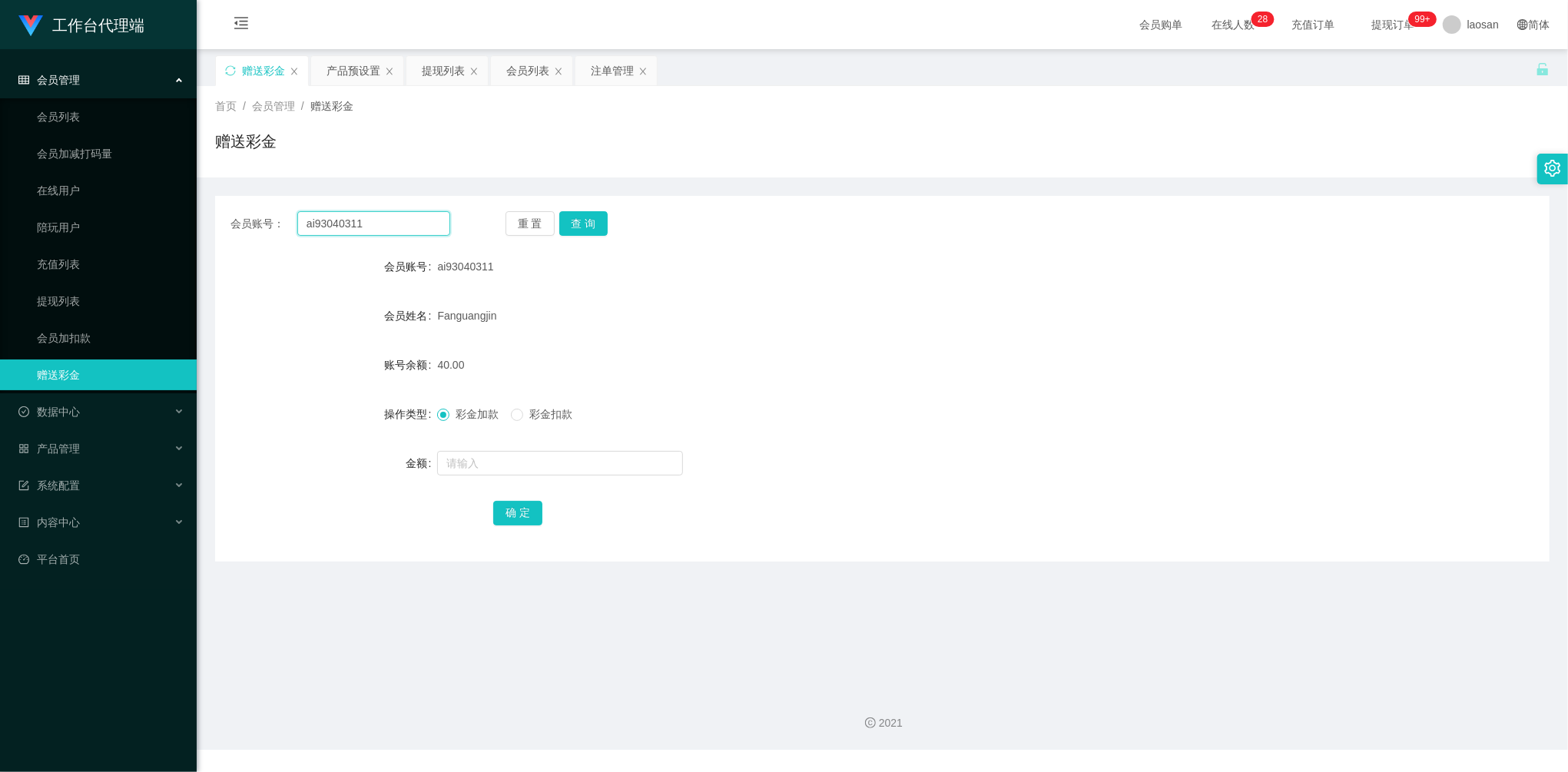
click at [177, 207] on section "工作台代理端 会员管理 会员列表 会员加减打码量 在线用户 陪玩用户 充值列表 提现列表 会员加扣款 赠送彩金 数据中心 员工统计 团队统计 产品管理 注单管…" at bounding box center [784, 374] width 1568 height 749
paste input "Kelvinshum"
type input "Kelvinshum"
click at [585, 218] on button "查 询" at bounding box center [584, 223] width 49 height 25
click at [496, 468] on input "text" at bounding box center [560, 462] width 246 height 25
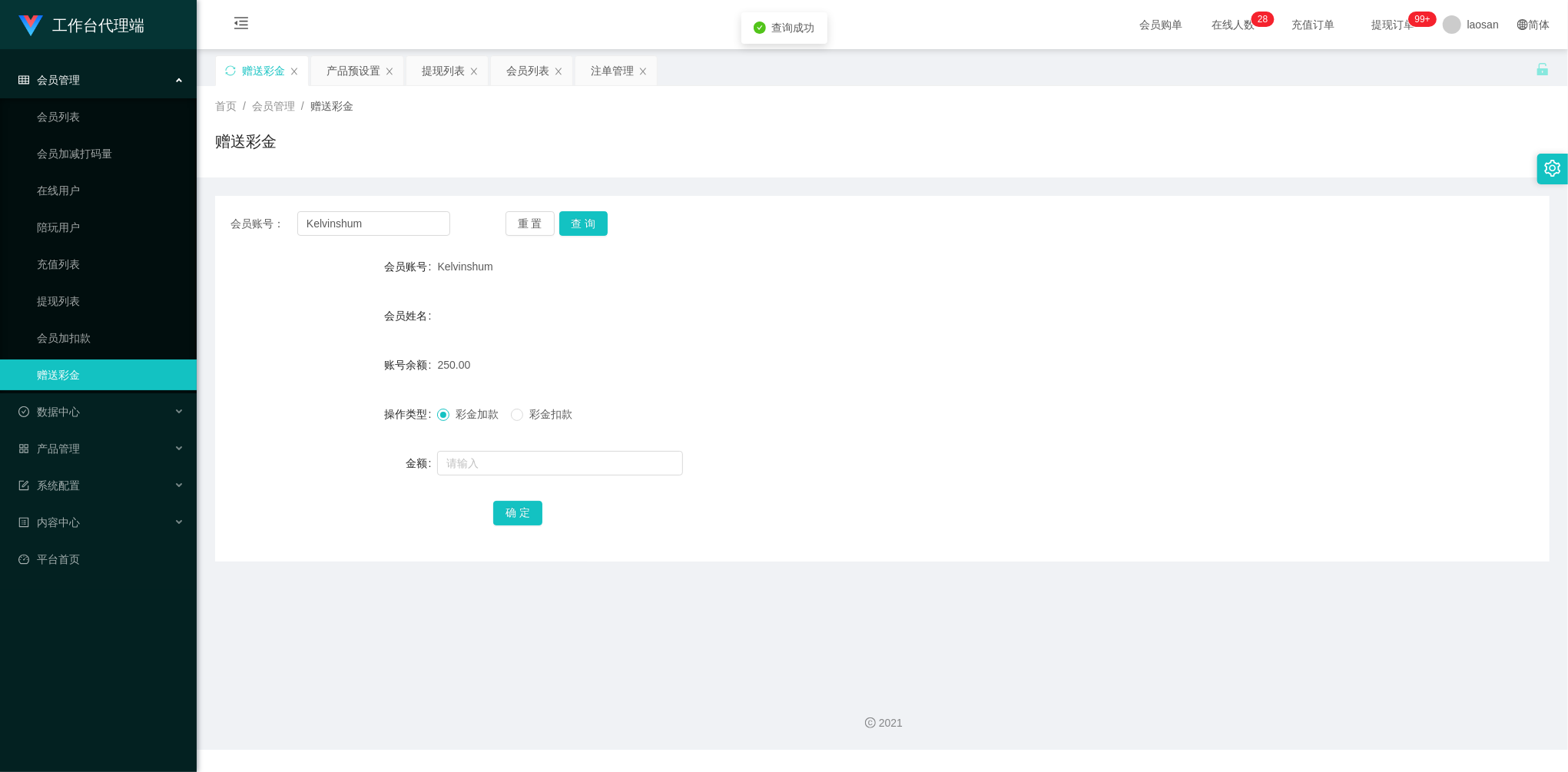
click at [547, 416] on span "彩金扣款" at bounding box center [551, 414] width 55 height 12
click at [482, 465] on input "text" at bounding box center [560, 462] width 246 height 25
type input "100"
drag, startPoint x: 508, startPoint y: 505, endPoint x: 507, endPoint y: 485, distance: 20.0
click at [508, 505] on button "确 定" at bounding box center [517, 512] width 49 height 25
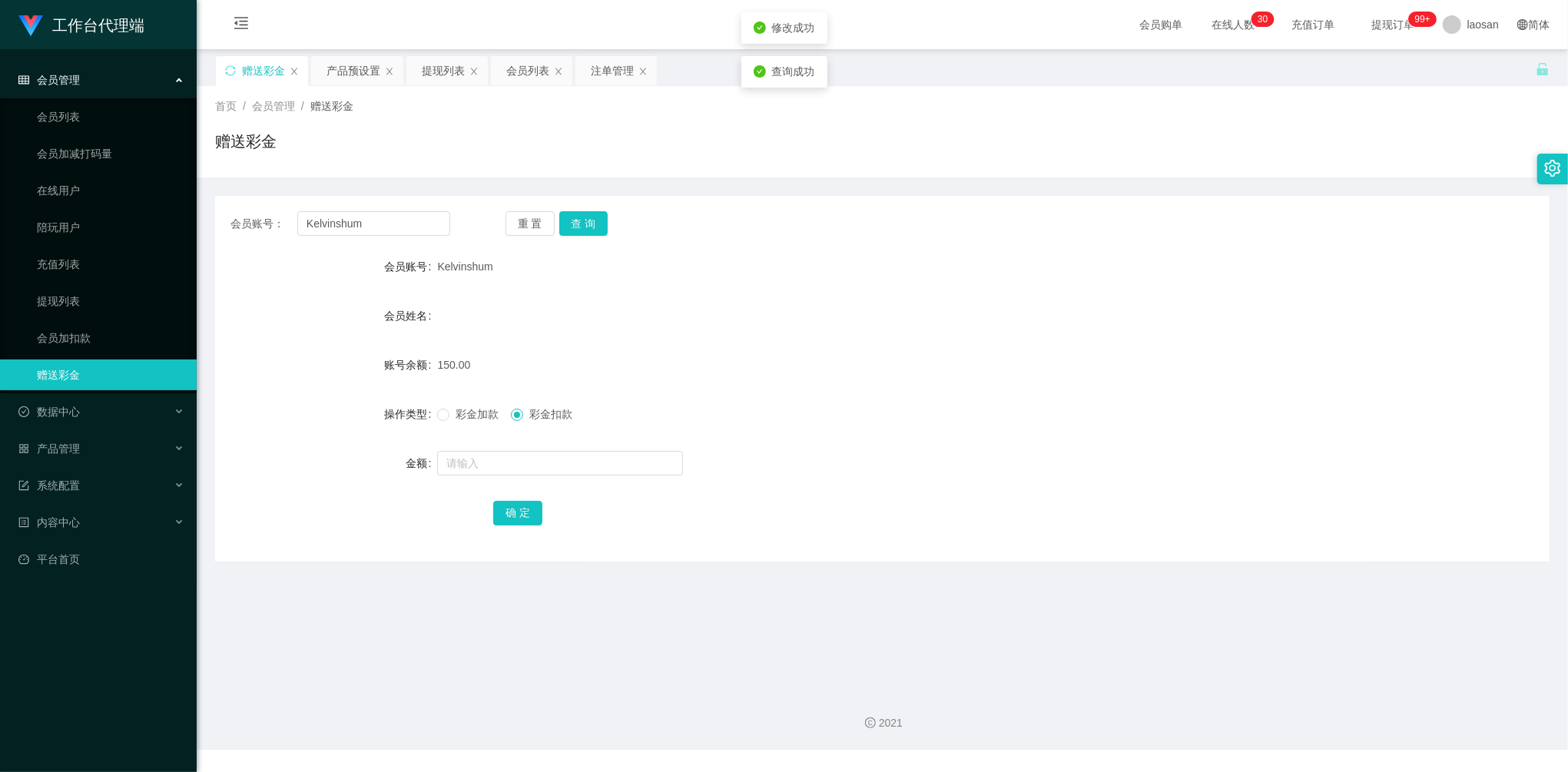
click at [455, 420] on span "彩金加款" at bounding box center [477, 414] width 55 height 12
drag, startPoint x: 395, startPoint y: 228, endPoint x: 233, endPoint y: 181, distance: 168.7
click at [233, 181] on div "会员账号： Kelvinshum 重 置 查 询 会员账号 Kelvinshum 会员姓名 账号余额 150.00 操作类型 彩金加款 彩金扣款 金额 确 定" at bounding box center [882, 369] width 1335 height 384
paste input "aien888"
type input "Kaien888"
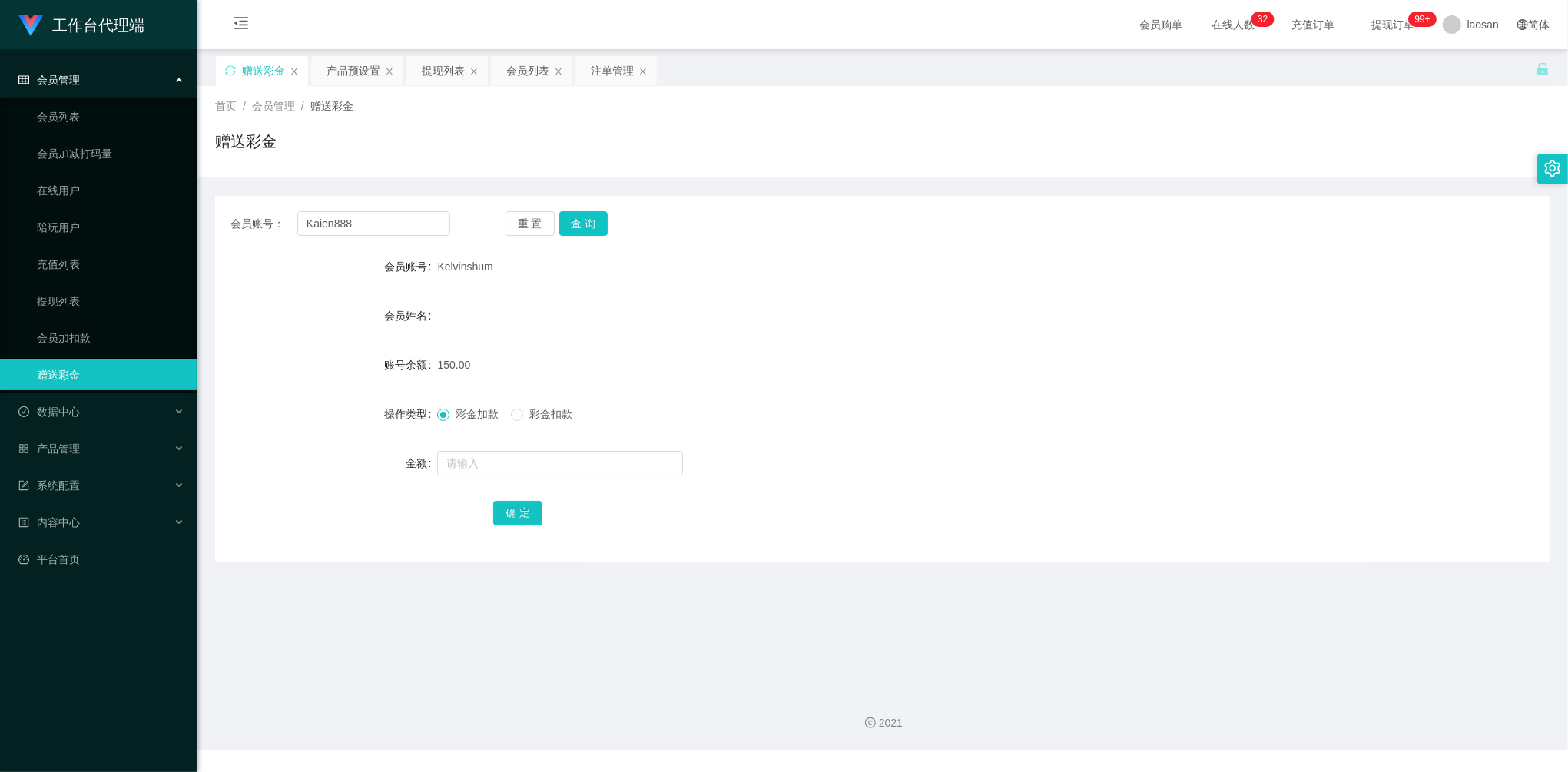
click at [611, 228] on div "重 置 查 询" at bounding box center [615, 223] width 219 height 25
click at [584, 216] on button "查 询" at bounding box center [584, 223] width 49 height 25
click at [498, 459] on input "text" at bounding box center [560, 462] width 246 height 25
type input "4"
click at [584, 230] on button "查 询" at bounding box center [584, 223] width 49 height 25
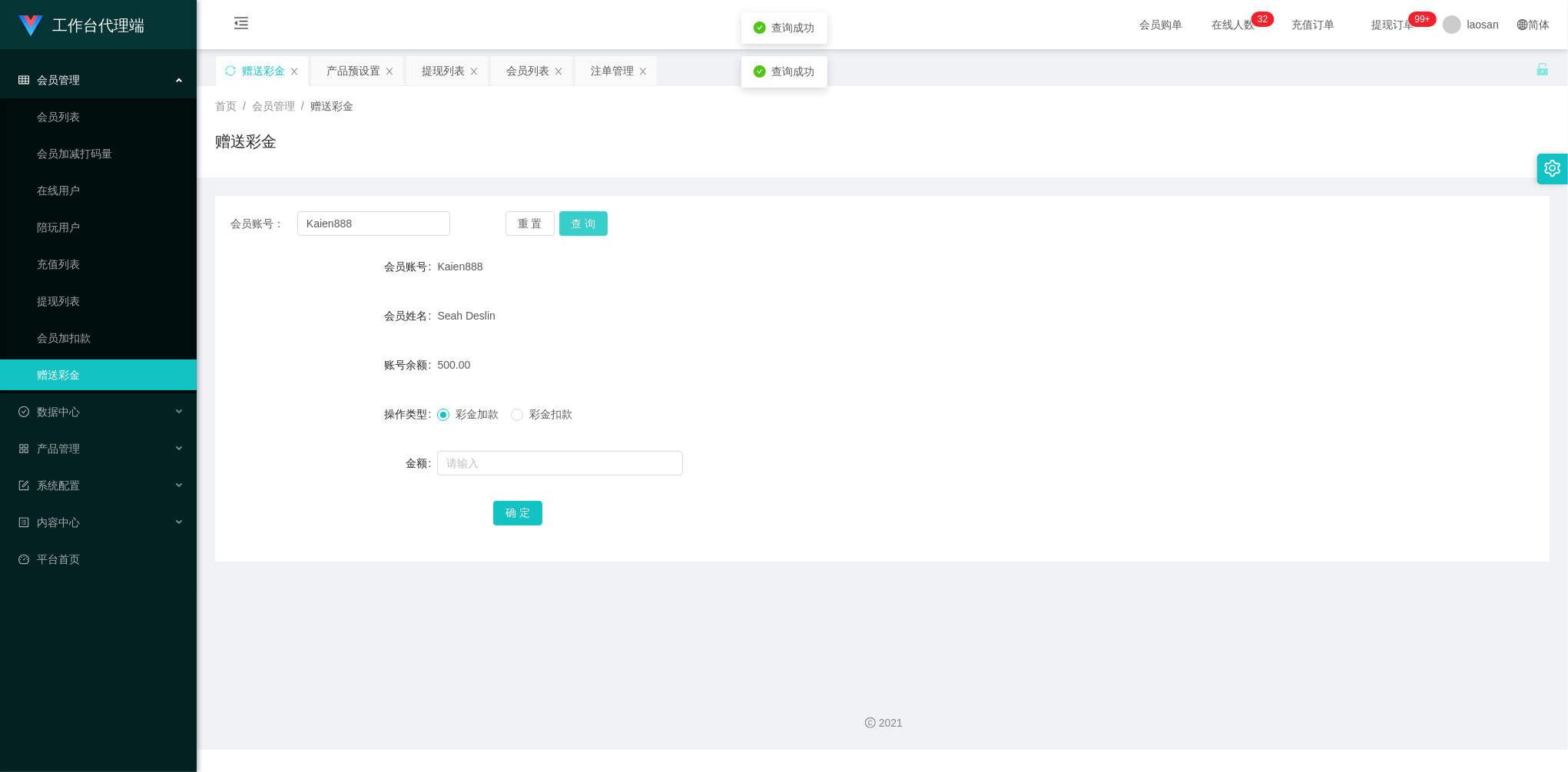
click at [584, 228] on button "查 询" at bounding box center [584, 223] width 49 height 25
drag, startPoint x: 380, startPoint y: 228, endPoint x: 279, endPoint y: 201, distance: 104.5
click at [279, 201] on div "会员账号： Kaien888 重 置 查 询 会员账号 Kaien888 会员姓名 [PERSON_NAME] 账号余额 500.00 操作类型 彩金加款 彩…" at bounding box center [882, 379] width 1335 height 366
click at [600, 64] on div "注单管理" at bounding box center [612, 71] width 43 height 29
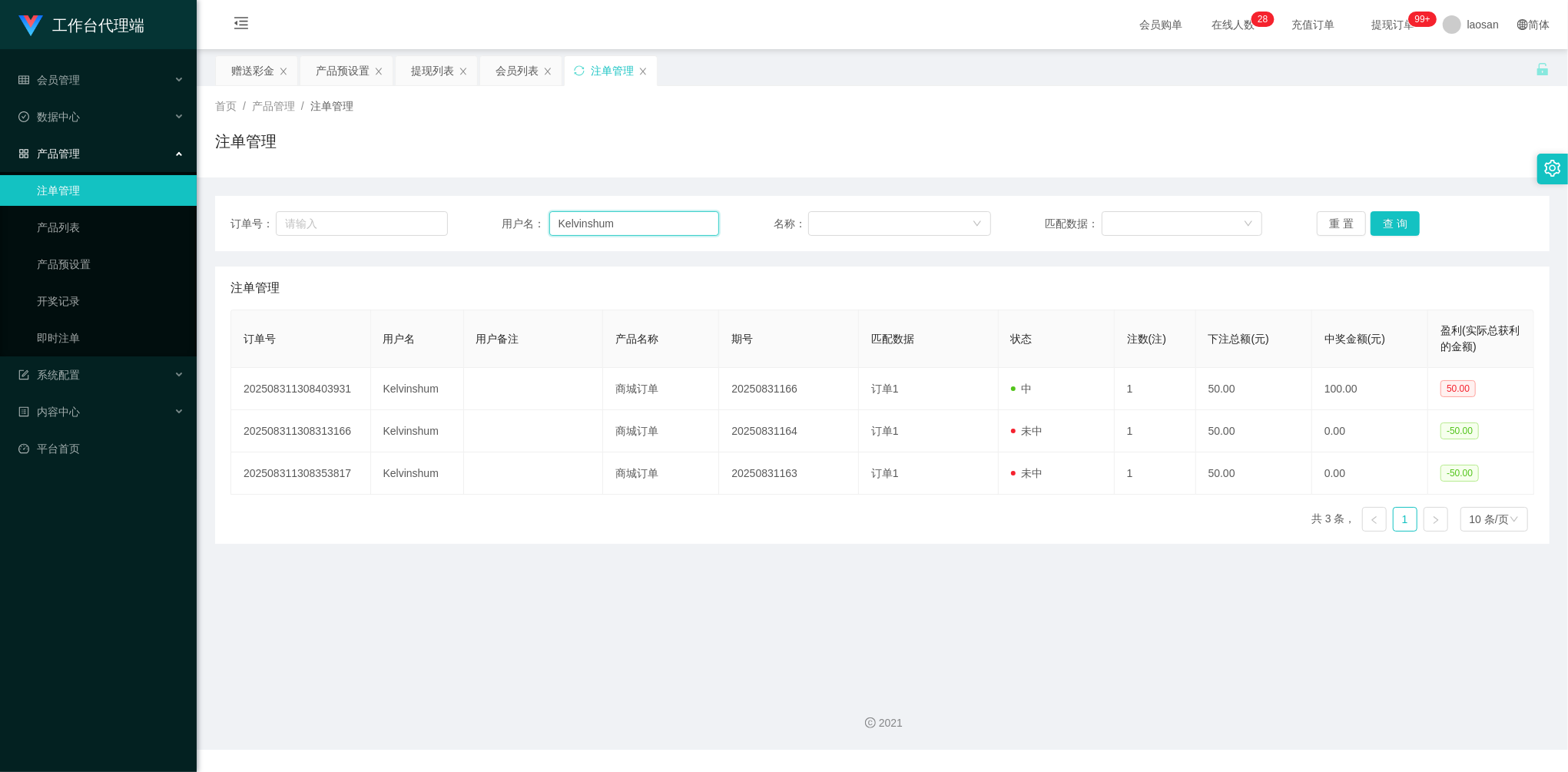
drag, startPoint x: 643, startPoint y: 228, endPoint x: 477, endPoint y: 194, distance: 169.4
click at [428, 196] on div "订单号： 用户名： Kelvinshum 名称： 匹配数据： 重 置 查 询" at bounding box center [882, 224] width 1335 height 55
paste input "aien888"
type input "Kaien888"
click at [1386, 231] on button "查 询" at bounding box center [1395, 223] width 49 height 25
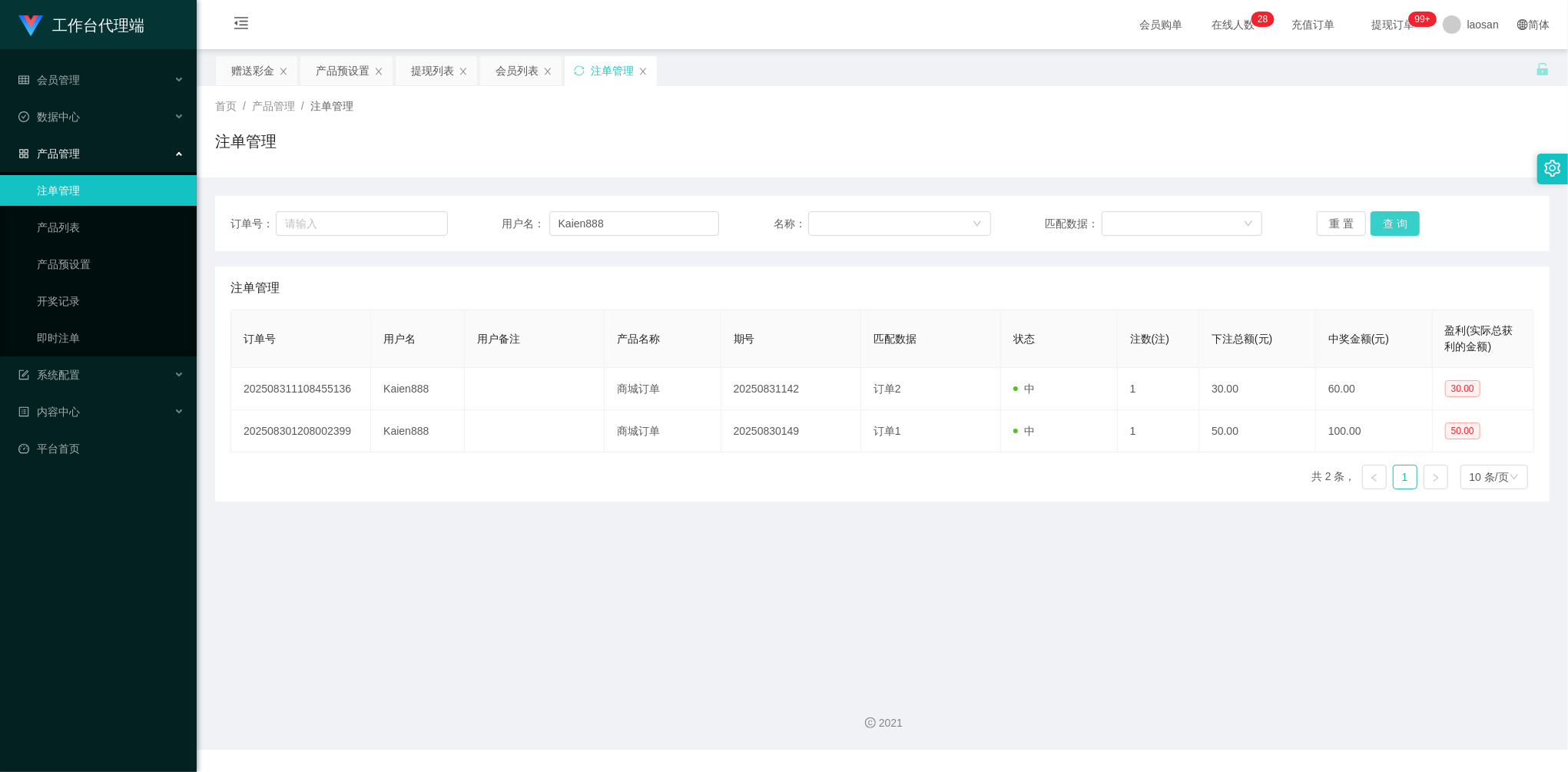
drag, startPoint x: 1386, startPoint y: 231, endPoint x: 1372, endPoint y: 223, distance: 16.1
click at [1385, 231] on button "查 询" at bounding box center [1395, 223] width 49 height 25
click at [238, 67] on div "赠送彩金" at bounding box center [253, 71] width 43 height 29
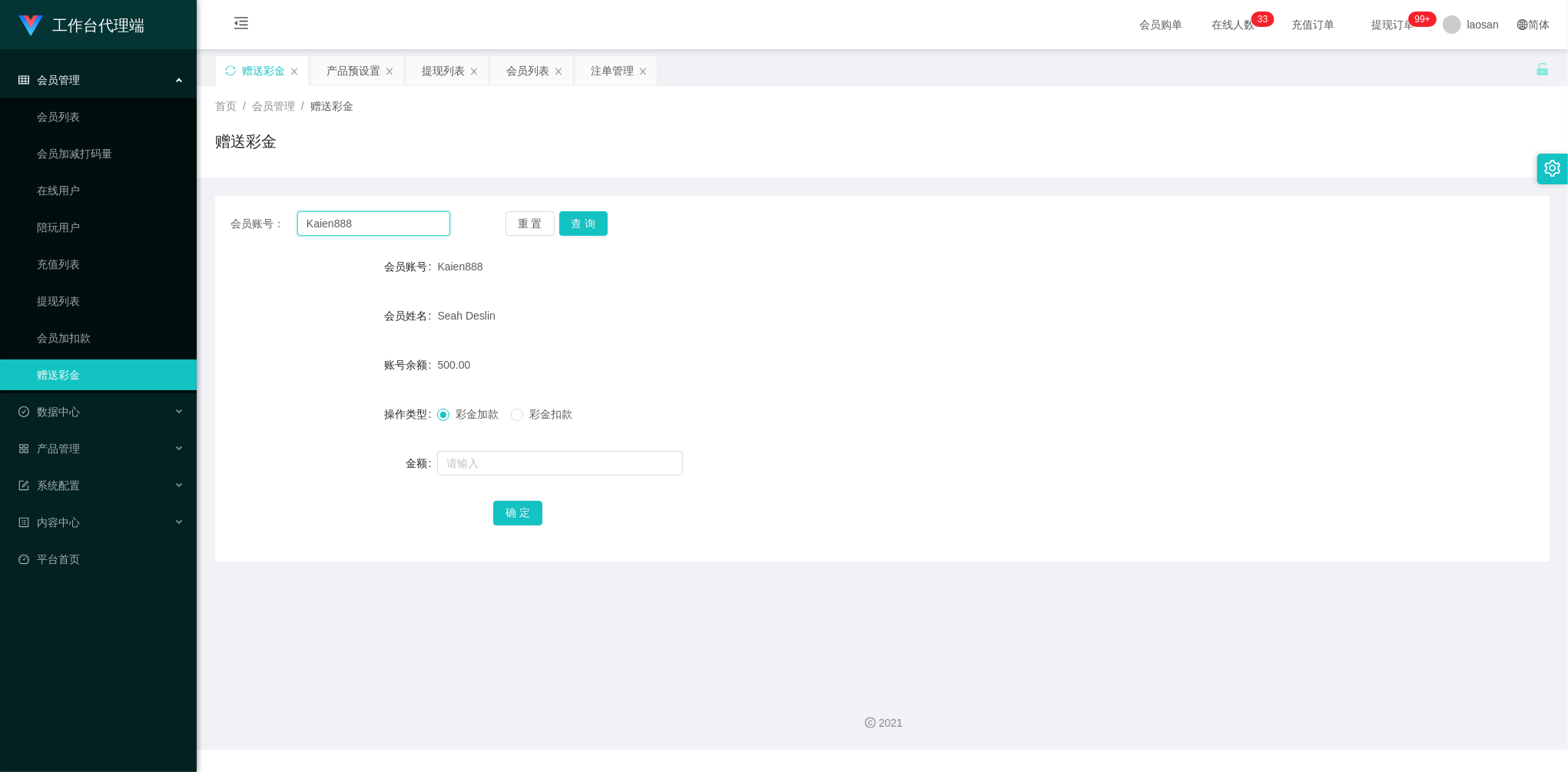
drag, startPoint x: 233, startPoint y: 207, endPoint x: 418, endPoint y: 218, distance: 185.3
click at [221, 205] on div "会员账号： Kaien888 重 置 查 询 会员账号 Kaien888 会员姓名 [PERSON_NAME] 账号余额 500.00 操作类型 彩金加款 彩…" at bounding box center [882, 379] width 1335 height 366
click at [585, 231] on button "查 询" at bounding box center [584, 223] width 49 height 25
click at [489, 462] on input "text" at bounding box center [560, 462] width 246 height 25
click at [554, 403] on div "彩金加款 彩金扣款" at bounding box center [826, 414] width 778 height 30
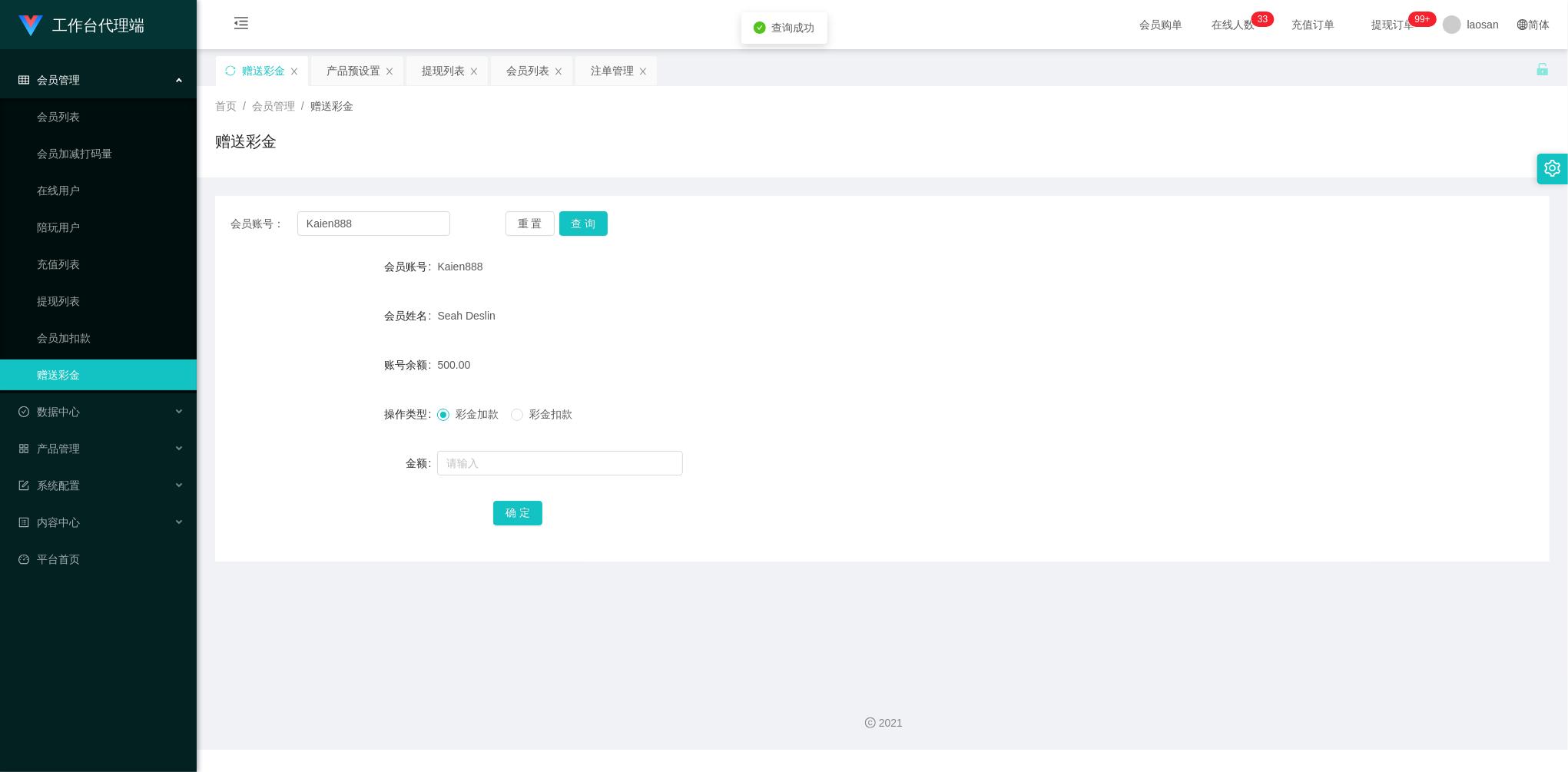
click at [548, 412] on span "彩金扣款" at bounding box center [551, 414] width 55 height 12
click at [487, 464] on input "text" at bounding box center [560, 462] width 246 height 25
type input "500"
click at [524, 507] on button "确 定" at bounding box center [517, 512] width 49 height 25
drag, startPoint x: 395, startPoint y: 221, endPoint x: 271, endPoint y: 219, distance: 124.0
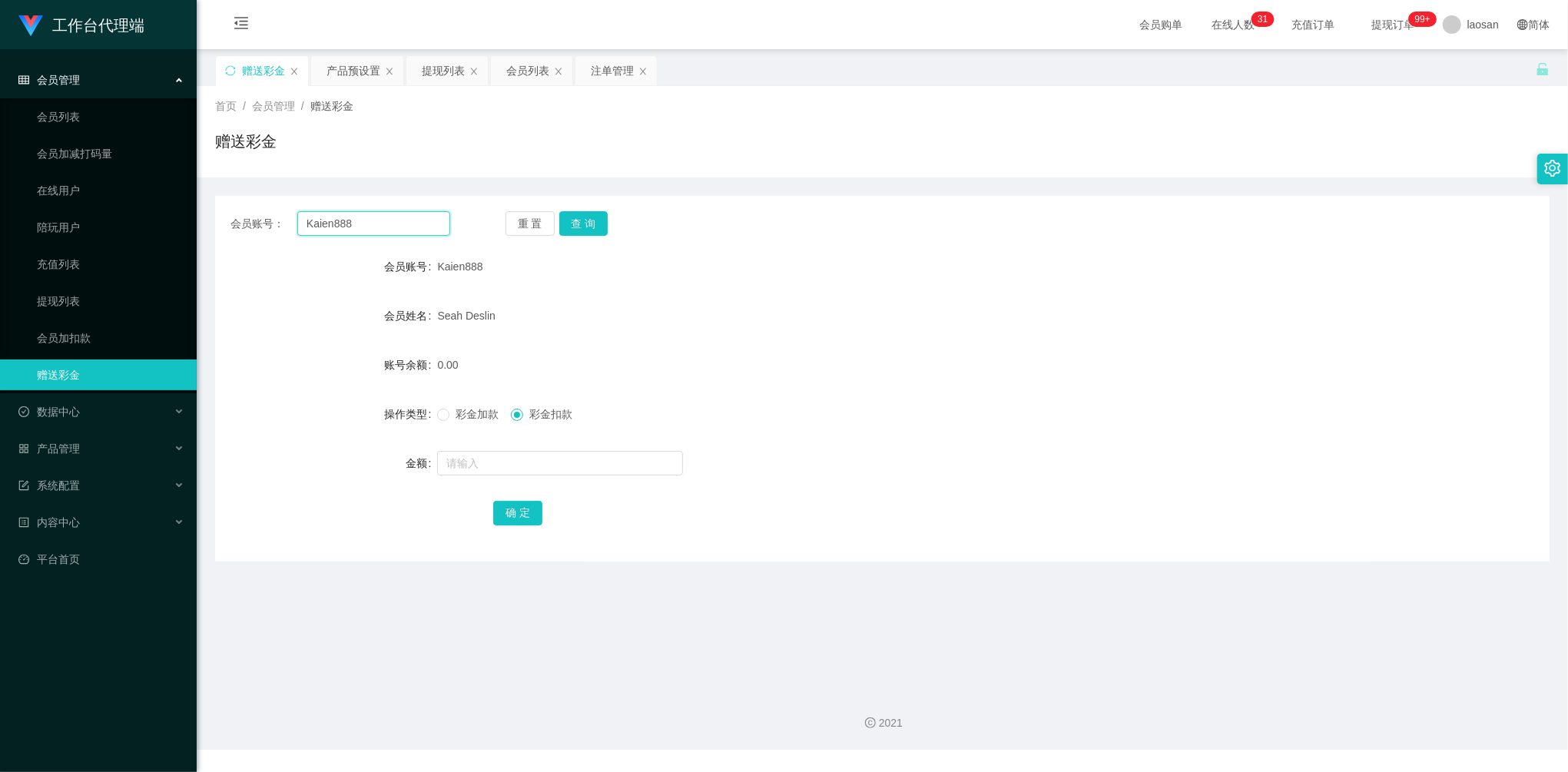
click at [233, 218] on div "会员账号： Kaien888" at bounding box center [340, 223] width 219 height 25
click at [597, 223] on button "查 询" at bounding box center [584, 223] width 49 height 25
click at [465, 425] on div "彩金加款 彩金扣款" at bounding box center [826, 414] width 778 height 30
click at [459, 420] on span "彩金加款" at bounding box center [477, 414] width 55 height 12
click at [459, 416] on span "彩金加款" at bounding box center [477, 414] width 55 height 12
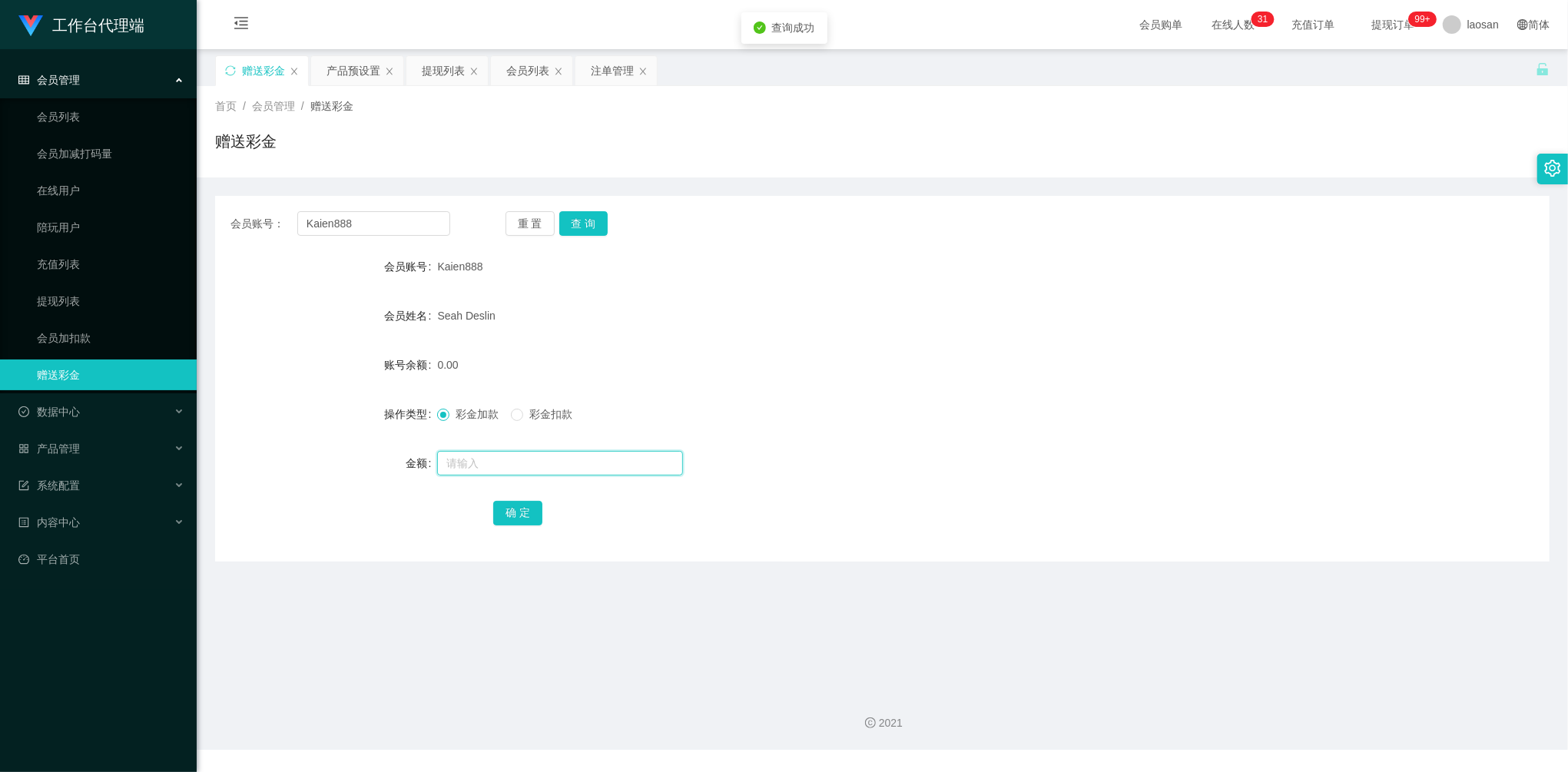
click at [492, 467] on input "text" at bounding box center [560, 462] width 246 height 25
type input "40"
click at [520, 511] on button "确 定" at bounding box center [517, 512] width 49 height 25
drag, startPoint x: 381, startPoint y: 228, endPoint x: 253, endPoint y: 215, distance: 128.7
click at [256, 215] on div "会员账号： Kaien888" at bounding box center [340, 223] width 219 height 25
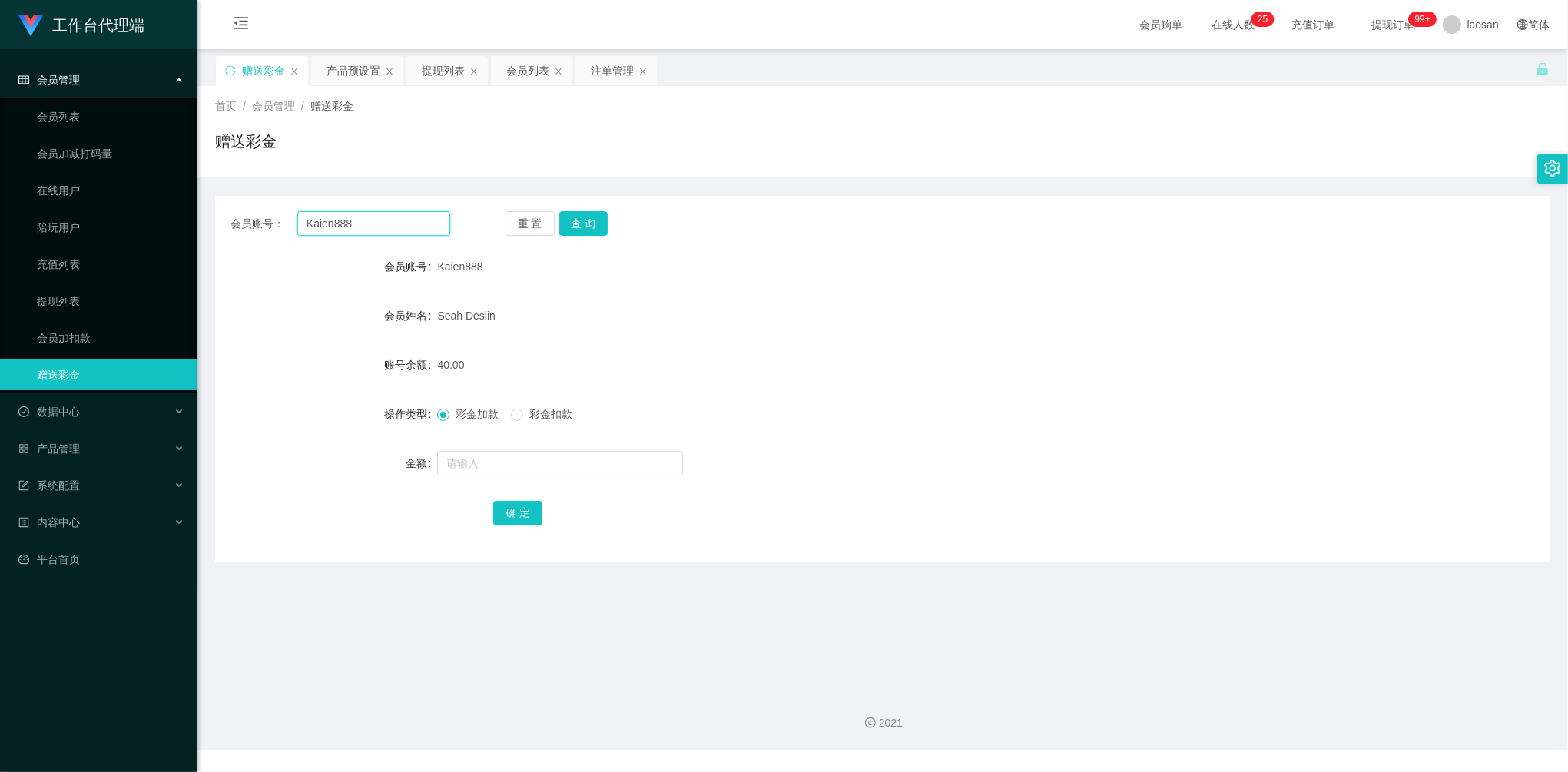
paste input "ai93040311"
type input "ai93040311"
drag, startPoint x: 447, startPoint y: 63, endPoint x: 447, endPoint y: 71, distance: 8.0
click at [447, 63] on div "提现列表" at bounding box center [443, 71] width 43 height 29
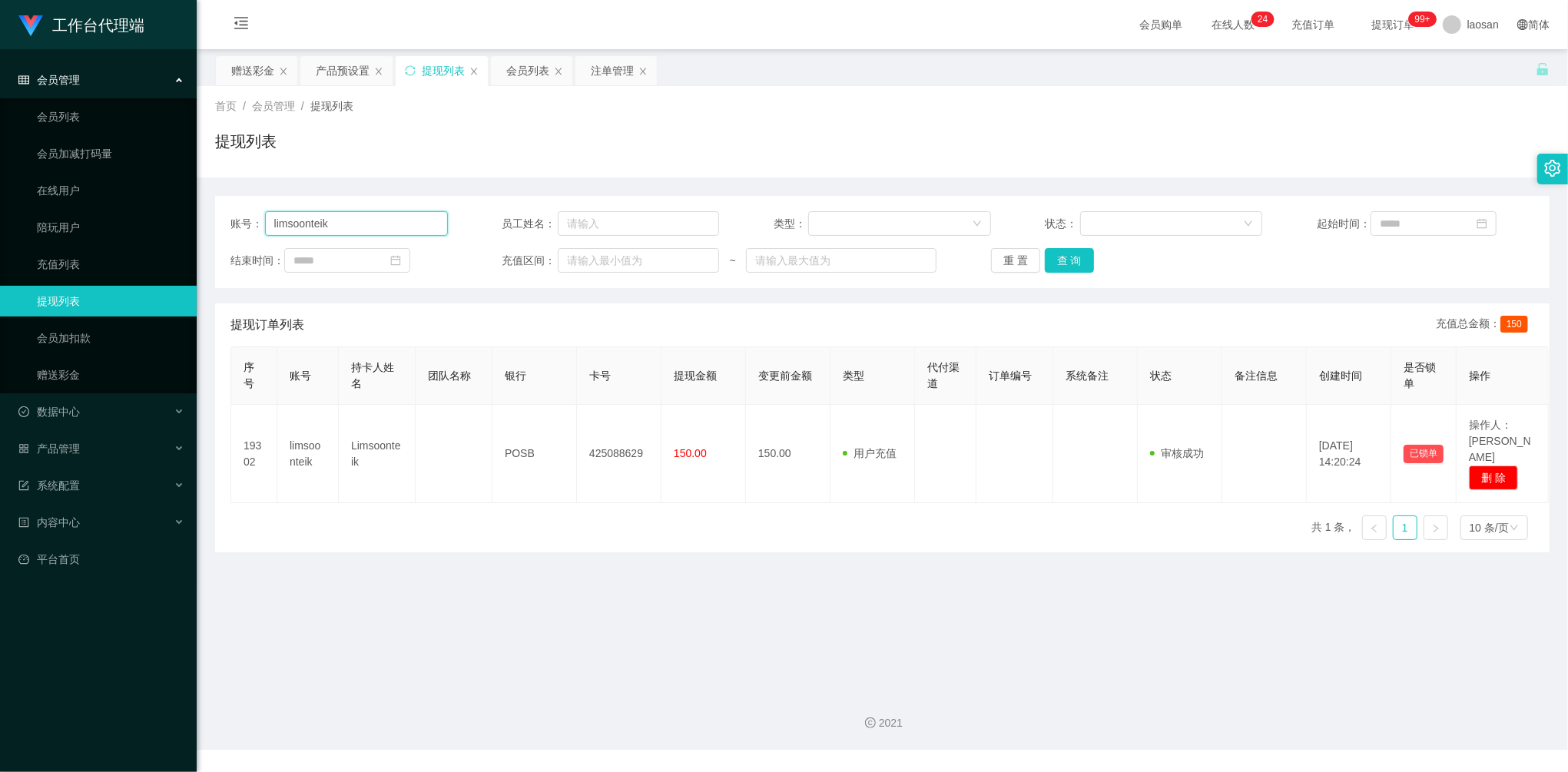
drag, startPoint x: 309, startPoint y: 204, endPoint x: 244, endPoint y: 180, distance: 69.3
click at [270, 182] on div "账号： limsoonteik 员工姓名： 类型： 状态： 起始时间： 结束时间： 充值区间： ~ 重 置 查 询 提现订单列表 充值总金额： 150 序号 …" at bounding box center [882, 365] width 1335 height 375
paste input "ai93040311"
type input "ai93040311"
click at [1058, 274] on div "账号： ai93040311 员工姓名： 类型： 状态： 起始时间： 结束时间： 充值区间： ~ 重 置 查 询" at bounding box center [882, 242] width 1335 height 92
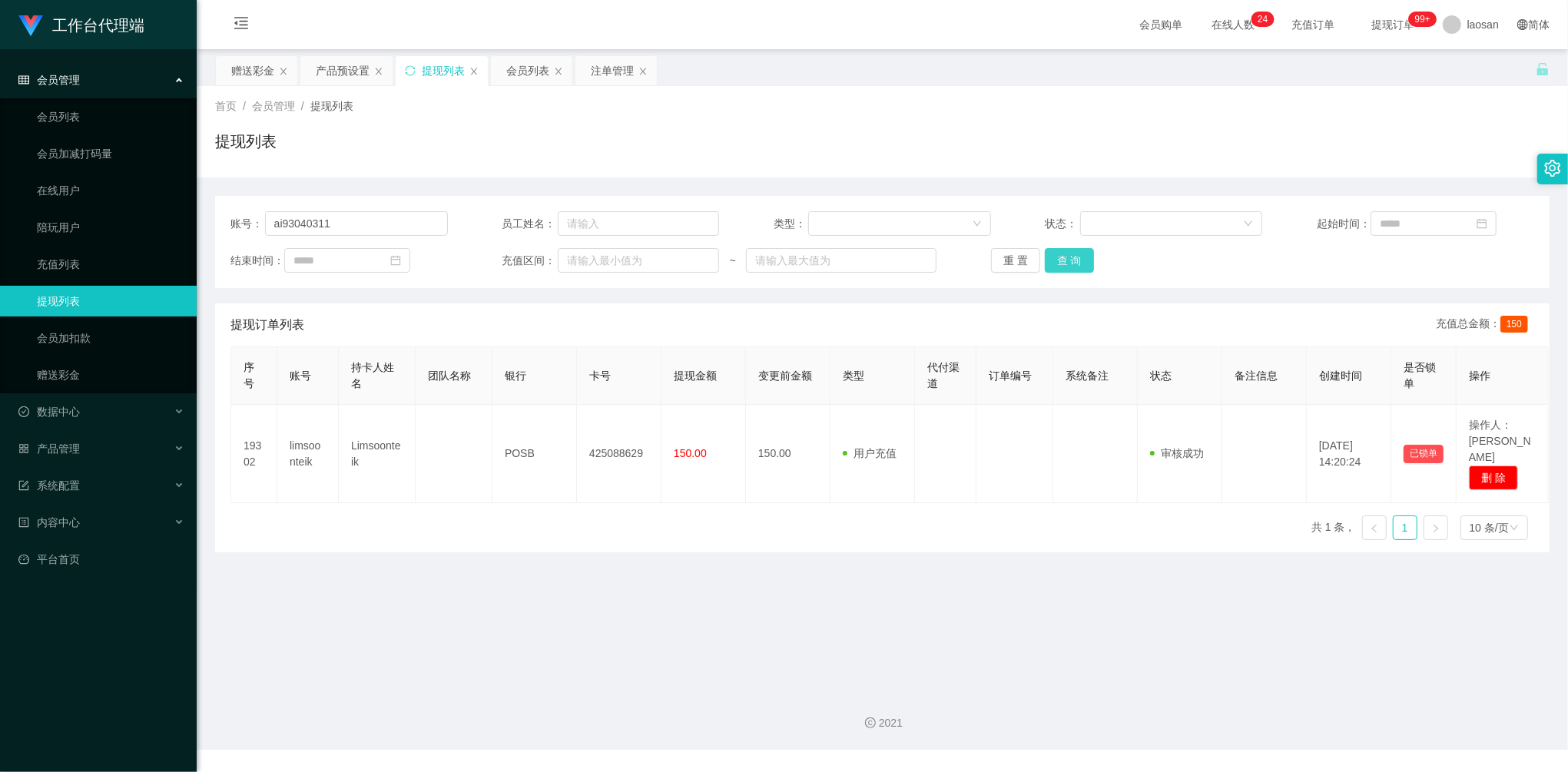
click at [1065, 269] on button "查 询" at bounding box center [1068, 260] width 49 height 25
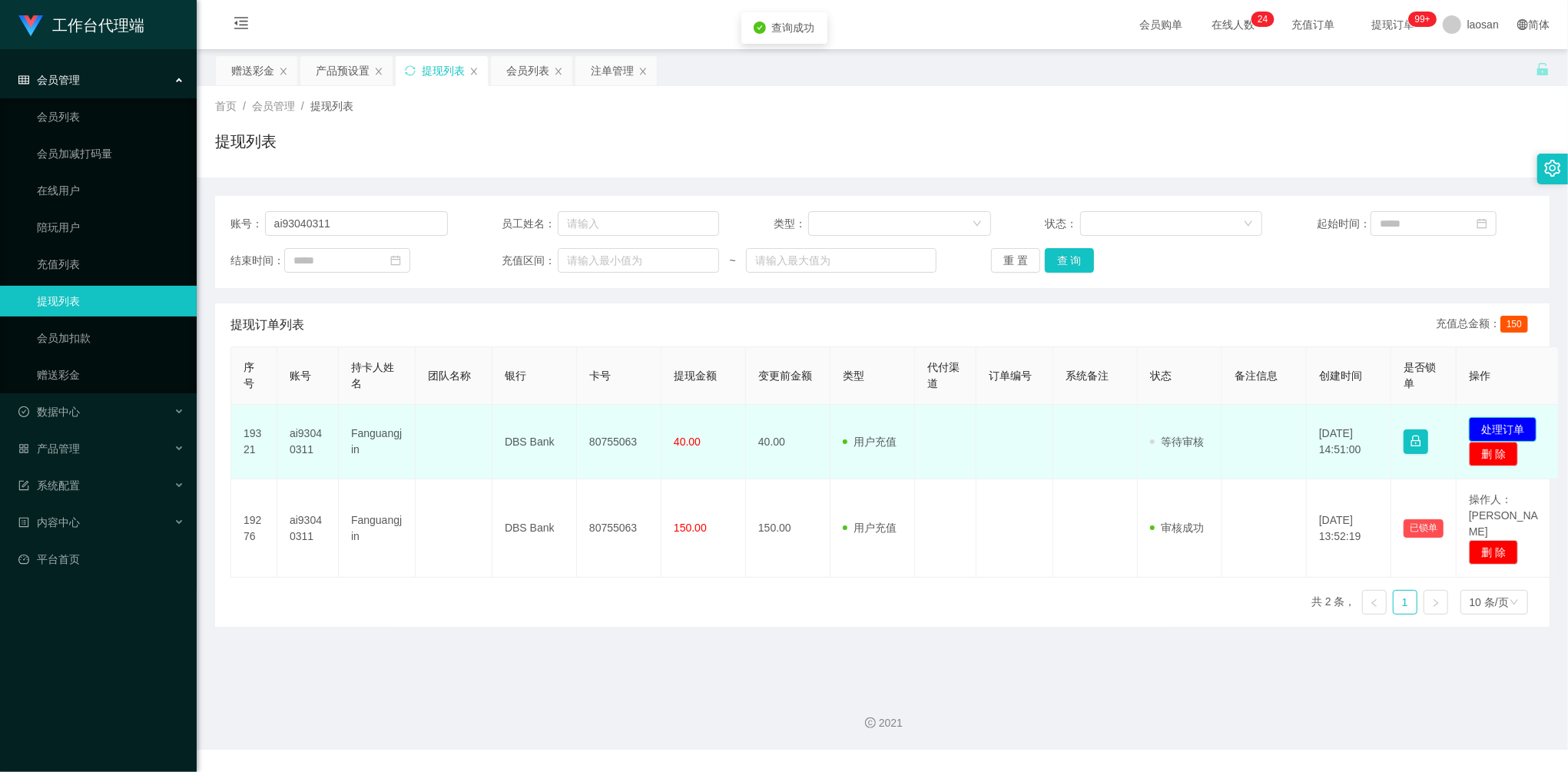
click at [1507, 422] on button "处理订单" at bounding box center [1502, 429] width 67 height 25
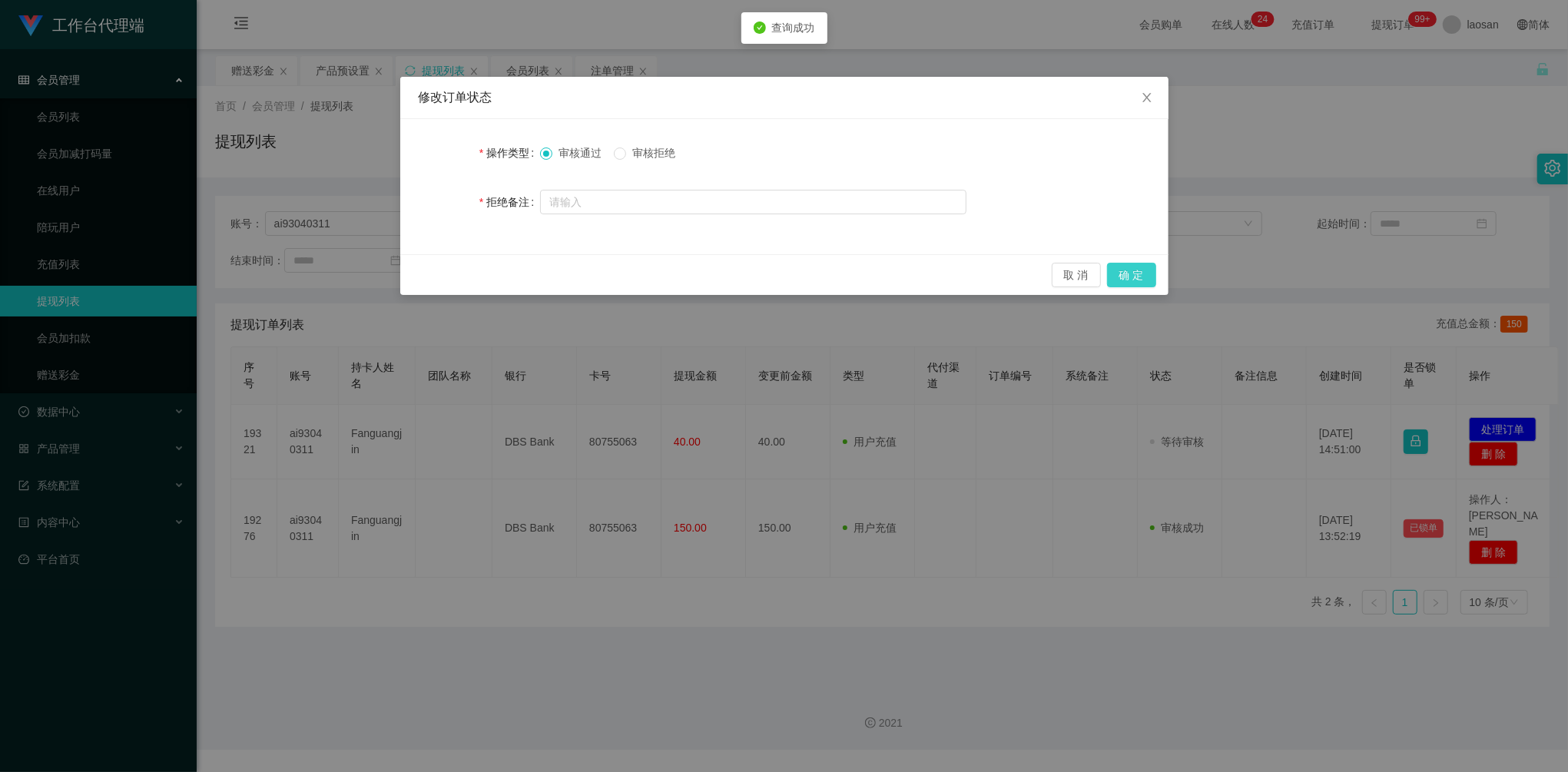
click at [1152, 275] on button "确 定" at bounding box center [1131, 275] width 49 height 25
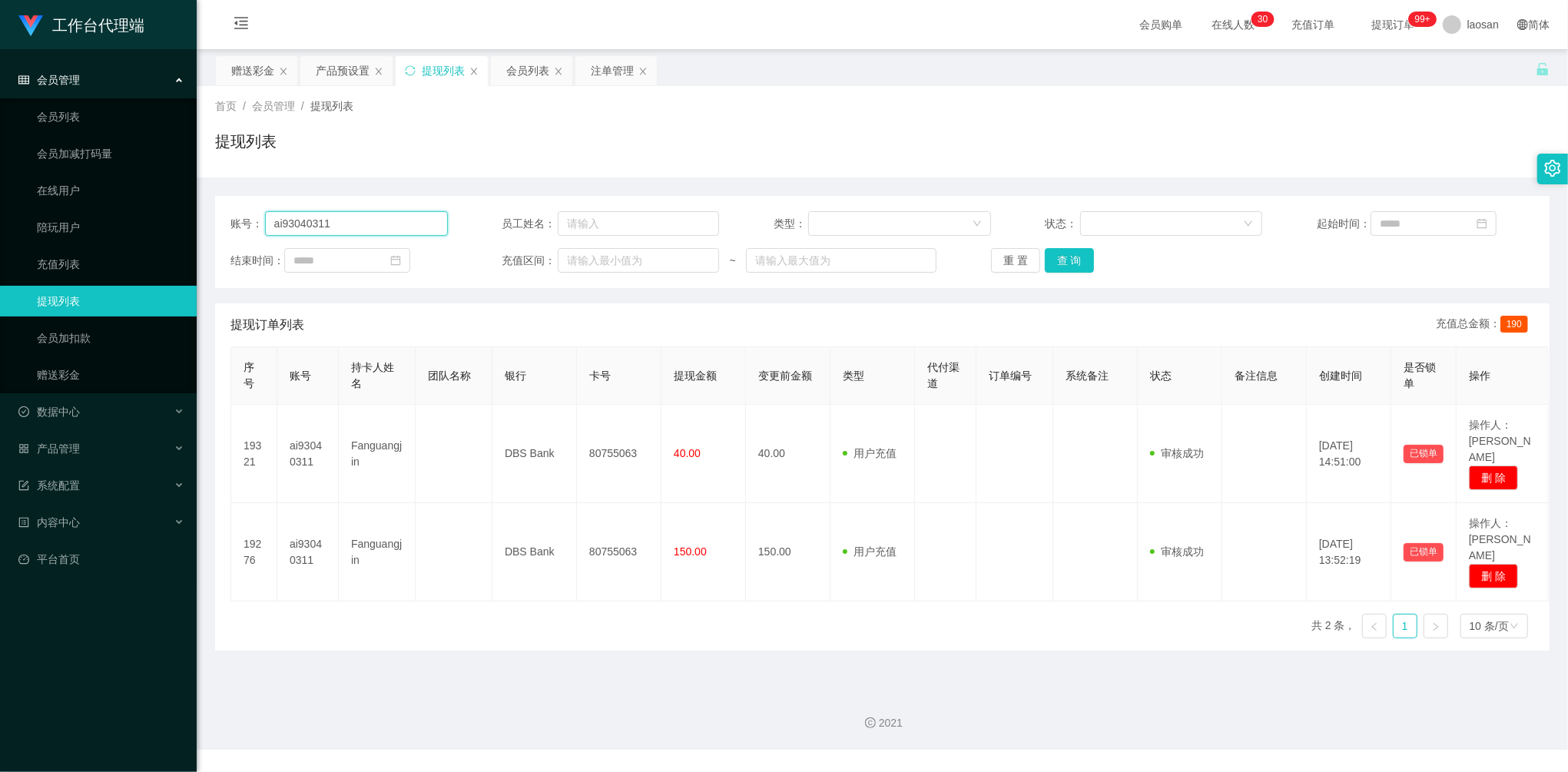
drag, startPoint x: 360, startPoint y: 228, endPoint x: 350, endPoint y: 225, distance: 10.4
click at [348, 225] on input "ai93040311" at bounding box center [357, 223] width 183 height 25
click at [335, 74] on div "产品预设置" at bounding box center [343, 71] width 53 height 29
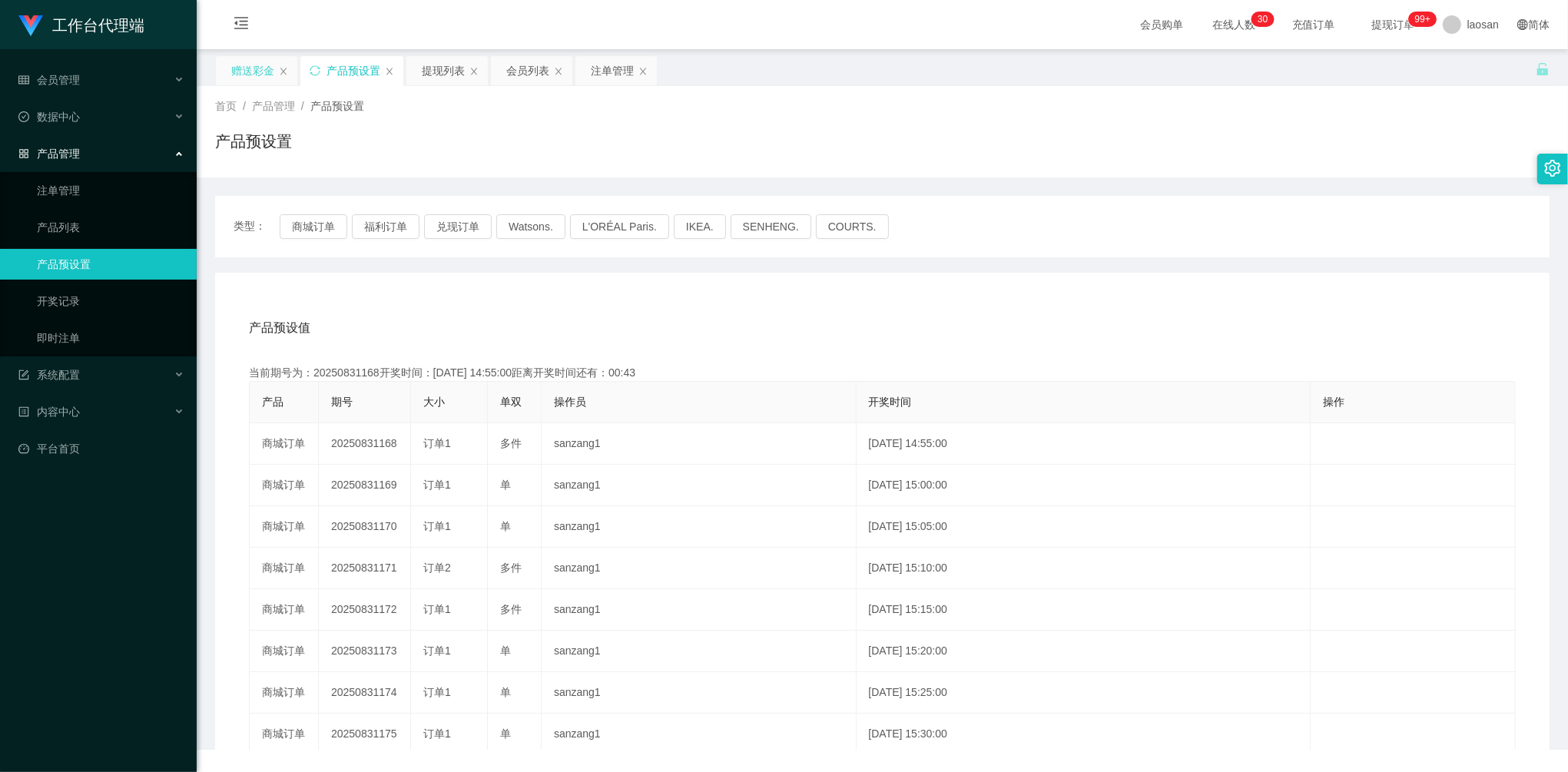
click at [225, 75] on div "赠送彩金" at bounding box center [256, 71] width 81 height 29
click at [246, 67] on div "赠送彩金" at bounding box center [253, 71] width 43 height 29
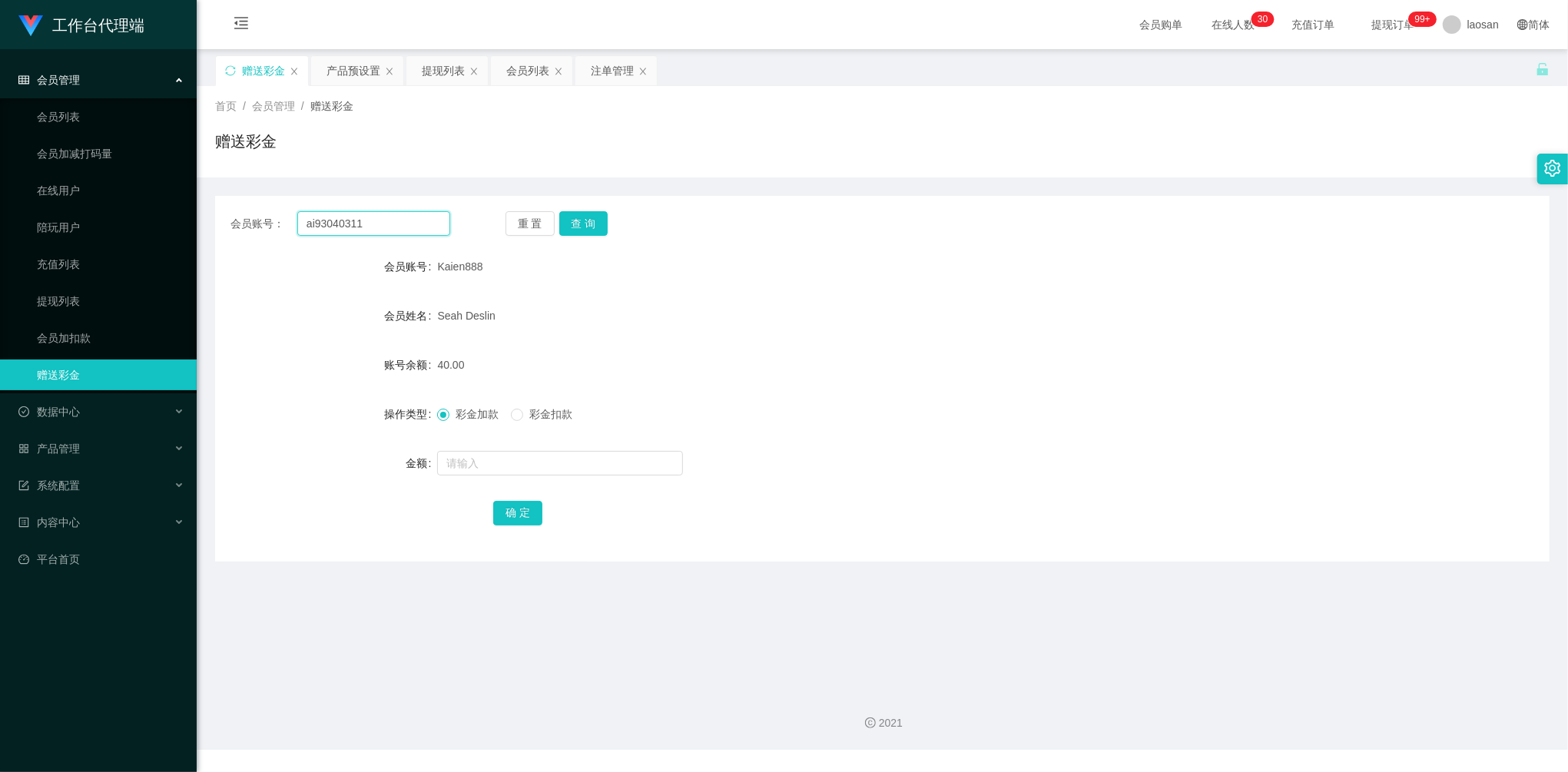
drag, startPoint x: 385, startPoint y: 221, endPoint x: 219, endPoint y: 193, distance: 168.3
click at [219, 193] on div "会员账号： ai93040311 重 置 查 询 会员账号 Kaien888 会员姓名 [PERSON_NAME] 账号余额 40.00 操作类型 彩金加款 …" at bounding box center [882, 369] width 1335 height 384
paste input "Kelvinshum"
type input "Kelvinshum"
click at [587, 224] on button "查 询" at bounding box center [584, 223] width 49 height 25
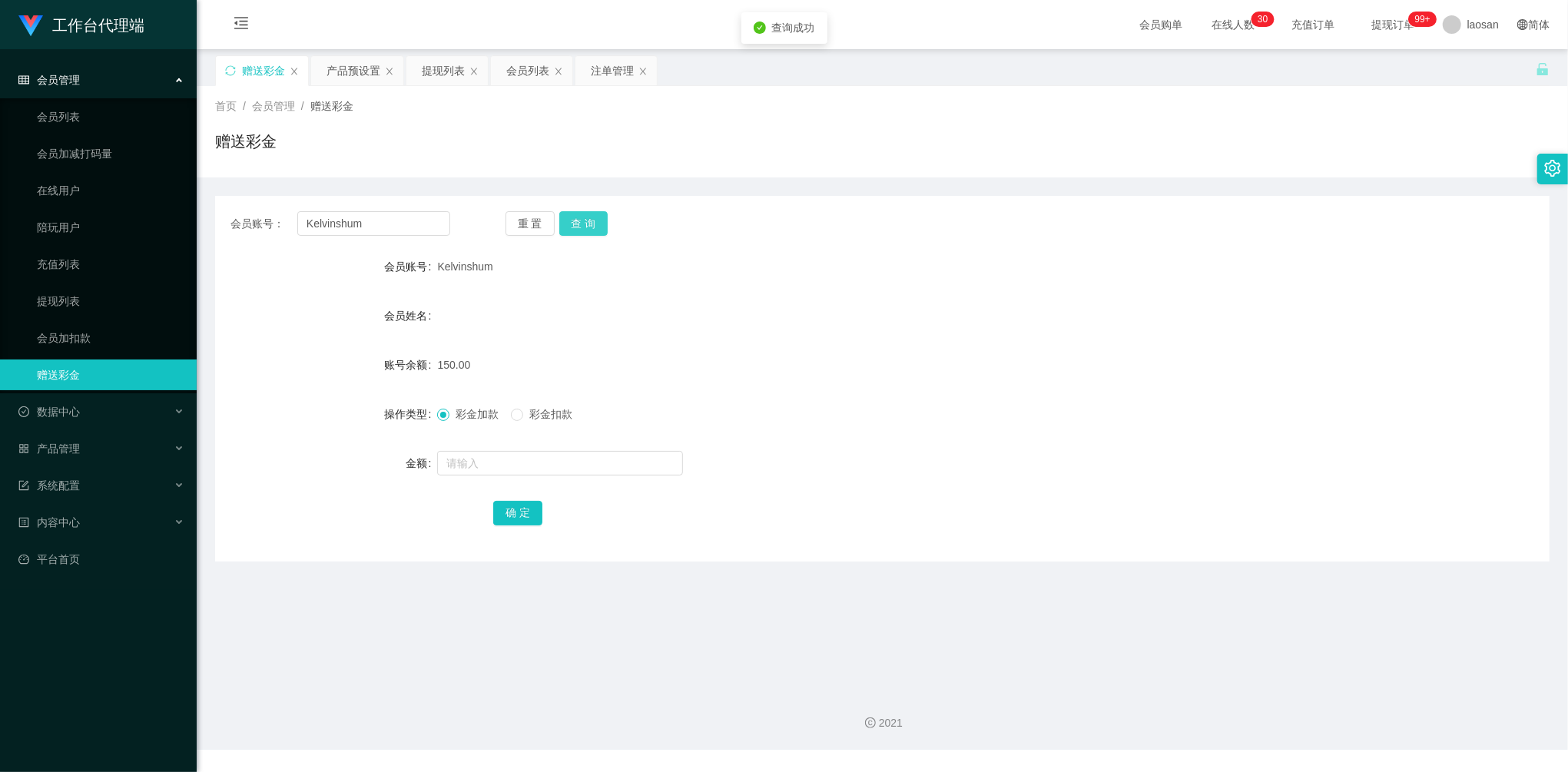
click at [587, 224] on button "查 询" at bounding box center [584, 223] width 49 height 25
click at [587, 224] on button "查 询" at bounding box center [593, 223] width 66 height 25
click at [587, 224] on button "查 询" at bounding box center [584, 223] width 49 height 25
click at [607, 59] on div "注单管理" at bounding box center [612, 71] width 43 height 29
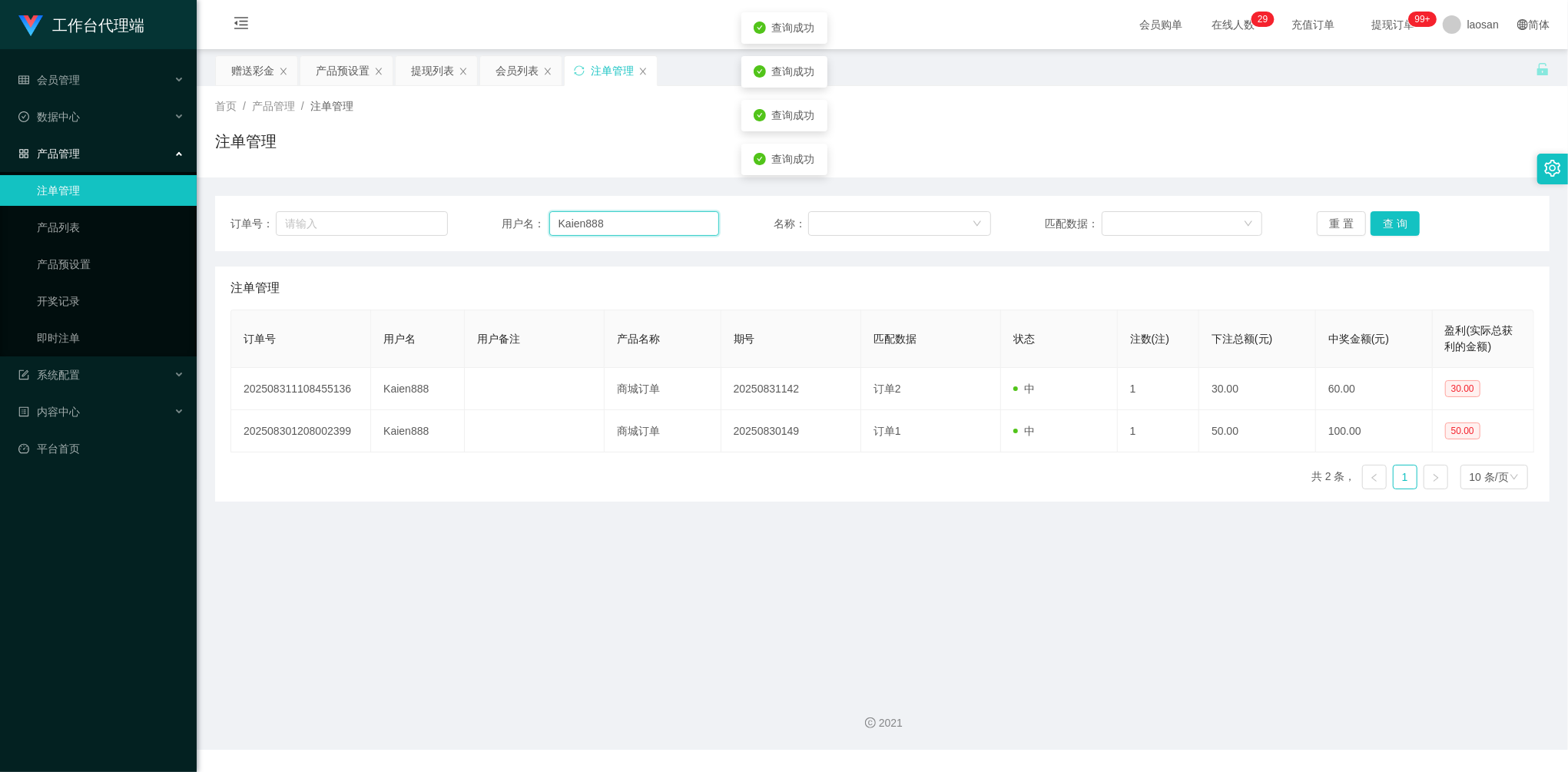
drag, startPoint x: 584, startPoint y: 210, endPoint x: 509, endPoint y: 213, distance: 75.1
click at [418, 188] on div "订单号： 用户名： Kaien888 名称： 匹配数据： 重 置 查 询 注单管理 订单号 用户名 用户备注 产品名称 期号 匹配数据 状态 注数(注) 下注…" at bounding box center [882, 340] width 1335 height 324
paste input "elvinshum"
type input "Kelvinshum"
click at [1408, 215] on button "查 询" at bounding box center [1395, 223] width 49 height 25
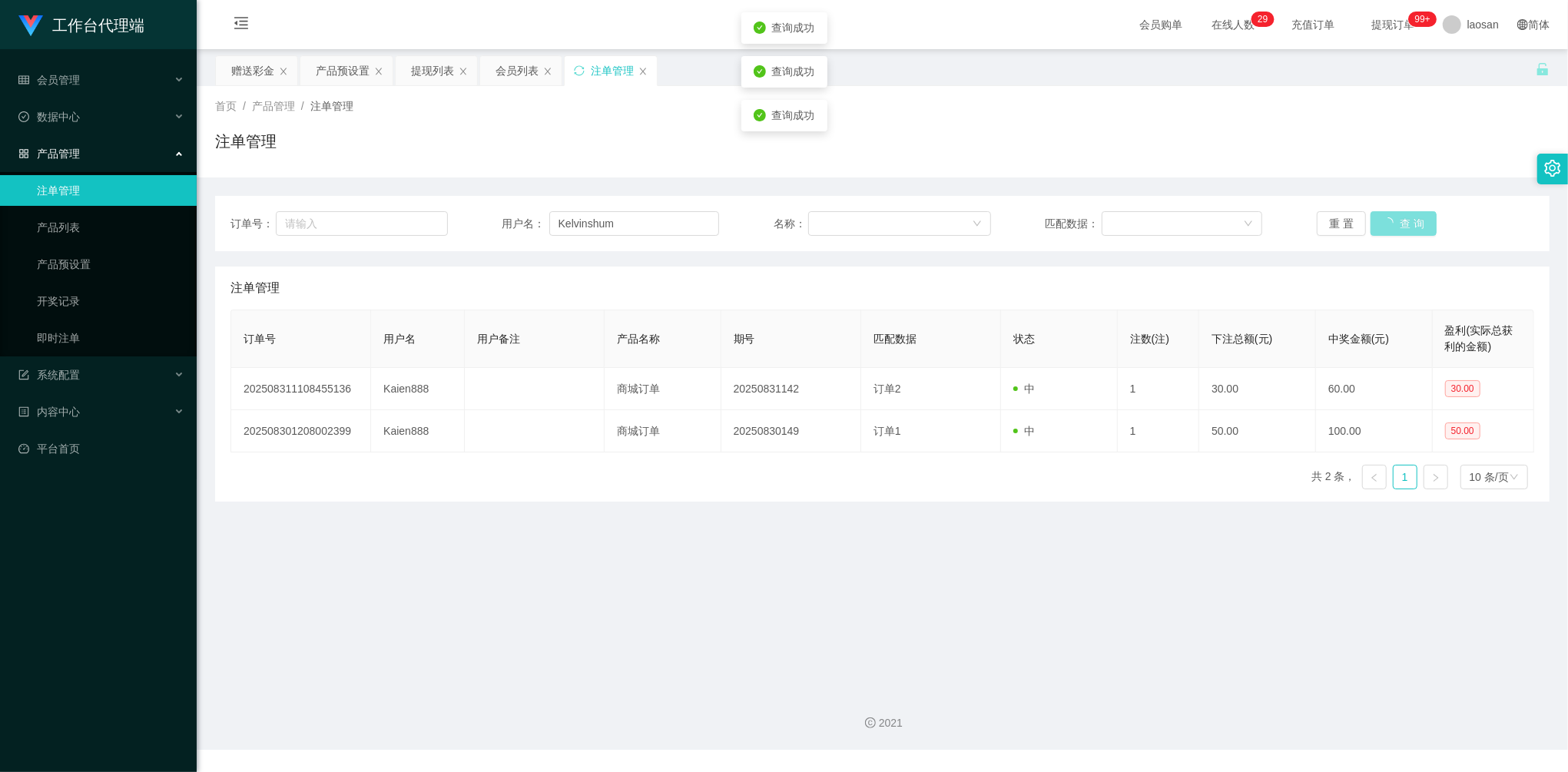
click at [1404, 215] on button "查 询" at bounding box center [1404, 223] width 66 height 25
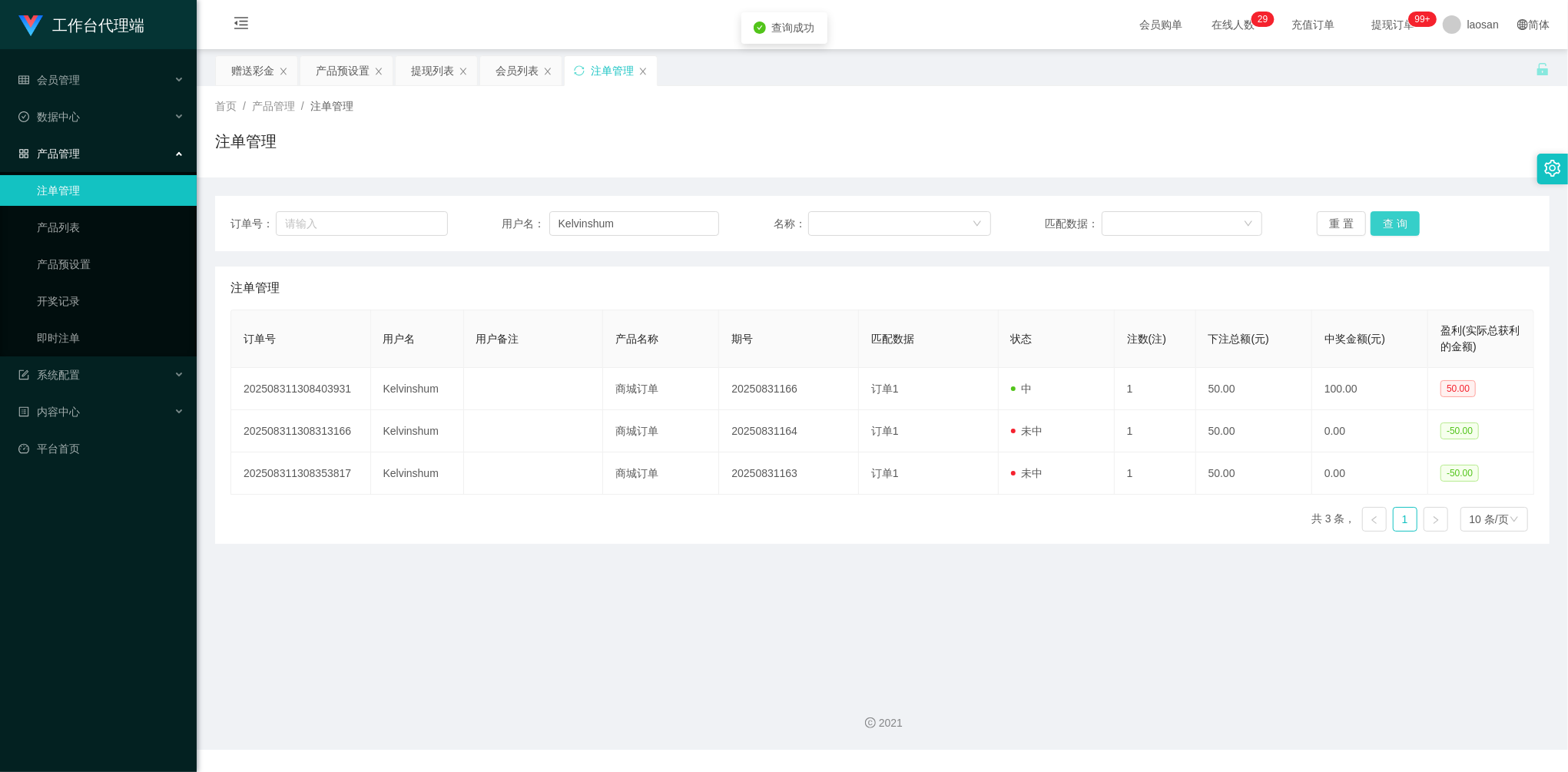
click at [1404, 215] on button "查 询" at bounding box center [1395, 223] width 49 height 25
click at [524, 76] on div "会员列表" at bounding box center [517, 71] width 43 height 29
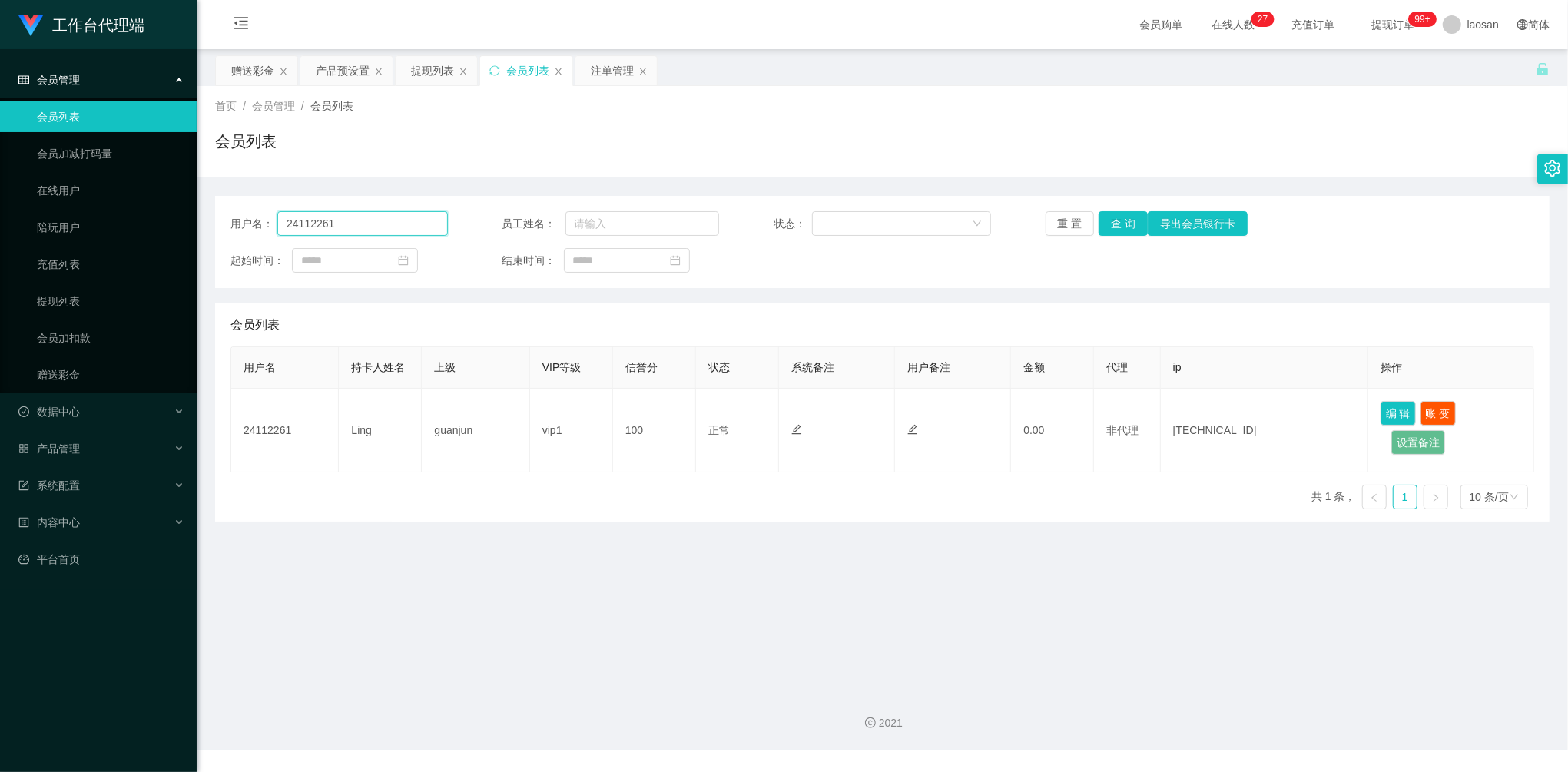
drag, startPoint x: 385, startPoint y: 230, endPoint x: 261, endPoint y: 218, distance: 124.6
click at [183, 216] on section "工作台代理端 会员管理 会员列表 会员加减打码量 在线用户 陪玩用户 充值列表 提现列表 会员加扣款 赠送彩金 数据中心 员工统计 团队统计 产品管理 注单管…" at bounding box center [784, 374] width 1568 height 749
paste input "Kaien888"
type input "Kaien888"
click at [1117, 231] on button "查 询" at bounding box center [1123, 223] width 49 height 25
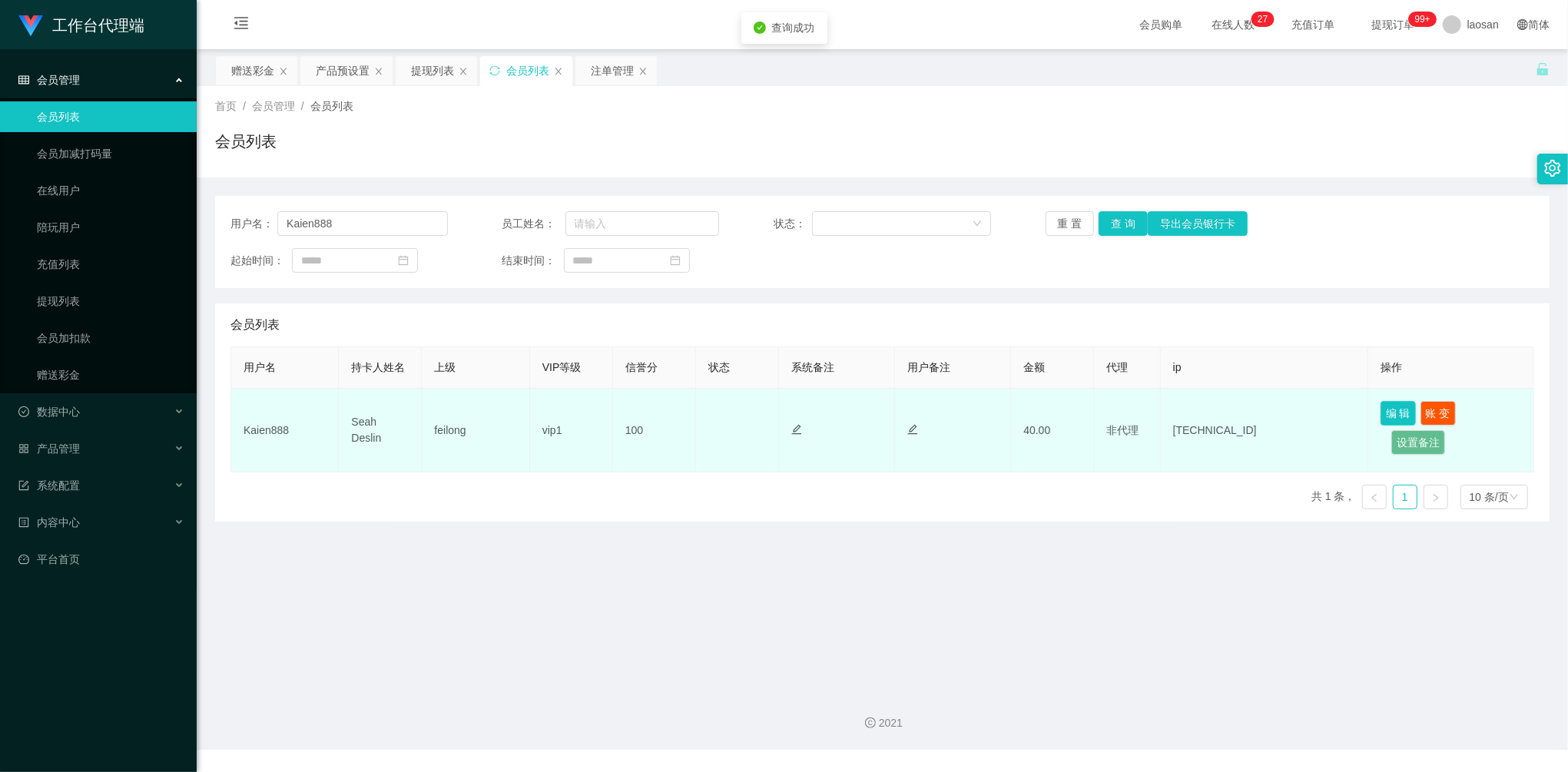
click at [1392, 418] on button "编 辑" at bounding box center [1398, 413] width 35 height 25
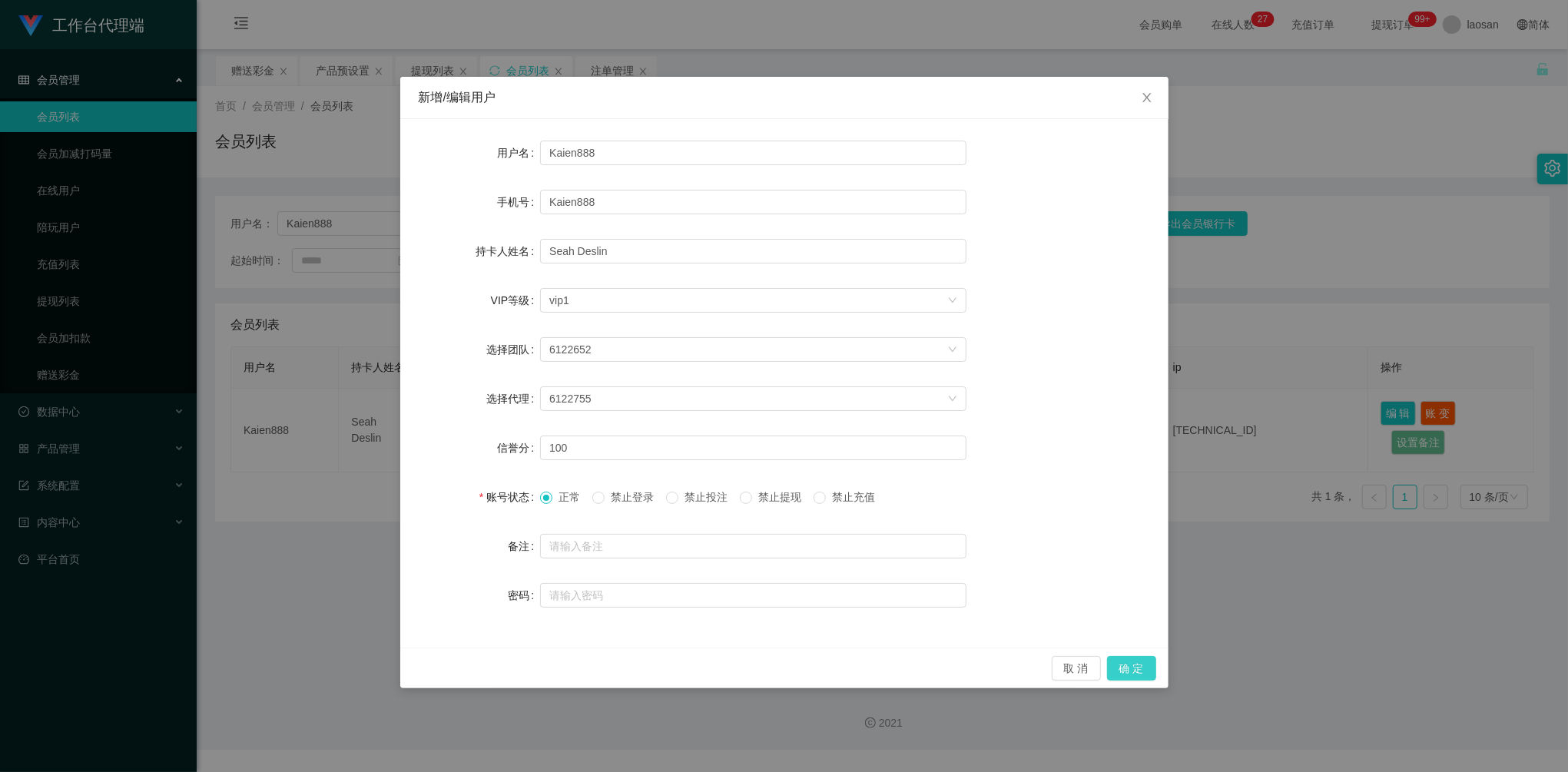
click at [1141, 667] on button "确 定" at bounding box center [1131, 668] width 49 height 25
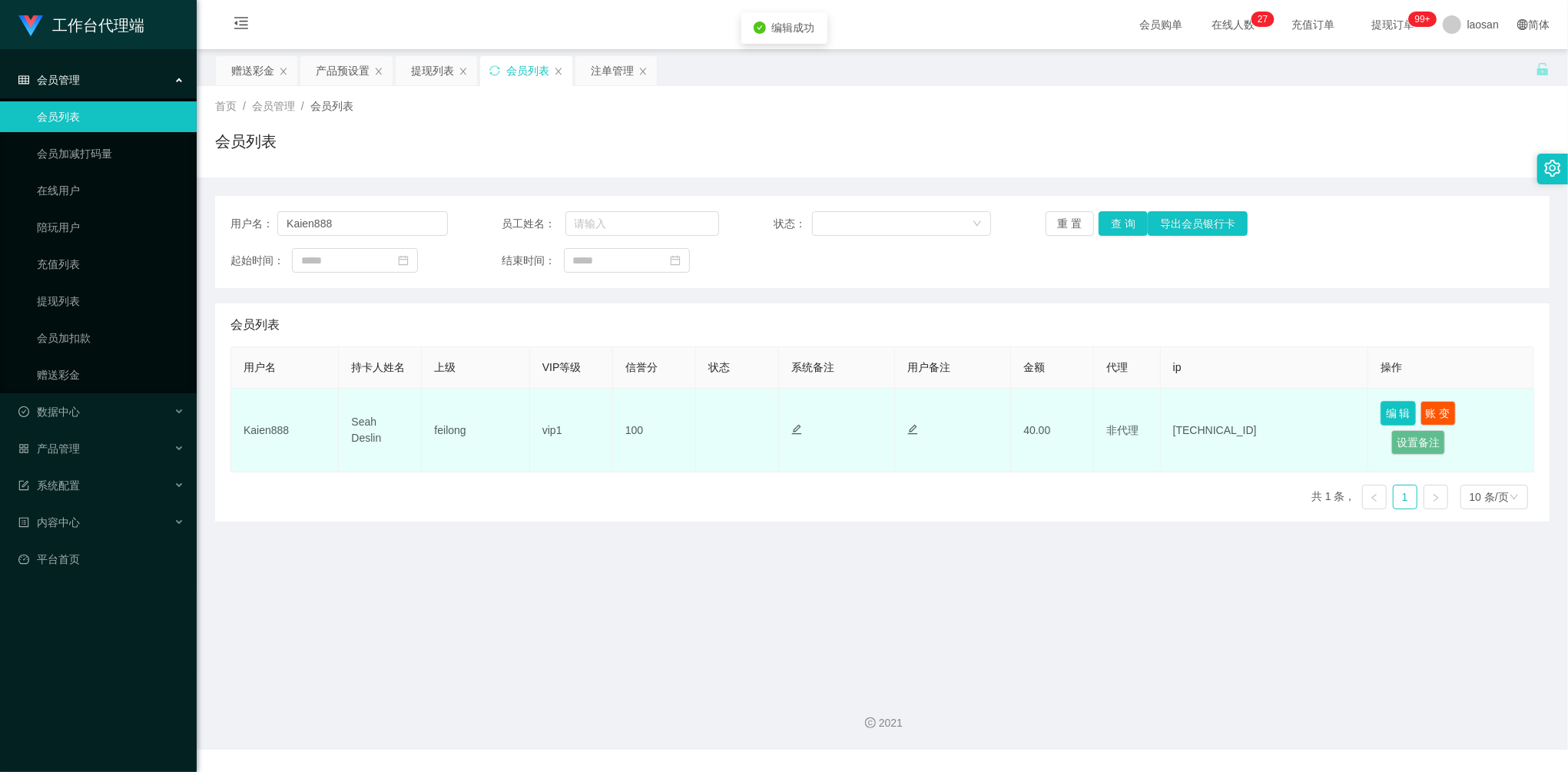
click at [1381, 410] on button "编 辑" at bounding box center [1398, 413] width 35 height 25
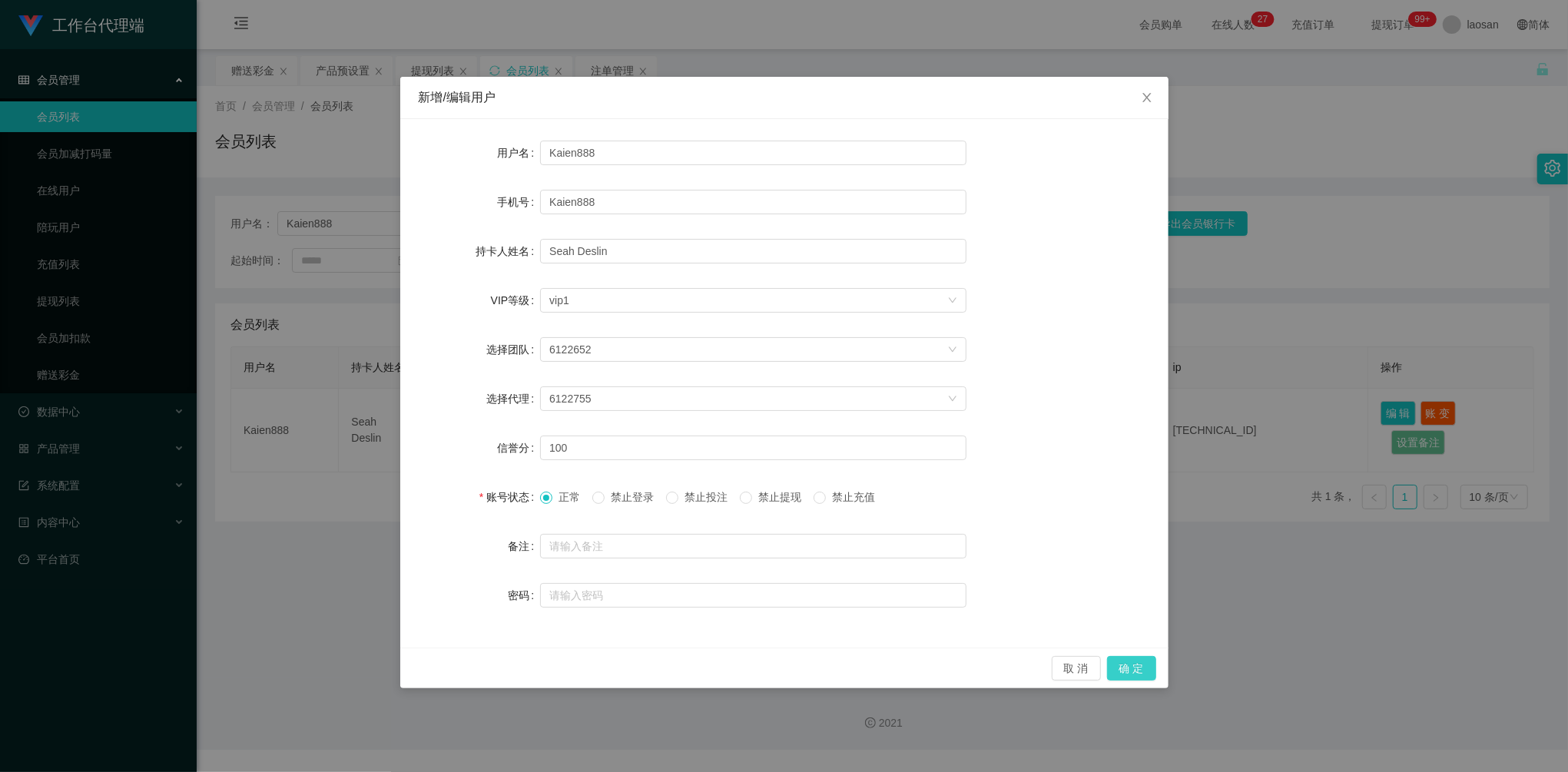
click at [1138, 675] on button "确 定" at bounding box center [1131, 668] width 49 height 25
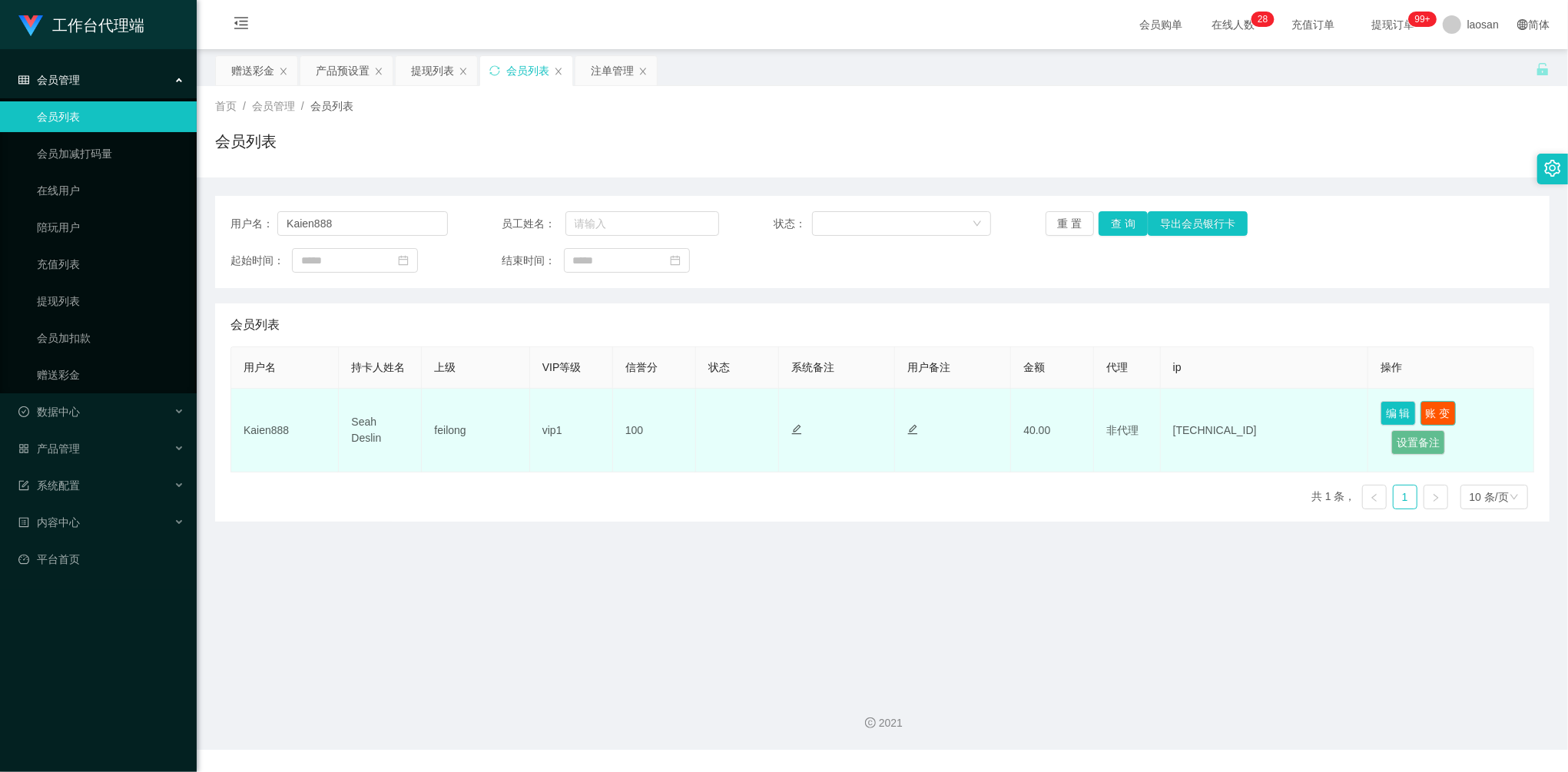
click at [1432, 406] on button "账 变" at bounding box center [1438, 413] width 35 height 25
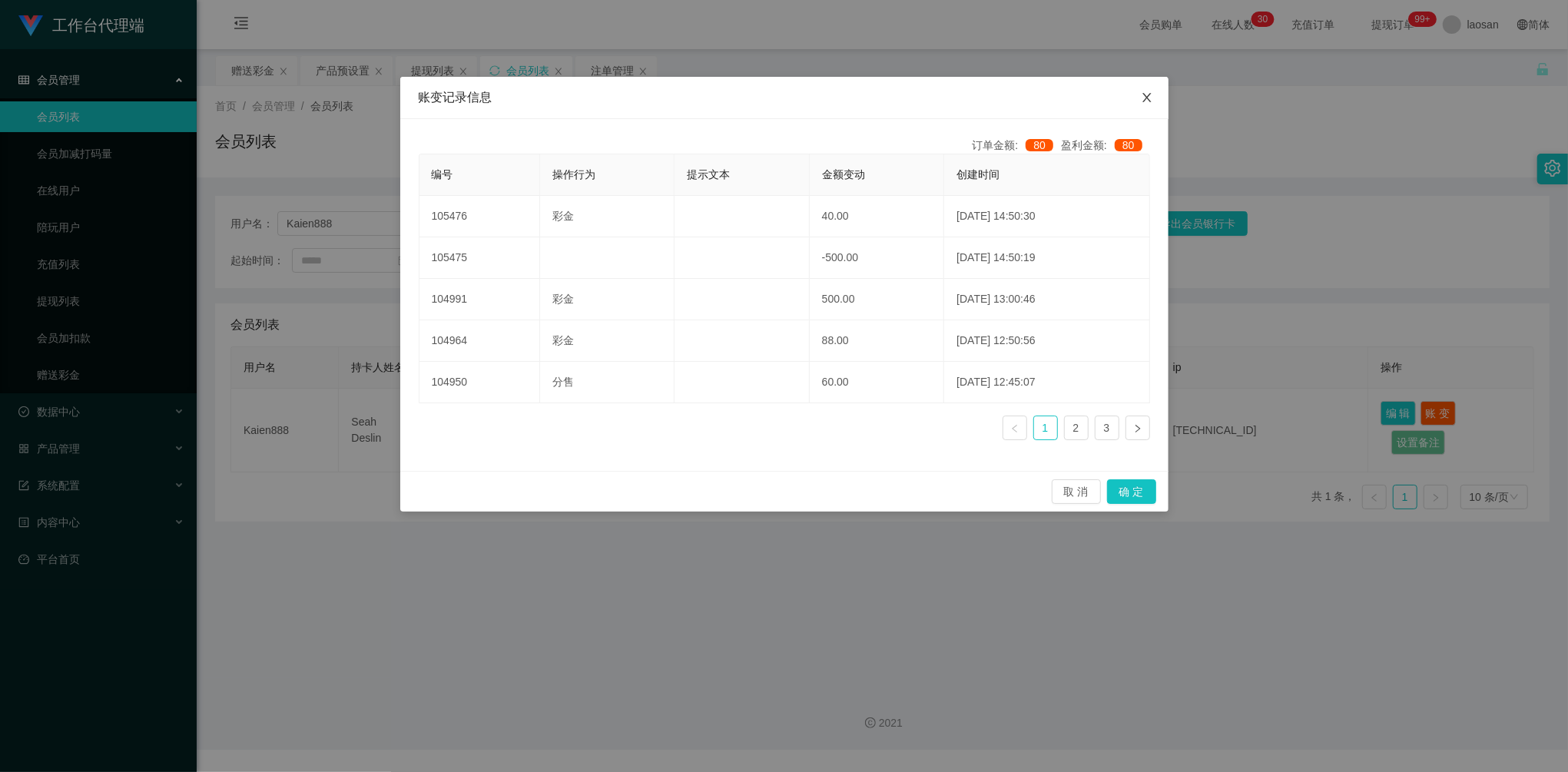
click at [1141, 87] on span "Close" at bounding box center [1147, 98] width 43 height 43
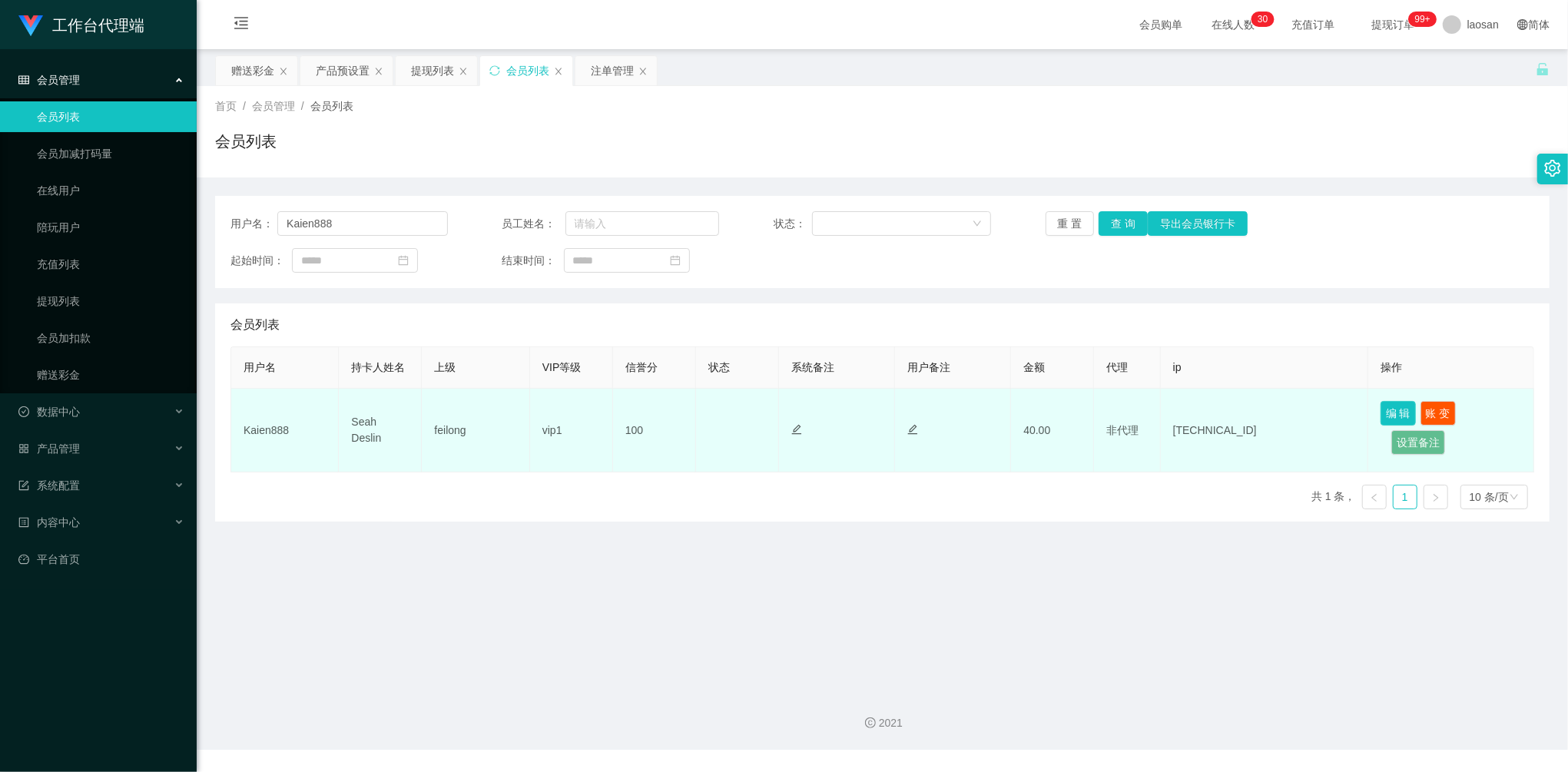
click at [1381, 413] on button "编 辑" at bounding box center [1398, 413] width 35 height 25
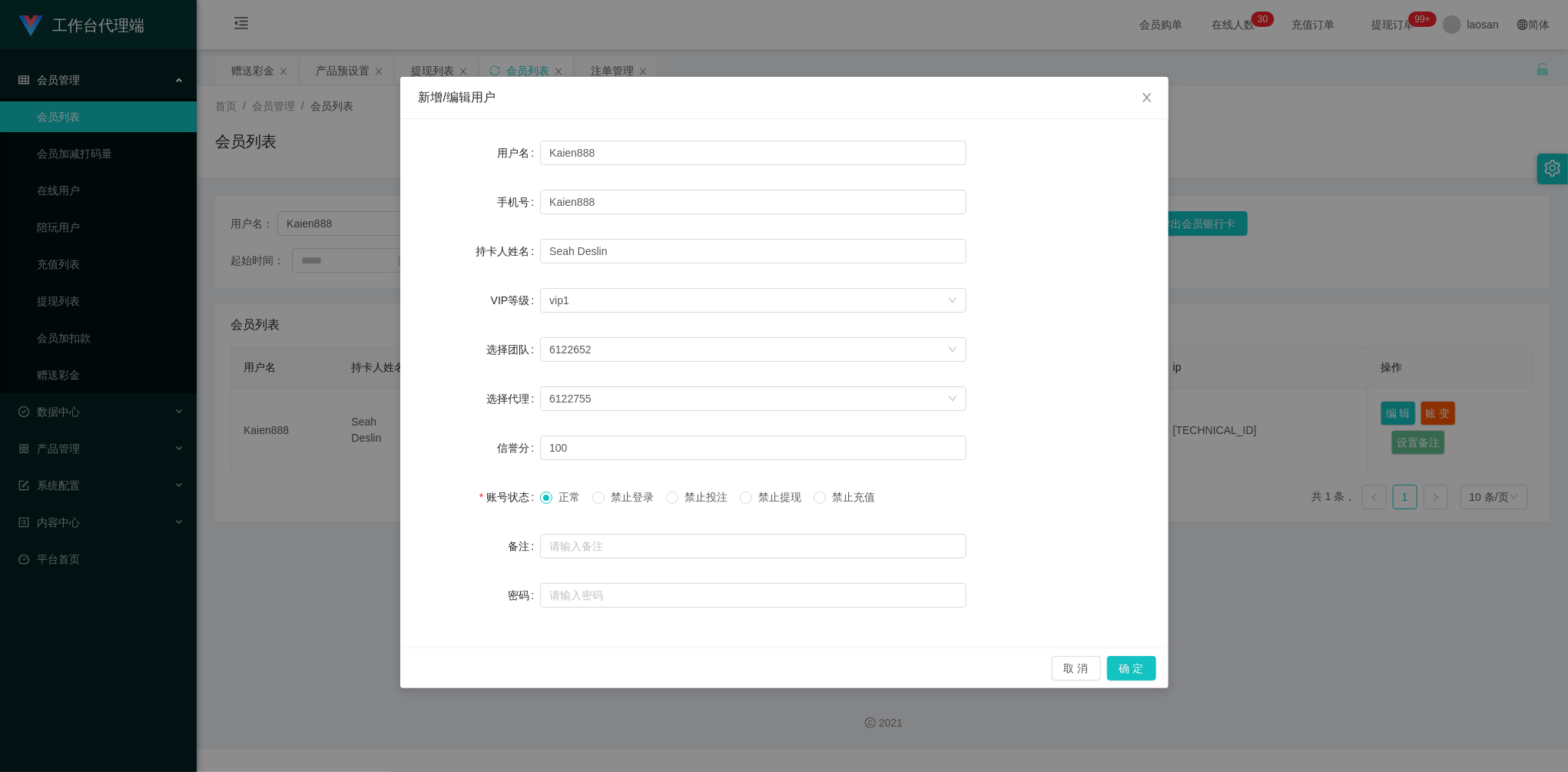
click at [551, 502] on span at bounding box center [546, 497] width 12 height 12
click at [1137, 664] on button "确 定" at bounding box center [1131, 668] width 49 height 25
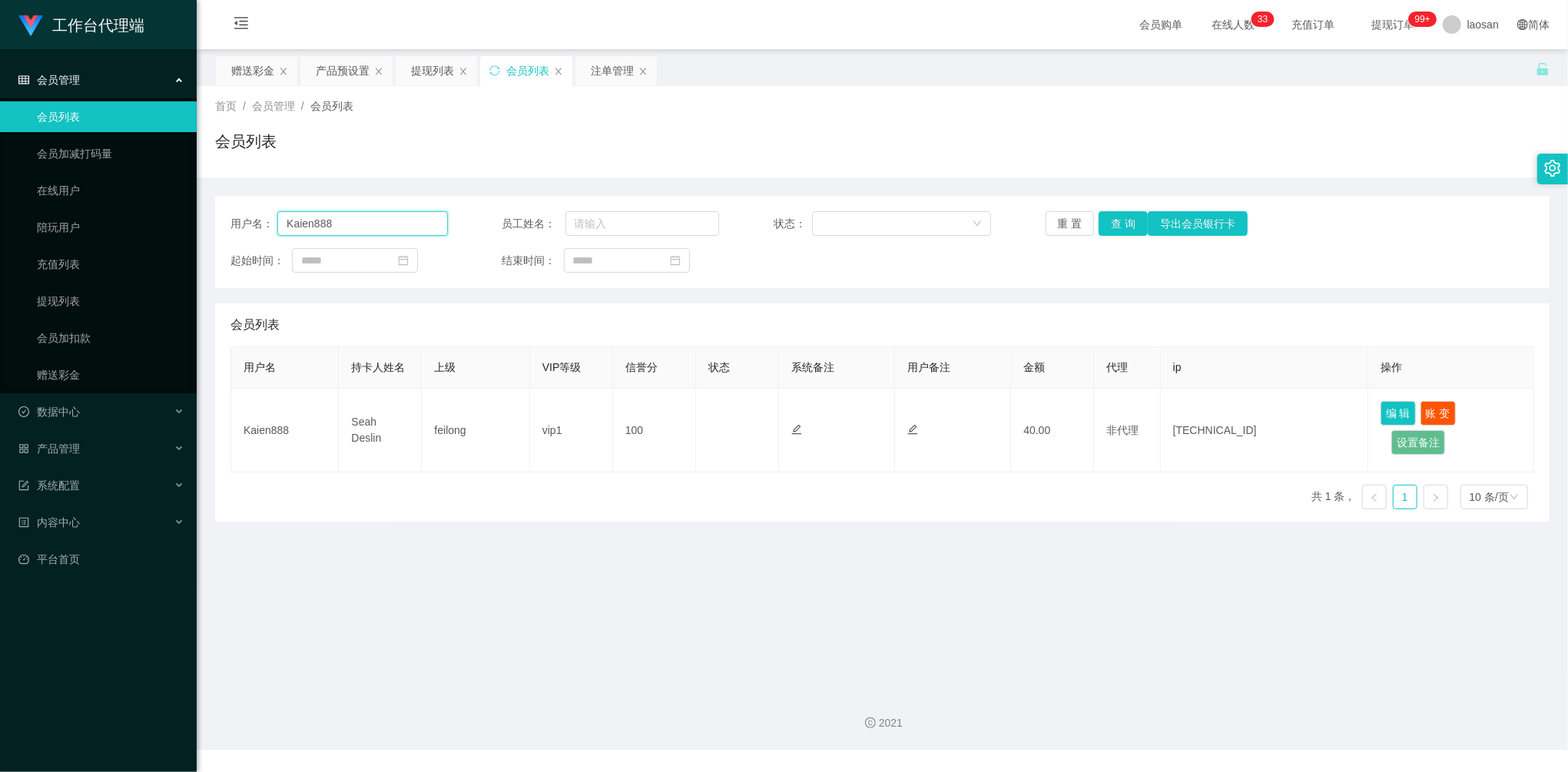
drag, startPoint x: 366, startPoint y: 225, endPoint x: 417, endPoint y: 205, distance: 54.8
click at [233, 211] on div "用户名： Kaien888" at bounding box center [339, 223] width 218 height 25
click at [1102, 228] on button "查 询" at bounding box center [1123, 223] width 49 height 25
click at [447, 63] on div "提现列表" at bounding box center [436, 71] width 81 height 29
click at [438, 74] on div "提现列表" at bounding box center [432, 71] width 43 height 29
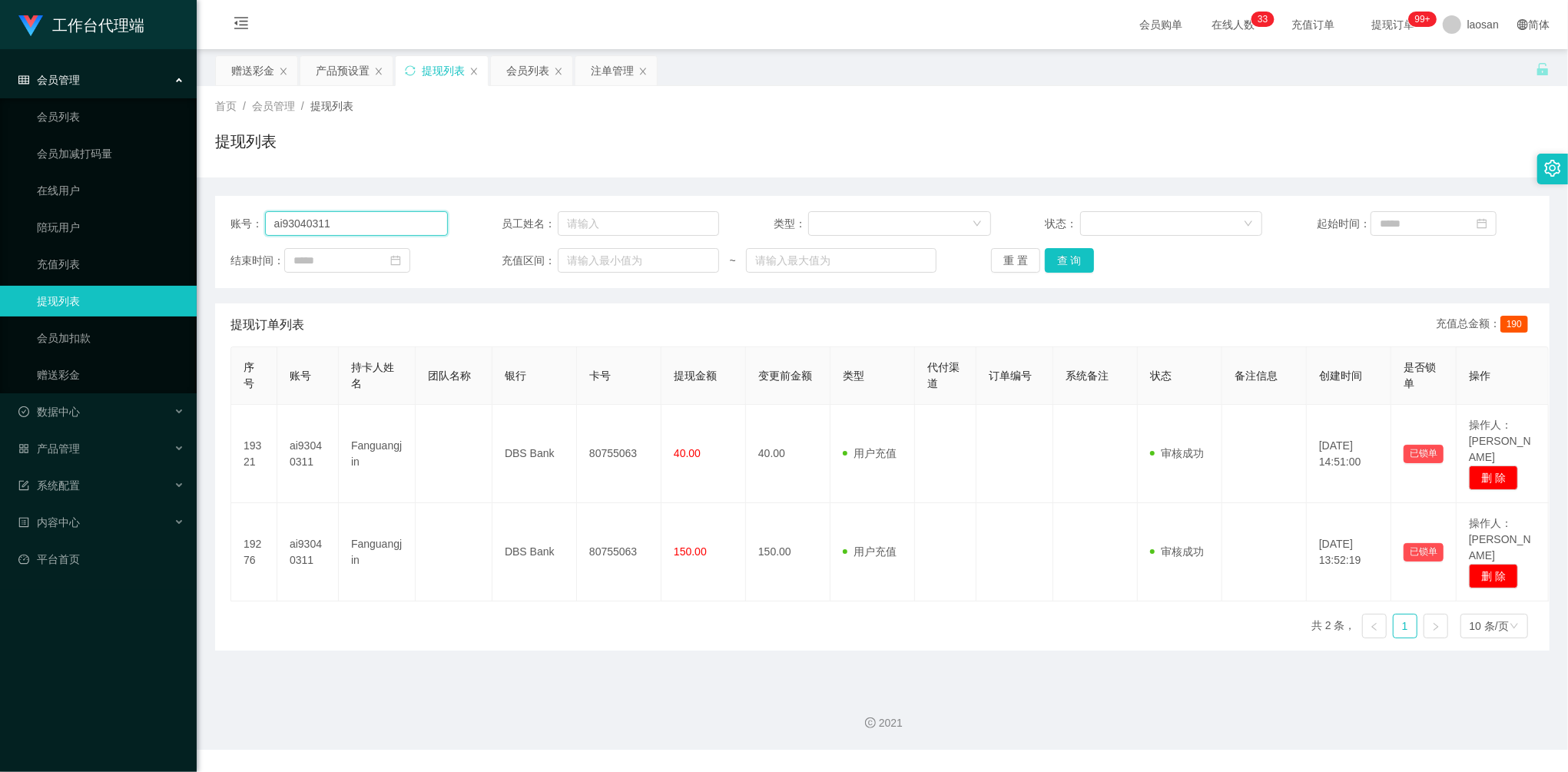
drag, startPoint x: 284, startPoint y: 214, endPoint x: 233, endPoint y: 215, distance: 51.0
click at [218, 214] on div "账号： ai93040311 员工姓名： 类型： 状态： 起始时间： 结束时间： 充值区间： ~ 重 置 查 询" at bounding box center [882, 242] width 1335 height 92
paste input "Kaien888"
click at [1083, 262] on button "查 询" at bounding box center [1068, 260] width 49 height 25
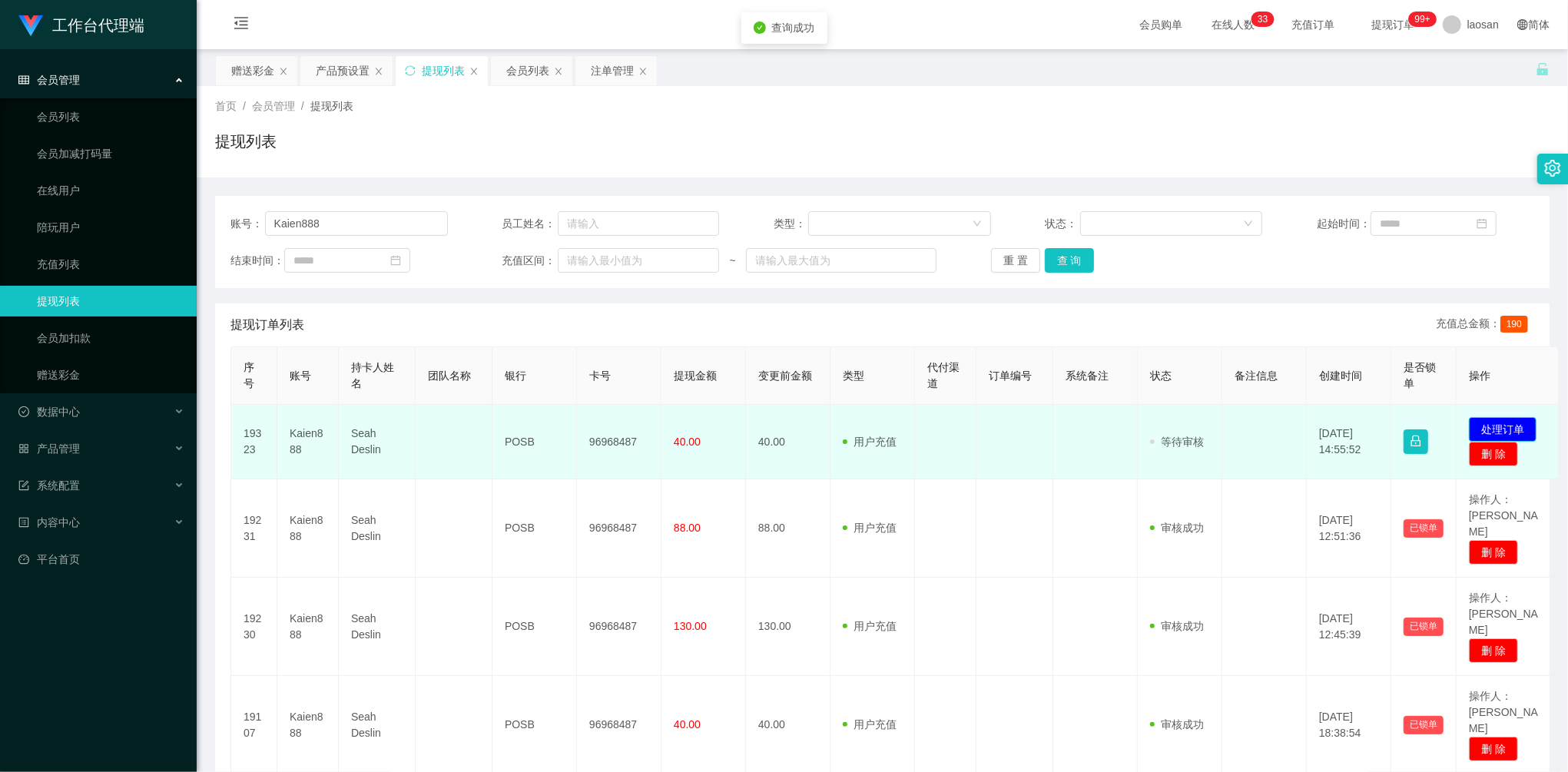
click at [1507, 419] on button "处理订单" at bounding box center [1502, 429] width 67 height 25
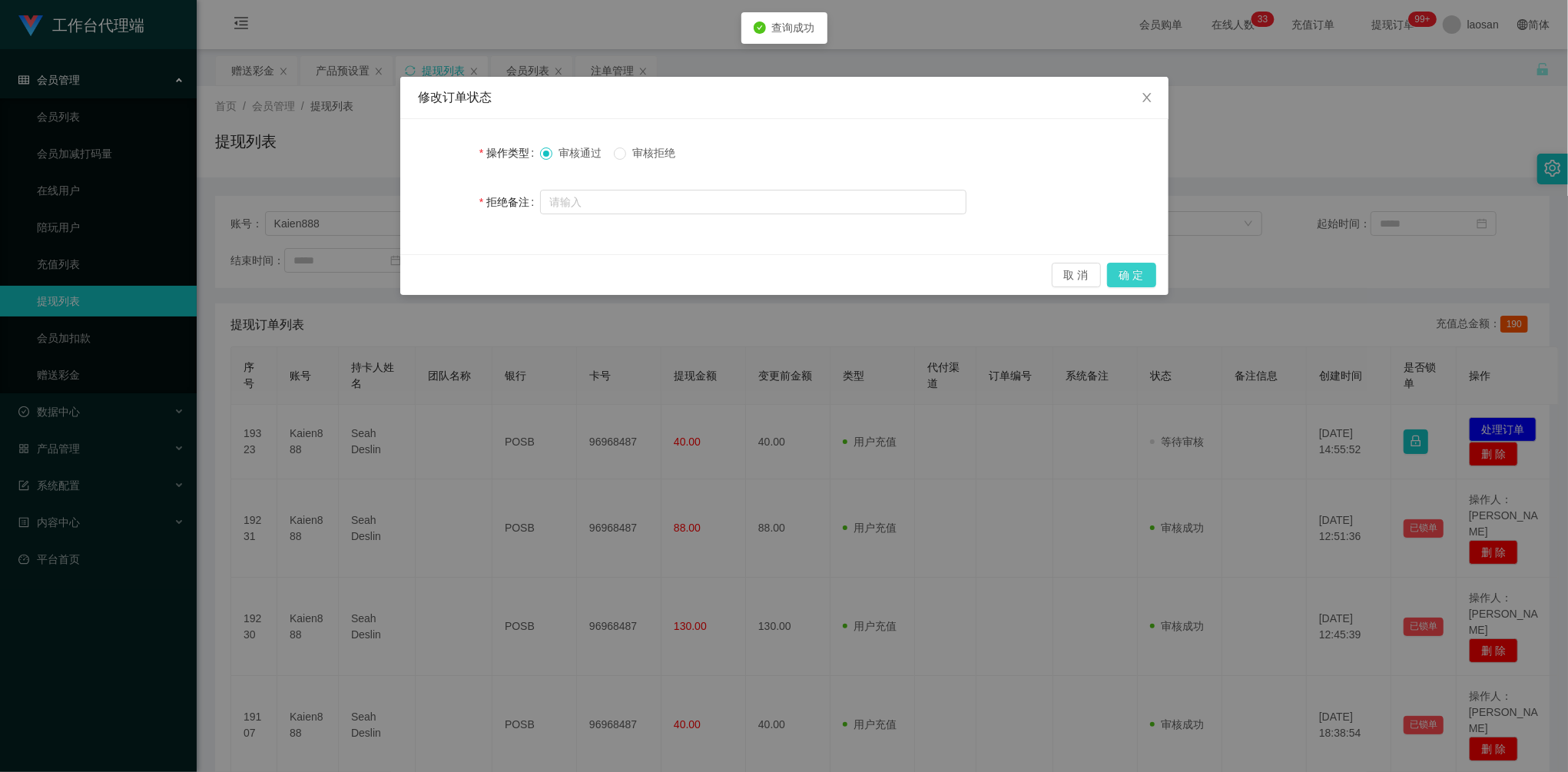
click at [1141, 276] on button "确 定" at bounding box center [1131, 275] width 49 height 25
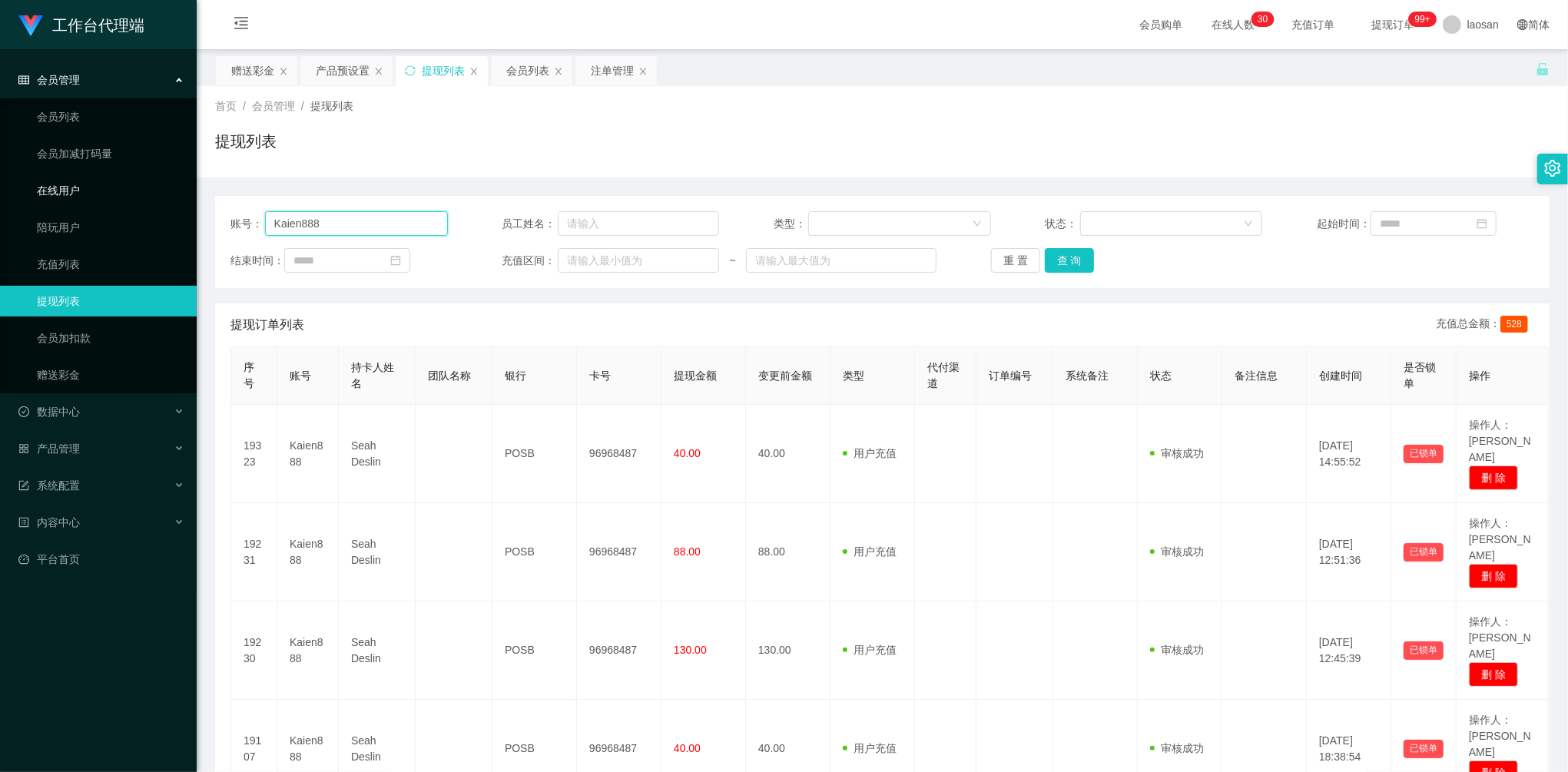
drag, startPoint x: 317, startPoint y: 219, endPoint x: 118, endPoint y: 192, distance: 200.8
click at [81, 186] on section "工作台代理端 会员管理 会员列表 会员加减打码量 在线用户 陪玩用户 充值列表 提现列表 会员加扣款 赠送彩金 数据中心 员工统计 团队统计 产品管理 注单管…" at bounding box center [784, 606] width 1568 height 1213
paste input "elvinshum"
type input "Kelvinshum"
click at [1072, 265] on button "查 询" at bounding box center [1068, 260] width 49 height 25
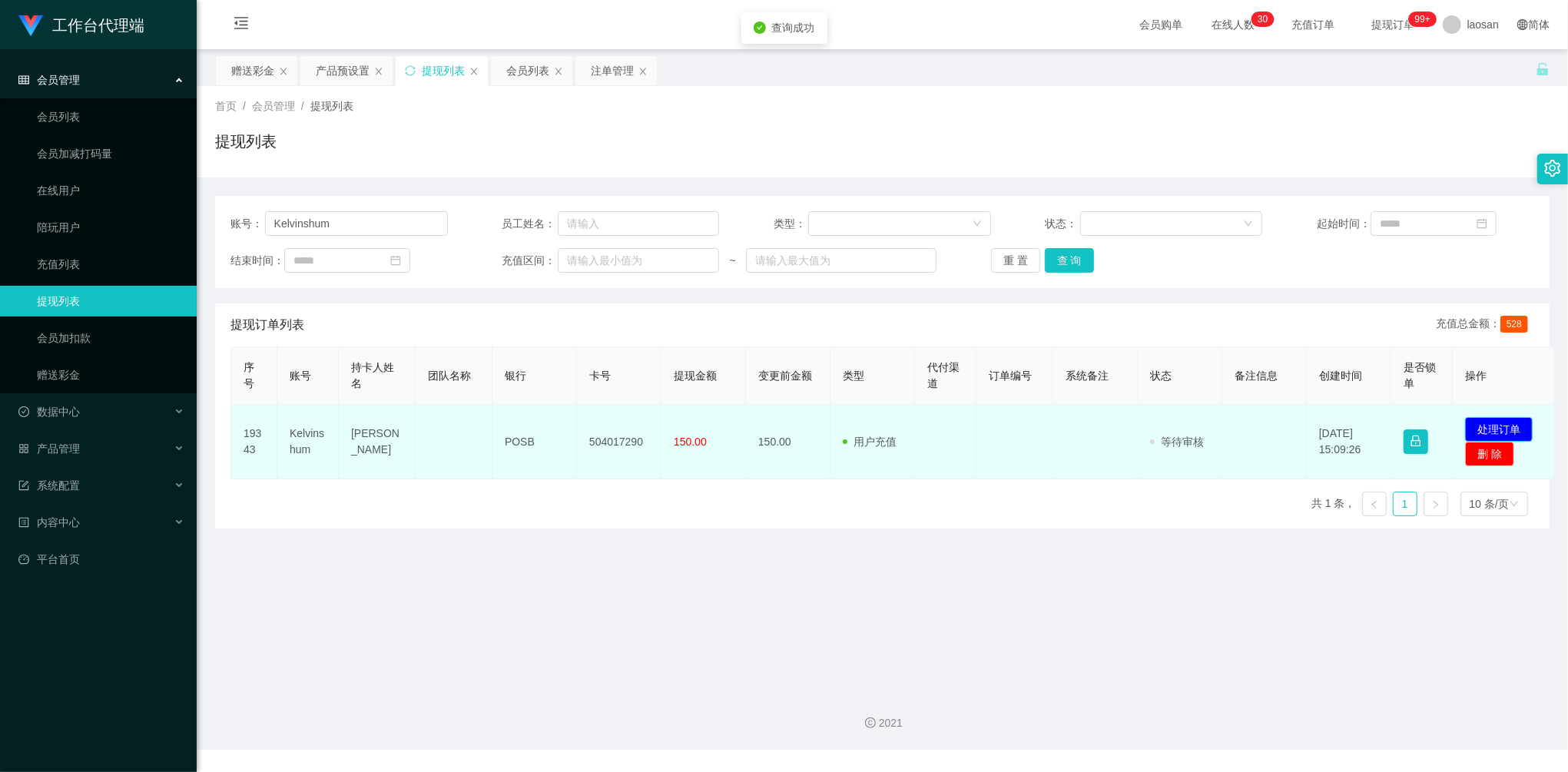
click at [1510, 421] on button "处理订单" at bounding box center [1498, 429] width 67 height 25
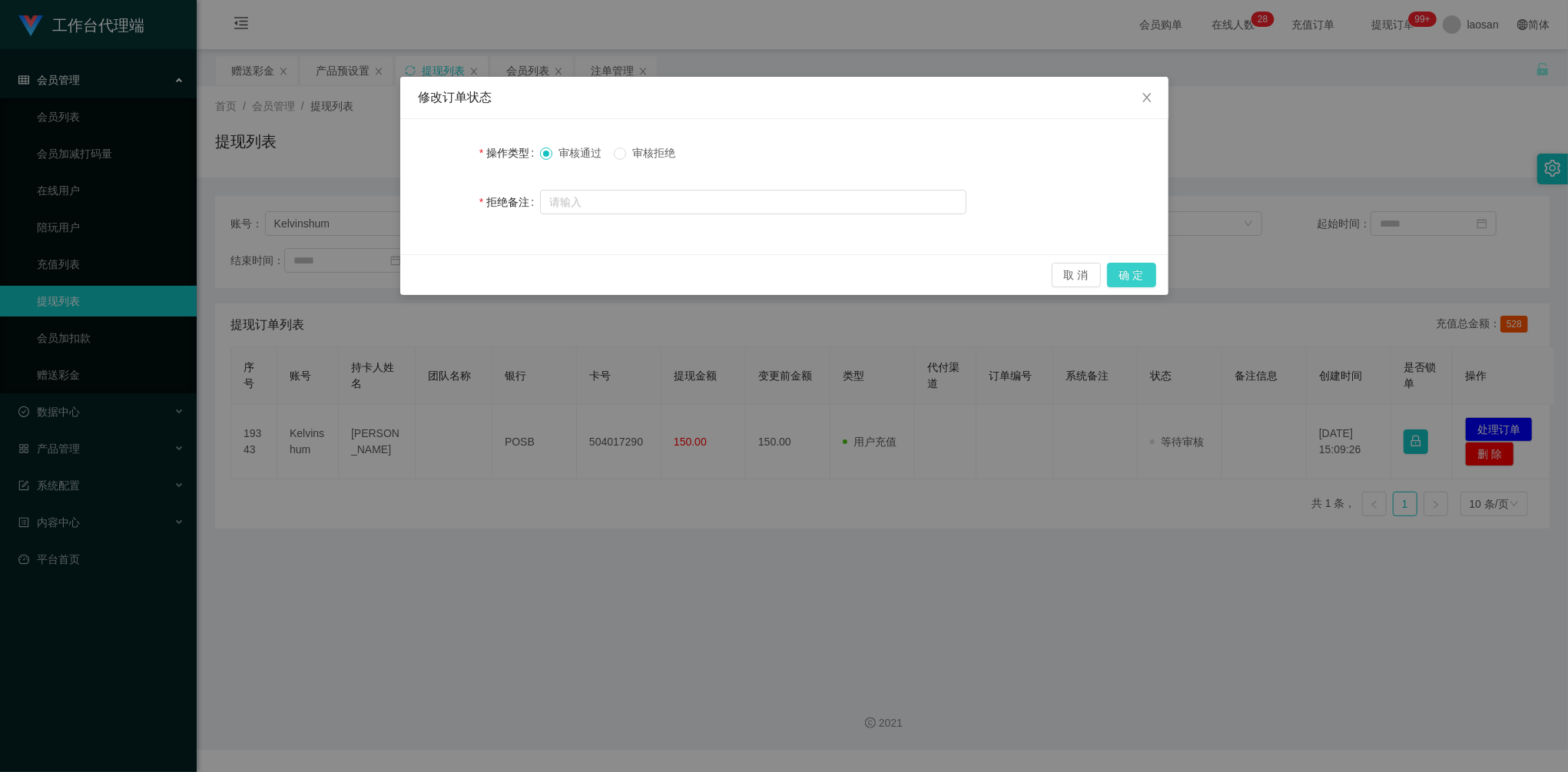
click at [1134, 265] on button "确 定" at bounding box center [1131, 275] width 49 height 25
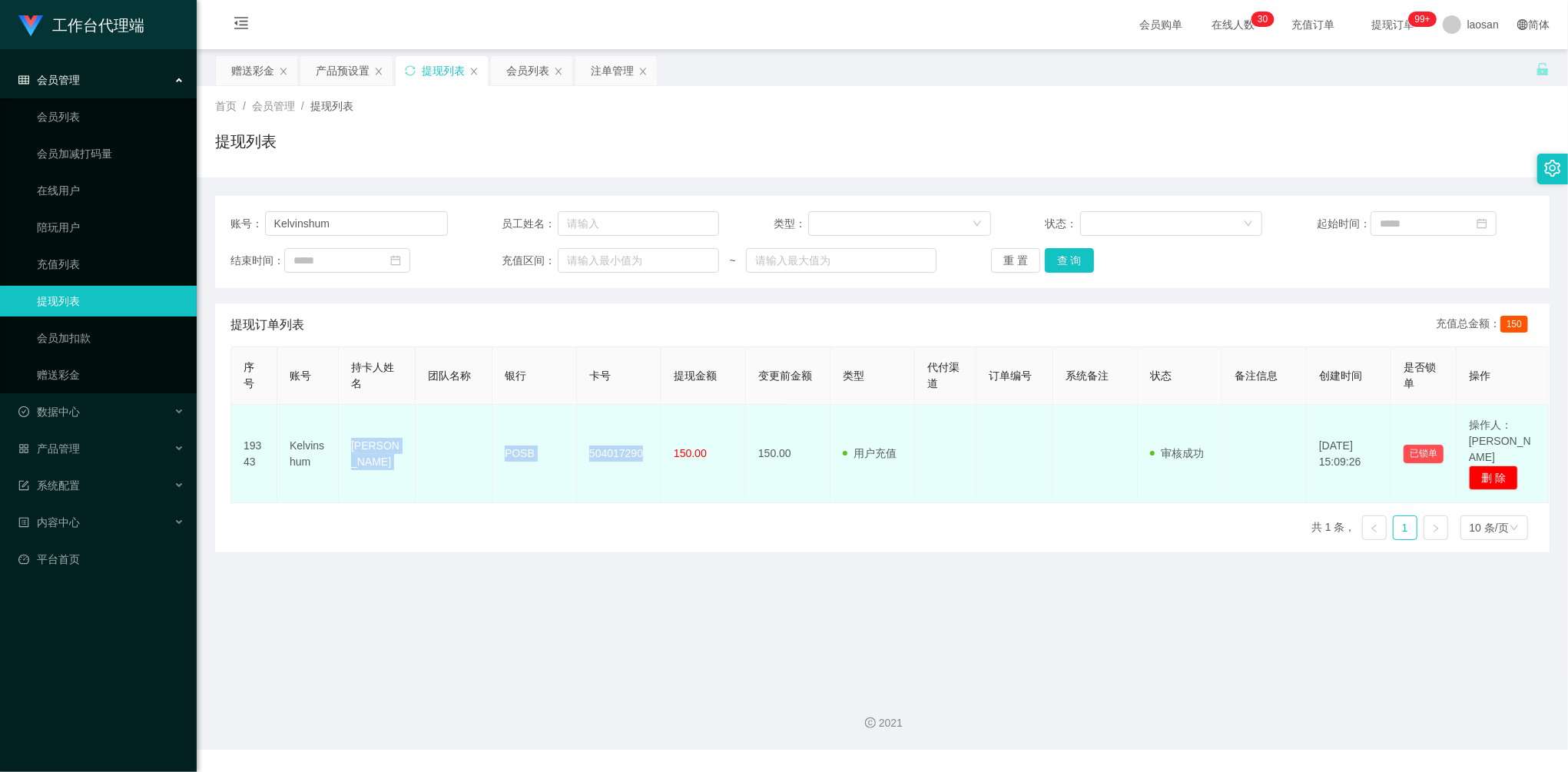
drag, startPoint x: 388, startPoint y: 439, endPoint x: 649, endPoint y: 452, distance: 261.3
click at [649, 452] on tr "19343 Kelvinshum Shum Wai Seong POSB 504017290 150.00 150.00 用户充值 人工扣款 审核驳回 审核成…" at bounding box center [890, 453] width 1317 height 99
copy tr "[PERSON_NAME] POSB 504017290"
drag, startPoint x: 454, startPoint y: 440, endPoint x: 400, endPoint y: 440, distance: 54.0
click at [454, 440] on td at bounding box center [454, 453] width 77 height 99
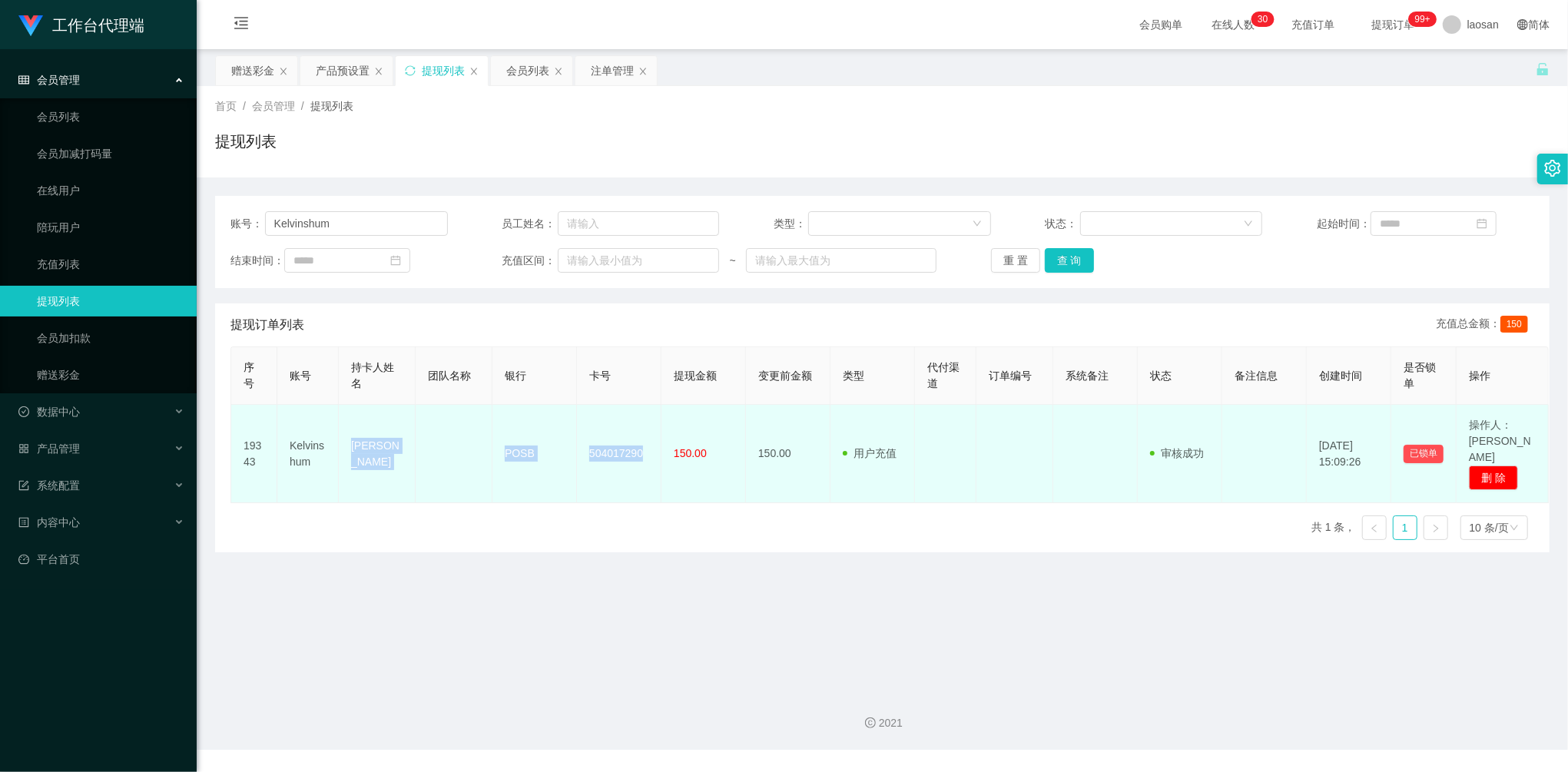
drag, startPoint x: 341, startPoint y: 437, endPoint x: 357, endPoint y: 437, distance: 16.0
click at [341, 437] on td "[PERSON_NAME]" at bounding box center [377, 453] width 77 height 99
click at [358, 437] on td "[PERSON_NAME]" at bounding box center [377, 453] width 77 height 99
drag, startPoint x: 351, startPoint y: 435, endPoint x: 747, endPoint y: 446, distance: 396.2
click at [747, 446] on tr "19343 Kelvinshum Shum Wai Seong POSB 504017290 150.00 150.00 用户充值 人工扣款 审核驳回 审核成…" at bounding box center [890, 453] width 1317 height 99
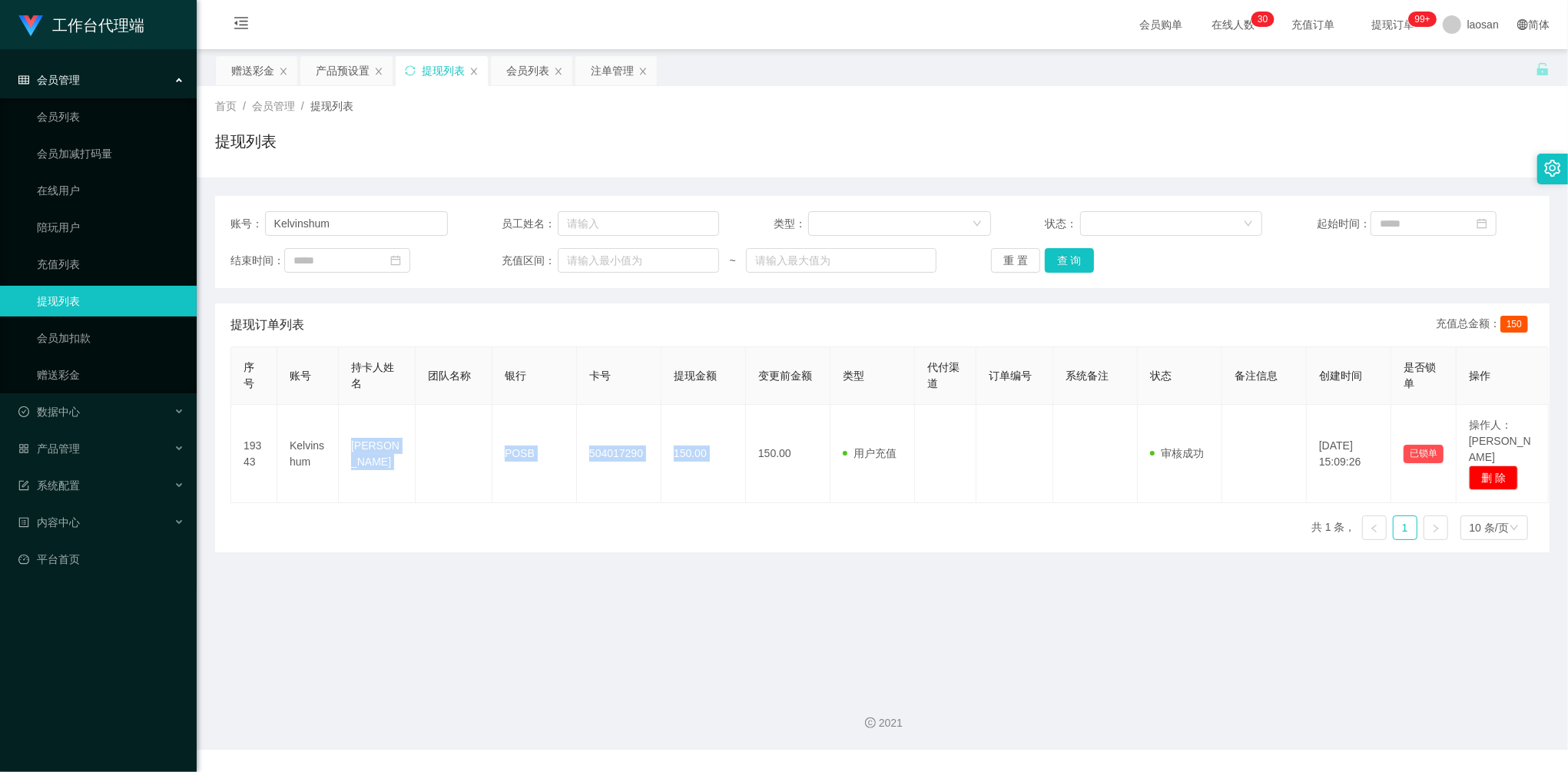
copy tr "[PERSON_NAME] POSB 504017290 150.00"
click at [247, 57] on div "赠送彩金" at bounding box center [253, 71] width 43 height 29
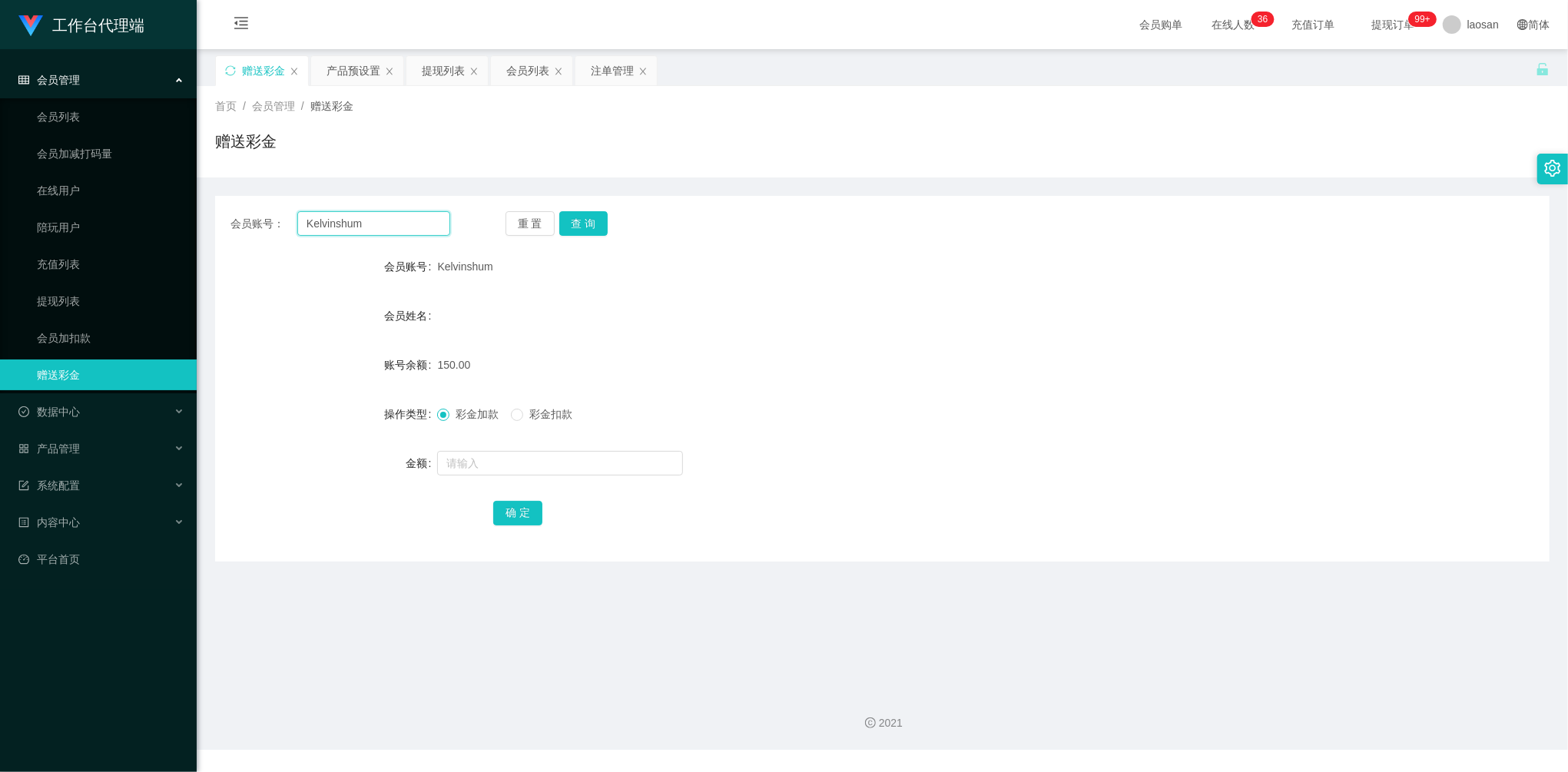
drag, startPoint x: 379, startPoint y: 225, endPoint x: 243, endPoint y: 214, distance: 136.4
click at [243, 214] on div "会员账号： [PERSON_NAME]" at bounding box center [340, 223] width 219 height 25
paste input "hongjian"
type input "hongjian"
drag, startPoint x: 574, startPoint y: 216, endPoint x: 569, endPoint y: 242, distance: 26.5
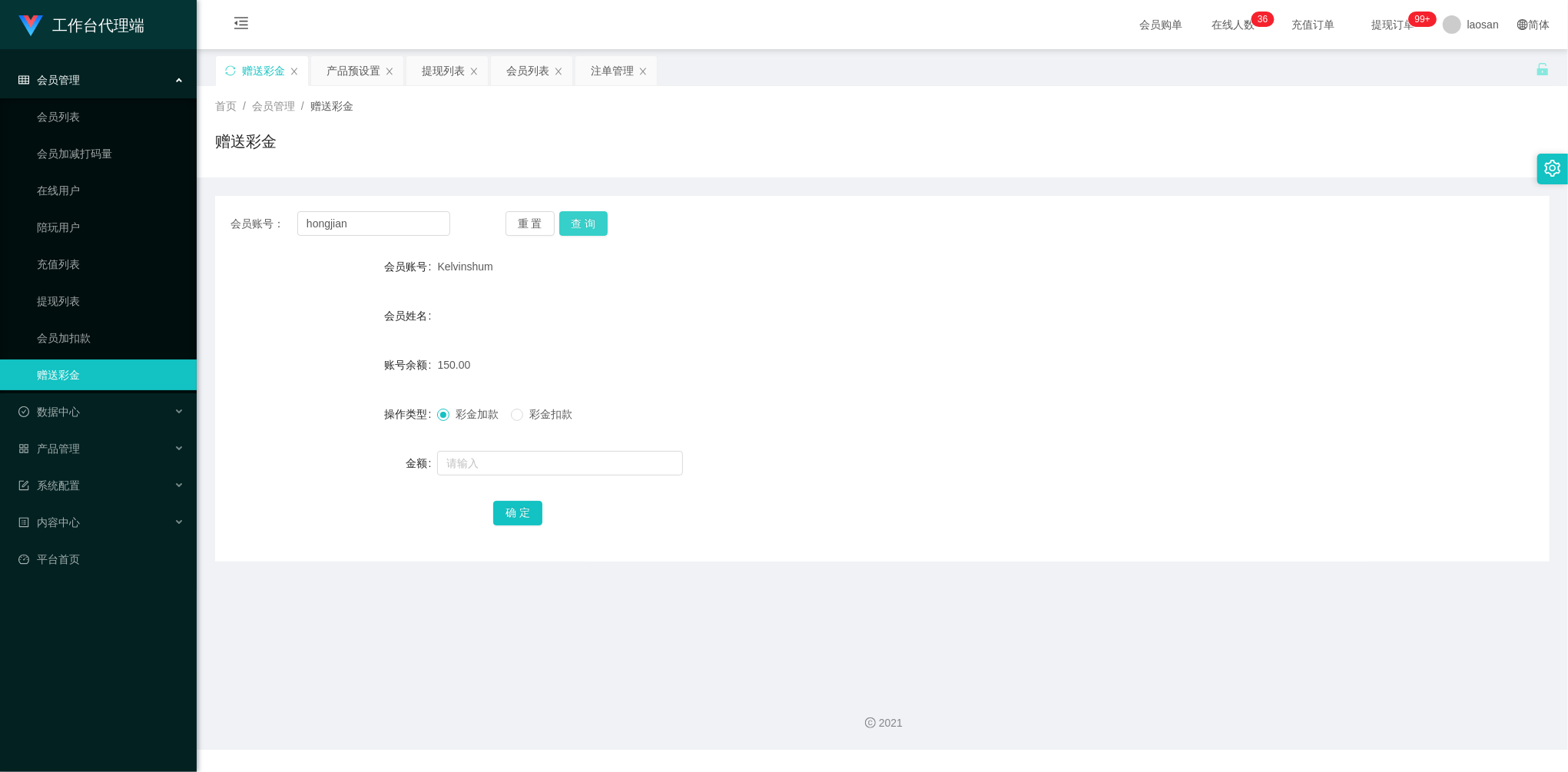
click at [574, 216] on button "查 询" at bounding box center [584, 223] width 49 height 25
drag, startPoint x: 511, startPoint y: 472, endPoint x: 508, endPoint y: 462, distance: 10.4
click at [511, 472] on input "text" at bounding box center [560, 462] width 246 height 25
type input "100"
click at [514, 505] on button "确 定" at bounding box center [517, 512] width 49 height 25
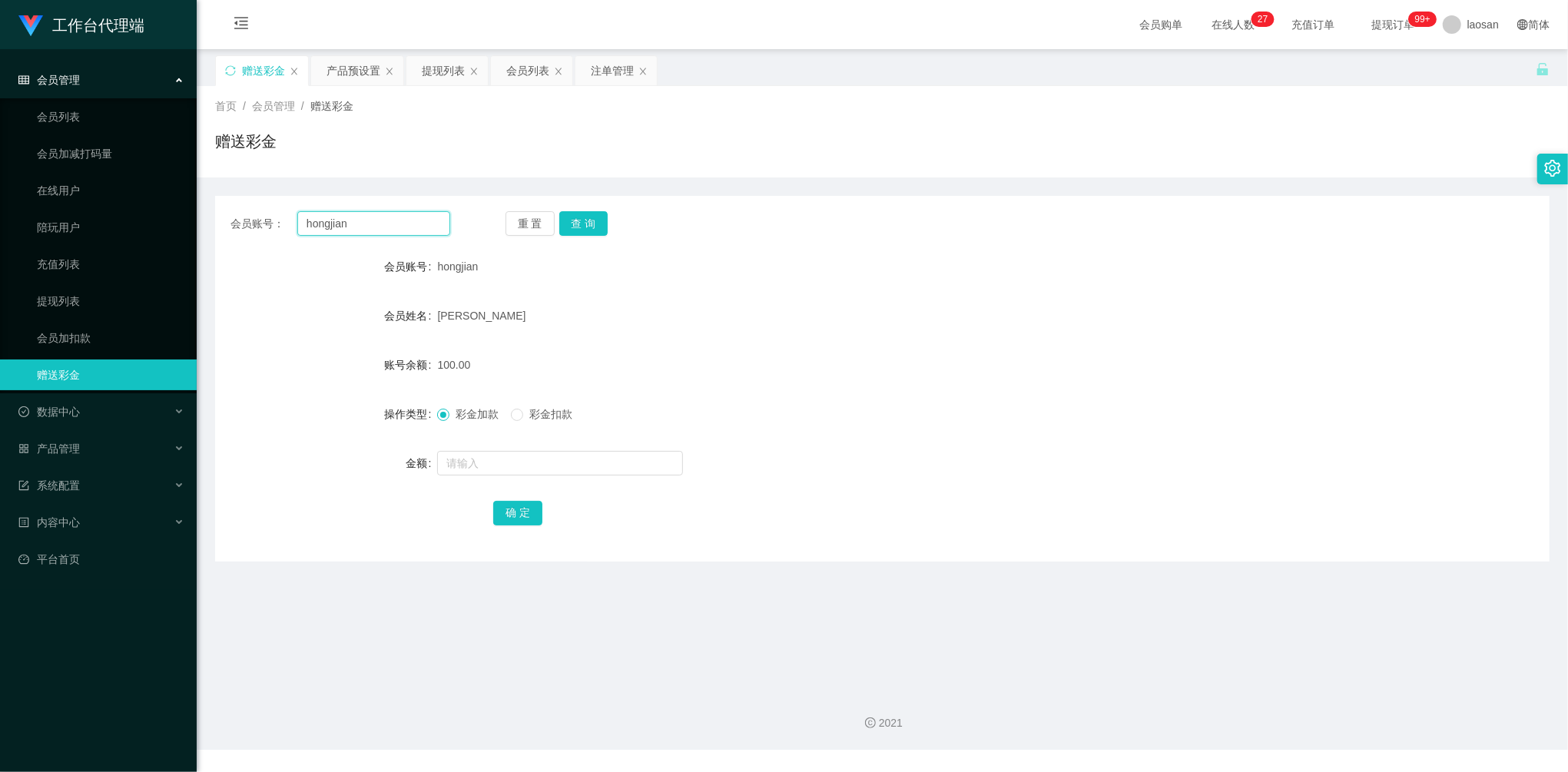
drag, startPoint x: 378, startPoint y: 222, endPoint x: 313, endPoint y: 216, distance: 65.3
click at [247, 214] on div "会员账号： [PERSON_NAME]" at bounding box center [340, 223] width 219 height 25
paste input "ai93040311"
type input "ai93040311"
drag, startPoint x: 566, startPoint y: 228, endPoint x: 570, endPoint y: 256, distance: 28.3
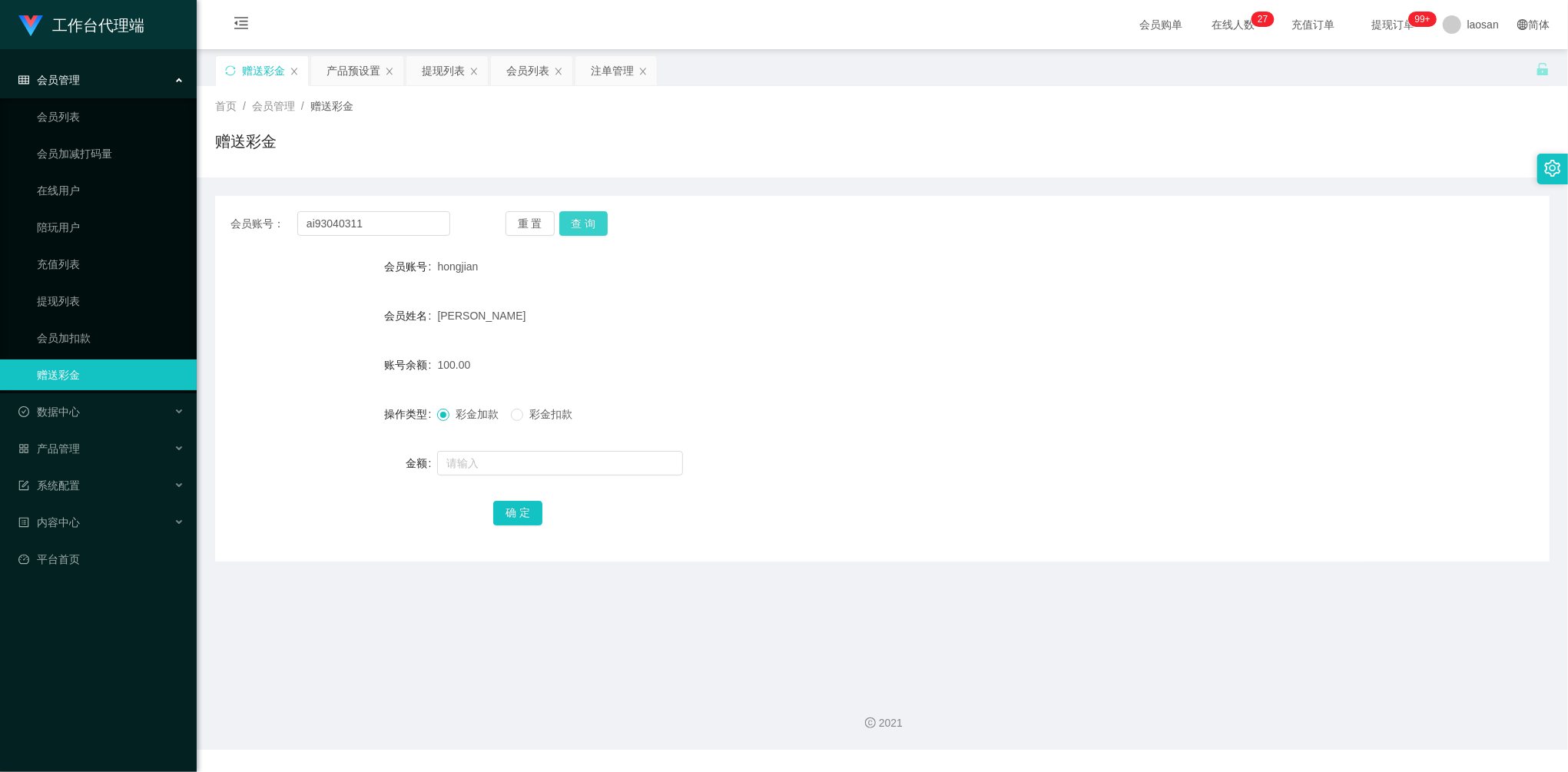
click at [566, 228] on button "查 询" at bounding box center [584, 223] width 49 height 25
click at [509, 467] on input "text" at bounding box center [560, 462] width 246 height 25
type input "100"
click at [504, 520] on button "确 定" at bounding box center [517, 512] width 49 height 25
drag, startPoint x: 283, startPoint y: 210, endPoint x: 302, endPoint y: 201, distance: 21.0
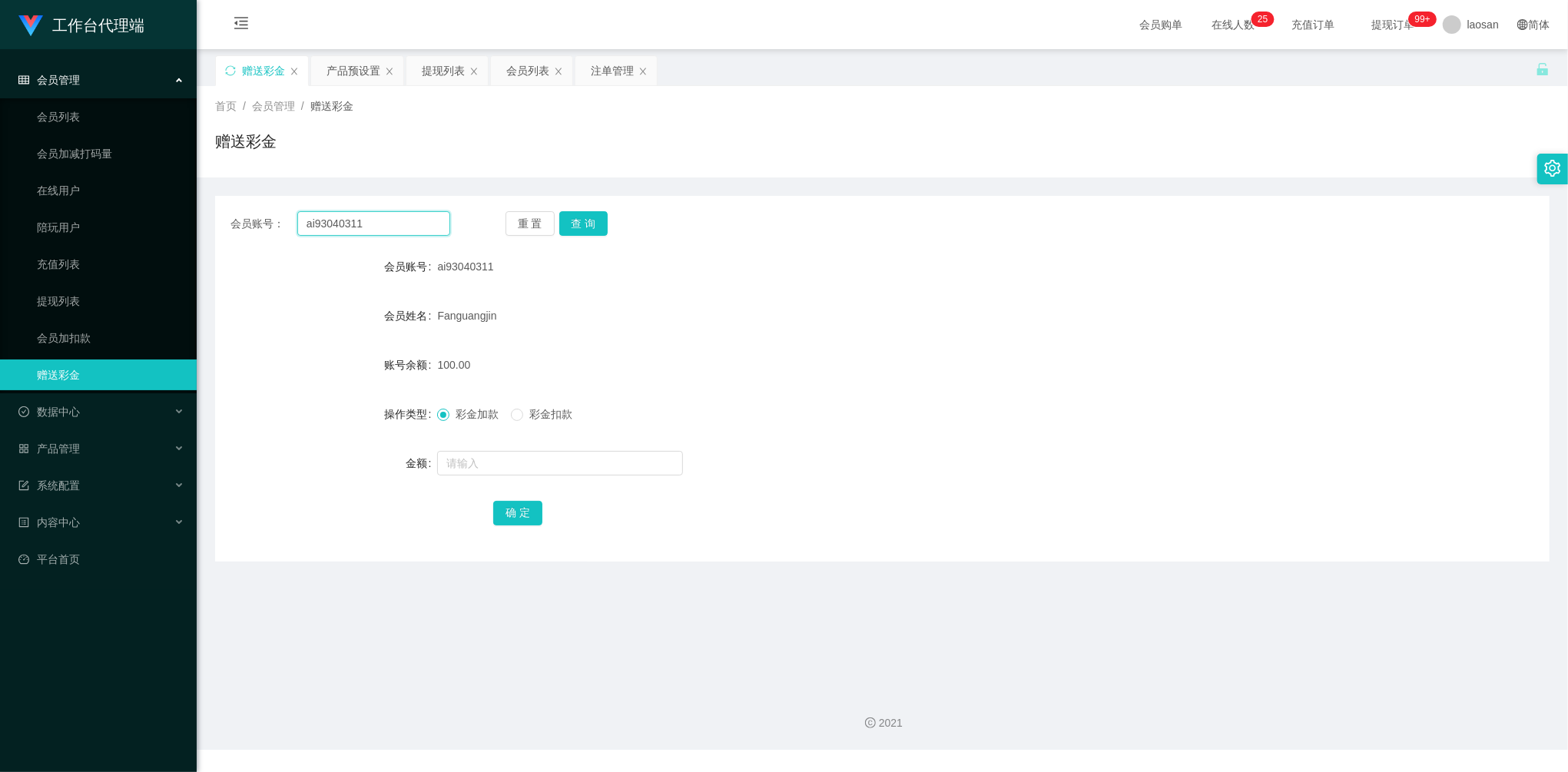
click at [218, 211] on div "会员账号： ai93040311 重 置 查 询" at bounding box center [882, 223] width 1335 height 25
paste input "limsoonteik"
type input "limsoonteik"
click at [588, 223] on button "查 询" at bounding box center [584, 223] width 49 height 25
click at [501, 459] on input "text" at bounding box center [560, 462] width 246 height 25
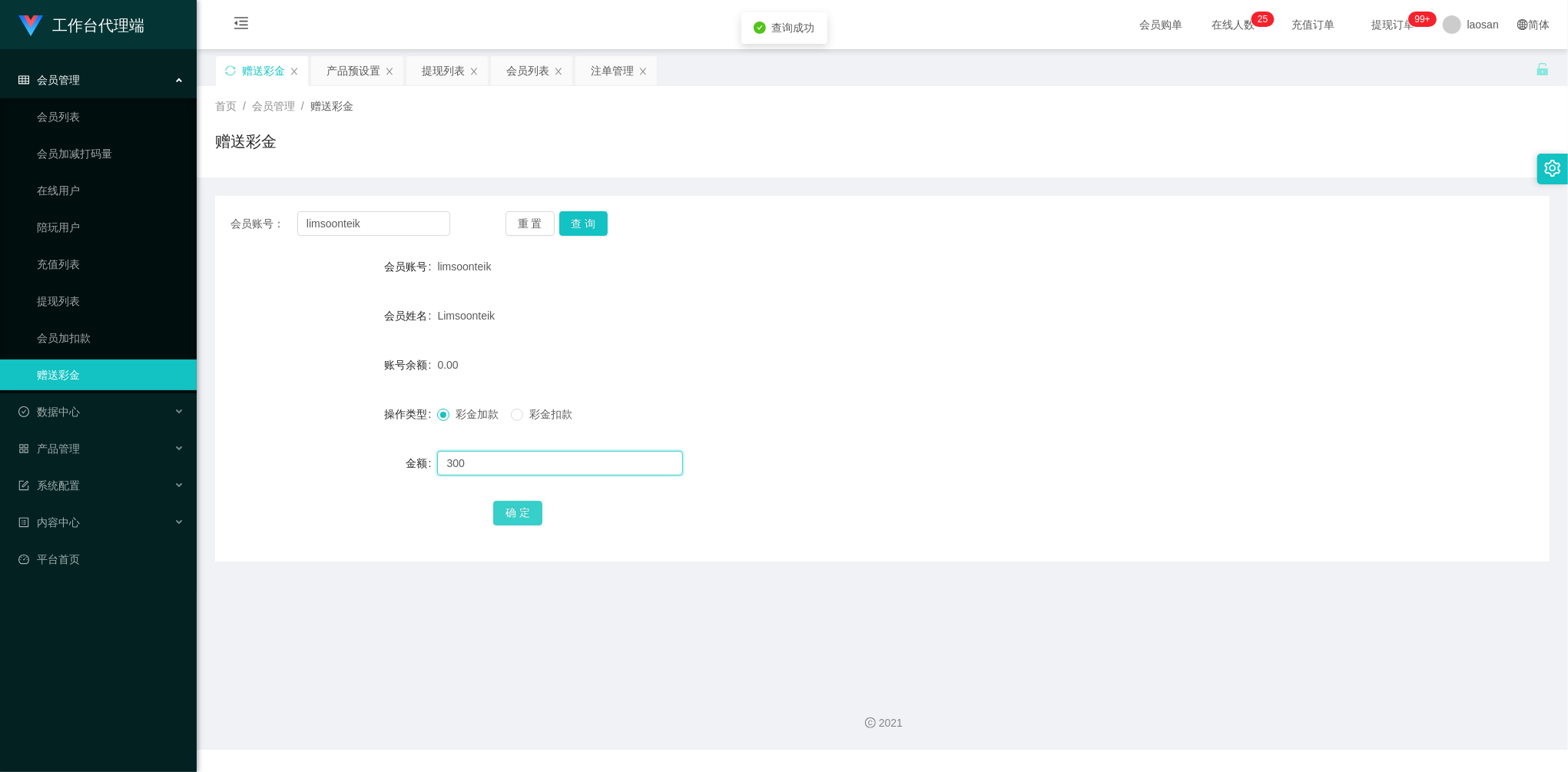
type input "300"
drag, startPoint x: 526, startPoint y: 516, endPoint x: 533, endPoint y: 504, distance: 13.9
click at [526, 516] on button "确 定" at bounding box center [517, 512] width 49 height 25
click at [434, 68] on div "提现列表" at bounding box center [443, 71] width 43 height 29
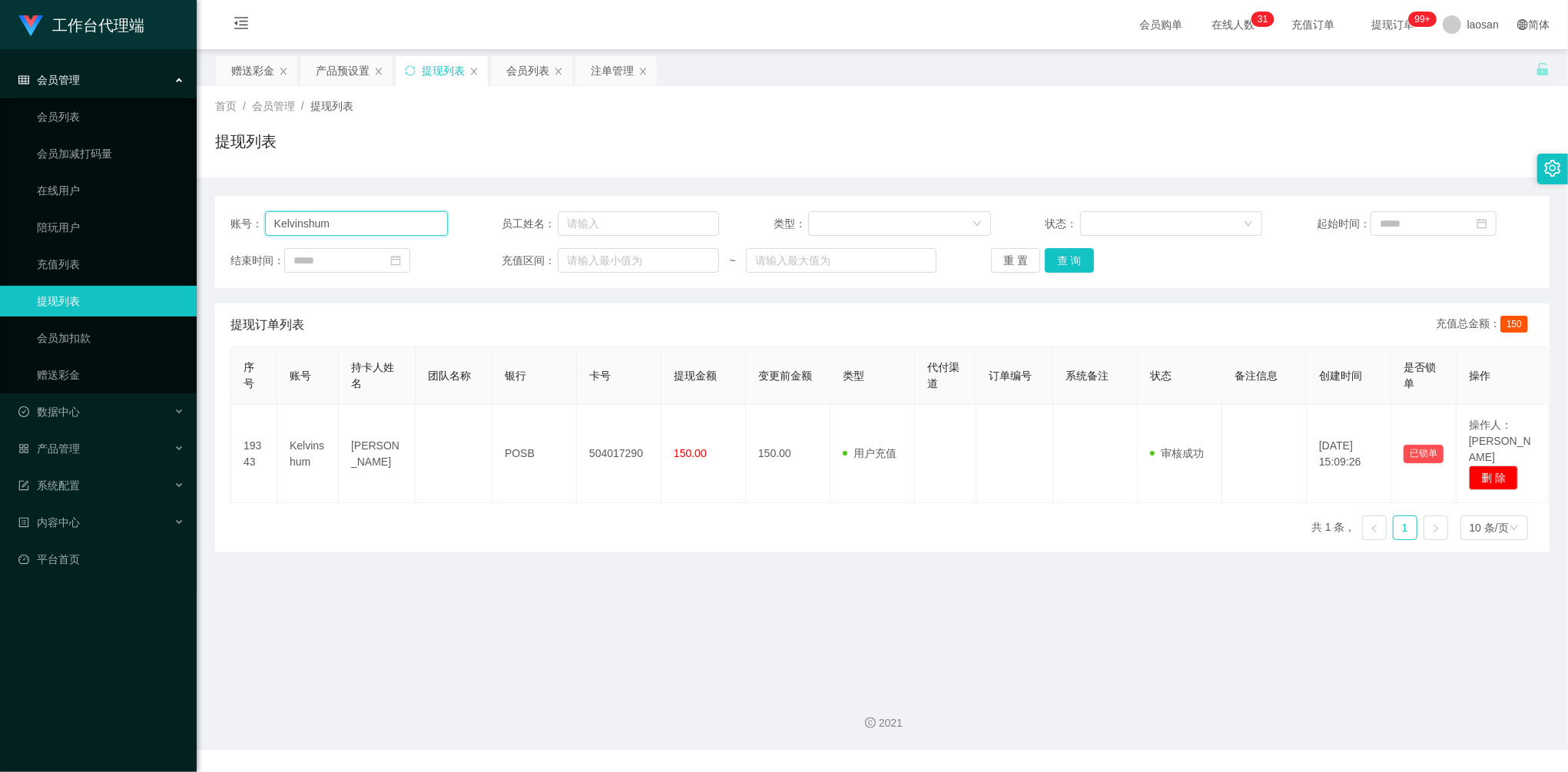
drag, startPoint x: 385, startPoint y: 226, endPoint x: 240, endPoint y: 188, distance: 149.9
click at [247, 191] on div "账号： Kelvinshum 员工姓名： 类型： 状态： 起始时间： 结束时间： 充值区间： ~ 重 置 查 询 提现订单列表 充值总金额： 150 序号 账…" at bounding box center [882, 365] width 1335 height 375
paste input "limsoonteik"
type input "limsoonteik"
click at [1081, 256] on button "查 询" at bounding box center [1068, 260] width 49 height 25
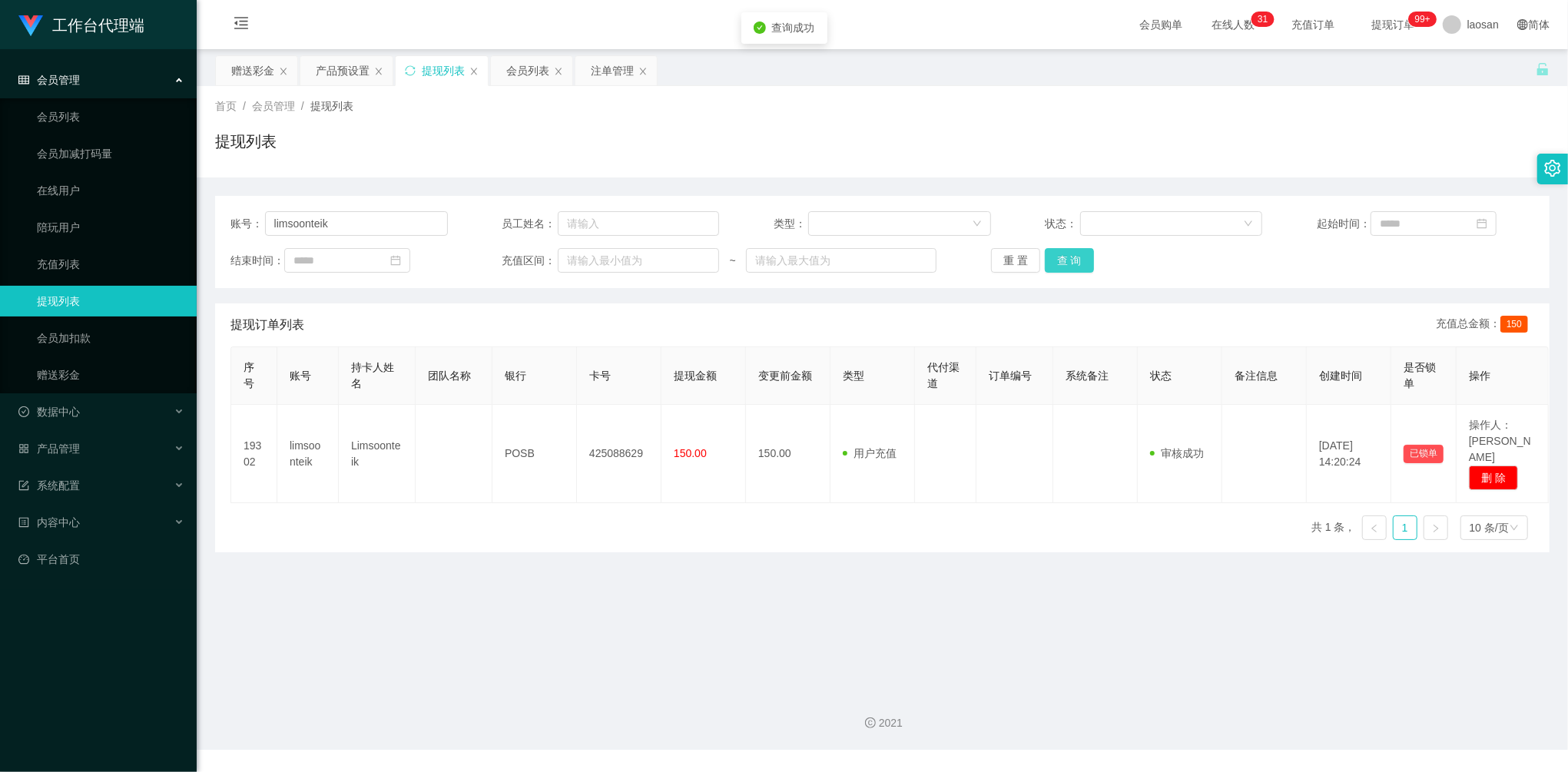
click at [1067, 258] on button "查 询" at bounding box center [1068, 260] width 49 height 25
click at [1067, 258] on div "重 置 查 询" at bounding box center [1100, 260] width 218 height 25
click at [246, 65] on div "赠送彩金" at bounding box center [253, 71] width 43 height 29
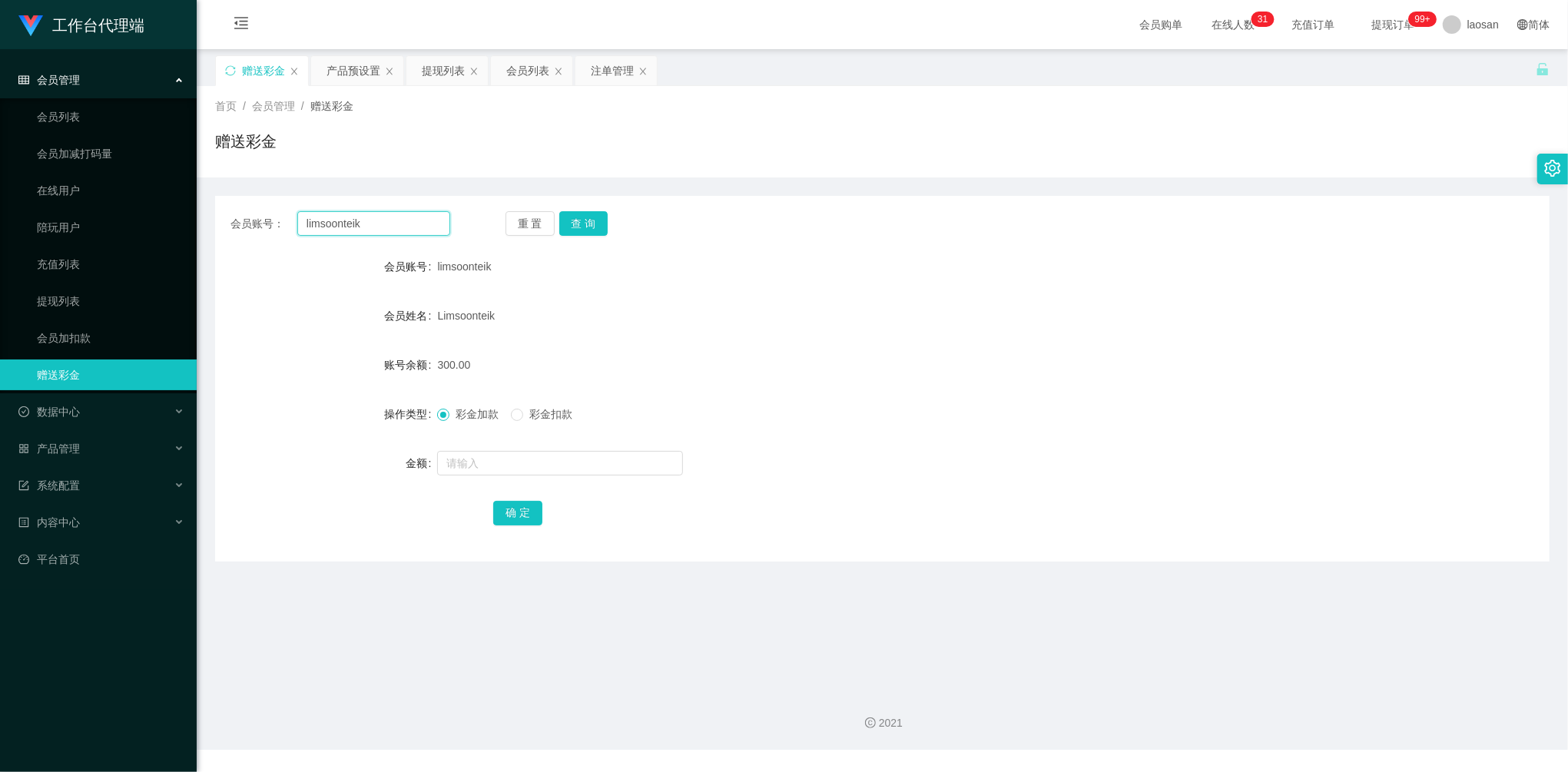
drag, startPoint x: 371, startPoint y: 216, endPoint x: 222, endPoint y: 193, distance: 150.8
click at [222, 193] on div "会员账号： limsoonteik 重 置 查 询 会员账号 limsoonteik 会员姓名 [PERSON_NAME] 账号余额 300.00 操作类型 …" at bounding box center [882, 369] width 1335 height 384
paste input "Joker"
type input "Joker"
click at [596, 214] on button "查 询" at bounding box center [584, 223] width 49 height 25
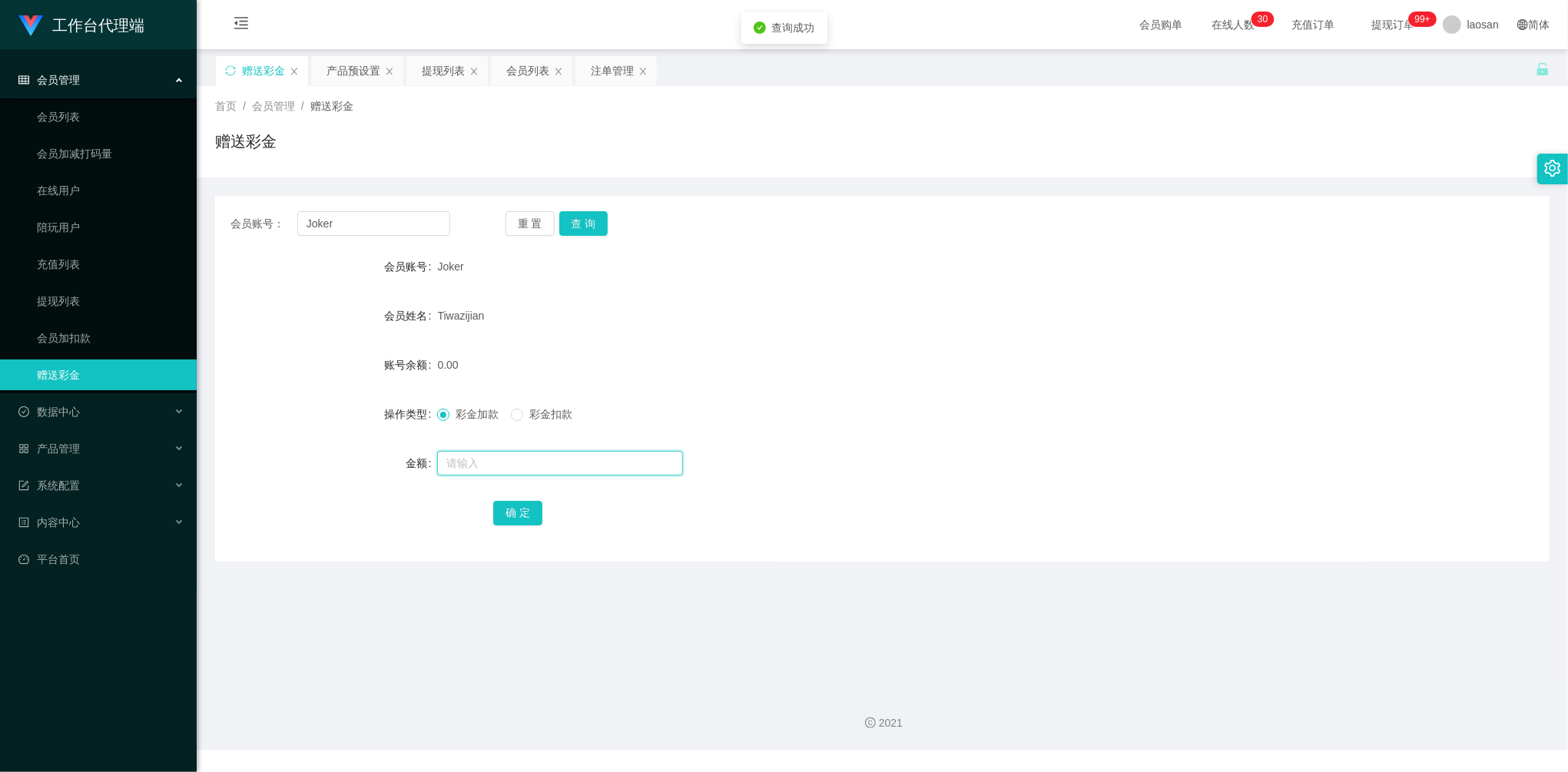
click at [517, 458] on input "text" at bounding box center [560, 462] width 246 height 25
type input "48"
click at [539, 528] on div "会员账号： Joker 重 置 查 询 会员账号 Joker 会员姓名 [PERSON_NAME] 账号余额 0.00 操作类型 彩金加款 彩金扣款 金额 4…" at bounding box center [882, 379] width 1335 height 366
click at [530, 516] on button "确 定" at bounding box center [517, 512] width 49 height 25
click at [435, 66] on div "提现列表" at bounding box center [443, 71] width 43 height 29
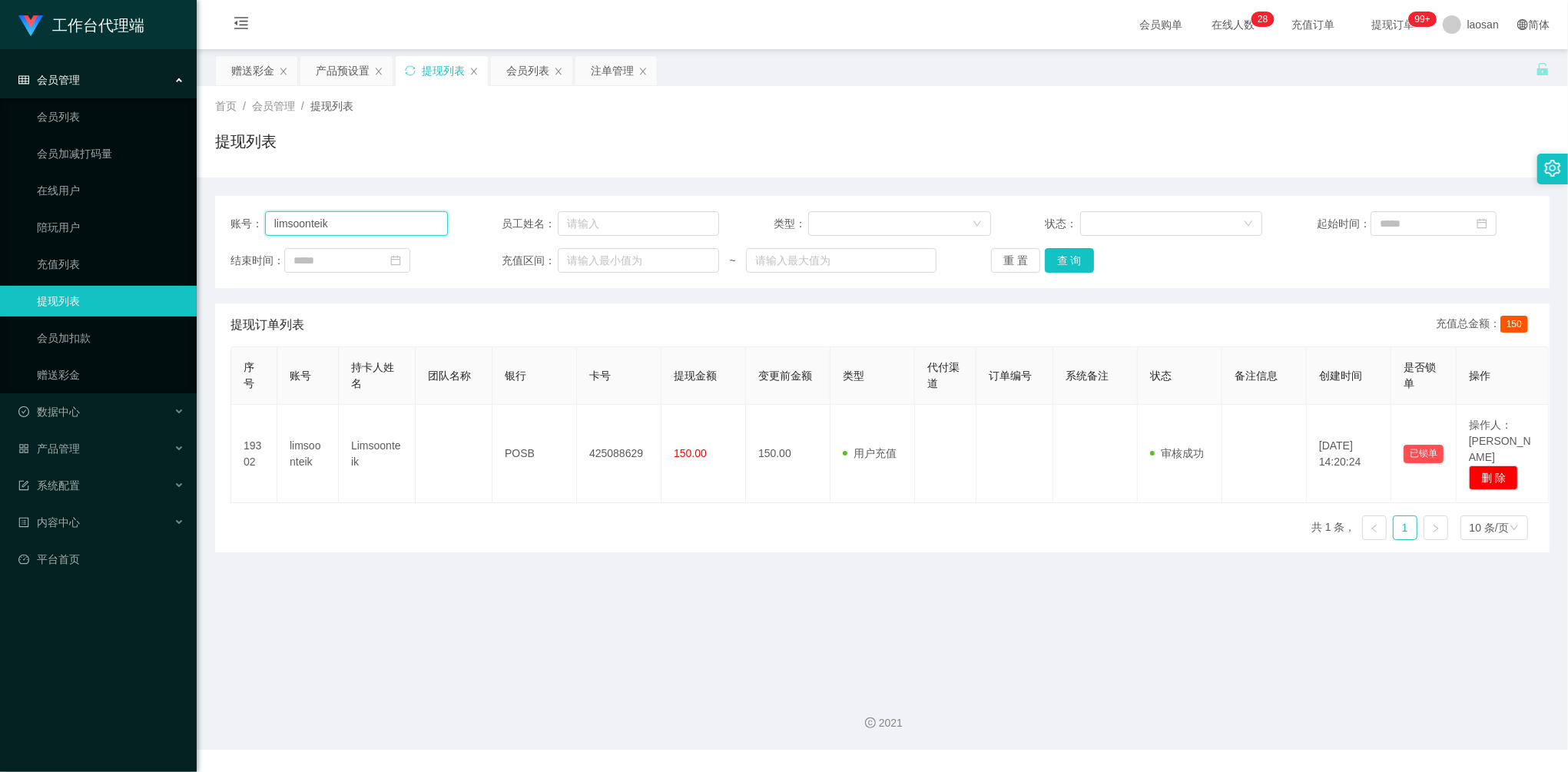
drag, startPoint x: 371, startPoint y: 233, endPoint x: 222, endPoint y: 204, distance: 151.8
click at [223, 204] on div "账号： limsoonteik 员工姓名： 类型： 状态： 起始时间： 结束时间： 充值区间： ~ 重 置 查 询" at bounding box center [882, 242] width 1335 height 92
paste input "Joker"
type input "Joker"
click at [1070, 256] on button "查 询" at bounding box center [1068, 260] width 49 height 25
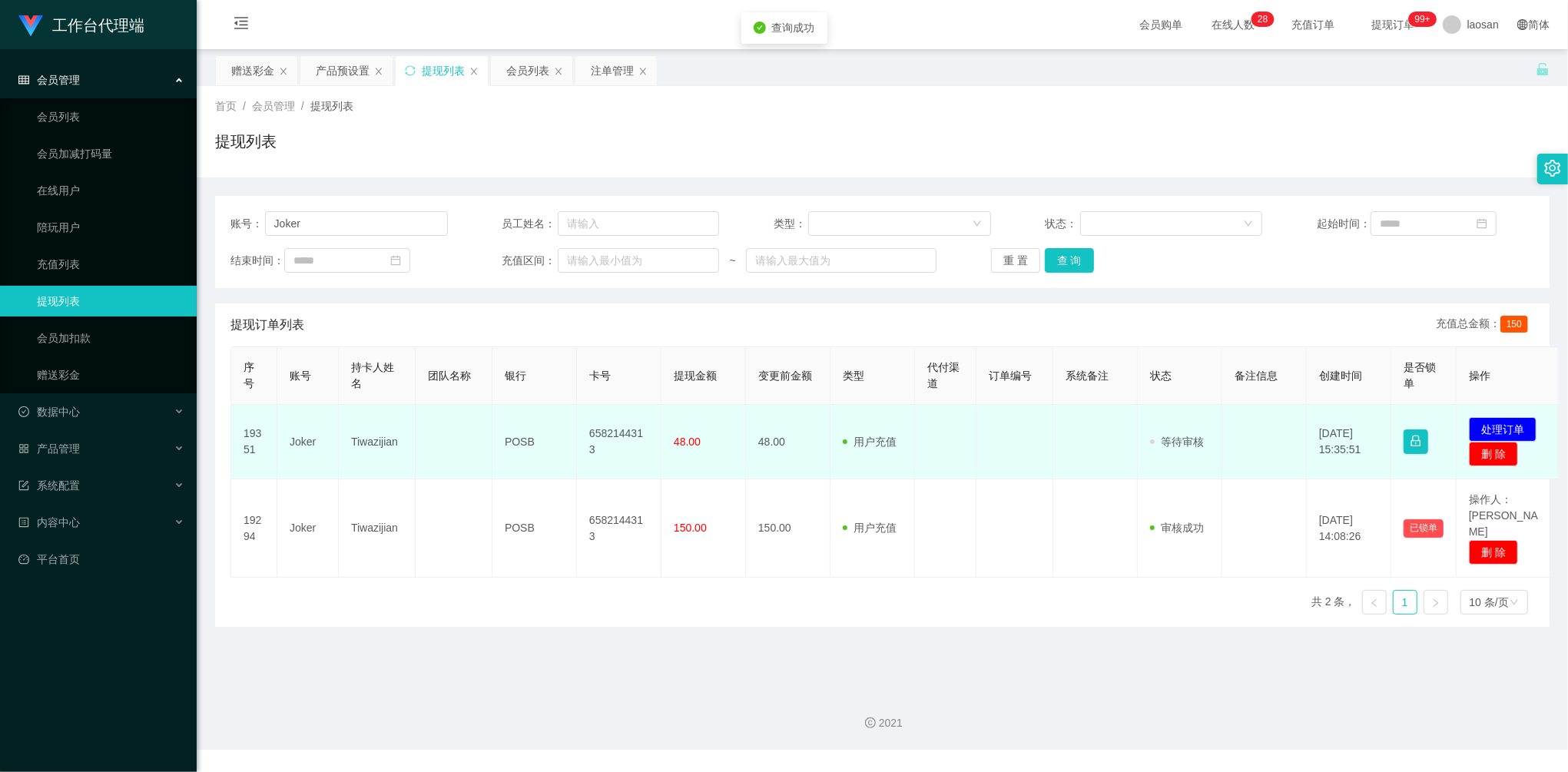
click at [1485, 415] on td "发起代付 处理订单 删 除" at bounding box center [1507, 441] width 102 height 75
click at [1497, 427] on button "处理订单" at bounding box center [1502, 429] width 67 height 25
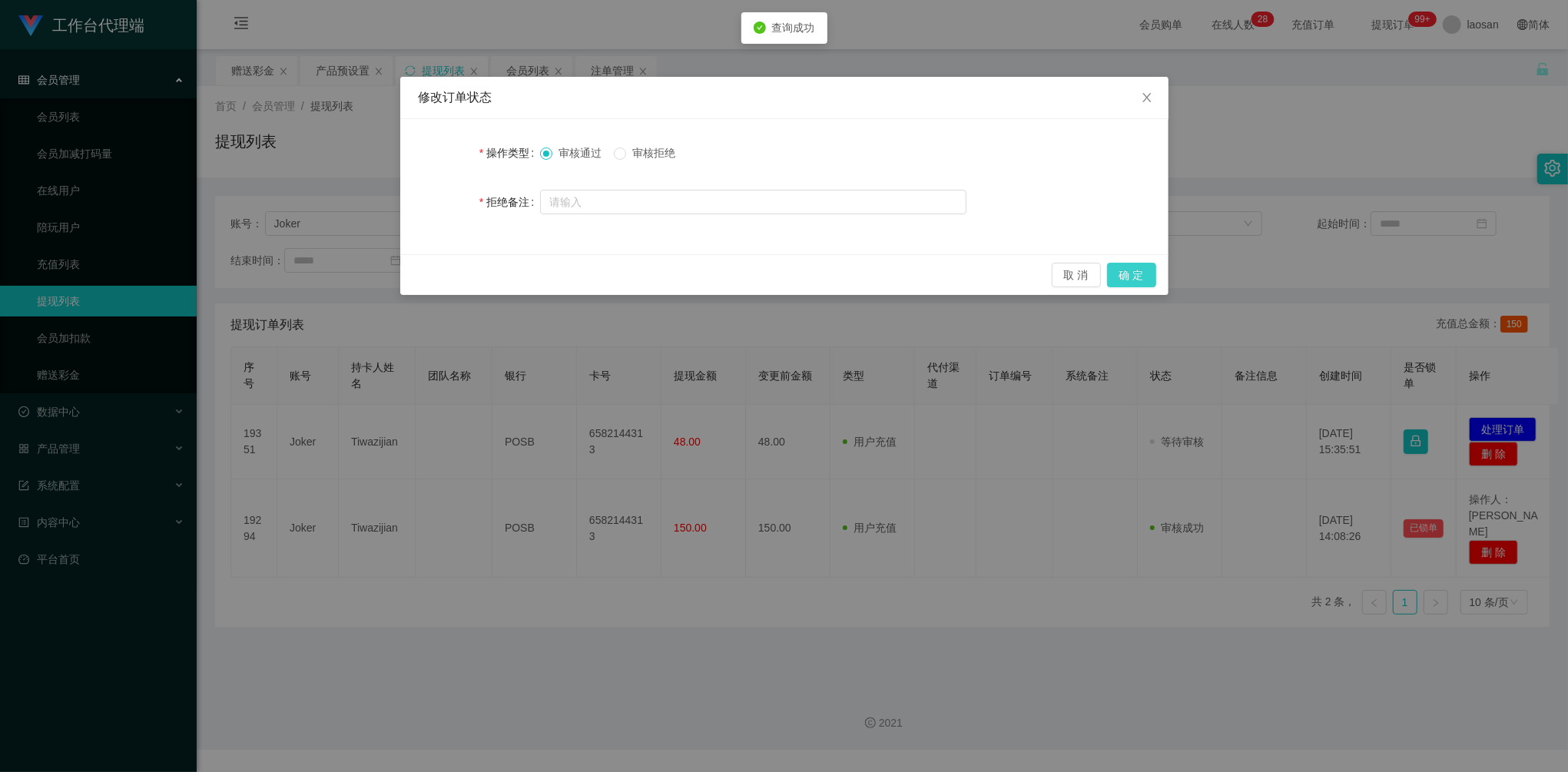
click at [1132, 276] on button "确 定" at bounding box center [1131, 275] width 49 height 25
